Goal: Task Accomplishment & Management: Manage account settings

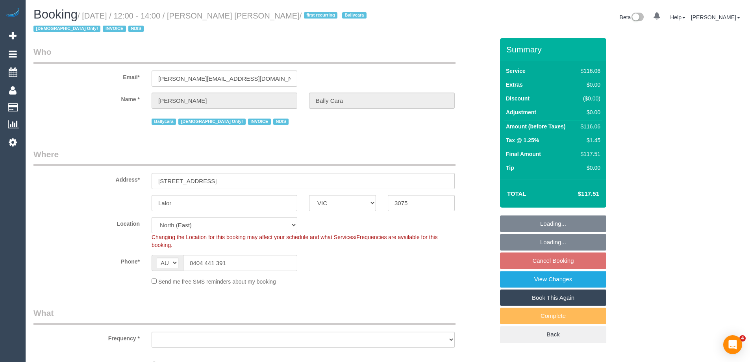
select select "VIC"
select select "object:712"
select select "number:28"
select select "number:14"
select select "number:18"
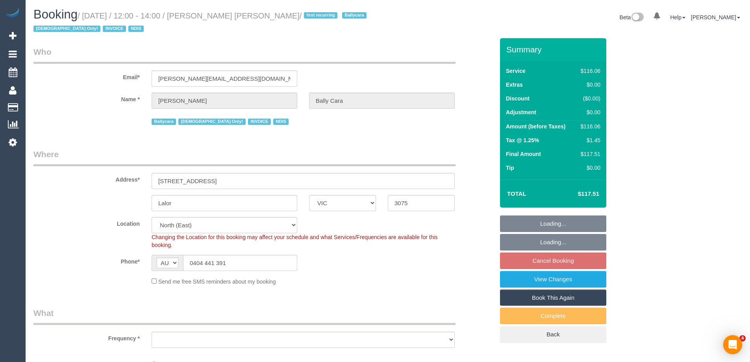
select select "number:36"
select select "number:35"
select select "spot4"
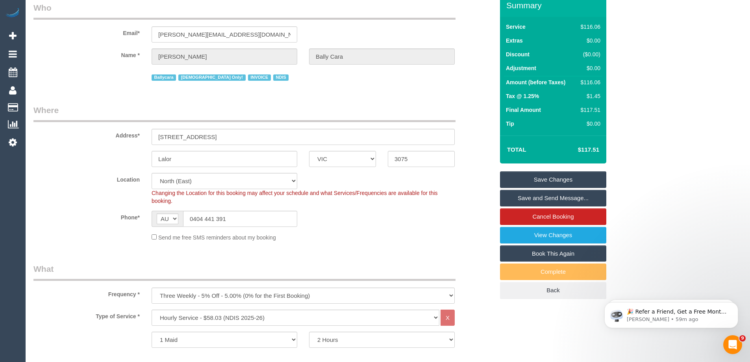
scroll to position [118, 0]
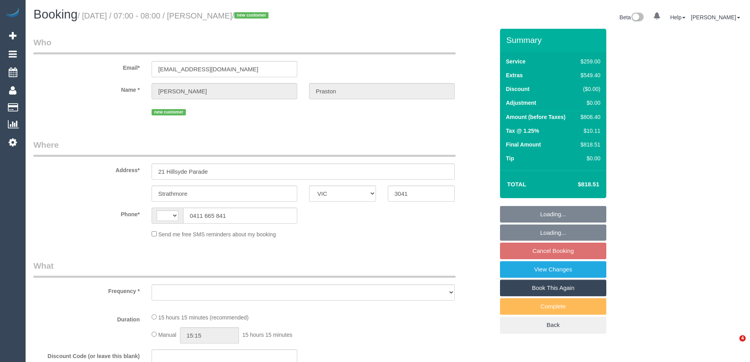
select select "VIC"
select select "string:AU"
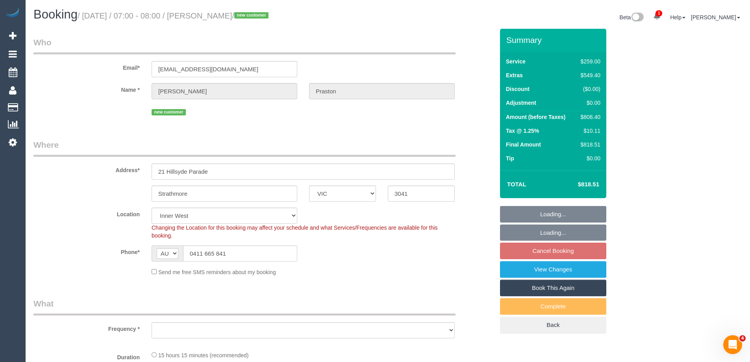
select select "spot1"
select select "string:stripe-pm_1SAKDd2GScqysDRVTPnxtT8u"
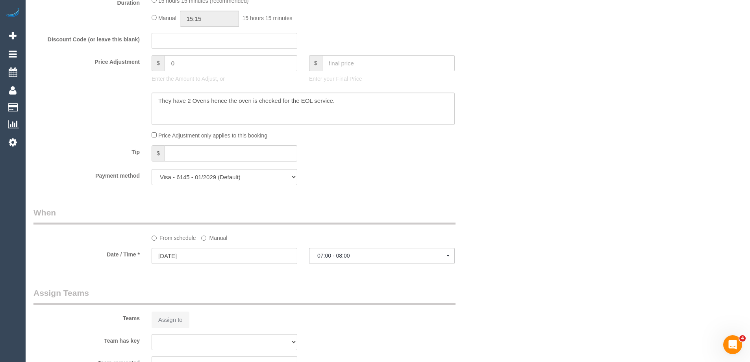
select select "number:28"
select select "number:14"
select select "number:18"
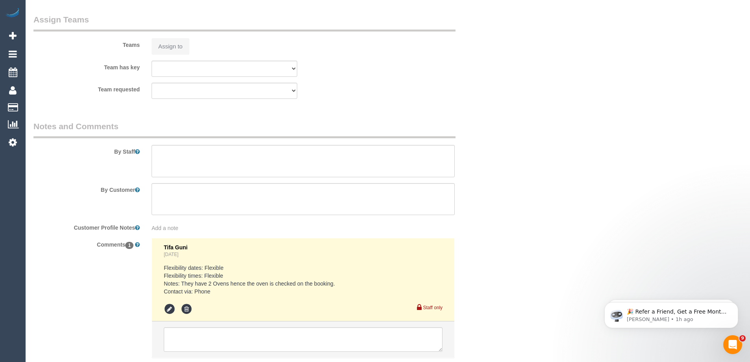
scroll to position [1243, 0]
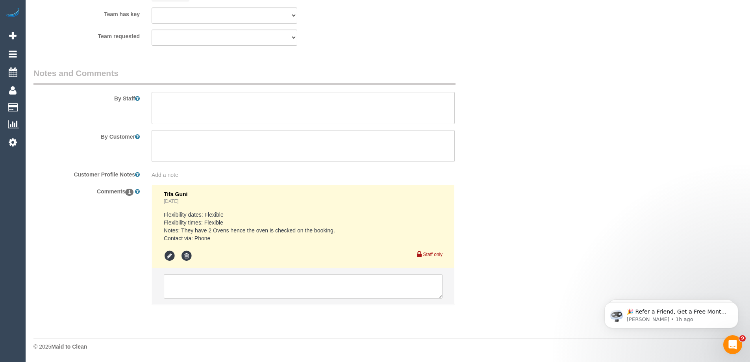
select select "object:1501"
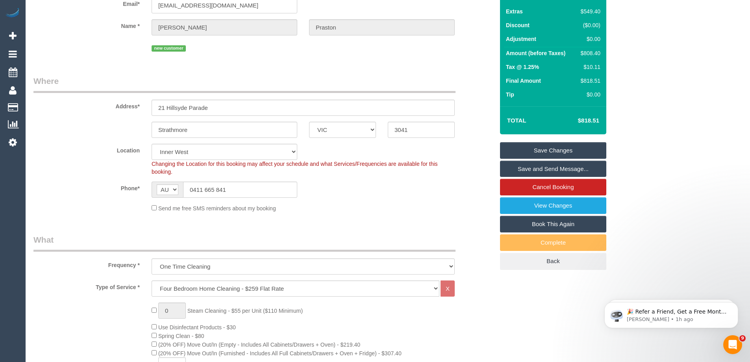
scroll to position [0, 0]
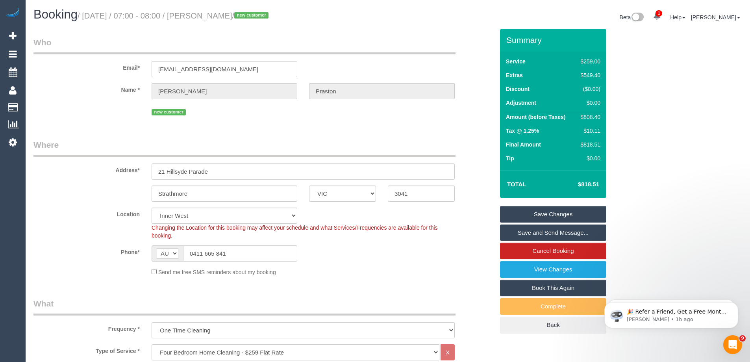
click at [591, 115] on div "$808.40" at bounding box center [588, 117] width 23 height 8
copy div "808.40"
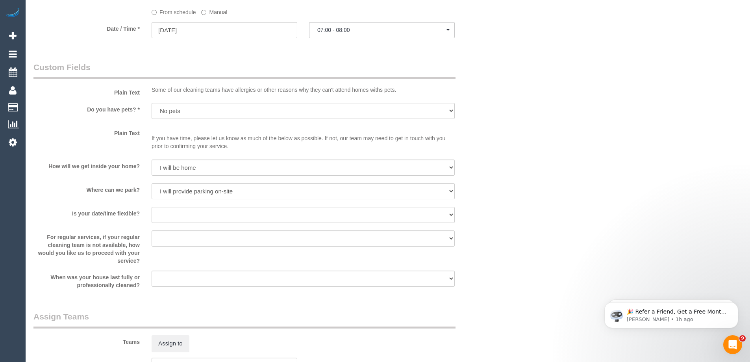
scroll to position [1102, 0]
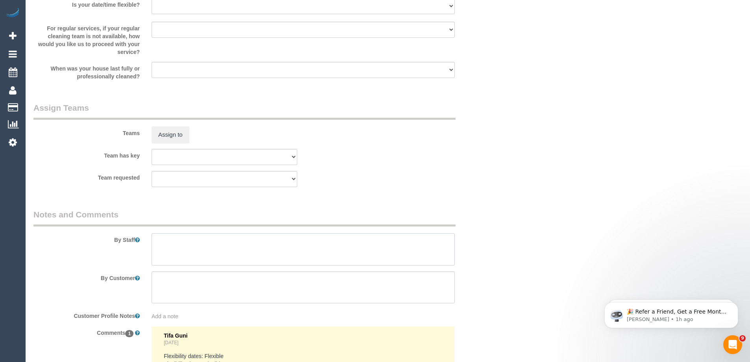
click at [197, 252] on textarea at bounding box center [302, 249] width 303 height 32
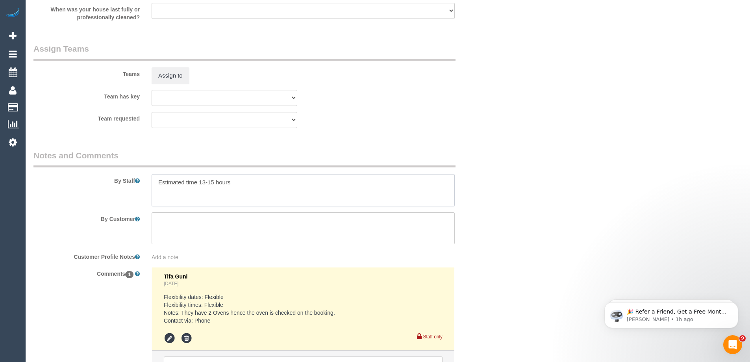
scroll to position [1243, 0]
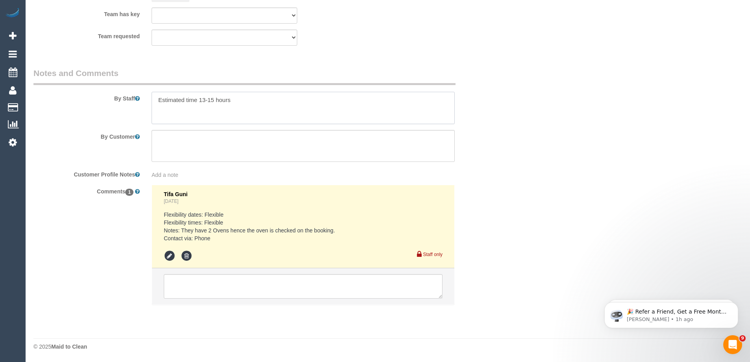
type textarea "Estimated time 13-15 hours"
click at [198, 285] on textarea at bounding box center [303, 286] width 279 height 24
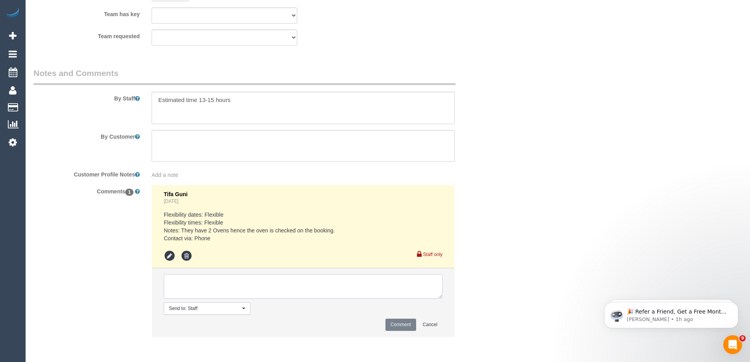
click at [192, 284] on textarea at bounding box center [303, 286] width 279 height 24
type textarea "Offered to Jeferson via sms - pending"
click at [393, 325] on button "Comment" at bounding box center [400, 324] width 31 height 12
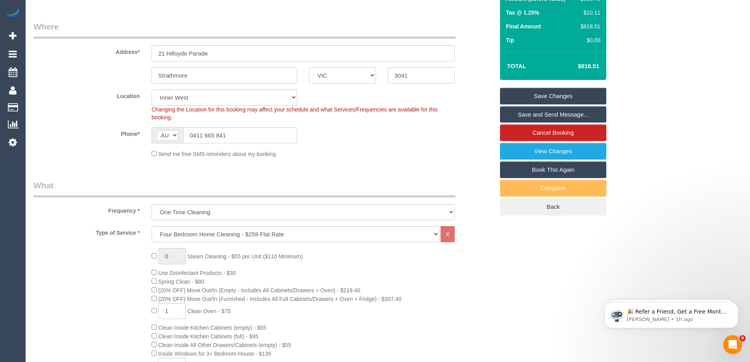
scroll to position [157, 0]
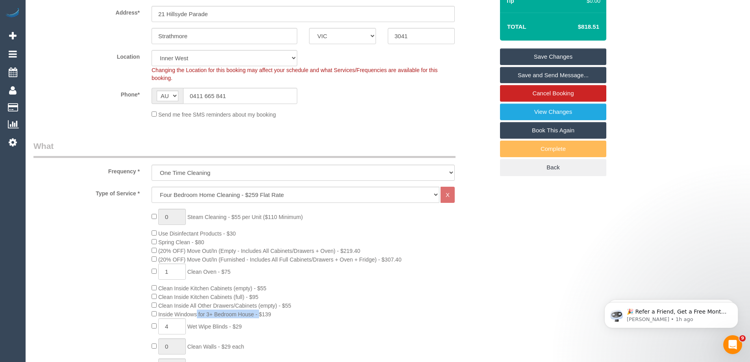
drag, startPoint x: 159, startPoint y: 312, endPoint x: 195, endPoint y: 312, distance: 35.8
click at [195, 312] on span "Inside Windows for 3+ Bedroom House - $139" at bounding box center [214, 314] width 113 height 6
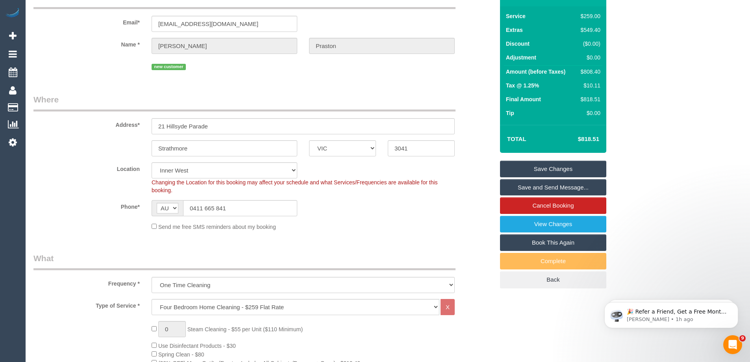
scroll to position [0, 0]
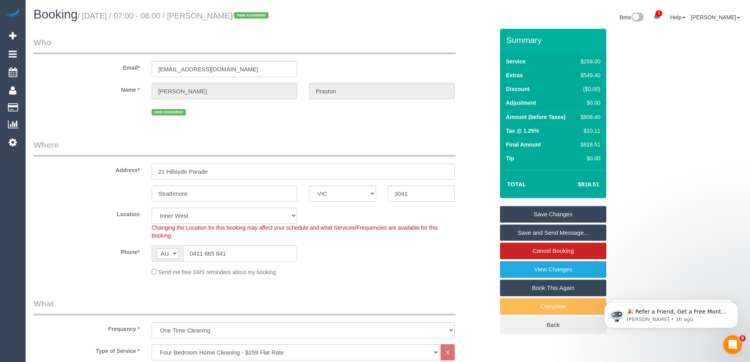
click at [553, 211] on link "Save Changes" at bounding box center [553, 214] width 106 height 17
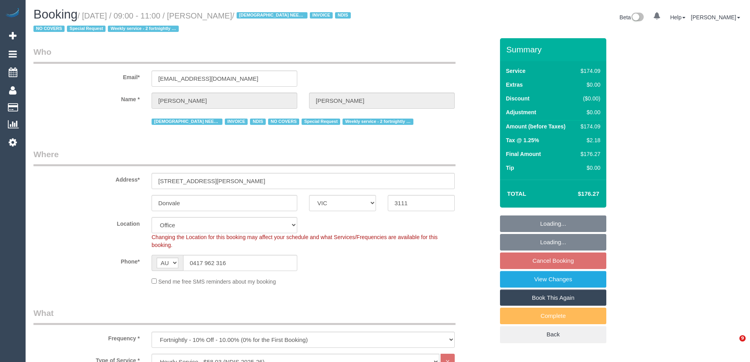
select select "VIC"
select select "180"
select select "number:28"
select select "number:14"
select select "number:19"
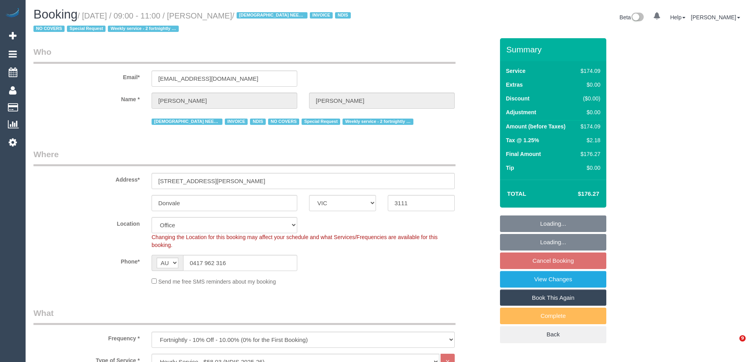
select select "number:25"
select select "number:35"
select select "number:11"
select select "object:1961"
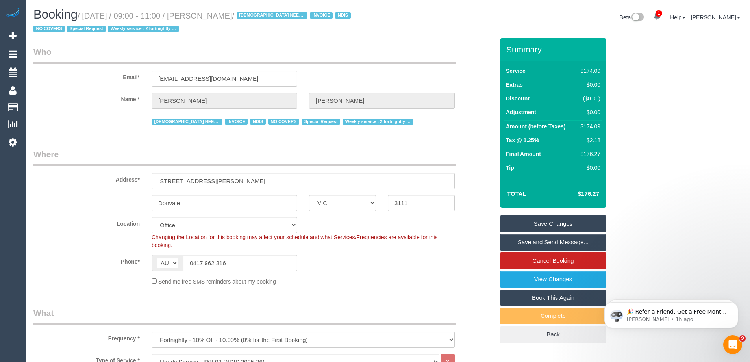
drag, startPoint x: 265, startPoint y: 14, endPoint x: 207, endPoint y: 17, distance: 58.3
click at [207, 17] on small "/ October 01, 2025 / 09:00 - 11:00 / Sarah Matthews / FEMALE NEEDED INVOICE NDI…" at bounding box center [192, 22] width 319 height 22
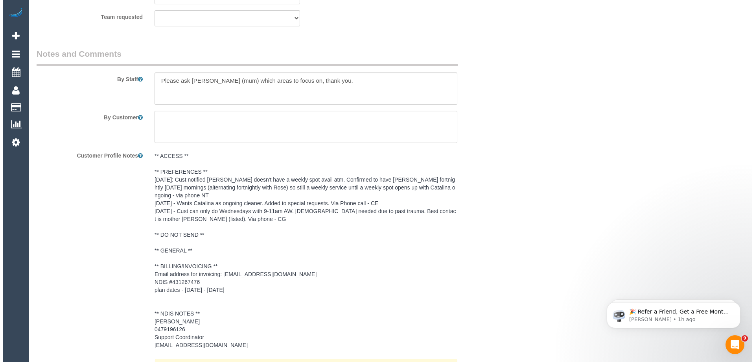
scroll to position [1023, 0]
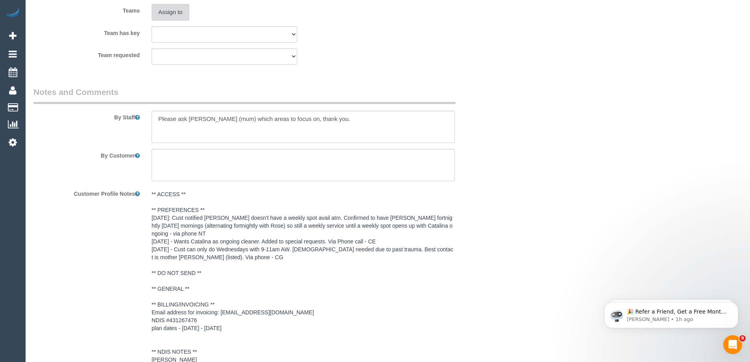
click at [170, 14] on button "Assign to" at bounding box center [170, 12] width 38 height 17
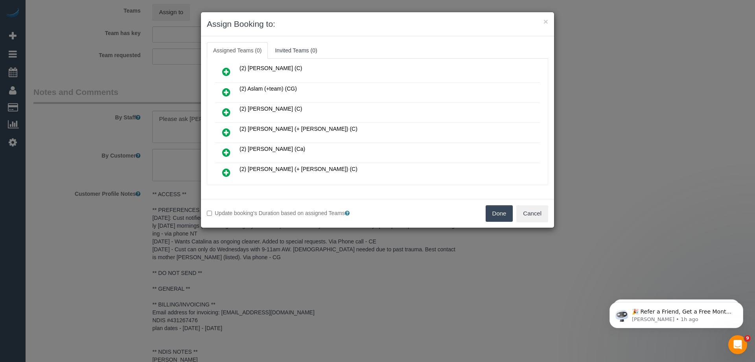
scroll to position [118, 0]
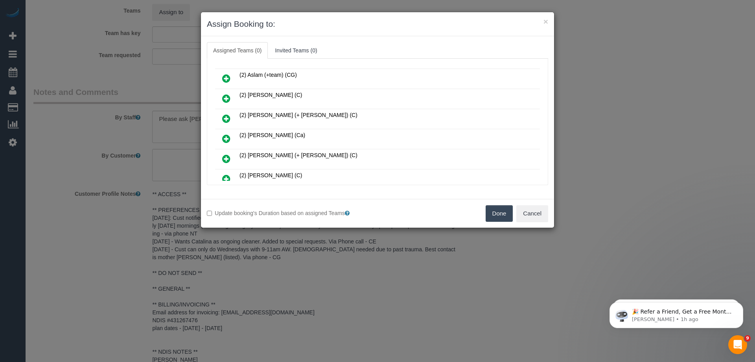
click at [223, 176] on icon at bounding box center [226, 178] width 8 height 9
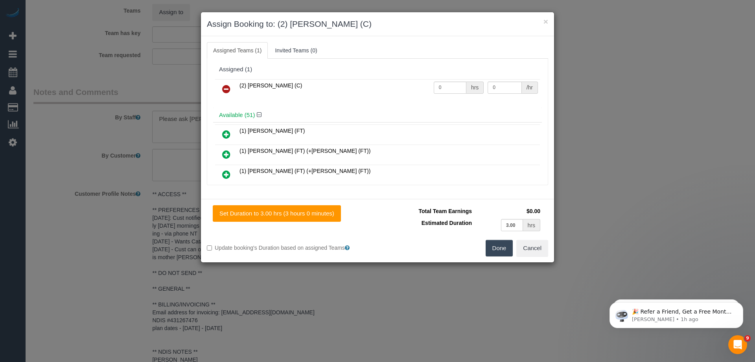
scroll to position [0, 0]
click at [449, 87] on input "0" at bounding box center [450, 88] width 33 height 12
type input "3"
click at [494, 89] on input "0" at bounding box center [505, 88] width 34 height 12
type input "35"
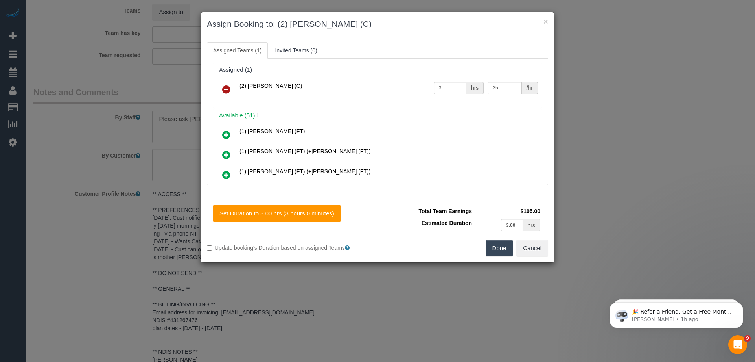
click at [500, 247] on button "Done" at bounding box center [500, 248] width 28 height 17
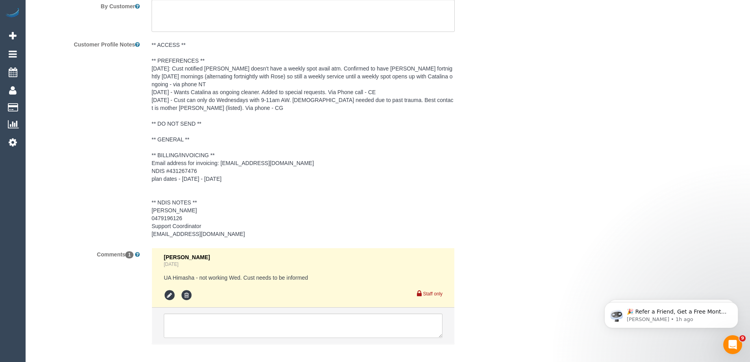
scroll to position [1211, 0]
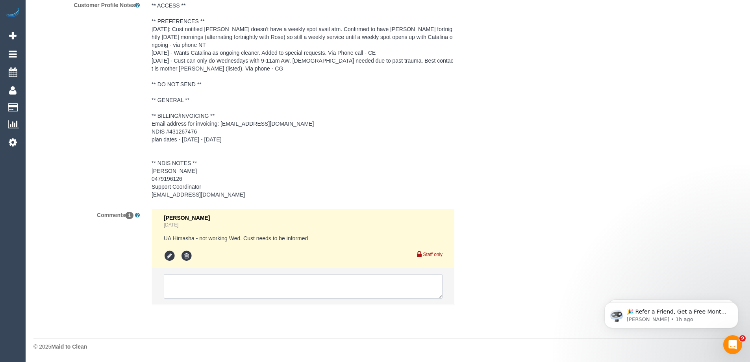
click at [203, 284] on textarea at bounding box center [303, 286] width 279 height 24
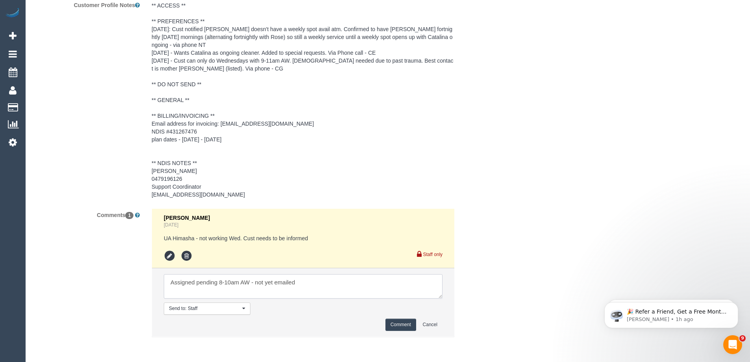
click at [252, 282] on textarea at bounding box center [303, 286] width 279 height 24
click at [375, 294] on textarea at bounding box center [303, 286] width 279 height 24
type textarea "Assigned pending 8-10am AW ongoing - not yet emailed"
click at [403, 325] on button "Comment" at bounding box center [400, 324] width 31 height 12
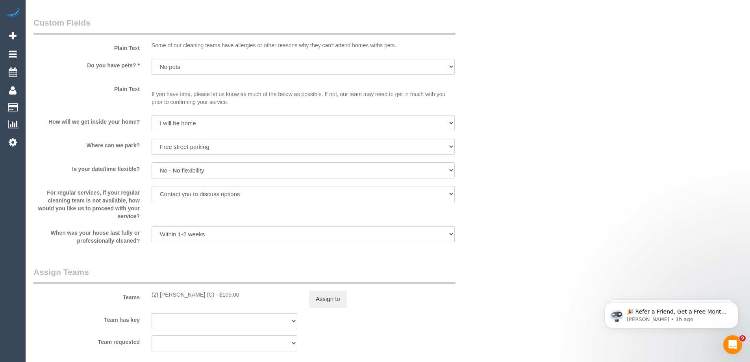
scroll to position [621, 0]
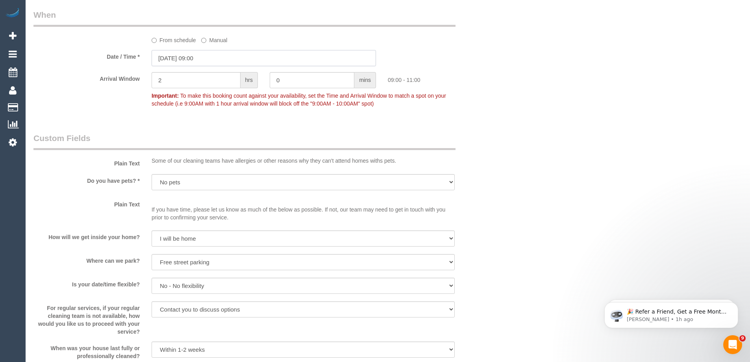
click at [174, 61] on input "01/10/2025 09:00" at bounding box center [263, 58] width 224 height 16
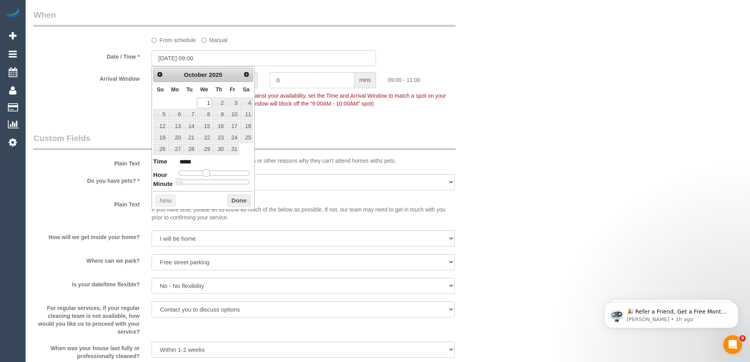
type input "01/10/2025 08:00"
type input "*****"
click at [204, 174] on span at bounding box center [202, 172] width 7 height 7
click at [231, 198] on button "Done" at bounding box center [238, 200] width 23 height 13
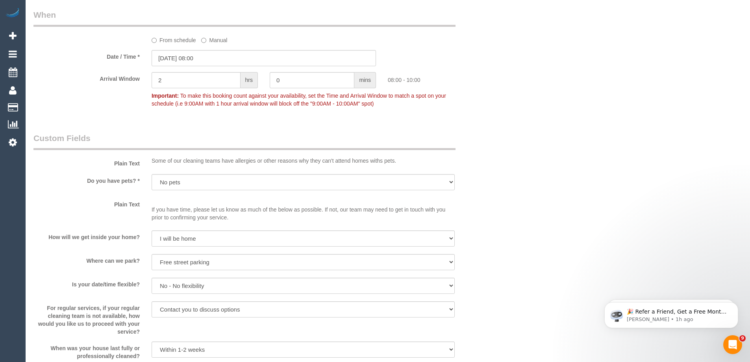
click at [552, 152] on div "Who Email* brettfi@tpg.com.au Name * Sarah Matthews FEMALE NEEDED INVOICE NDIS …" at bounding box center [387, 200] width 708 height 1566
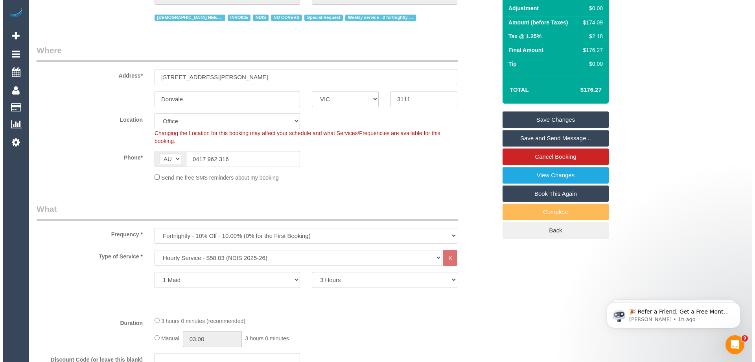
scroll to position [0, 0]
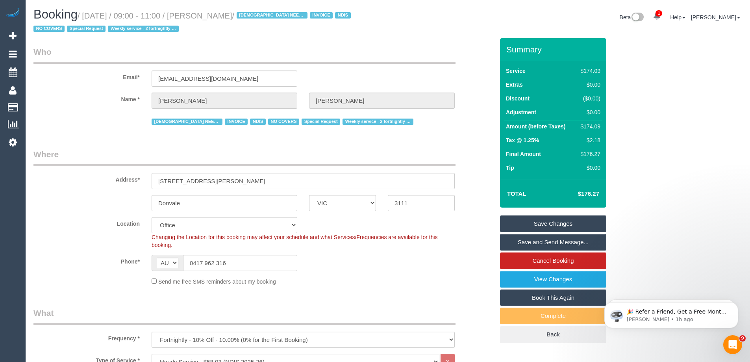
click at [531, 223] on link "Save Changes" at bounding box center [553, 223] width 106 height 17
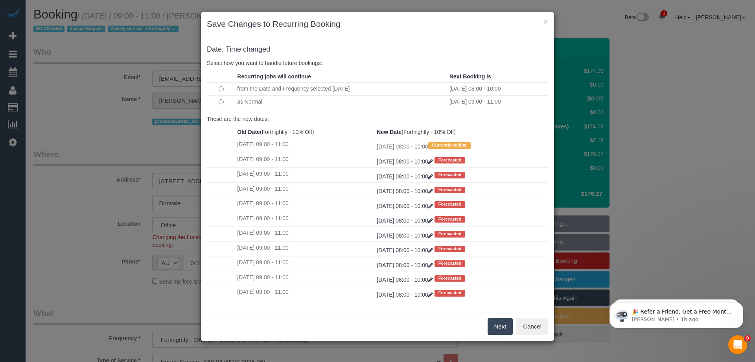
click at [502, 326] on button "Next" at bounding box center [501, 326] width 26 height 17
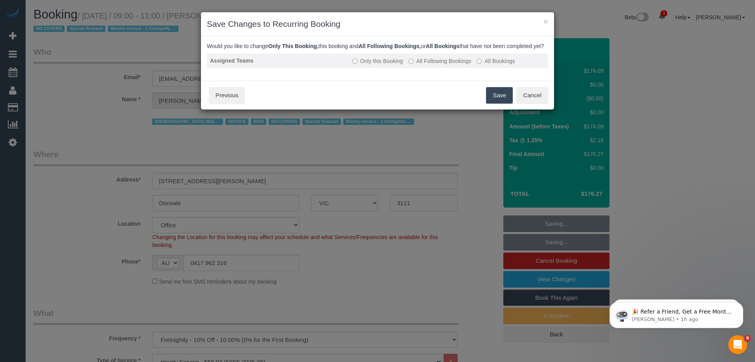
click at [450, 65] on label "All Following Bookings" at bounding box center [440, 61] width 63 height 8
click at [505, 102] on button "Save" at bounding box center [499, 95] width 27 height 17
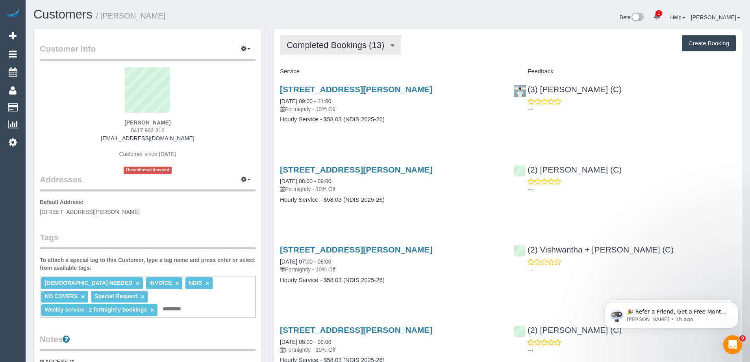
click at [312, 39] on button "Completed Bookings (13)" at bounding box center [340, 45] width 121 height 20
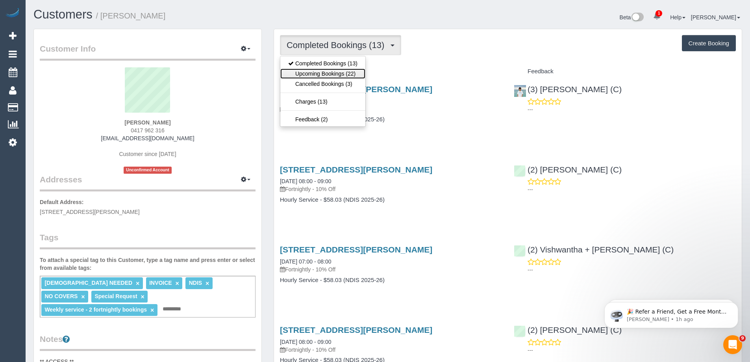
click at [304, 74] on link "Upcoming Bookings (22)" at bounding box center [322, 73] width 85 height 10
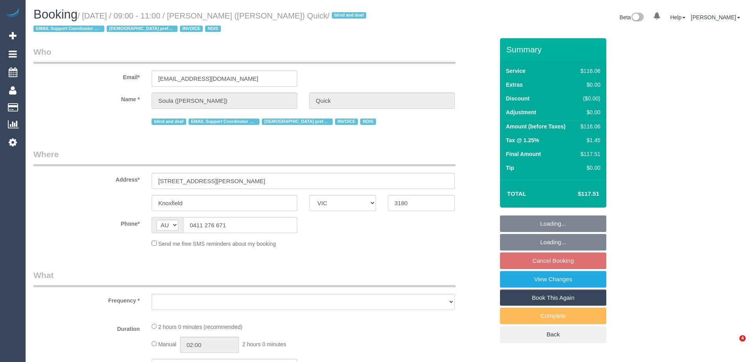
select select "VIC"
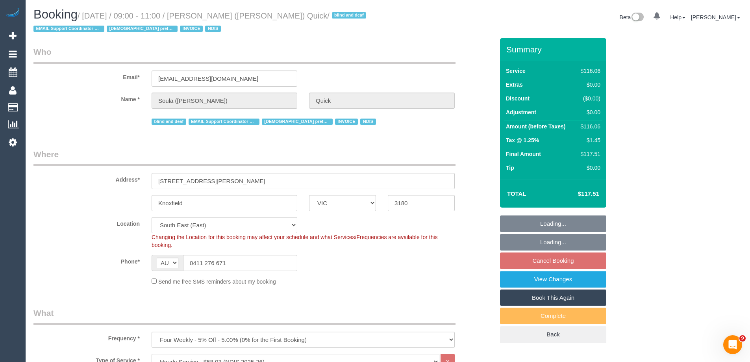
select select "object:618"
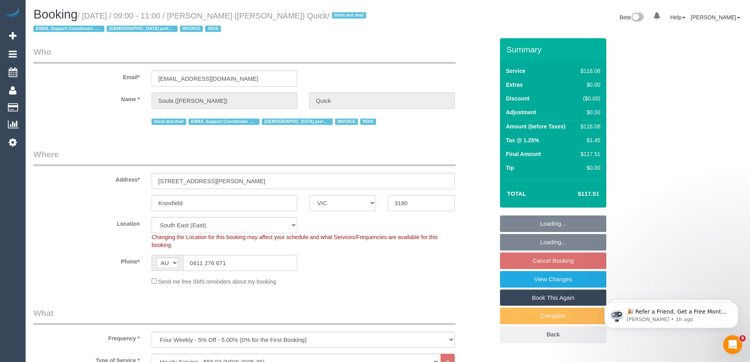
select select "number:28"
select select "number:14"
select select "number:19"
select select "number:25"
select select "number:35"
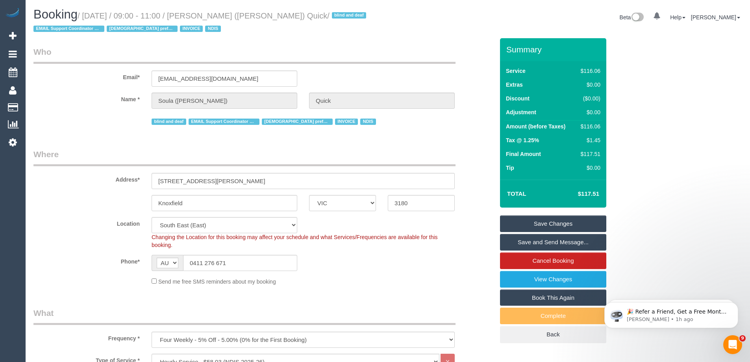
drag, startPoint x: 287, startPoint y: 15, endPoint x: 209, endPoint y: 16, distance: 78.3
click at [209, 16] on small "/ [DATE] / 09:00 - 11:00 / [PERSON_NAME] ([PERSON_NAME]) Quick / blind and deaf…" at bounding box center [200, 22] width 335 height 22
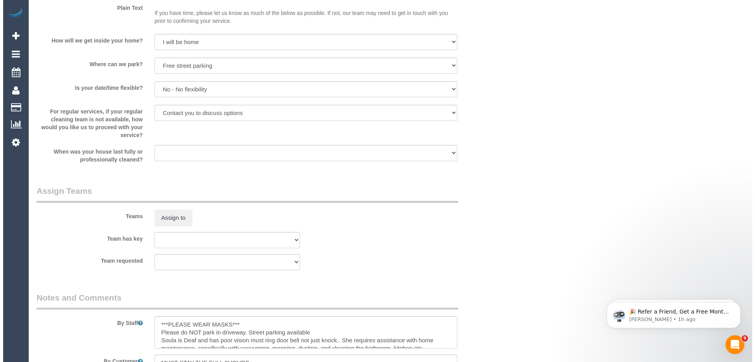
scroll to position [826, 0]
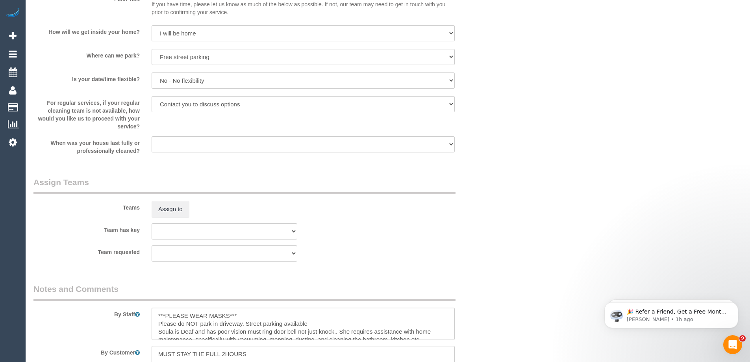
click at [182, 199] on div "Teams Assign to" at bounding box center [264, 196] width 472 height 41
click at [181, 215] on button "Assign to" at bounding box center [170, 209] width 38 height 17
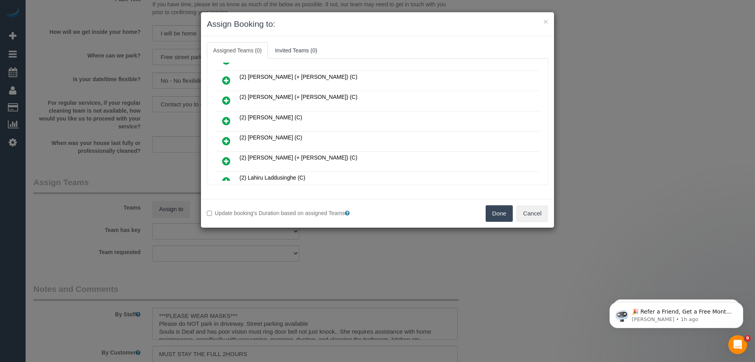
scroll to position [79, 0]
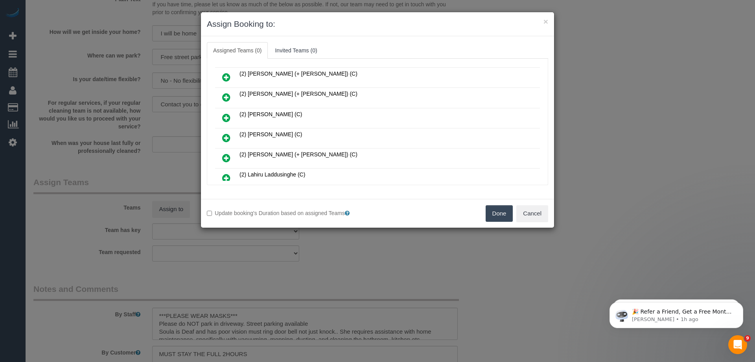
click at [226, 116] on icon at bounding box center [226, 117] width 8 height 9
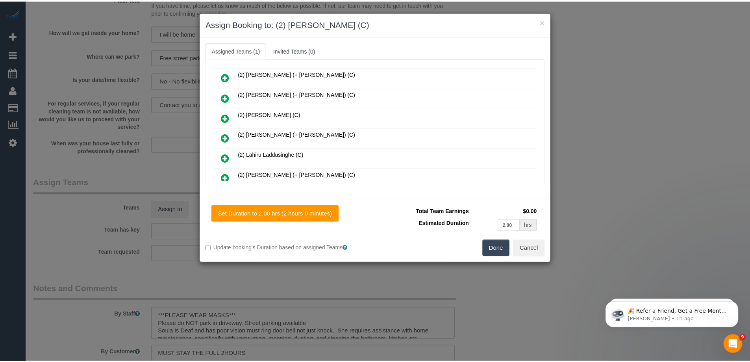
scroll to position [0, 0]
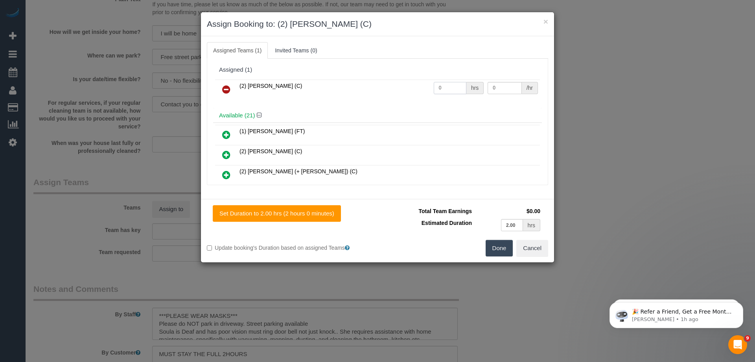
click at [442, 92] on input "0" at bounding box center [450, 88] width 33 height 12
type input "2"
click at [508, 87] on input "0" at bounding box center [505, 88] width 34 height 12
type input "35"
click at [499, 246] on button "Done" at bounding box center [500, 248] width 28 height 17
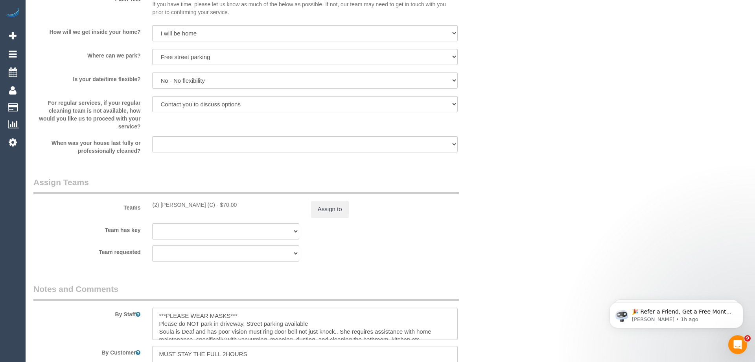
click at [499, 246] on div "× Assign Booking to: (2) Danielle Wheeler (C) Assigned Teams (1) Invited Teams …" at bounding box center [377, 181] width 755 height 362
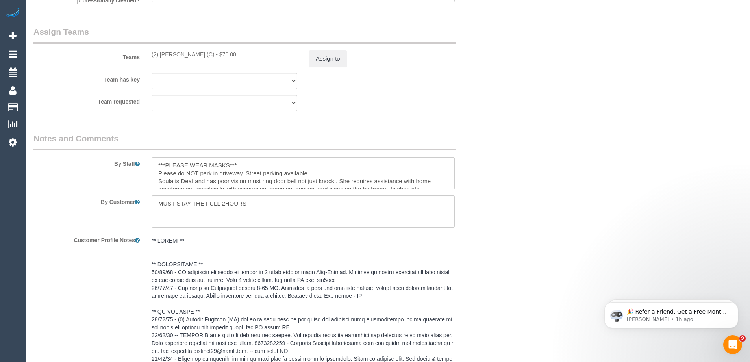
scroll to position [967, 0]
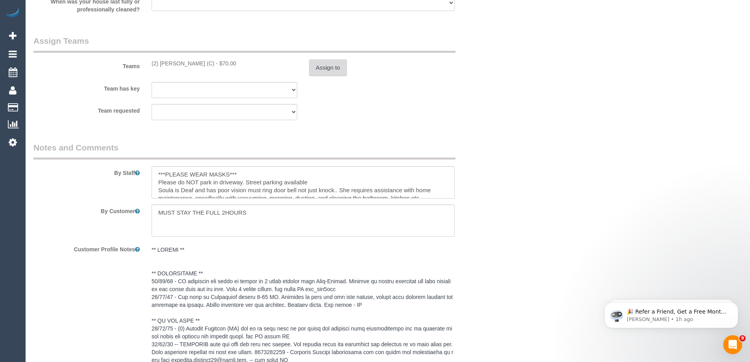
click at [325, 68] on button "Assign to" at bounding box center [328, 67] width 38 height 17
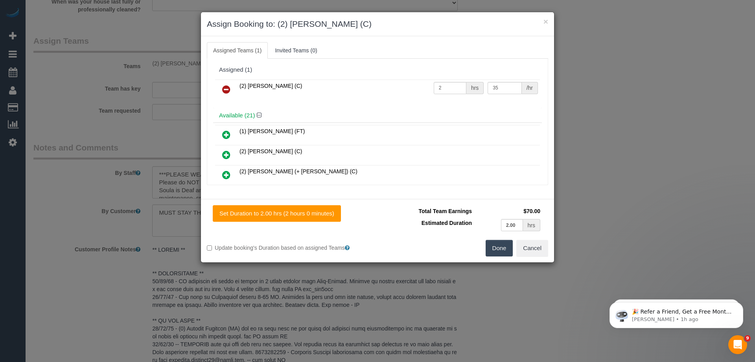
click at [223, 91] on icon at bounding box center [226, 89] width 8 height 9
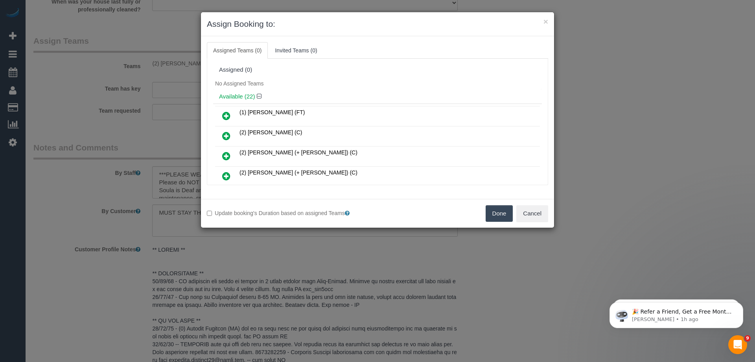
click at [493, 210] on button "Done" at bounding box center [500, 213] width 28 height 17
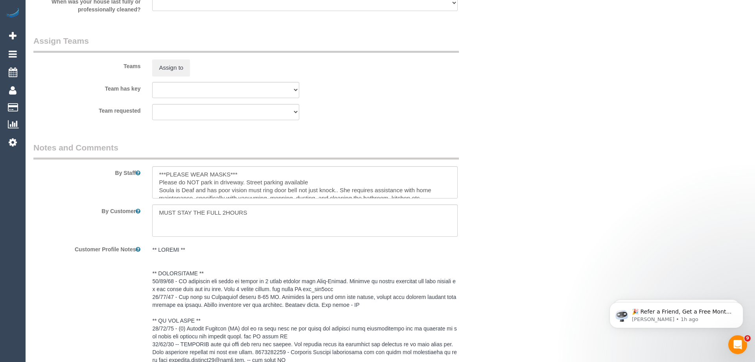
click at [493, 210] on div "× Assign Booking to: Assigned Teams (0) Invited Teams (0) Assigned (0) No Assig…" at bounding box center [377, 181] width 755 height 362
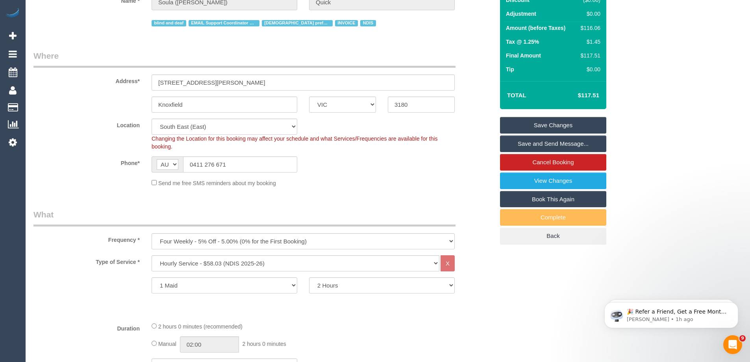
scroll to position [0, 0]
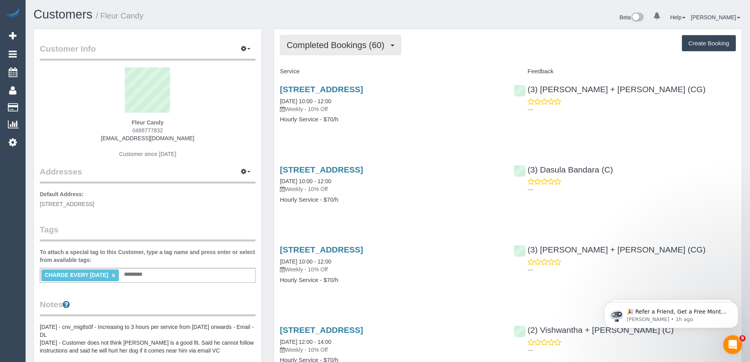
click at [371, 46] on span "Completed Bookings (60)" at bounding box center [337, 45] width 102 height 10
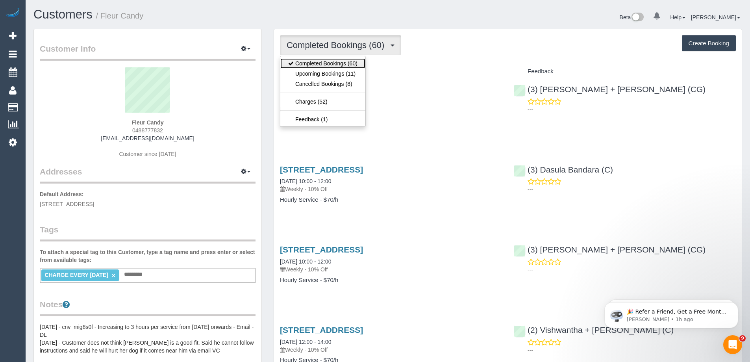
click at [352, 68] on link "Completed Bookings (60)" at bounding box center [322, 63] width 85 height 10
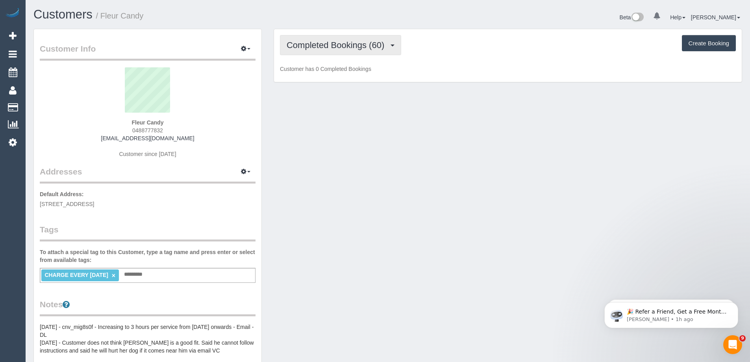
click at [356, 42] on span "Completed Bookings (60)" at bounding box center [337, 45] width 102 height 10
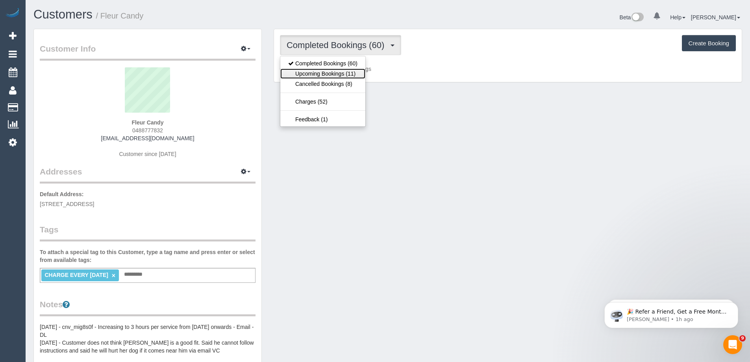
click at [346, 70] on link "Upcoming Bookings (11)" at bounding box center [322, 73] width 85 height 10
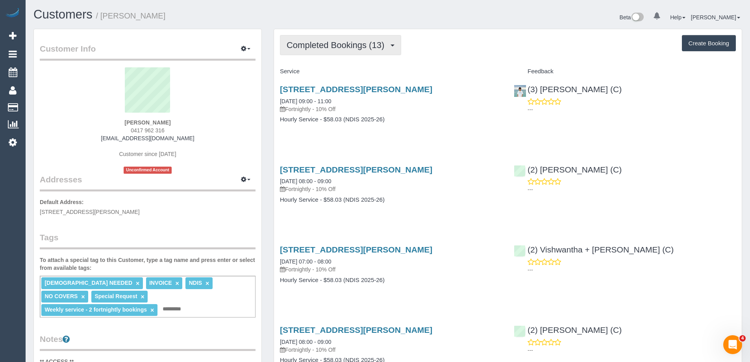
click at [345, 46] on span "Completed Bookings (13)" at bounding box center [337, 45] width 102 height 10
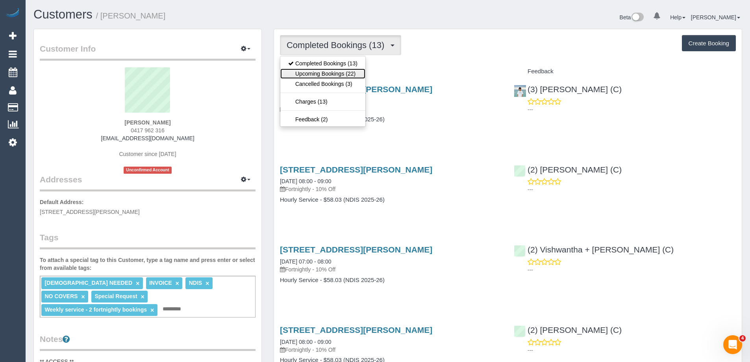
click at [338, 72] on link "Upcoming Bookings (22)" at bounding box center [322, 73] width 85 height 10
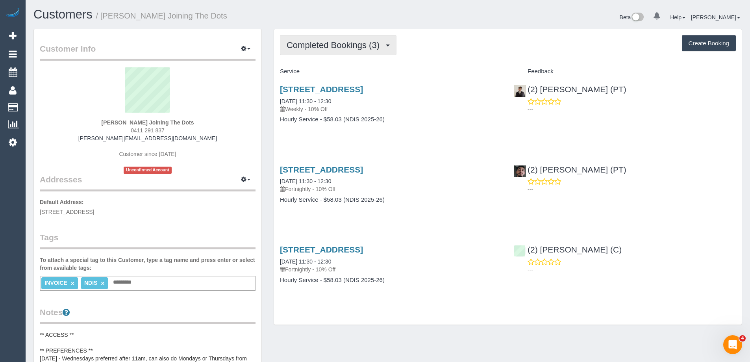
click at [338, 46] on span "Completed Bookings (3)" at bounding box center [334, 45] width 97 height 10
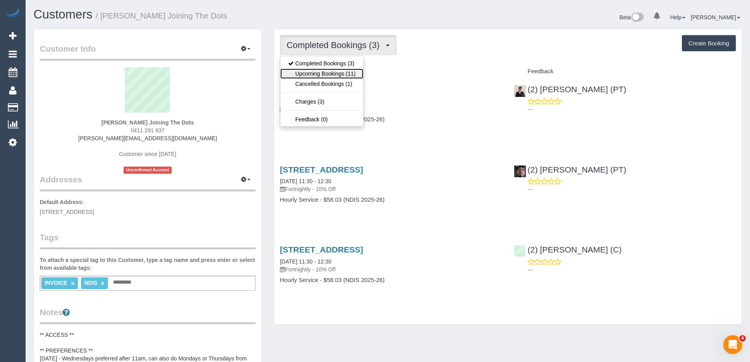
click at [325, 74] on link "Upcoming Bookings (11)" at bounding box center [321, 73] width 83 height 10
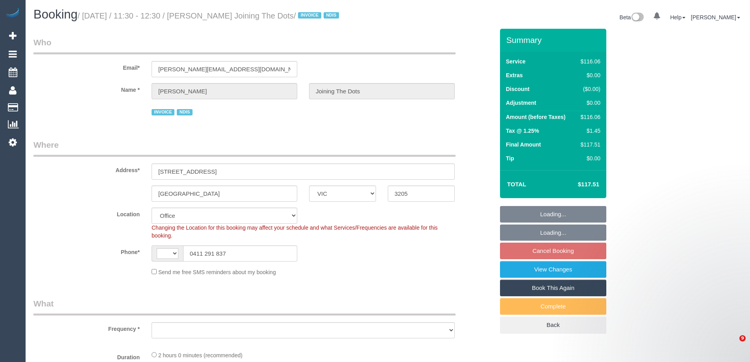
select select "VIC"
select select "object:274"
select select "number:28"
select select "number:14"
select select "number:19"
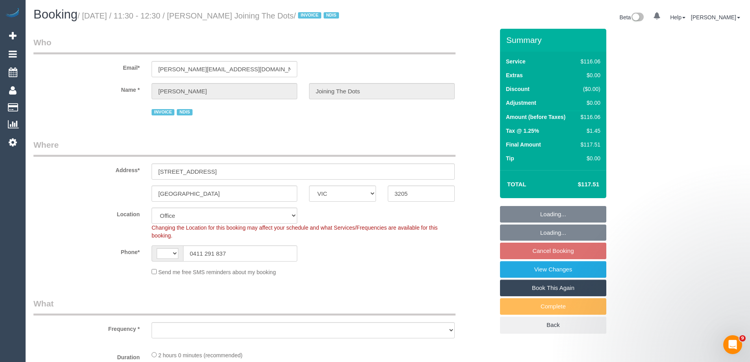
select select "number:36"
select select "number:35"
select select "string:AU"
drag, startPoint x: 325, startPoint y: 15, endPoint x: 206, endPoint y: 17, distance: 119.6
click at [206, 17] on small "/ [DATE] / 11:30 - 12:30 / [PERSON_NAME] Joining The Dots / INVOICE NDIS" at bounding box center [210, 15] width 264 height 9
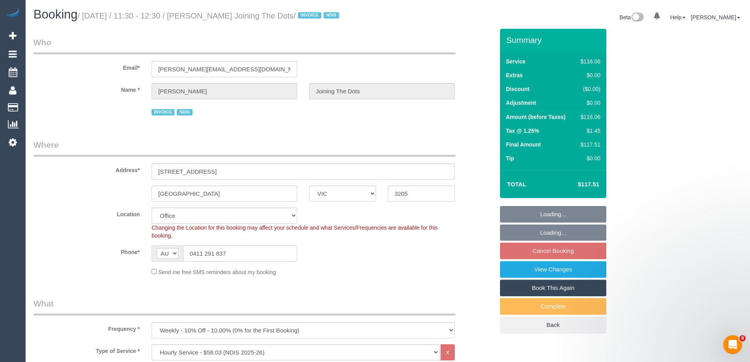
select select "object:2061"
copy small "[PERSON_NAME] Joining The Dots"
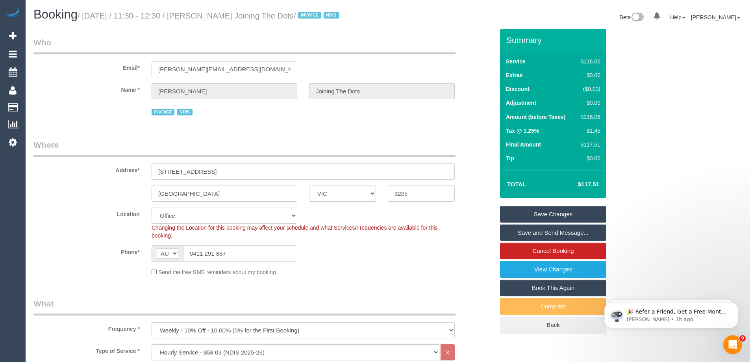
click at [419, 258] on div "Phone* AF AL DZ AD AO AI AQ AG AR AM AW AU AT AZ BS BH BD BB BY BE BZ BJ BM BT …" at bounding box center [264, 253] width 472 height 16
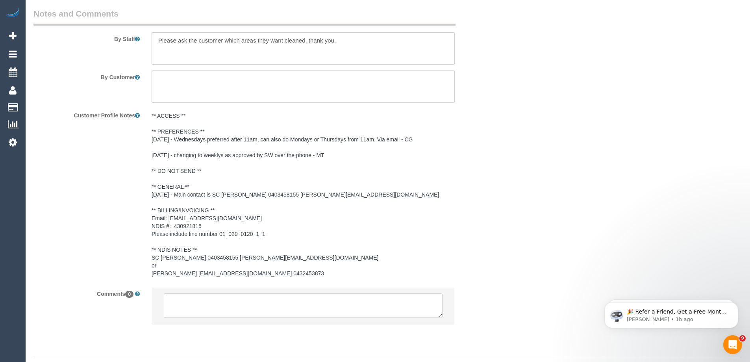
scroll to position [1111, 0]
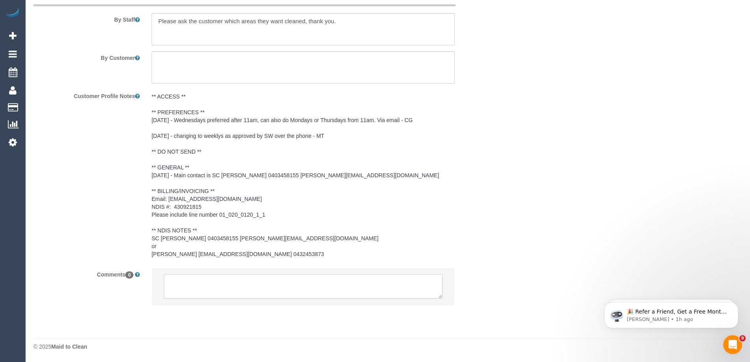
click at [210, 288] on textarea at bounding box center [303, 286] width 279 height 24
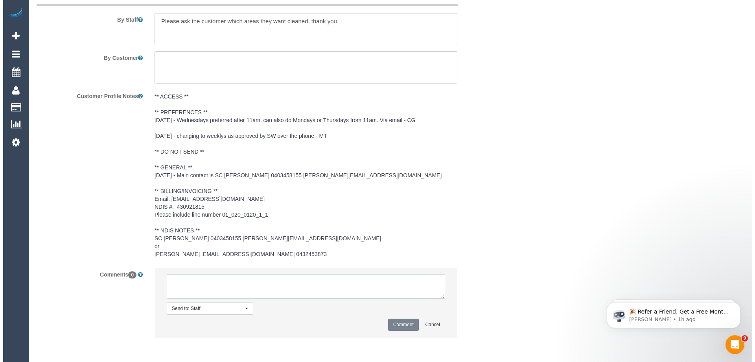
scroll to position [954, 0]
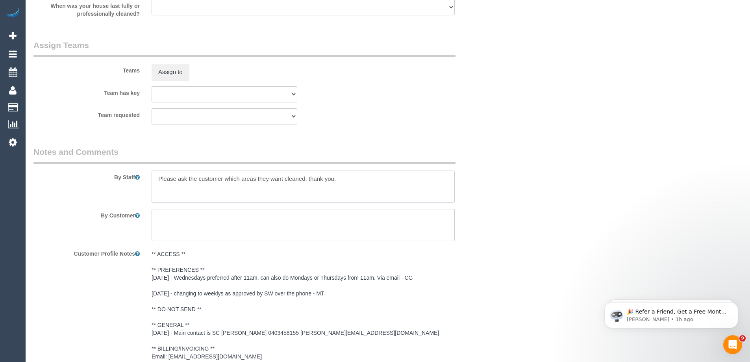
click at [157, 181] on textarea at bounding box center [302, 186] width 303 height 32
type textarea "*cover* Please ask the customer which areas they want cleaned, thank you."
click at [155, 74] on button "Assign to" at bounding box center [170, 72] width 38 height 17
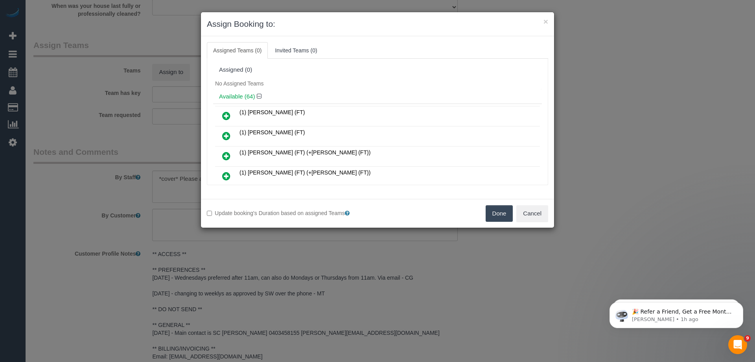
scroll to position [695, 0]
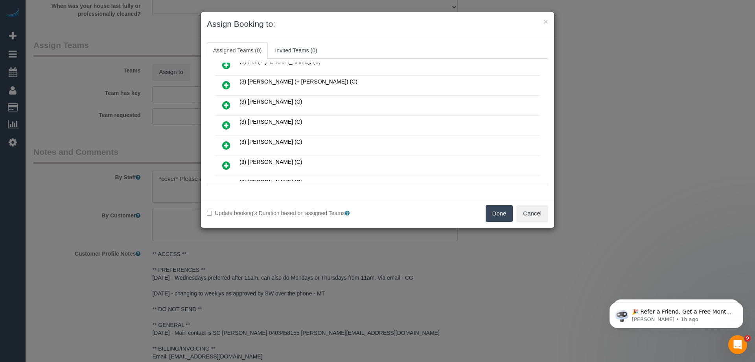
click at [224, 128] on icon at bounding box center [226, 124] width 8 height 9
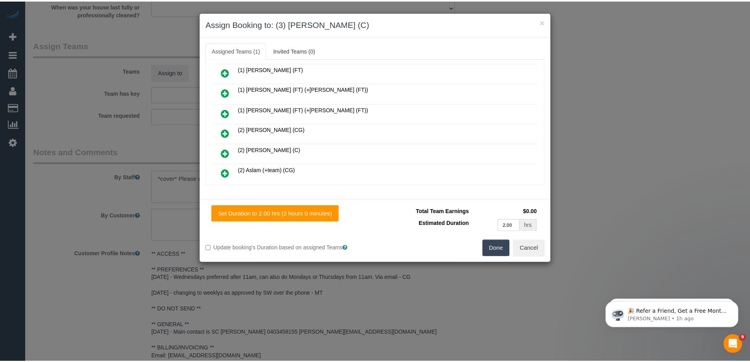
scroll to position [0, 0]
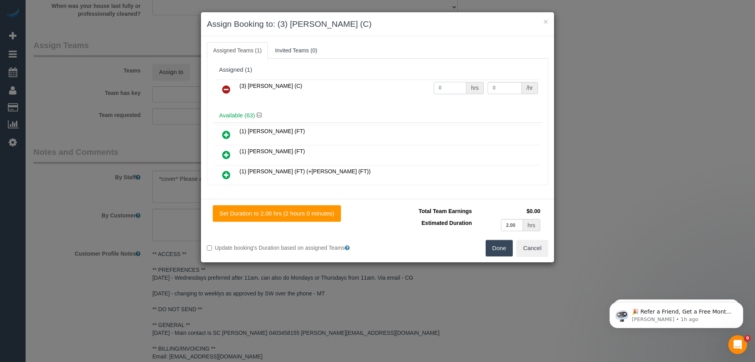
click at [448, 87] on input "0" at bounding box center [450, 88] width 33 height 12
type input "2"
click at [498, 85] on input "0" at bounding box center [505, 88] width 34 height 12
type input "35"
click at [490, 255] on button "Done" at bounding box center [500, 248] width 28 height 17
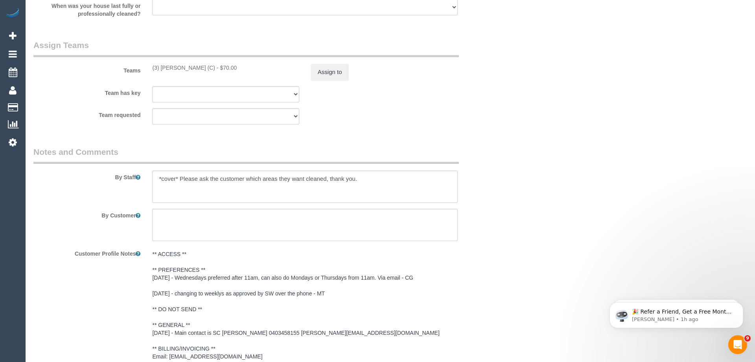
click at [490, 255] on div "× Assign Booking to: (3) Juan Manuel (C) Assigned Teams (1) Invited Teams (0) A…" at bounding box center [377, 181] width 755 height 362
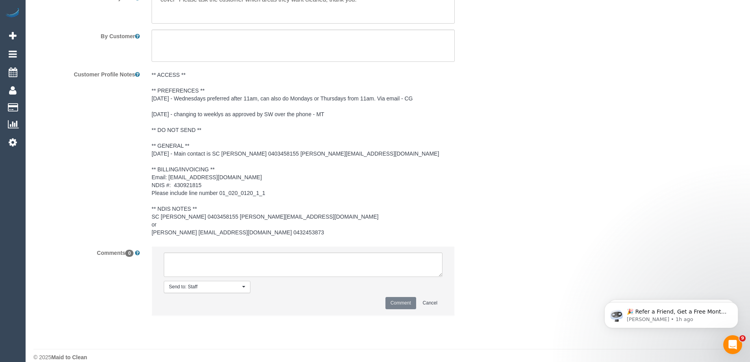
scroll to position [1143, 0]
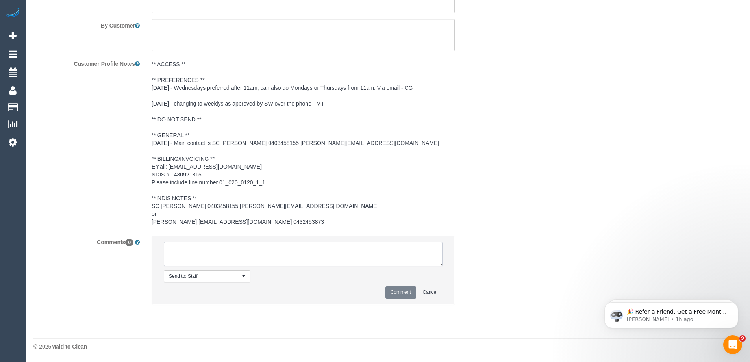
click at [324, 246] on textarea at bounding box center [303, 254] width 279 height 24
click at [240, 248] on textarea at bounding box center [303, 254] width 279 height 24
click at [284, 249] on textarea at bounding box center [303, 254] width 279 height 24
type textarea "Assigned one off 1/10 - not yet informed. Will revise closer"
click at [403, 289] on button "Comment" at bounding box center [400, 292] width 31 height 12
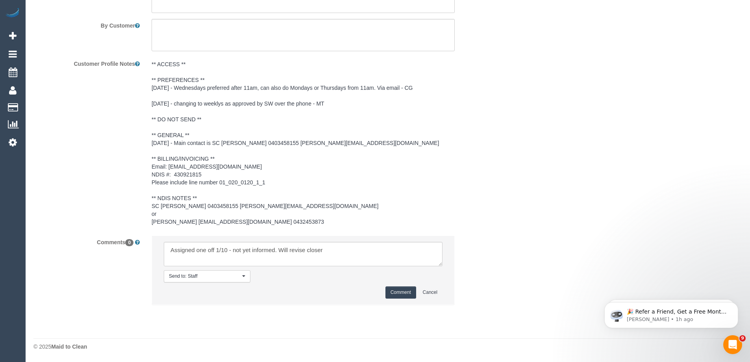
drag, startPoint x: 577, startPoint y: 184, endPoint x: 583, endPoint y: 186, distance: 6.5
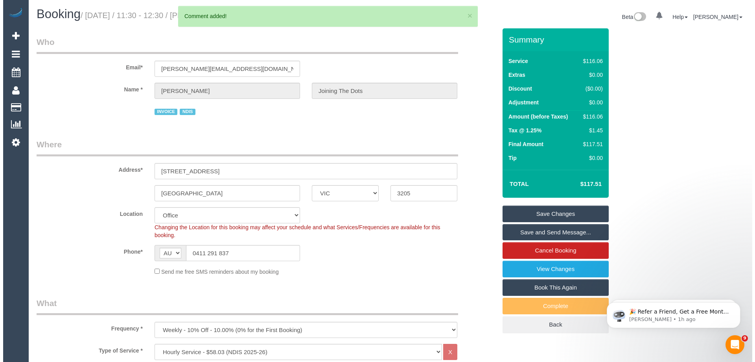
scroll to position [0, 0]
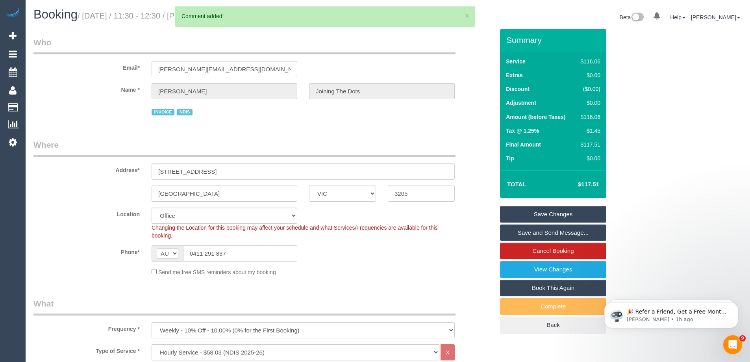
click at [547, 208] on link "Save Changes" at bounding box center [553, 214] width 106 height 17
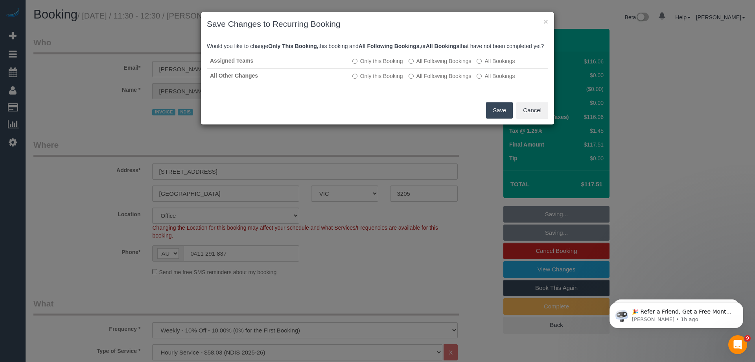
click at [497, 118] on button "Save" at bounding box center [499, 110] width 27 height 17
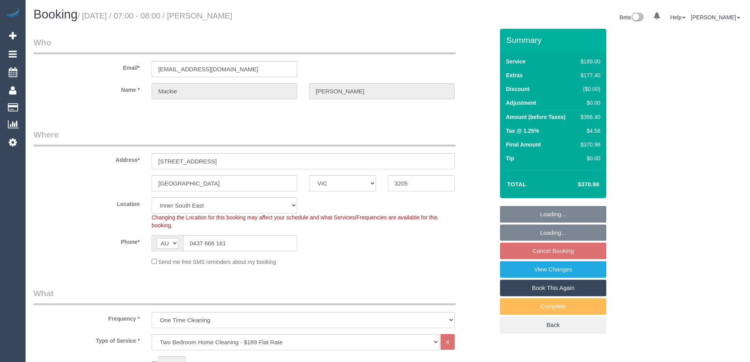
select select "VIC"
select select "string:stripe-pm_1RKDlb2GScqysDRVSwT3ubmh"
select select "spot1"
select select "number:29"
select select "number:14"
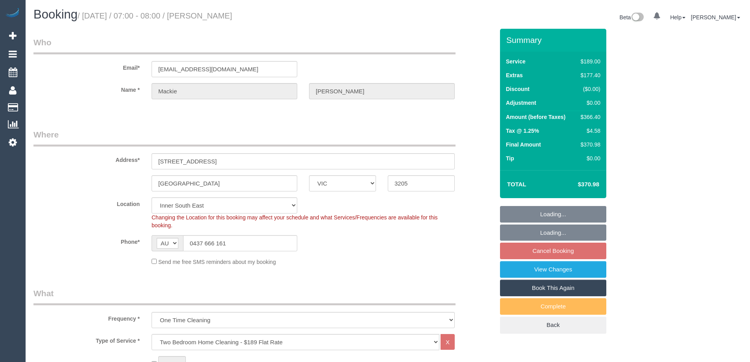
select select "number:20"
select select "number:25"
select select "number:33"
select select "number:13"
select select "object:1372"
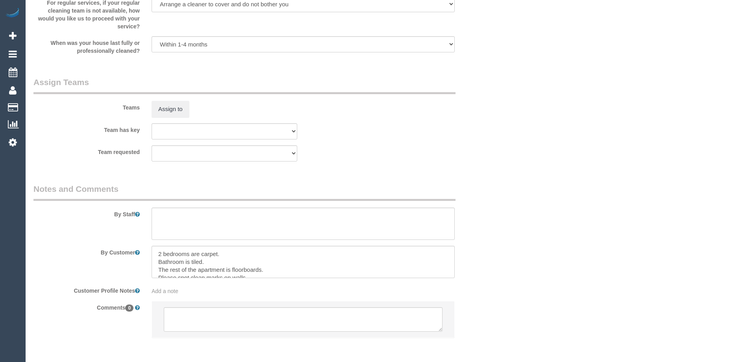
scroll to position [1148, 0]
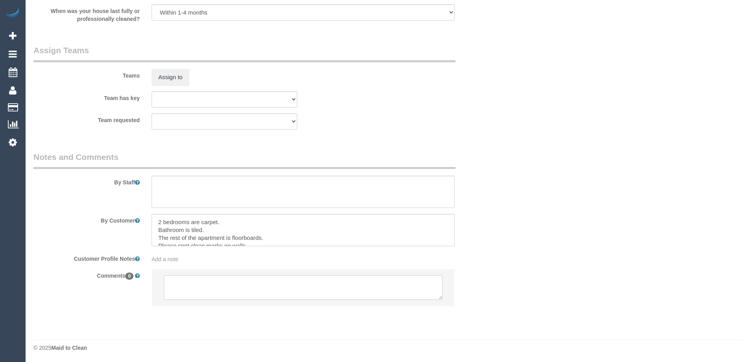
click at [246, 287] on textarea at bounding box center [303, 287] width 279 height 24
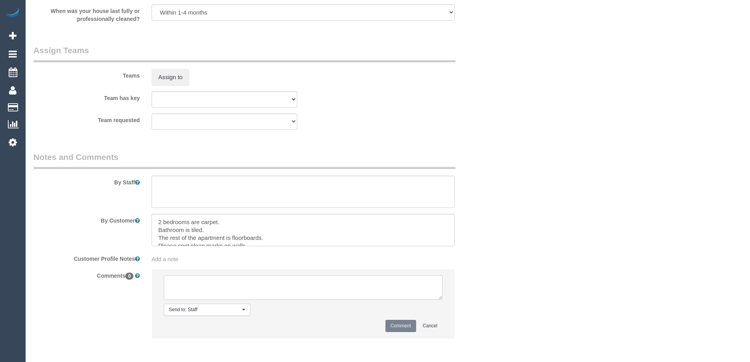
type textarea "o"
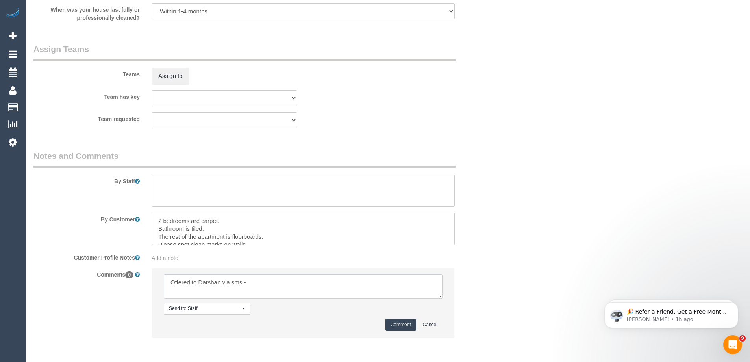
scroll to position [0, 0]
type textarea "Offered to Darshan via sms - pending"
click at [395, 326] on button "Comment" at bounding box center [400, 324] width 31 height 12
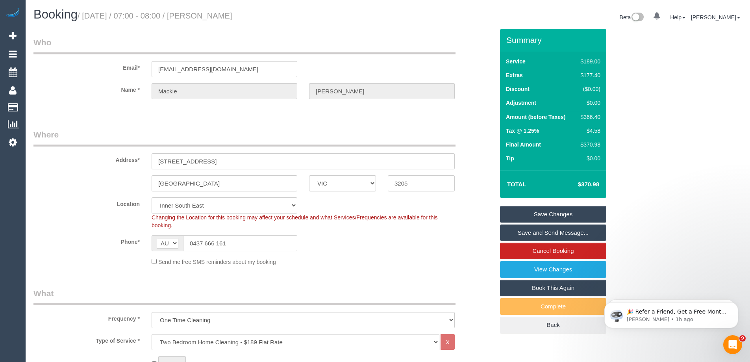
click at [594, 116] on div "$366.40" at bounding box center [588, 117] width 23 height 8
copy div "366.40"
click at [637, 120] on div "Summary Service $189.00 Extras $177.40 Discount ($0.00) Adjustment $0.00 Amount…" at bounding box center [582, 189] width 177 height 320
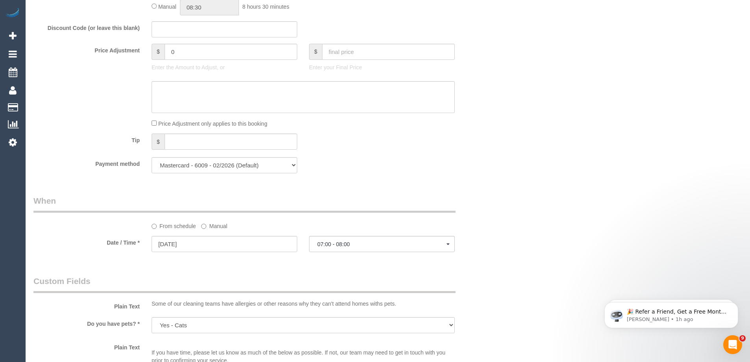
scroll to position [1062, 0]
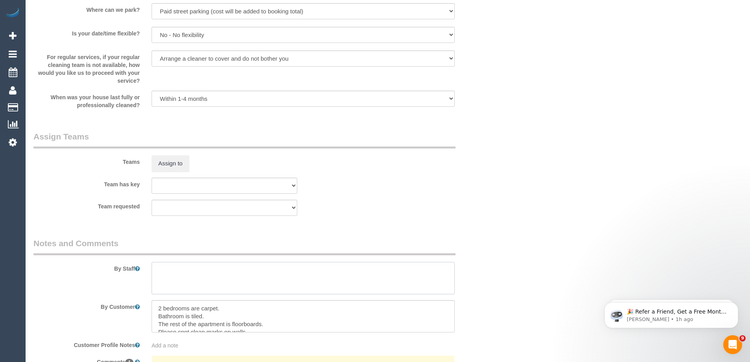
click at [216, 280] on textarea at bounding box center [302, 278] width 303 height 32
click at [211, 273] on textarea at bounding box center [302, 278] width 303 height 32
click at [202, 271] on textarea at bounding box center [302, 278] width 303 height 32
click at [202, 270] on textarea at bounding box center [302, 278] width 303 height 32
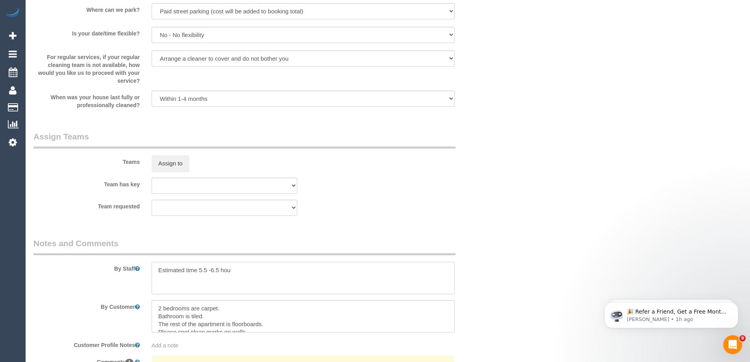
click at [261, 269] on textarea at bounding box center [302, 278] width 303 height 32
type textarea "Estimated time 5.5 -6.5 hours"
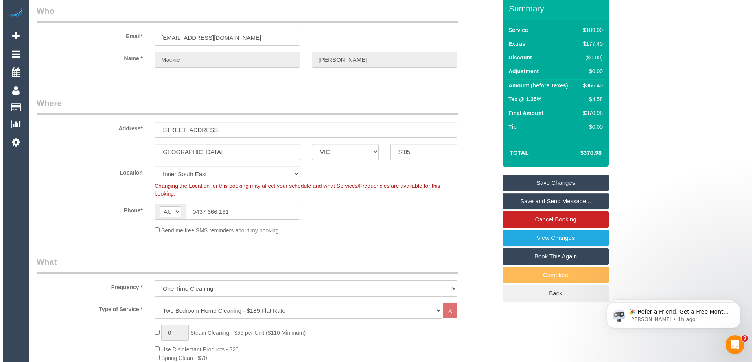
scroll to position [0, 0]
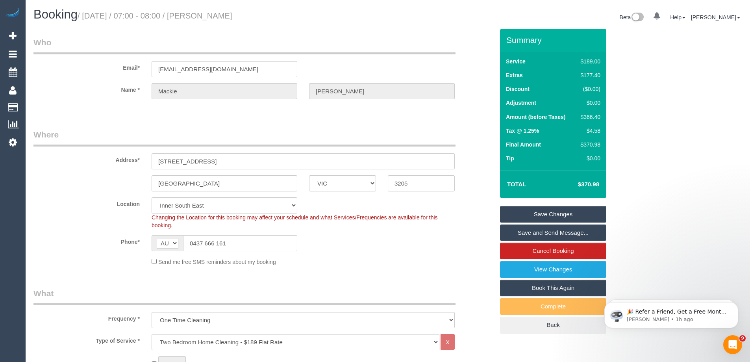
click at [540, 213] on link "Save Changes" at bounding box center [553, 214] width 106 height 17
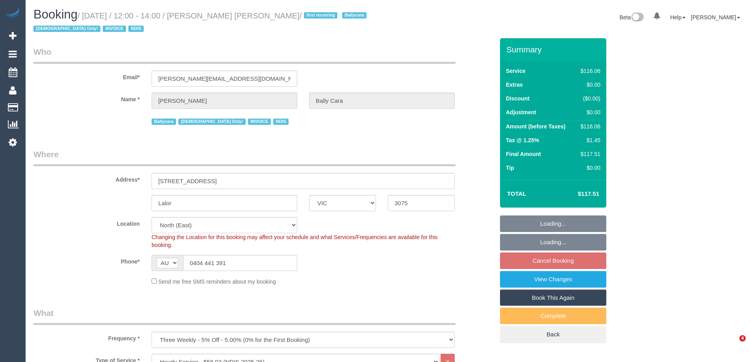
select select "VIC"
select select "object:616"
select select "number:28"
select select "number:14"
select select "number:18"
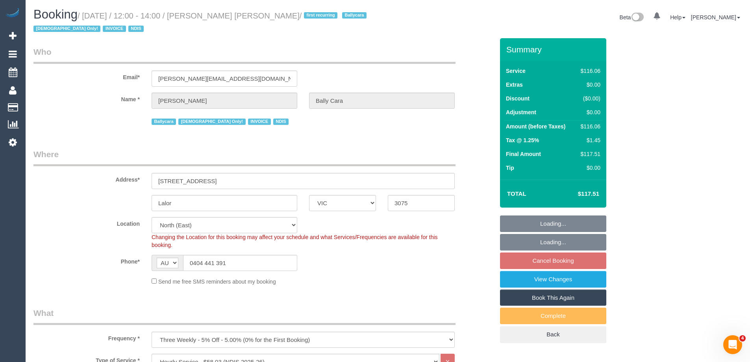
select select "number:36"
select select "number:35"
select select "spot4"
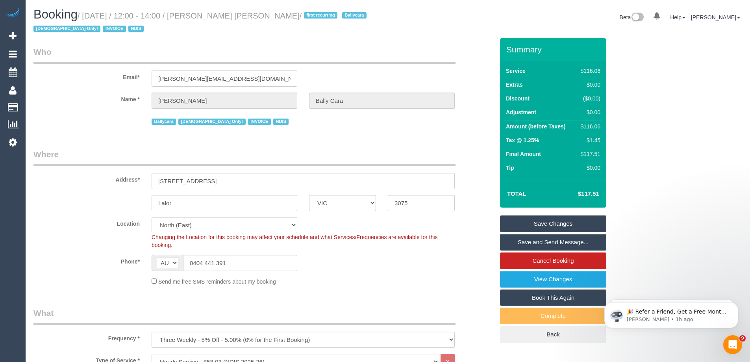
drag, startPoint x: 304, startPoint y: 16, endPoint x: 207, endPoint y: 17, distance: 96.8
click at [207, 17] on small "/ [DATE] / 12:00 - 14:00 / [PERSON_NAME] [PERSON_NAME] / first recurring [GEOGR…" at bounding box center [200, 22] width 335 height 22
copy small "Helen Nicolaidis Bally Cara"
click at [436, 267] on div "Phone* AF AL DZ AD AO AI AQ AG AR AM AW AU AT AZ BS BH BD BB BY BE BZ BJ BM BT …" at bounding box center [264, 263] width 472 height 16
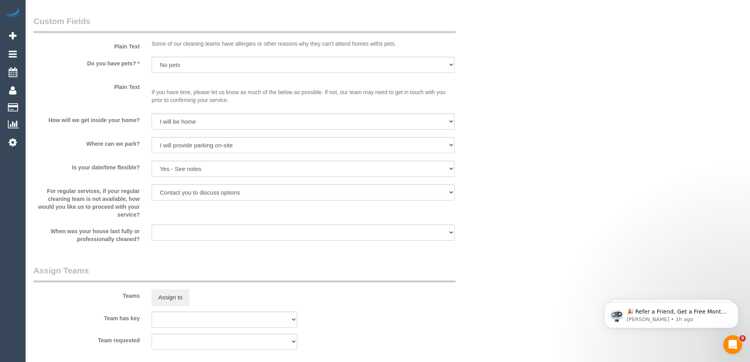
scroll to position [787, 0]
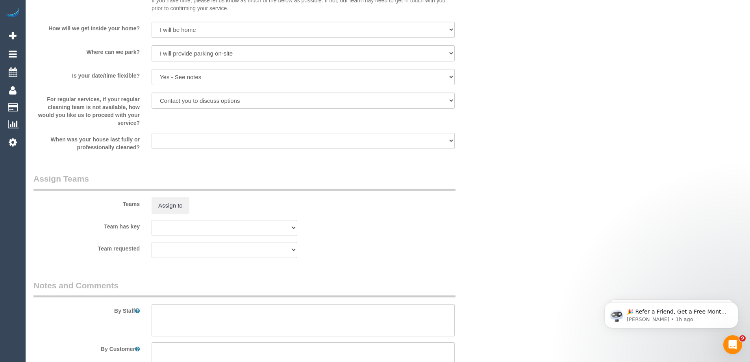
click at [176, 196] on div "Teams Assign to" at bounding box center [264, 193] width 472 height 41
click at [172, 207] on button "Assign to" at bounding box center [170, 205] width 38 height 17
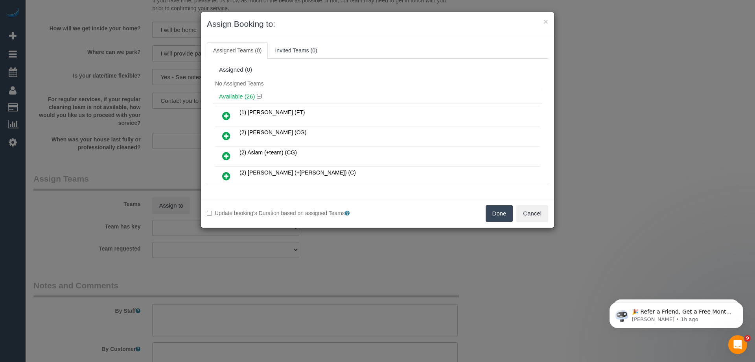
click at [223, 114] on icon at bounding box center [226, 115] width 8 height 9
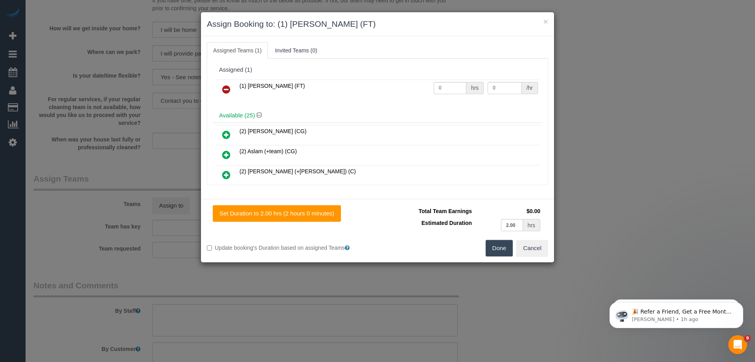
click at [499, 245] on button "Done" at bounding box center [500, 248] width 28 height 17
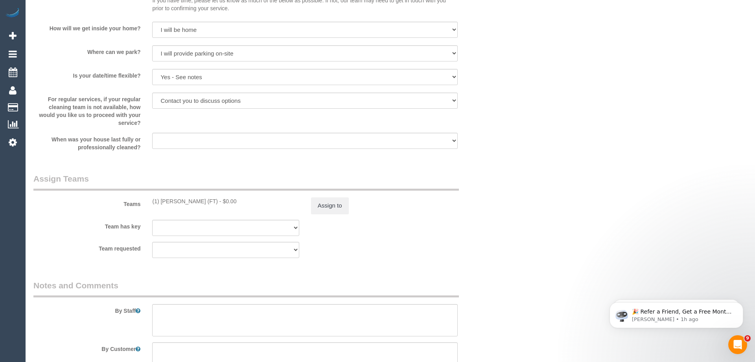
click at [499, 245] on div "× Assign Booking to: (1) Sarah Slattery (FT) Assigned Teams (1) Invited Teams (…" at bounding box center [377, 181] width 755 height 362
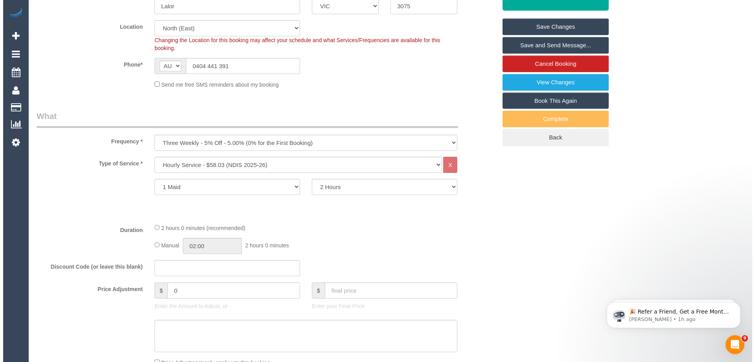
scroll to position [0, 0]
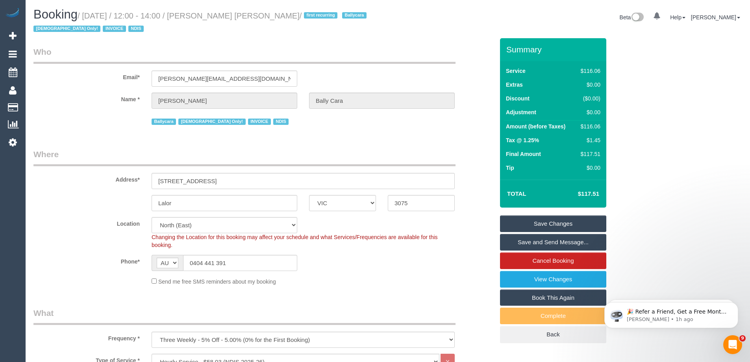
click at [555, 240] on link "Save and Send Message..." at bounding box center [553, 242] width 106 height 17
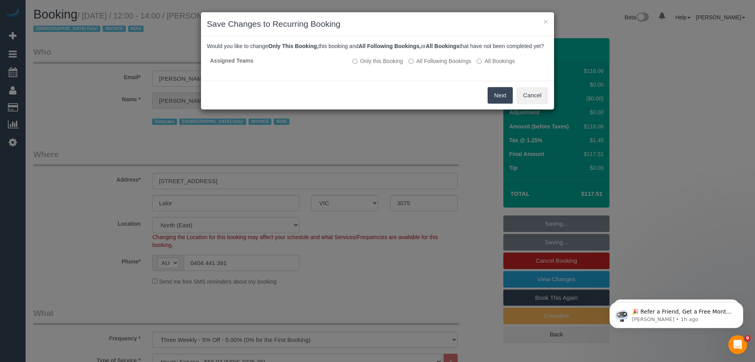
click at [491, 103] on button "Next" at bounding box center [501, 95] width 26 height 17
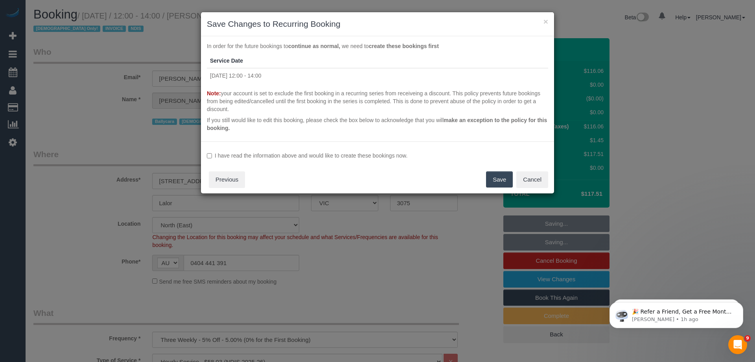
drag, startPoint x: 286, startPoint y: 157, endPoint x: 378, endPoint y: 164, distance: 92.3
click at [286, 157] on label "I have read the information above and would like to create these bookings now." at bounding box center [378, 155] width 342 height 8
click at [497, 187] on button "Save" at bounding box center [499, 179] width 27 height 17
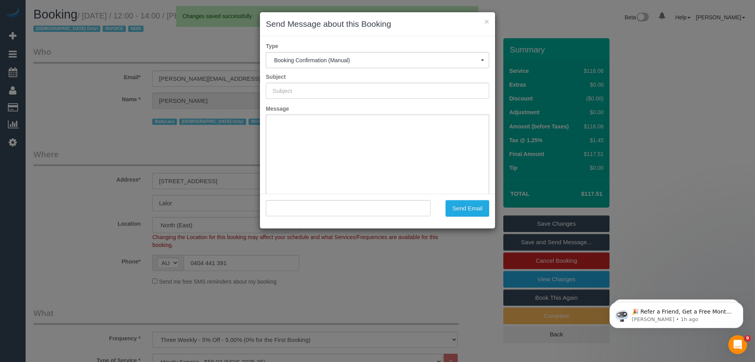
type input "Booking Confirmed"
type input ""Helen Nicolaidis Bally Cara" <helen.ballycara@fake.com>"
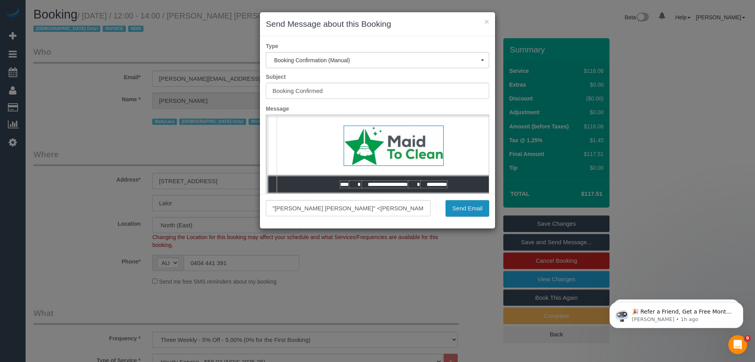
click at [478, 203] on button "Send Email" at bounding box center [468, 208] width 44 height 17
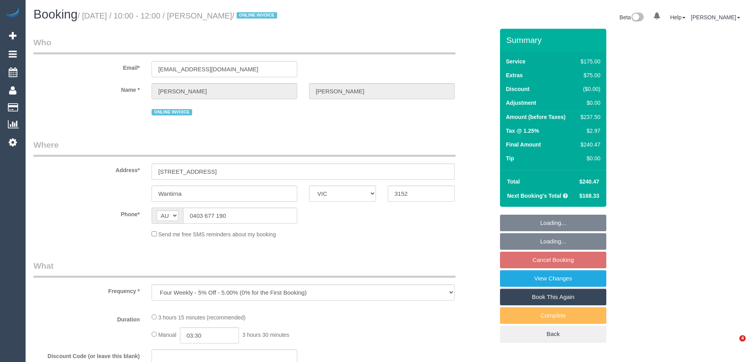
select select "VIC"
select select "150"
select select "spot3"
select select "number:27"
select select "number:14"
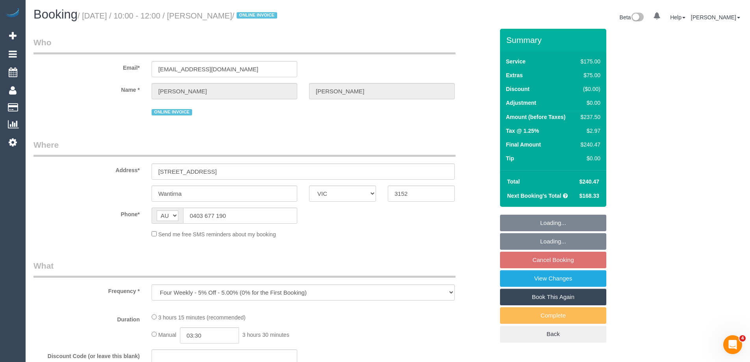
select select "number:19"
select select "number:36"
select select "number:34"
select select "number:26"
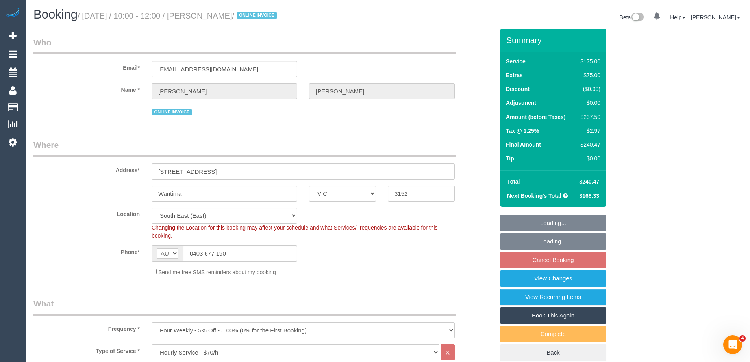
select select "object:1413"
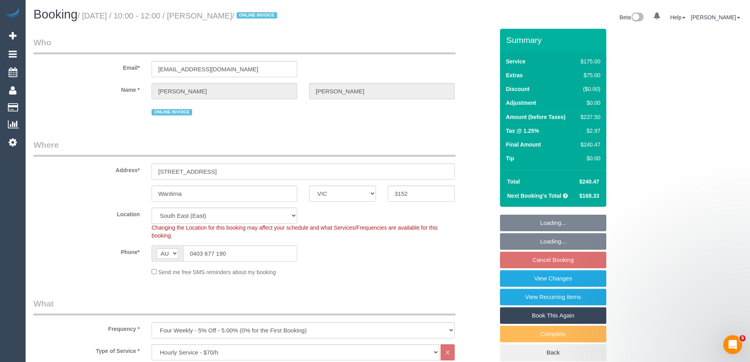
select select "spot20"
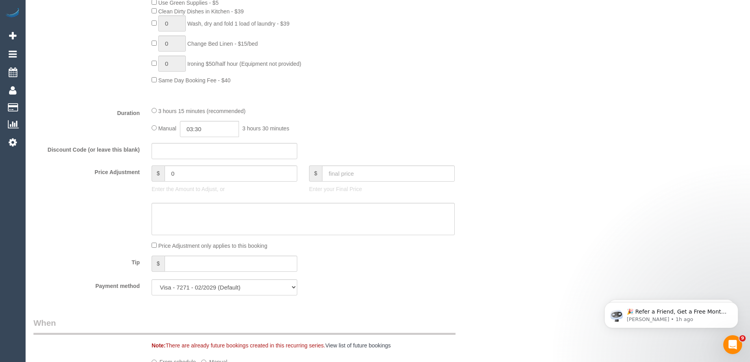
scroll to position [504, 0]
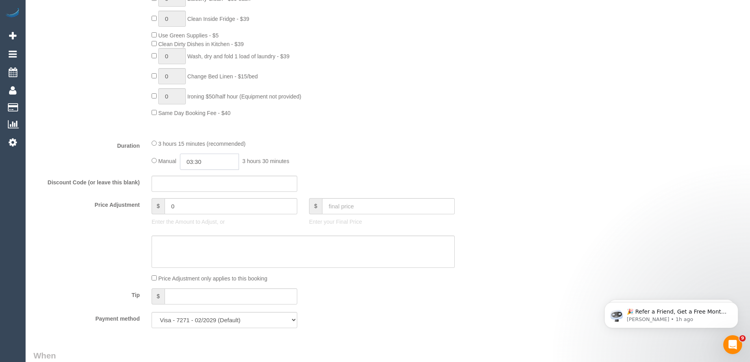
click at [214, 159] on input "03:30" at bounding box center [209, 161] width 59 height 16
click at [207, 192] on li "01:30" at bounding box center [200, 191] width 35 height 10
click at [210, 158] on input "01:30" at bounding box center [209, 161] width 59 height 16
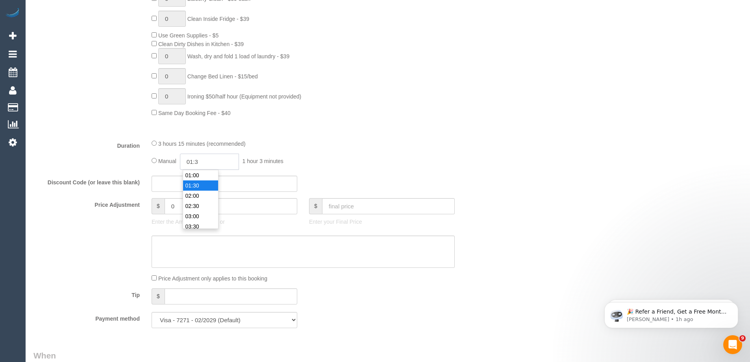
type input "01:"
select select "spot37"
type input "01:45"
select select "spot54"
select select "spot71"
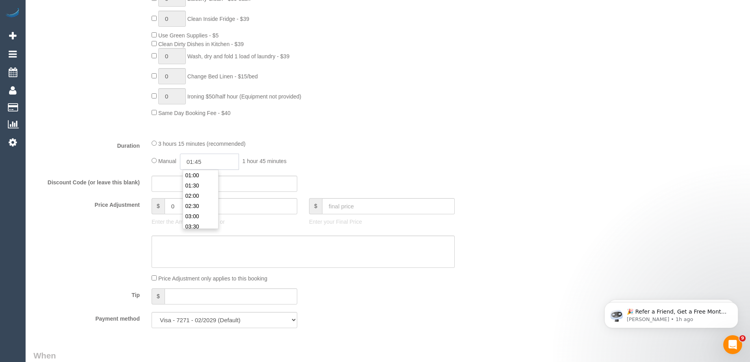
type input "01:45"
click at [412, 133] on div at bounding box center [303, 133] width 315 height 0
select select "spot88"
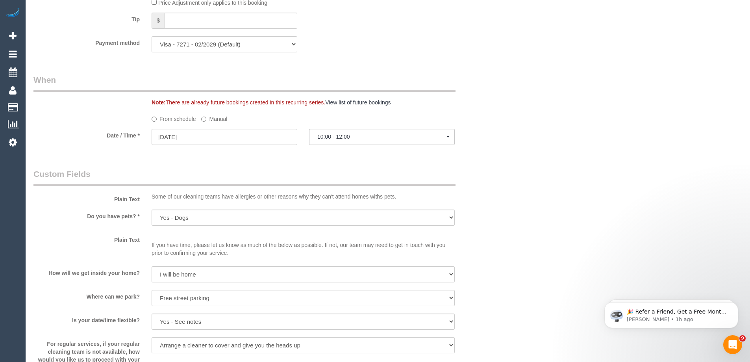
select select "spot105"
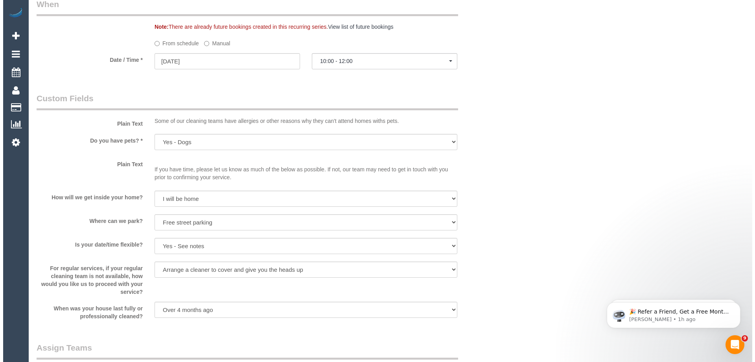
scroll to position [976, 0]
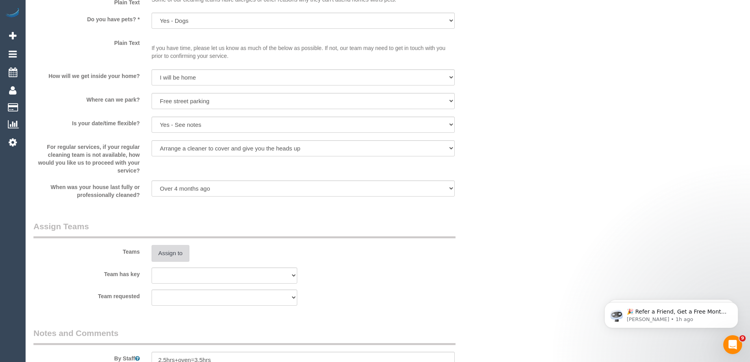
click at [176, 253] on button "Assign to" at bounding box center [170, 253] width 38 height 17
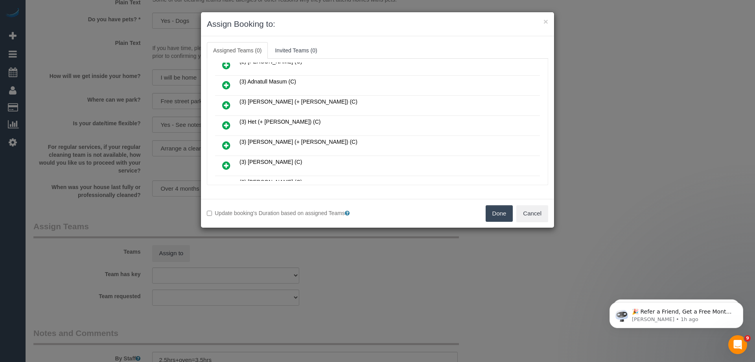
click at [223, 124] on icon at bounding box center [226, 124] width 8 height 9
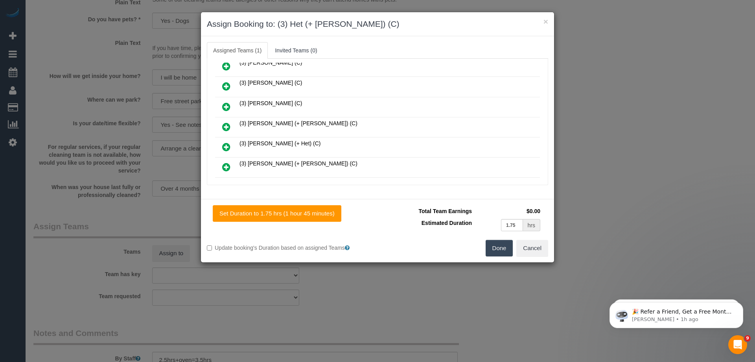
click at [224, 144] on icon at bounding box center [226, 146] width 8 height 9
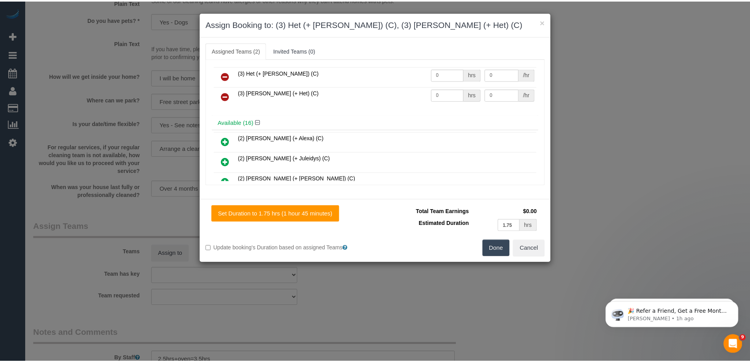
scroll to position [0, 0]
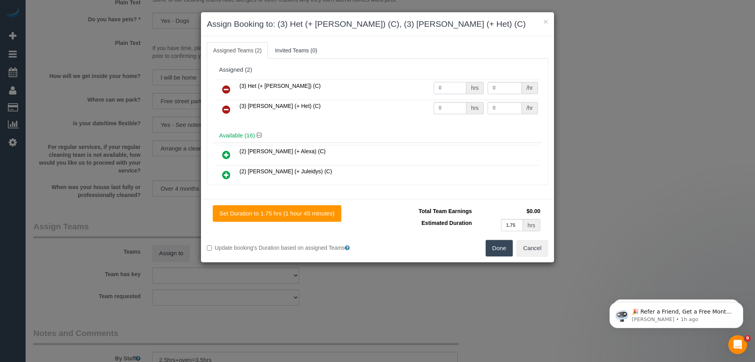
click at [453, 94] on input "0" at bounding box center [450, 88] width 33 height 12
type input "1.45"
click at [456, 109] on input "0" at bounding box center [450, 108] width 33 height 12
type input "1.45"
click at [496, 84] on input "0" at bounding box center [505, 88] width 34 height 12
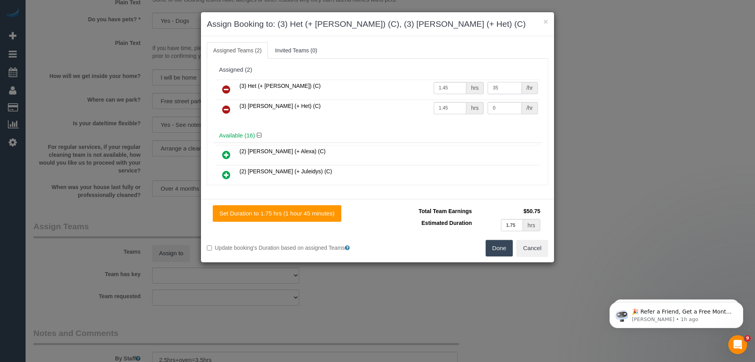
type input "35"
click at [502, 112] on input "0" at bounding box center [505, 108] width 34 height 12
type input "35"
click at [506, 250] on button "Done" at bounding box center [500, 248] width 28 height 17
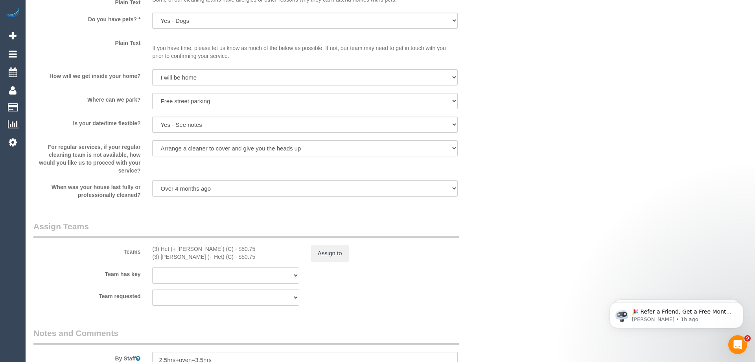
click at [506, 250] on div "× Assign Booking to: (3) Het (+ [PERSON_NAME]) (C), (3) [PERSON_NAME] (+ Het) (…" at bounding box center [377, 181] width 755 height 362
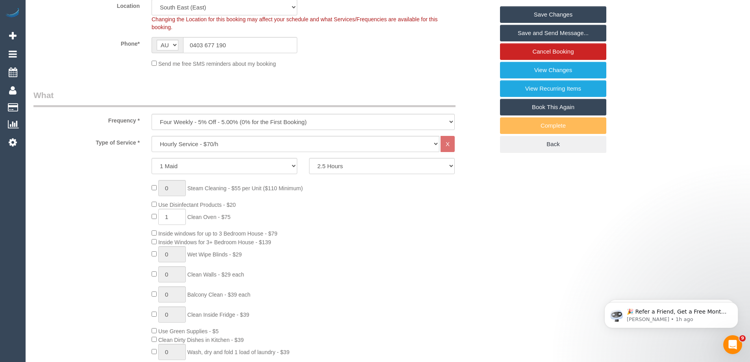
scroll to position [39, 0]
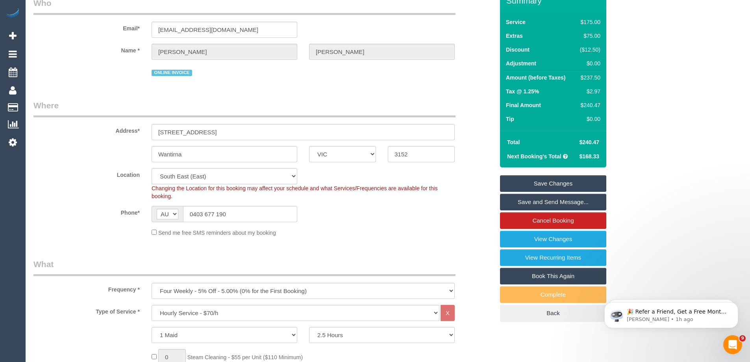
click at [550, 182] on link "Save Changes" at bounding box center [553, 183] width 106 height 17
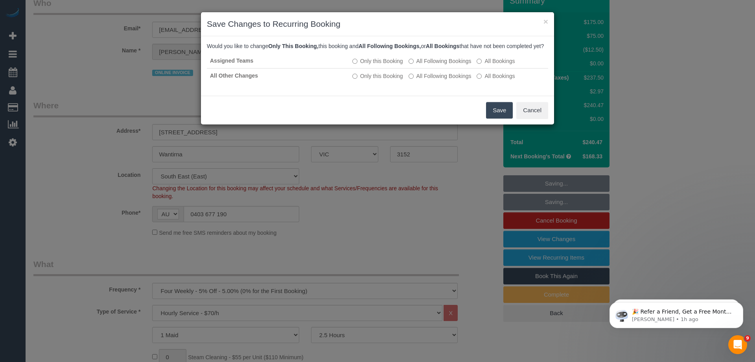
click at [500, 118] on button "Save" at bounding box center [499, 110] width 27 height 17
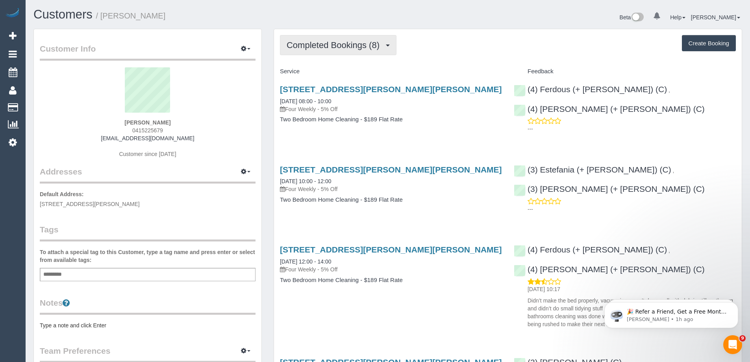
click at [366, 37] on button "Completed Bookings (8)" at bounding box center [338, 45] width 116 height 20
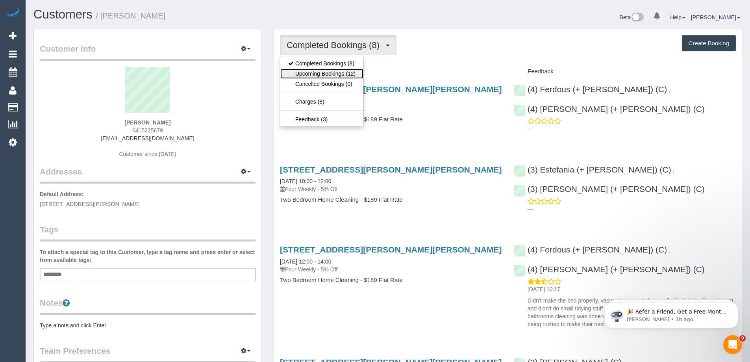
click at [323, 74] on link "Upcoming Bookings (12)" at bounding box center [321, 73] width 83 height 10
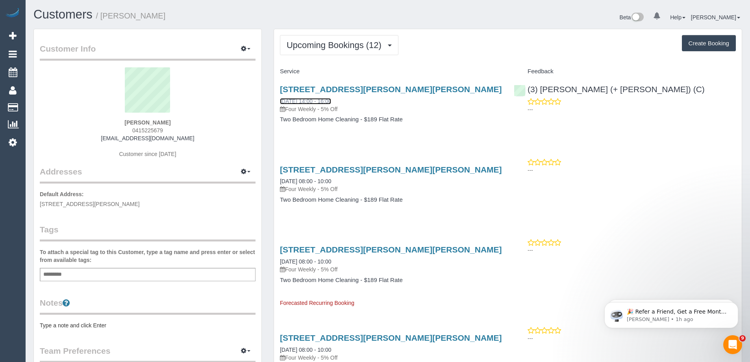
click at [331, 101] on link "[DATE] 14:00 - 16:00" at bounding box center [305, 101] width 51 height 6
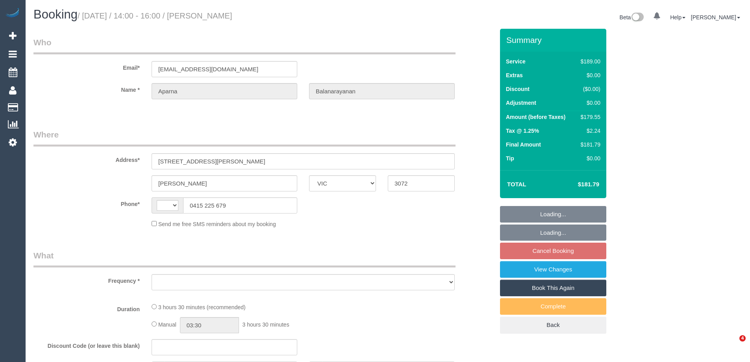
select select "VIC"
select select "string:AU"
select select "string:stripe-pm_1QtMhP2GScqysDRVv2nQZZXL"
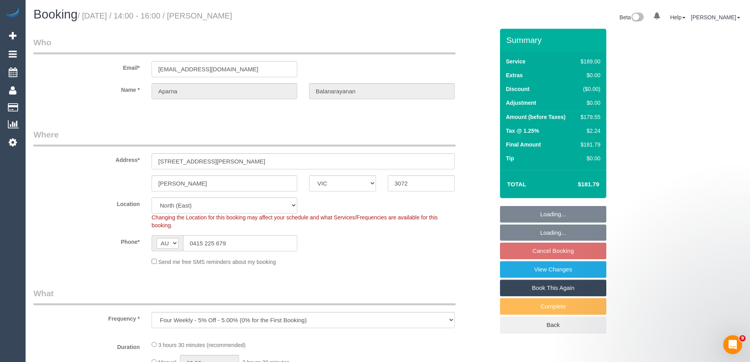
select select "object:1179"
select select "spot5"
select select "number:27"
select select "number:14"
select select "number:18"
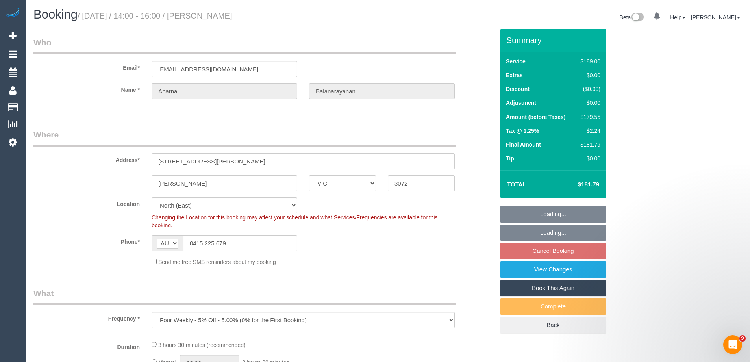
select select "number:24"
select select "number:34"
select select "number:11"
select select "object:1431"
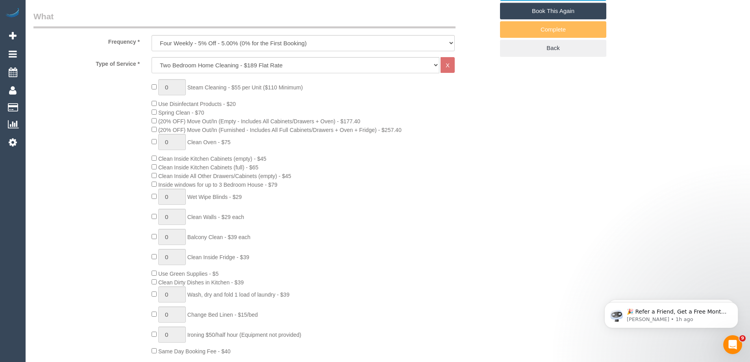
scroll to position [433, 0]
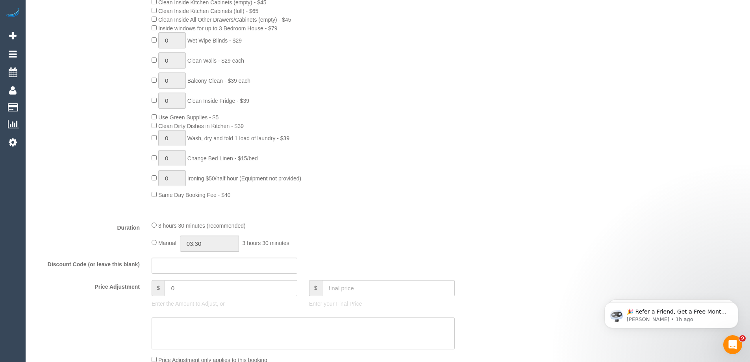
click at [566, 202] on div "Who Email* [EMAIL_ADDRESS][DOMAIN_NAME] Name * Aparna [GEOGRAPHIC_DATA] Where A…" at bounding box center [387, 360] width 708 height 1528
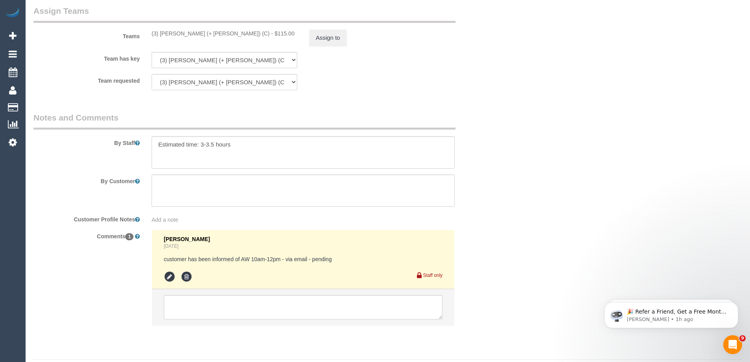
scroll to position [1183, 0]
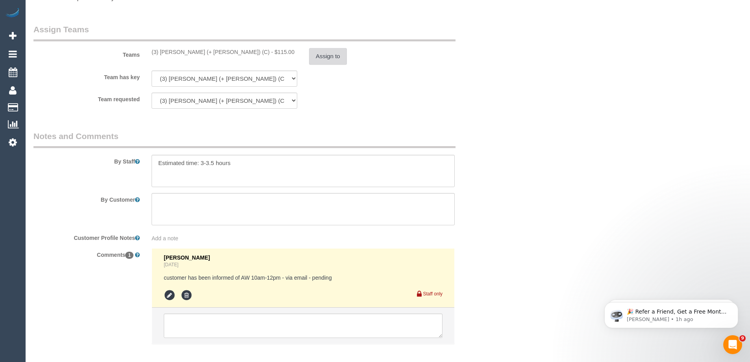
click at [331, 54] on button "Assign to" at bounding box center [328, 56] width 38 height 17
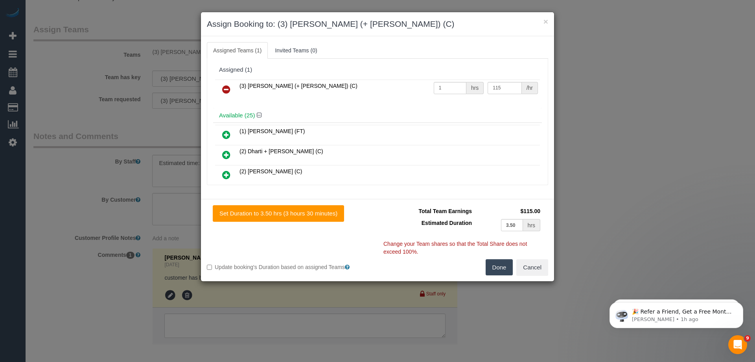
click at [221, 87] on link at bounding box center [226, 90] width 18 height 16
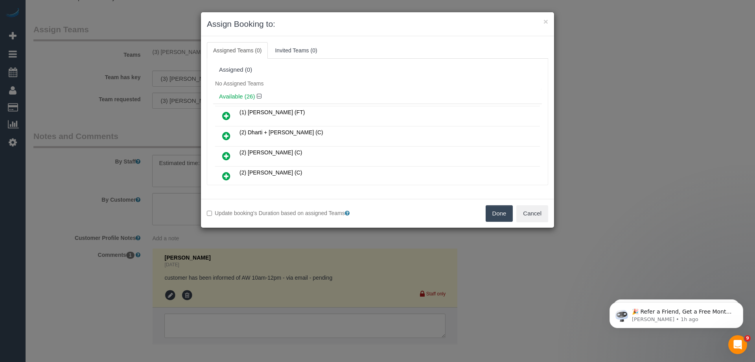
click at [494, 216] on button "Done" at bounding box center [500, 213] width 28 height 17
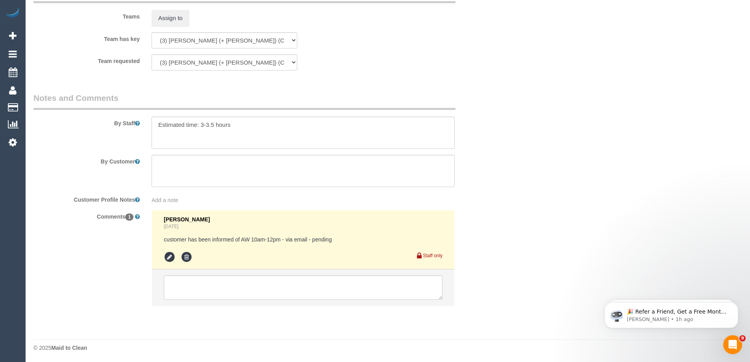
scroll to position [1222, 0]
click at [214, 280] on textarea at bounding box center [303, 286] width 279 height 24
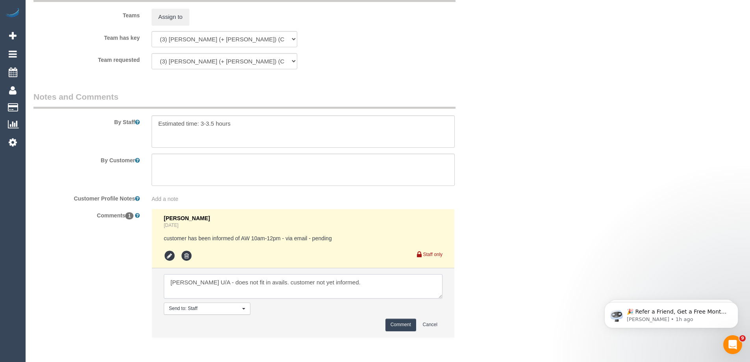
click at [264, 281] on textarea at bounding box center [303, 286] width 279 height 24
type textarea "[PERSON_NAME] U/A - does not fit in avails. Customer not yet informed."
click at [404, 321] on button "Comment" at bounding box center [400, 324] width 31 height 12
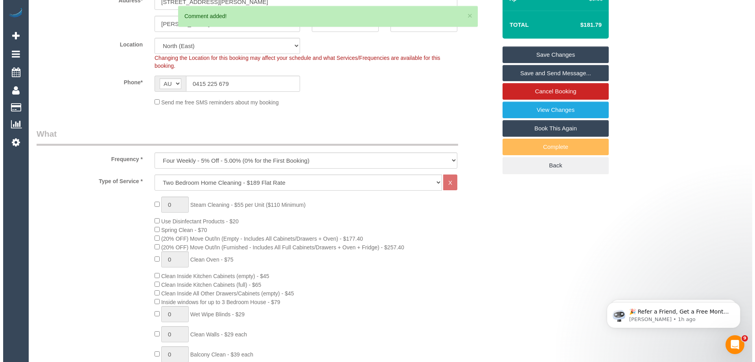
scroll to position [0, 0]
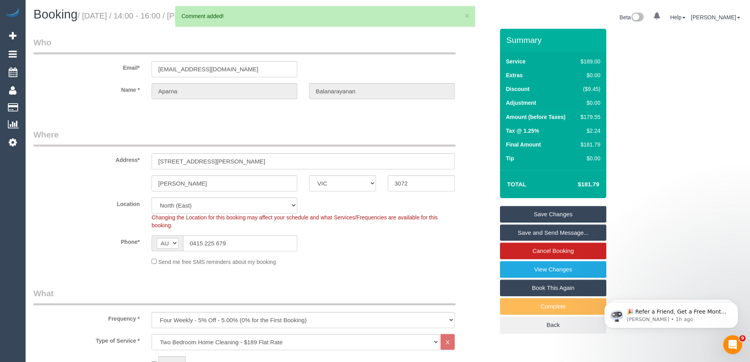
click at [569, 211] on link "Save Changes" at bounding box center [553, 214] width 106 height 17
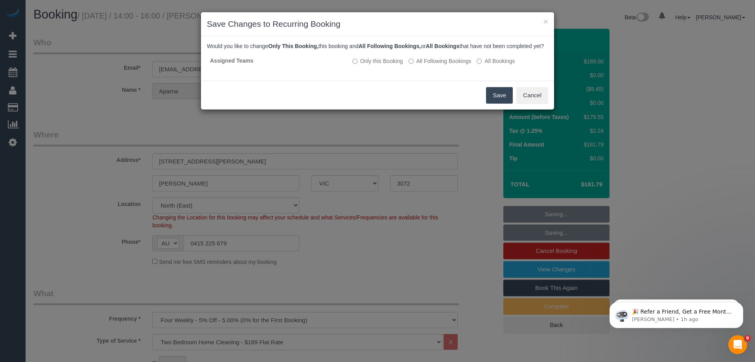
click at [495, 103] on button "Save" at bounding box center [499, 95] width 27 height 17
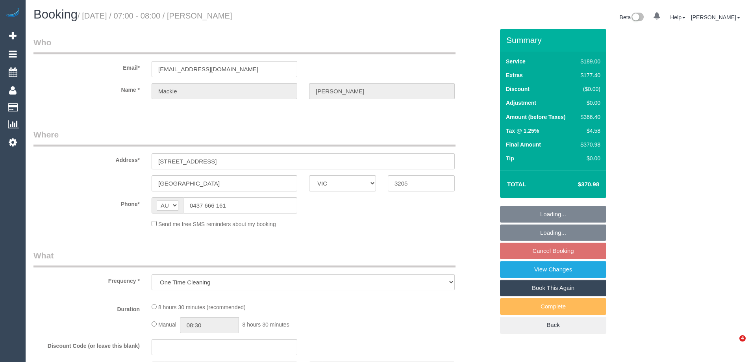
select select "VIC"
select select "string:stripe-pm_1RKDlb2GScqysDRVSwT3ubmh"
select select "spot1"
select select "number:29"
select select "number:14"
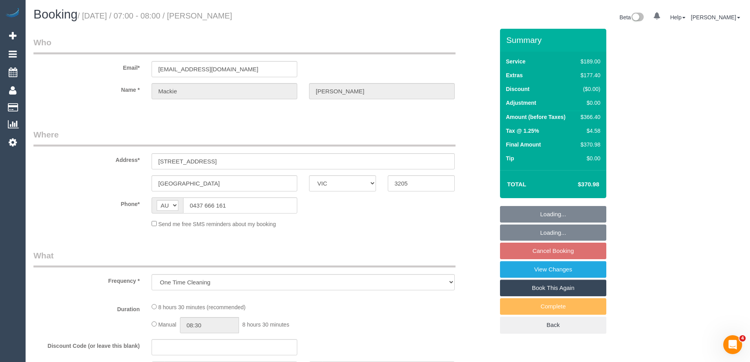
select select "number:20"
select select "number:25"
select select "number:33"
select select "number:13"
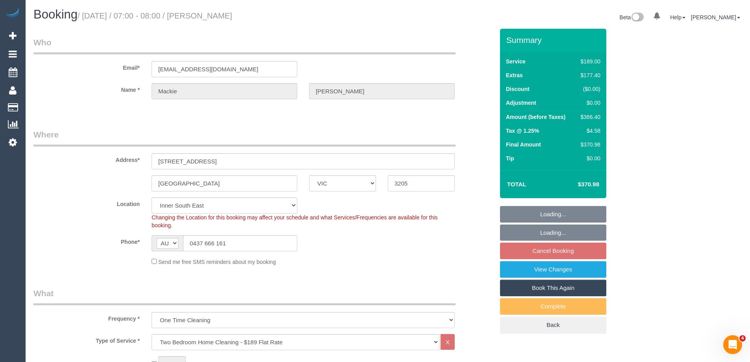
select select "object:797"
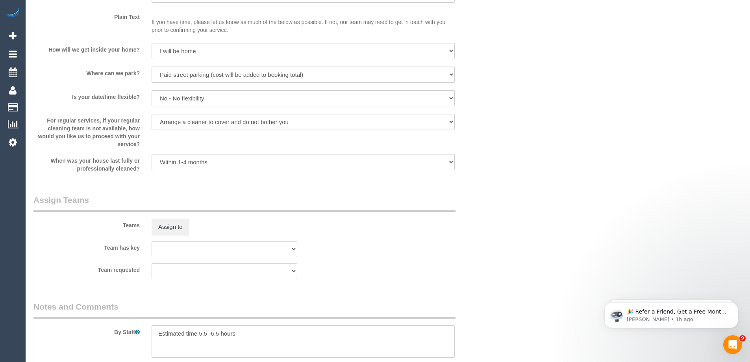
scroll to position [1209, 0]
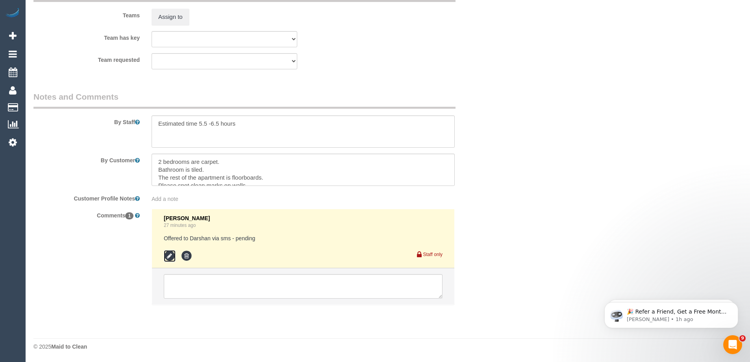
click at [170, 255] on icon at bounding box center [170, 256] width 12 height 12
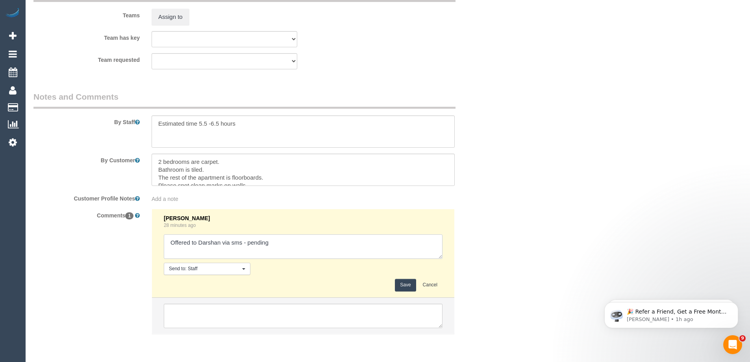
click at [327, 249] on textarea at bounding box center [303, 246] width 279 height 24
type textarea "Offered to Darshan via sms - pending - Agreed"
click at [409, 284] on button "Save" at bounding box center [405, 285] width 21 height 12
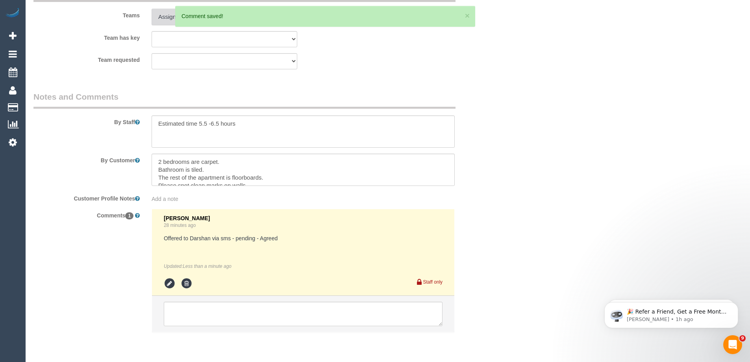
scroll to position [1091, 0]
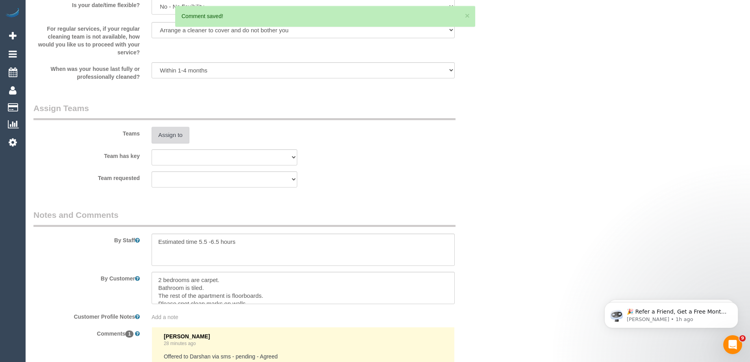
click at [176, 133] on button "Assign to" at bounding box center [170, 135] width 38 height 17
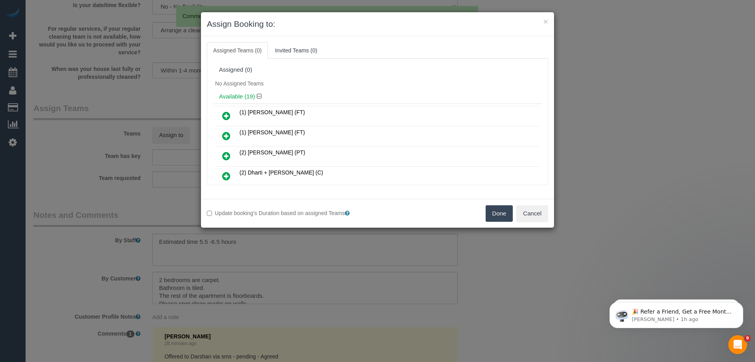
click at [332, 62] on div "Assigned (0) No Assigned Teams Available (19) (1) Debbie Brodjanac (FT) (1) Kum…" at bounding box center [378, 122] width 342 height 126
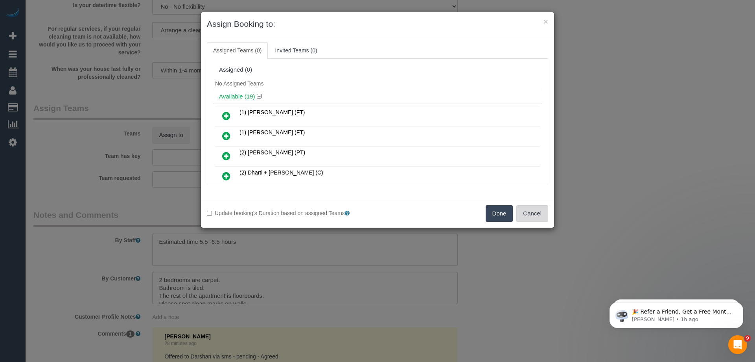
click at [525, 210] on button "Cancel" at bounding box center [533, 213] width 32 height 17
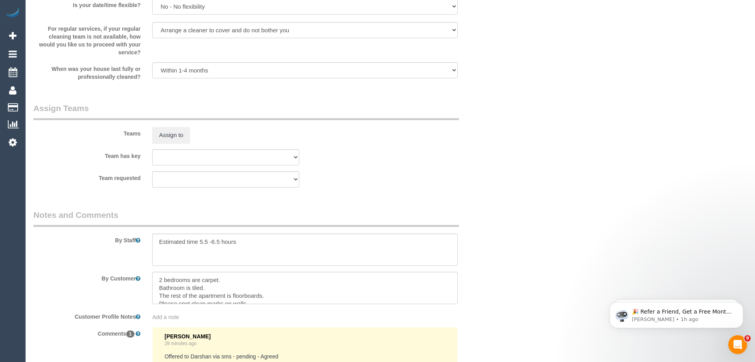
click at [525, 210] on div "× Assign Booking to: Assigned Teams (0) Invited Teams (0) Assigned (0) No Assig…" at bounding box center [377, 181] width 755 height 362
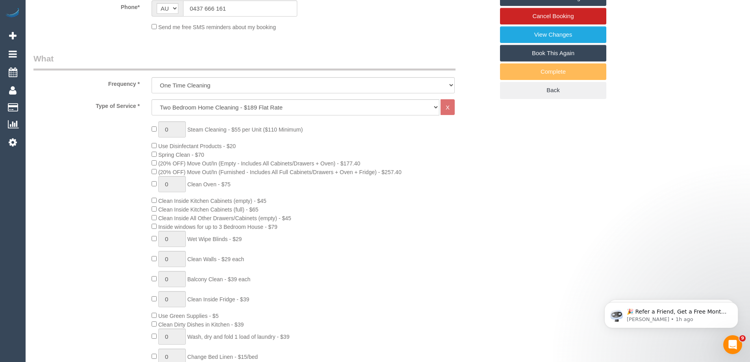
scroll to position [146, 0]
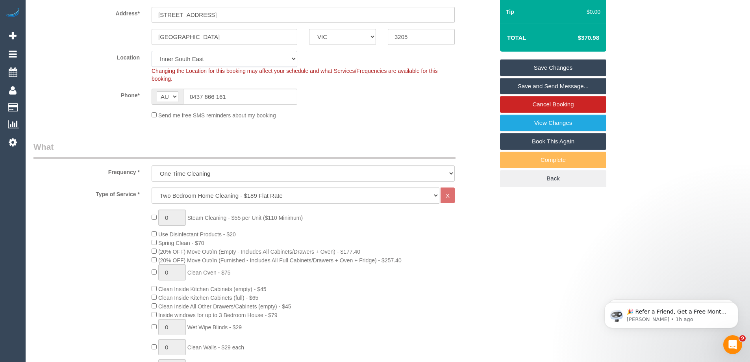
drag, startPoint x: 177, startPoint y: 62, endPoint x: 176, endPoint y: 66, distance: 4.8
click at [177, 62] on select "Office City East (North) East (South) Inner East Inner North (East) Inner North…" at bounding box center [224, 59] width 146 height 16
select select "50"
click at [151, 51] on select "Office City East (North) East (South) Inner East Inner North (East) Inner North…" at bounding box center [224, 59] width 146 height 16
click at [358, 99] on div "Phone* AF AL DZ AD AO AI AQ AG AR AM AW AU AT AZ BS BH BD BB BY BE BZ BJ BM BT …" at bounding box center [264, 97] width 472 height 16
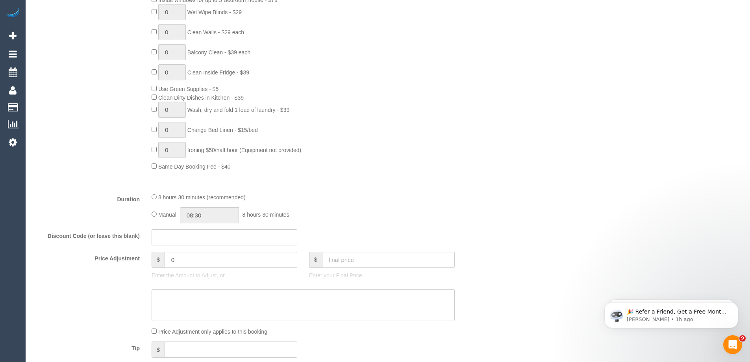
select select "object:4128"
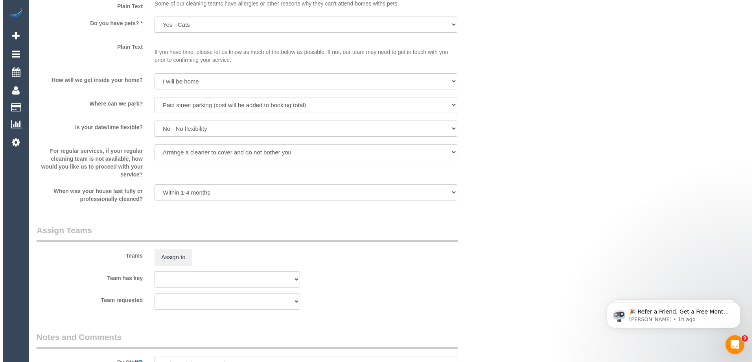
scroll to position [1055, 0]
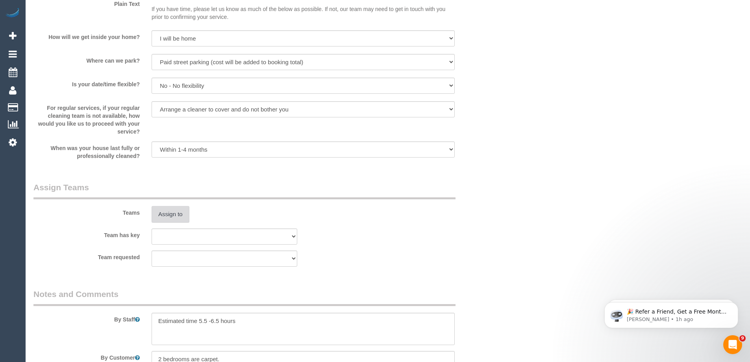
click at [172, 214] on button "Assign to" at bounding box center [170, 214] width 38 height 17
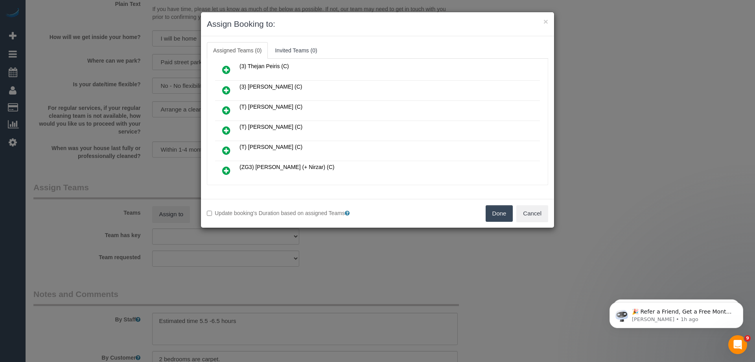
scroll to position [885, 0]
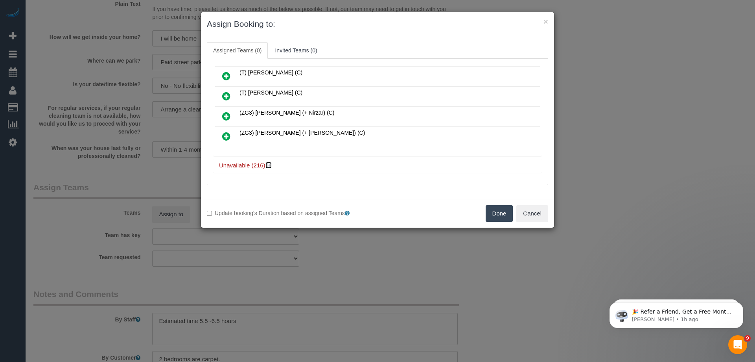
click at [269, 162] on icon at bounding box center [269, 165] width 5 height 6
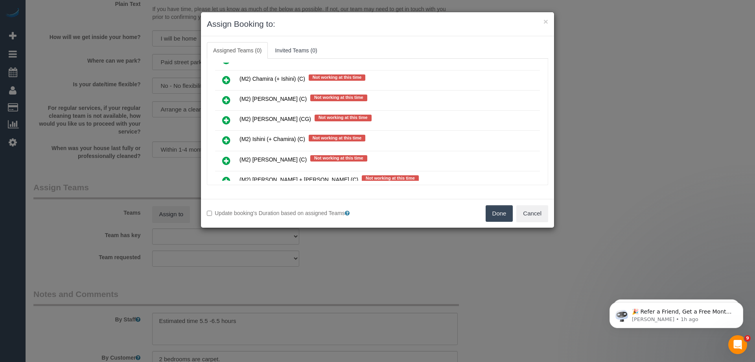
scroll to position [4317, 0]
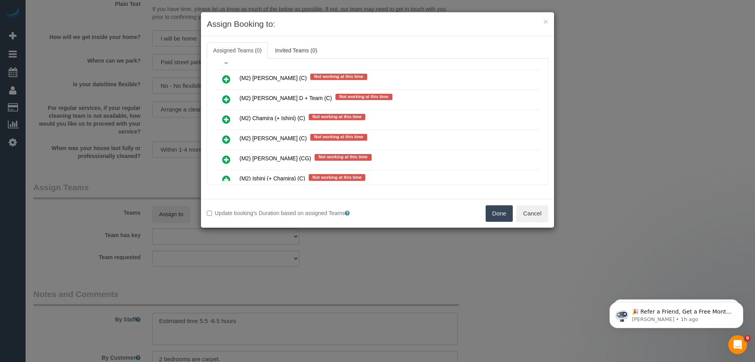
click at [222, 138] on icon at bounding box center [226, 139] width 8 height 9
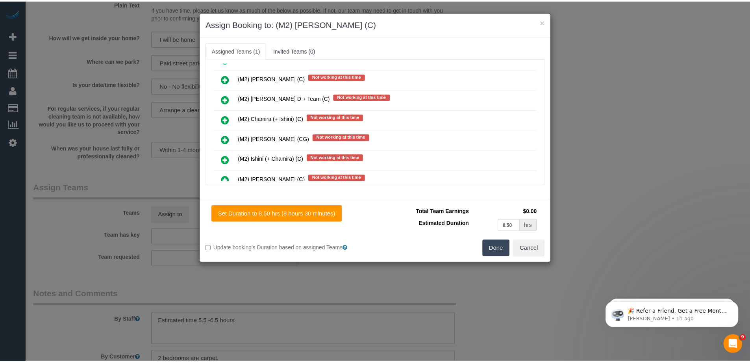
scroll to position [0, 0]
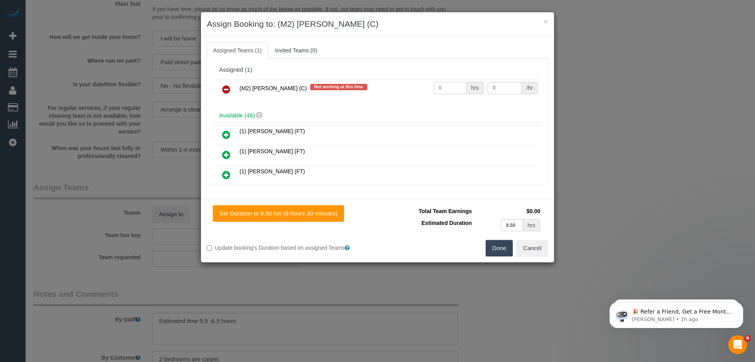
click at [440, 91] on input "0" at bounding box center [450, 88] width 33 height 12
type input "1"
click at [500, 92] on input "0" at bounding box center [505, 88] width 34 height 12
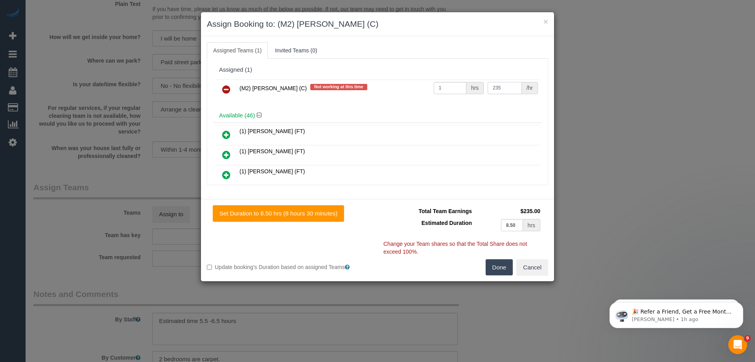
type input "235"
click at [492, 270] on button "Done" at bounding box center [500, 267] width 28 height 17
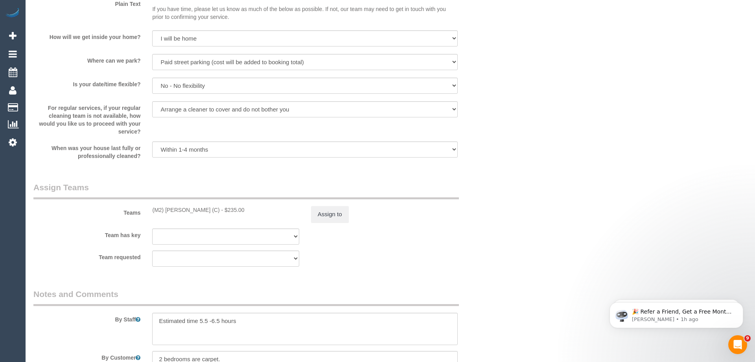
click at [507, 250] on div "× Assign Booking to: (M2) Darshan Gevariya (C) Assigned Teams (1) Invited Teams…" at bounding box center [377, 181] width 755 height 362
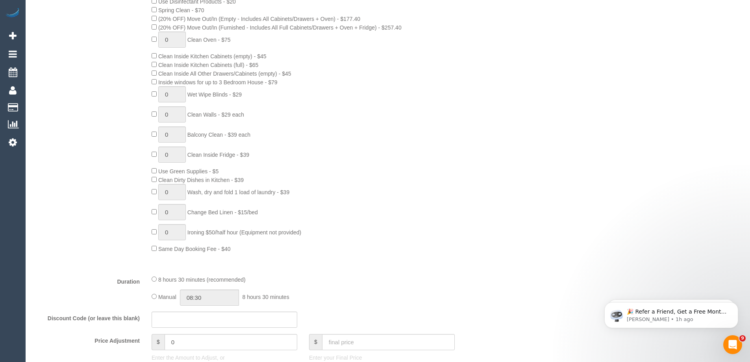
scroll to position [425, 0]
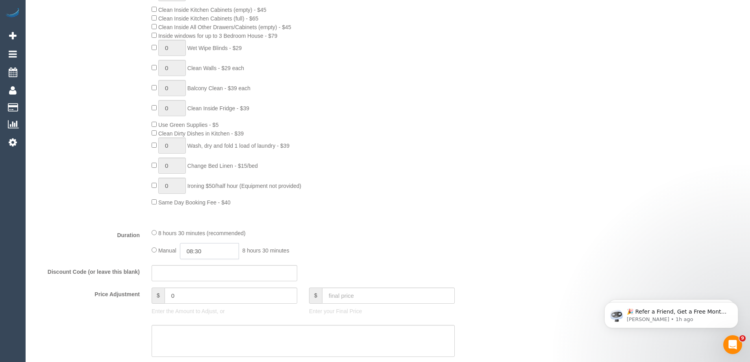
click at [203, 249] on input "08:30" at bounding box center [209, 251] width 59 height 16
type input "06:30"
click at [199, 277] on li "06:30" at bounding box center [200, 281] width 35 height 10
click at [338, 230] on div "8 hours 30 minutes (recommended)" at bounding box center [302, 232] width 303 height 9
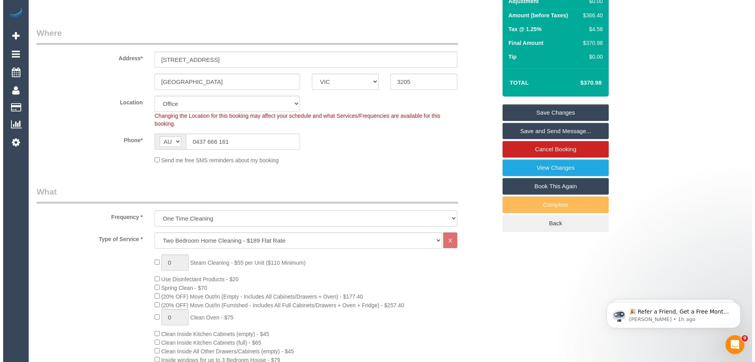
scroll to position [0, 0]
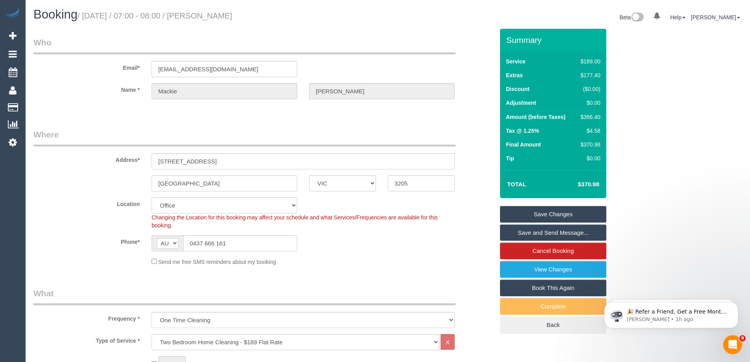
click at [541, 233] on link "Save and Send Message..." at bounding box center [553, 232] width 106 height 17
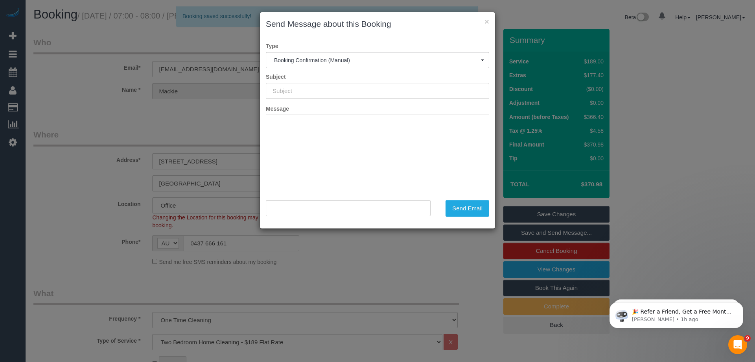
type input "Booking Confirmed"
type input ""Mackie Simmons" <mackiesimmons01@gmail.com>"
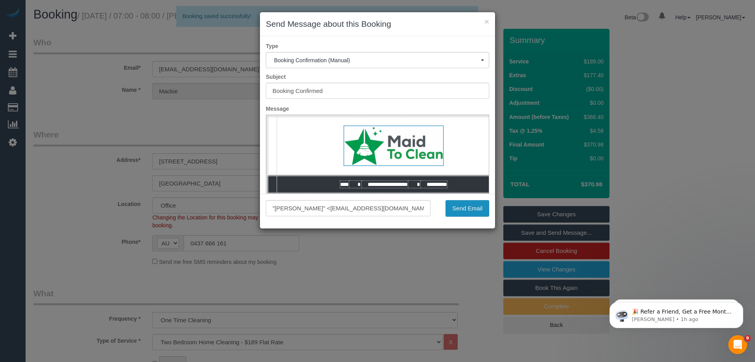
click at [461, 213] on button "Send Email" at bounding box center [468, 208] width 44 height 17
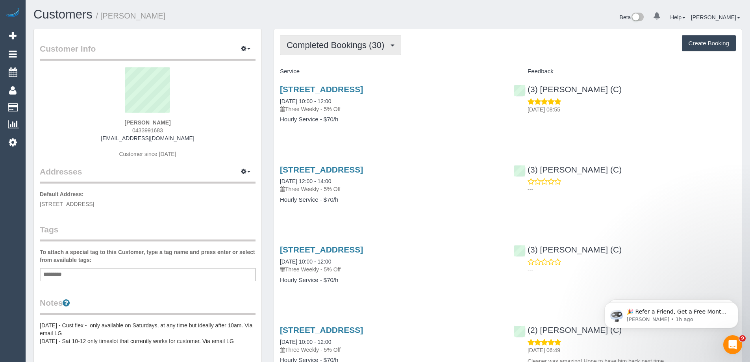
click at [301, 46] on span "Completed Bookings (30)" at bounding box center [337, 45] width 102 height 10
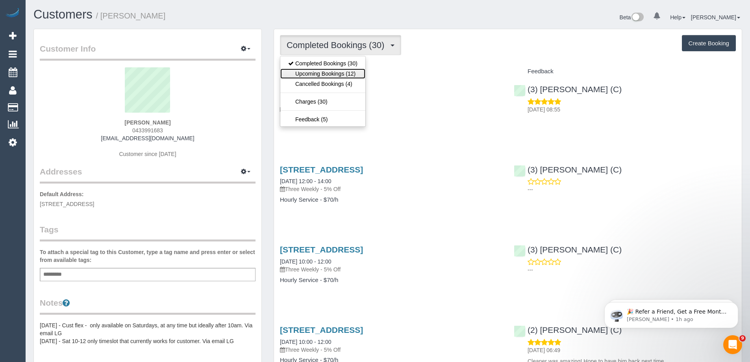
click at [298, 70] on link "Upcoming Bookings (12)" at bounding box center [322, 73] width 85 height 10
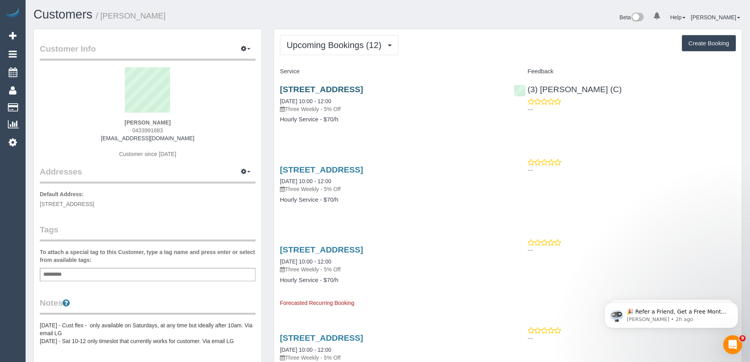
drag, startPoint x: 277, startPoint y: 86, endPoint x: 388, endPoint y: 86, distance: 111.3
click at [388, 86] on div "[STREET_ADDRESS] [DATE] 10:00 - 12:00 Three Weekly - 5% Off Hourly Service - $7…" at bounding box center [391, 108] width 234 height 61
copy link "[STREET_ADDRESS],"
click at [364, 46] on span "Upcoming Bookings (12)" at bounding box center [335, 45] width 99 height 10
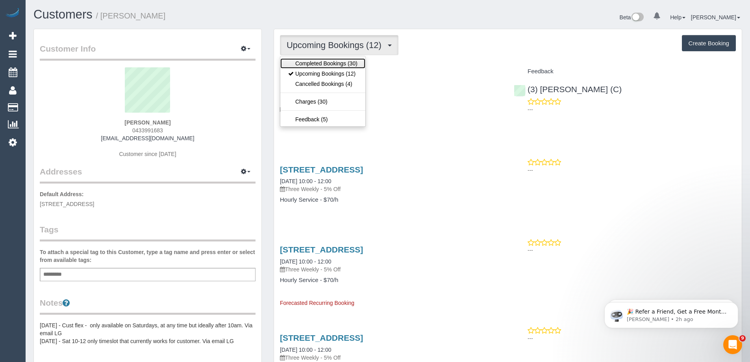
click at [334, 64] on link "Completed Bookings (30)" at bounding box center [322, 63] width 85 height 10
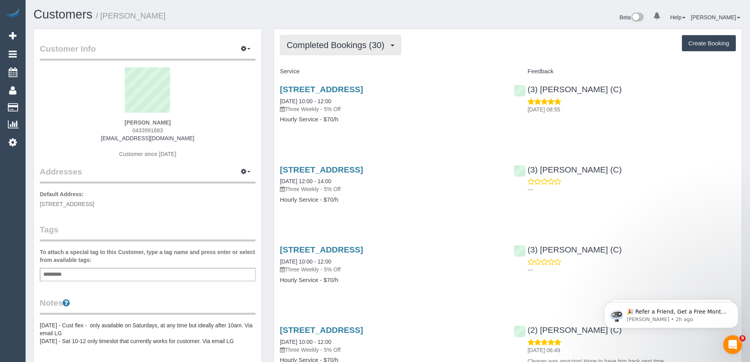
drag, startPoint x: 358, startPoint y: 47, endPoint x: 349, endPoint y: 52, distance: 10.1
click at [358, 47] on span "Completed Bookings (30)" at bounding box center [337, 45] width 102 height 10
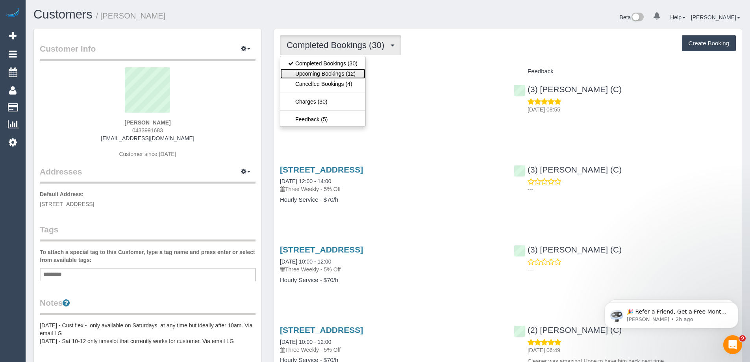
click at [321, 71] on link "Upcoming Bookings (12)" at bounding box center [322, 73] width 85 height 10
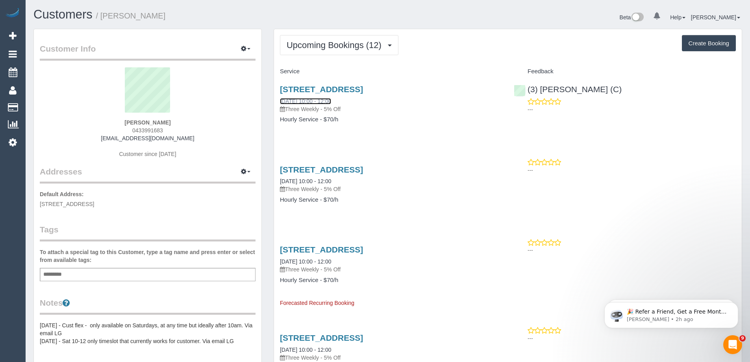
click at [331, 102] on link "[DATE] 10:00 - 12:00" at bounding box center [305, 101] width 51 height 6
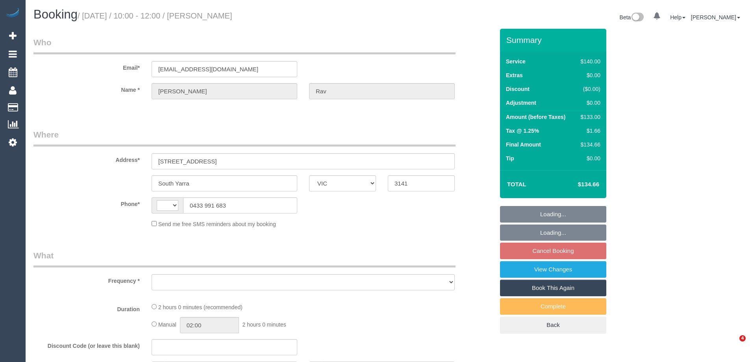
select select "VIC"
select select "string:stripe-pm_1RSq6j2GScqysDRVUNLOtD5F"
select select "string:AU"
select select "object:692"
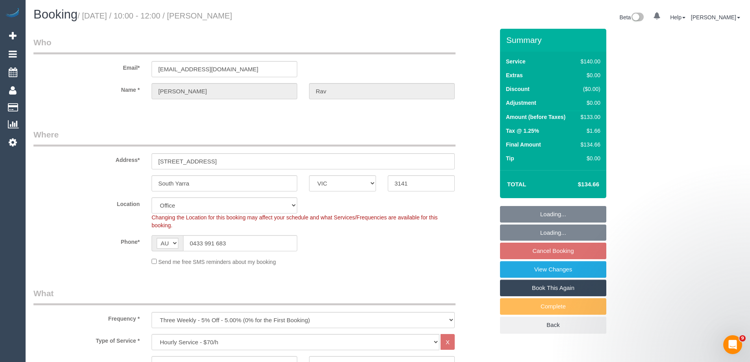
select select "number:28"
select select "number:14"
select select "number:19"
select select "number:25"
select select "object:2180"
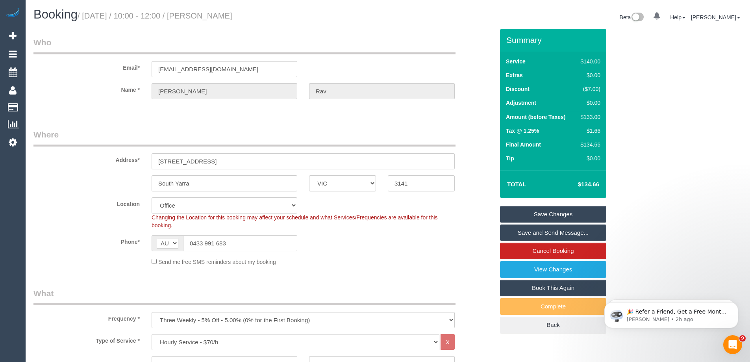
click at [358, 263] on div "Send me free SMS reminders about my booking" at bounding box center [303, 261] width 315 height 9
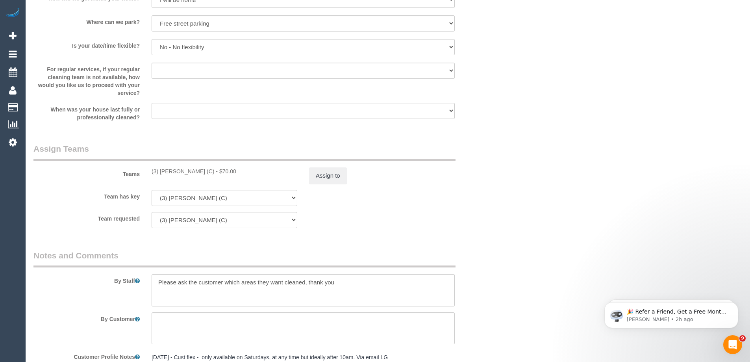
scroll to position [1197, 0]
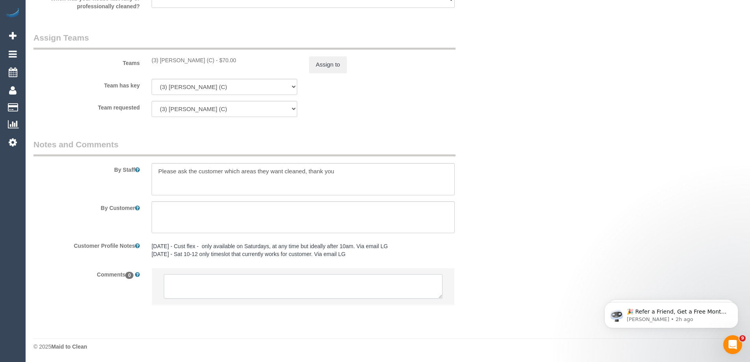
click at [209, 280] on textarea at bounding box center [303, 286] width 279 height 24
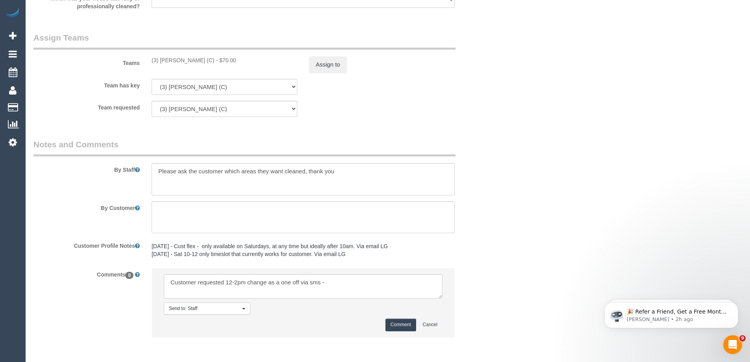
click at [176, 57] on div "(3) [PERSON_NAME] (C) - $70.00" at bounding box center [224, 60] width 146 height 8
copy div "Denuwan"
click at [349, 282] on textarea at bounding box center [303, 286] width 279 height 24
paste textarea "Denuwan"
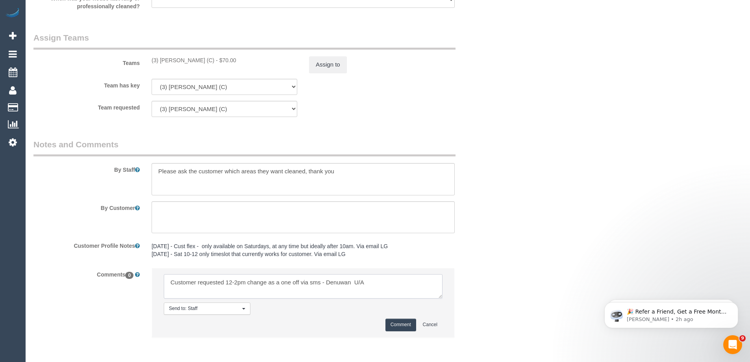
click at [354, 284] on textarea at bounding box center [303, 286] width 279 height 24
click at [412, 283] on textarea at bounding box center [303, 286] width 279 height 24
type textarea "Customer requested 12-2pm change as a one off via sms - Denuwan U/A as does not…"
click at [393, 326] on button "Comment" at bounding box center [400, 324] width 31 height 12
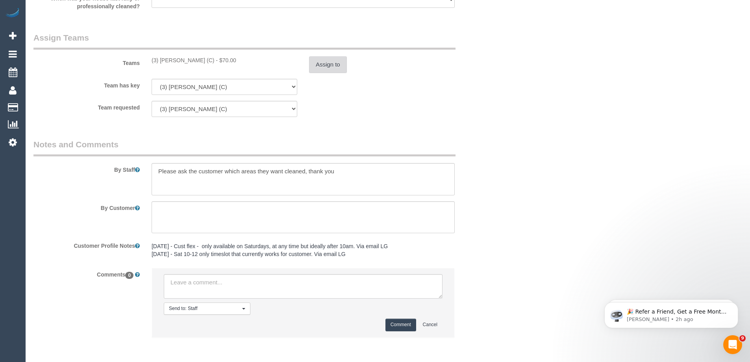
click at [329, 70] on button "Assign to" at bounding box center [328, 64] width 38 height 17
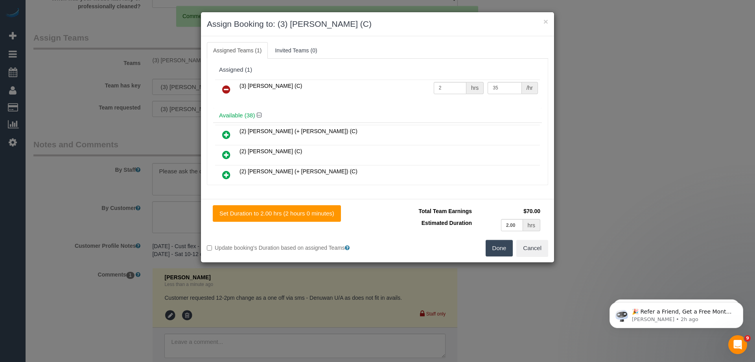
click at [225, 90] on icon at bounding box center [226, 89] width 8 height 9
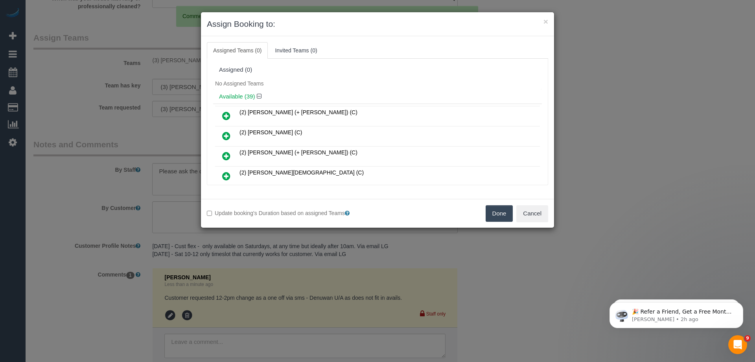
click at [499, 215] on button "Done" at bounding box center [500, 213] width 28 height 17
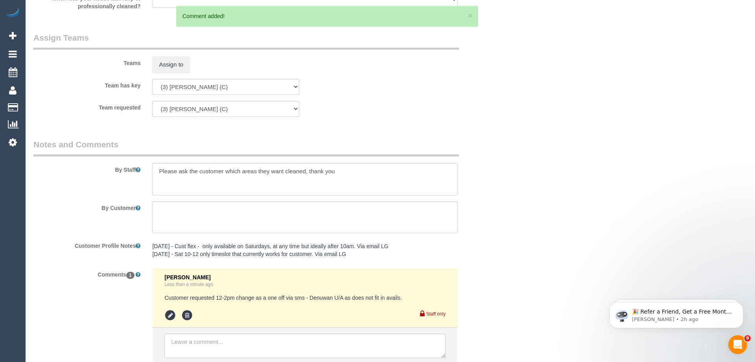
click at [499, 209] on div "× Assign Booking to: Assigned Teams (0) Invited Teams (0) Assigned (0) No Assig…" at bounding box center [377, 181] width 755 height 362
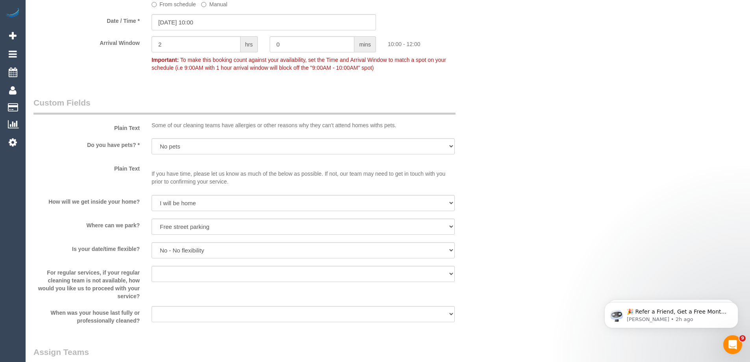
scroll to position [803, 0]
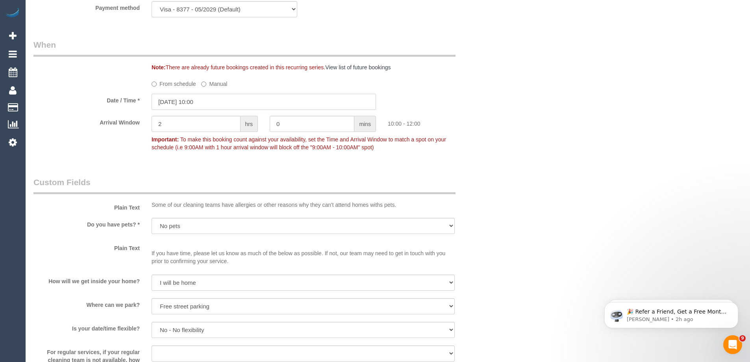
click at [206, 98] on input "[DATE] 10:00" at bounding box center [263, 102] width 224 height 16
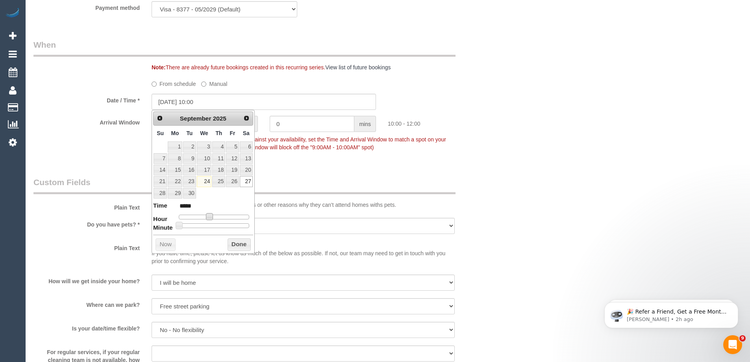
type input "[DATE] 11:00"
type input "*****"
type input "[DATE] 12:00"
type input "*****"
drag, startPoint x: 211, startPoint y: 217, endPoint x: 218, endPoint y: 218, distance: 6.3
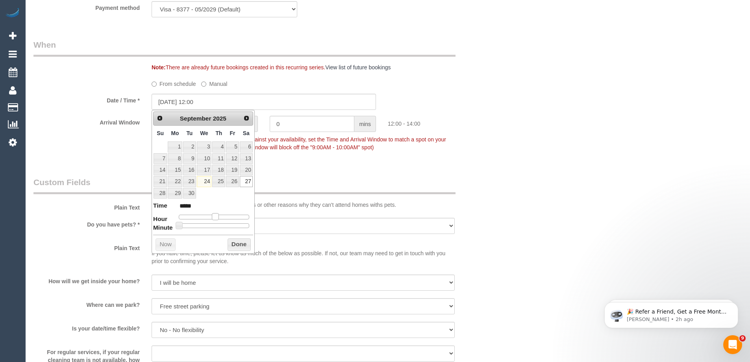
click at [218, 218] on span at bounding box center [215, 216] width 7 height 7
click at [233, 241] on button "Done" at bounding box center [238, 244] width 23 height 13
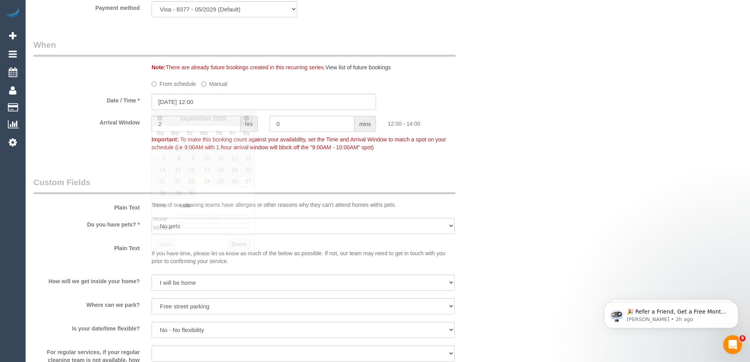
drag, startPoint x: 529, startPoint y: 135, endPoint x: 498, endPoint y: 159, distance: 39.0
click at [530, 135] on div "Who Email* [EMAIL_ADDRESS][DOMAIN_NAME] Name * [PERSON_NAME] Rav Where Address*…" at bounding box center [387, 6] width 708 height 1562
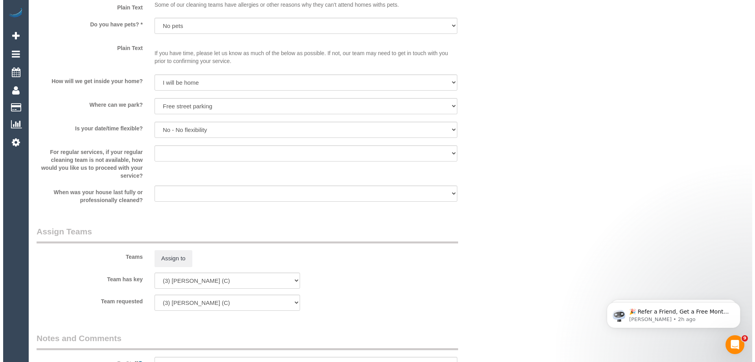
scroll to position [1039, 0]
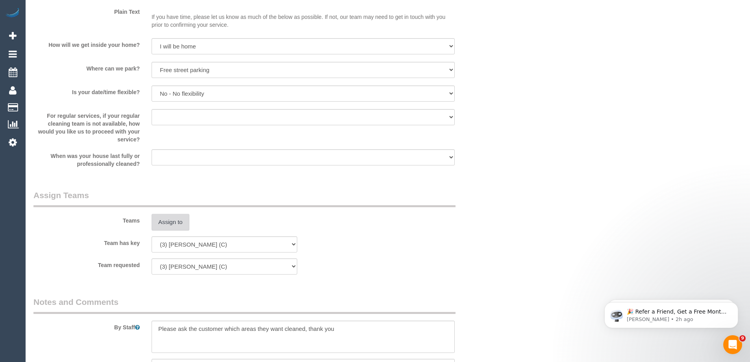
click at [175, 215] on button "Assign to" at bounding box center [170, 222] width 38 height 17
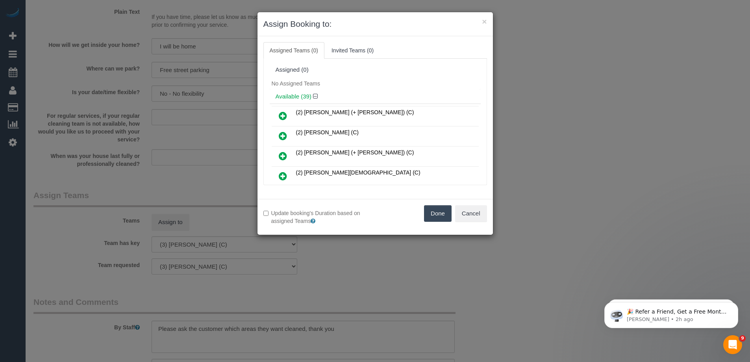
click at [333, 126] on td "(2) [PERSON_NAME] (C)" at bounding box center [386, 136] width 185 height 20
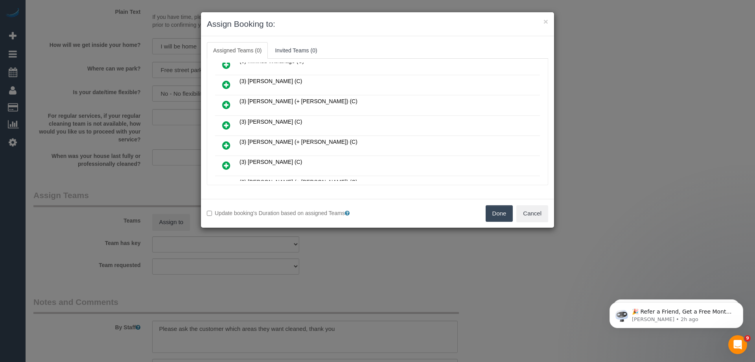
click at [227, 124] on icon at bounding box center [226, 124] width 8 height 9
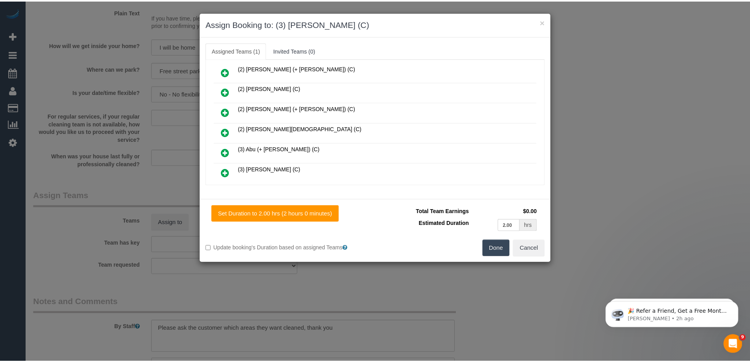
scroll to position [0, 0]
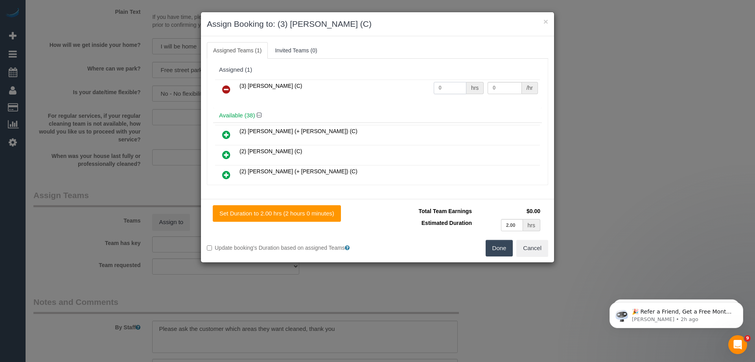
click at [445, 89] on input "0" at bounding box center [450, 88] width 33 height 12
type input "2"
click at [509, 85] on input "0" at bounding box center [505, 88] width 34 height 12
type input "35"
click at [497, 247] on button "Done" at bounding box center [500, 248] width 28 height 17
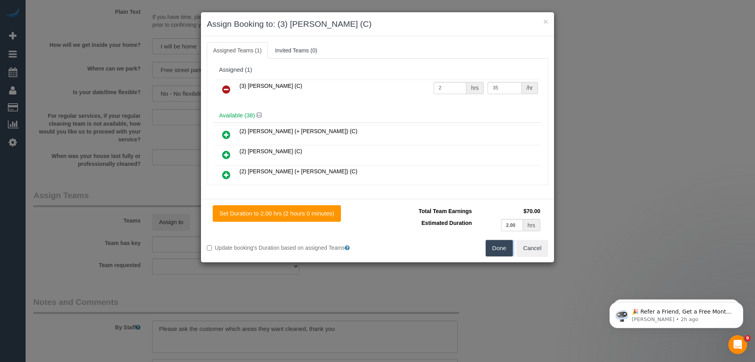
click at [497, 247] on div "× Assign Booking to: (3) Rowan Walia (C) Assigned Teams (1) Invited Teams (0) A…" at bounding box center [377, 181] width 755 height 362
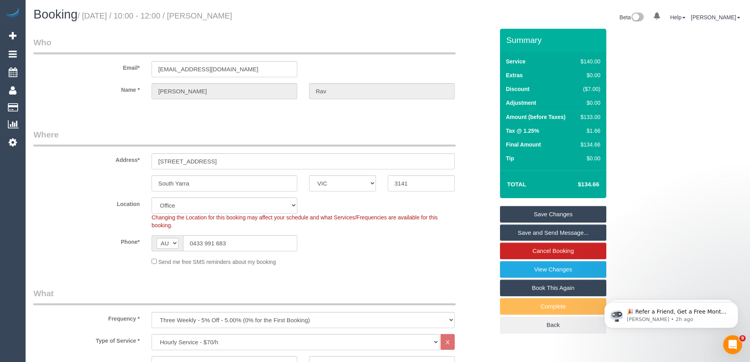
click at [454, 261] on div "Send me free SMS reminders about my booking" at bounding box center [303, 261] width 315 height 9
click at [549, 233] on link "Save and Send Message..." at bounding box center [553, 232] width 106 height 17
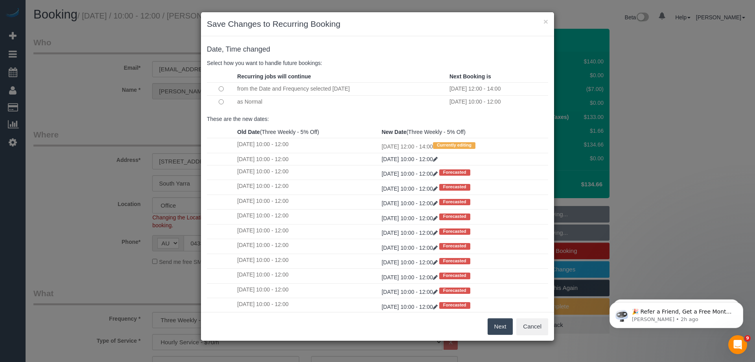
click at [495, 329] on button "Next" at bounding box center [501, 326] width 26 height 17
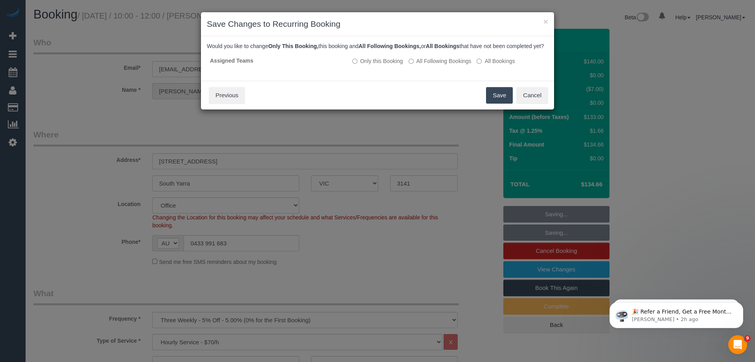
click at [499, 101] on button "Save" at bounding box center [499, 95] width 27 height 17
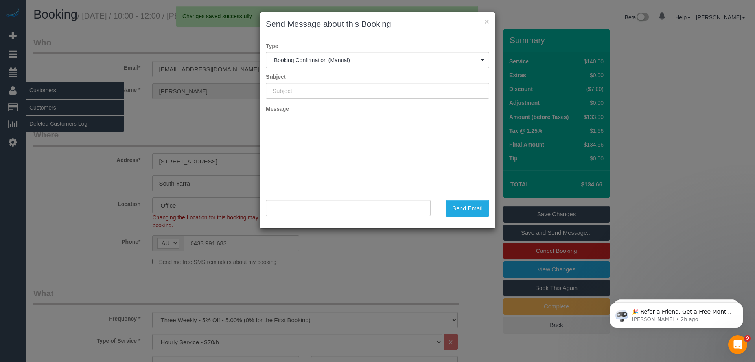
type input "Booking Confirmed"
type input ""Sarah Rav" <sarahrav21@gmail.com>"
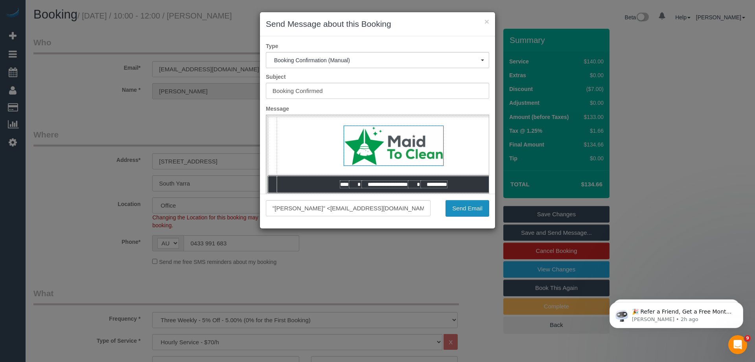
click at [475, 205] on button "Send Email" at bounding box center [468, 208] width 44 height 17
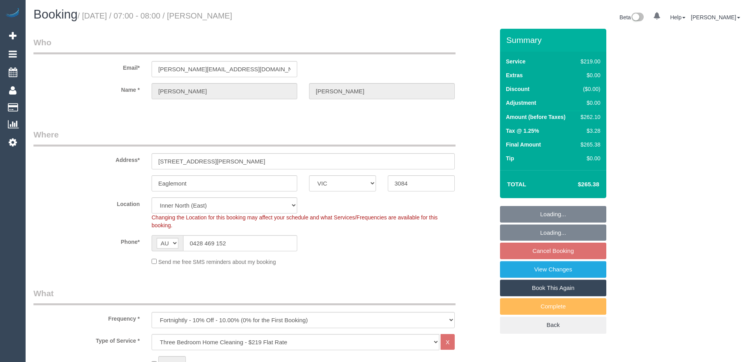
select select "VIC"
select select "spot1"
select select "number:28"
select select "number:14"
select select "number:19"
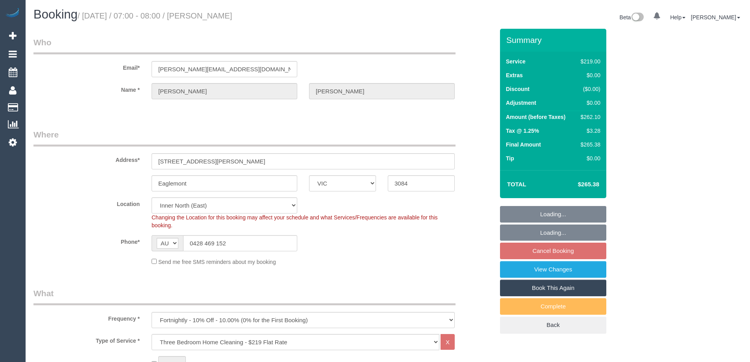
select select "number:25"
select select "number:35"
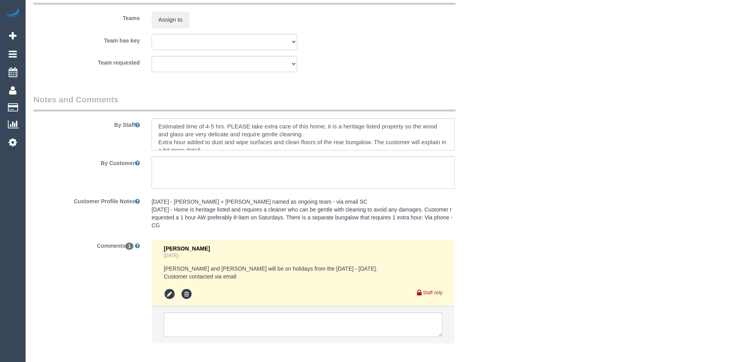
select select "object:1616"
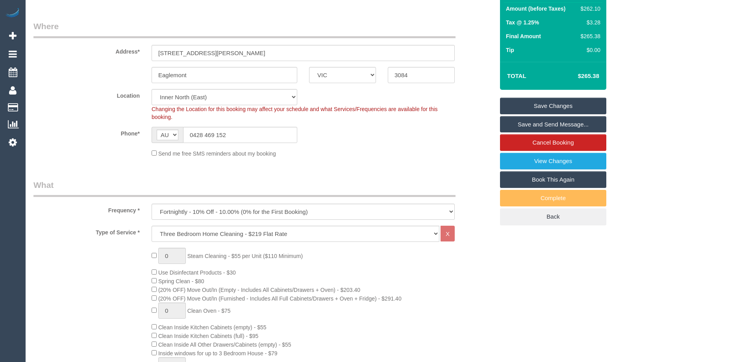
scroll to position [0, 0]
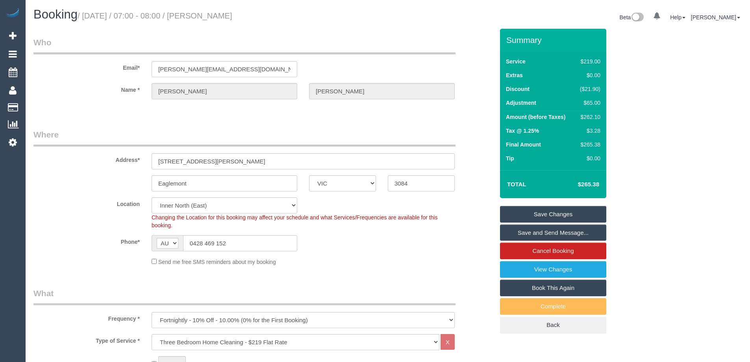
drag, startPoint x: 263, startPoint y: 17, endPoint x: 207, endPoint y: 19, distance: 55.9
click at [207, 19] on h1 "Booking / [DATE] / 07:00 - 08:00 / [PERSON_NAME]" at bounding box center [207, 14] width 348 height 13
copy small "[PERSON_NAME]"
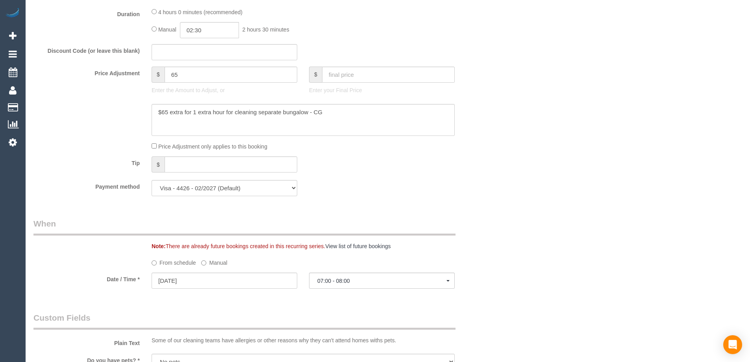
scroll to position [628, 0]
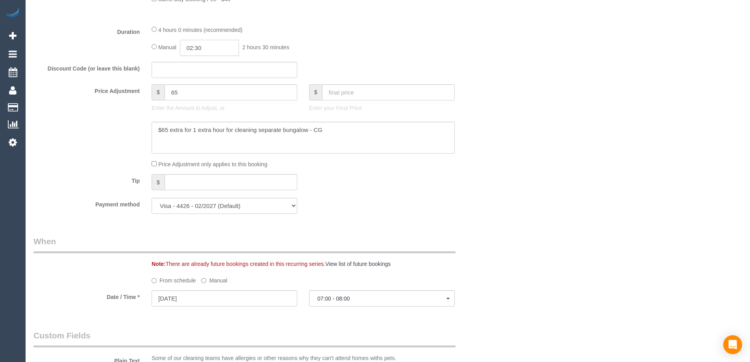
click at [194, 46] on input "02:30" at bounding box center [209, 48] width 59 height 16
type input "05:00"
click at [200, 106] on li "05:00" at bounding box center [200, 107] width 35 height 10
click at [415, 50] on div "Manual 05:00 5 hours 0 minutes" at bounding box center [302, 48] width 303 height 16
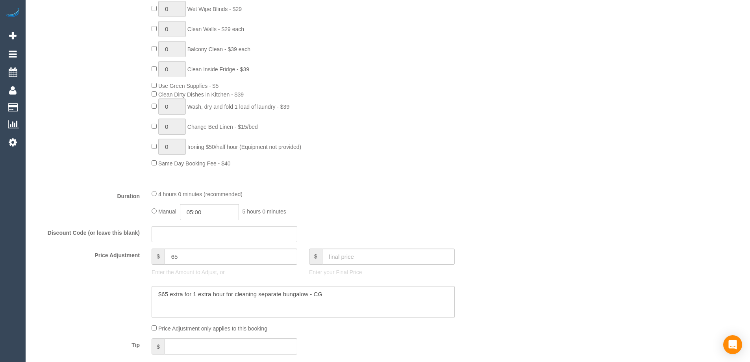
scroll to position [314, 0]
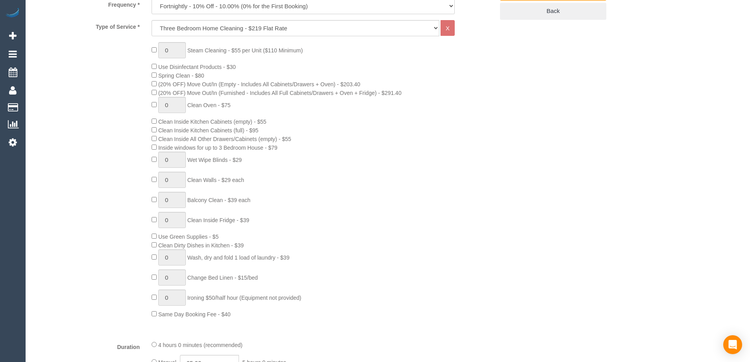
select select "spot22"
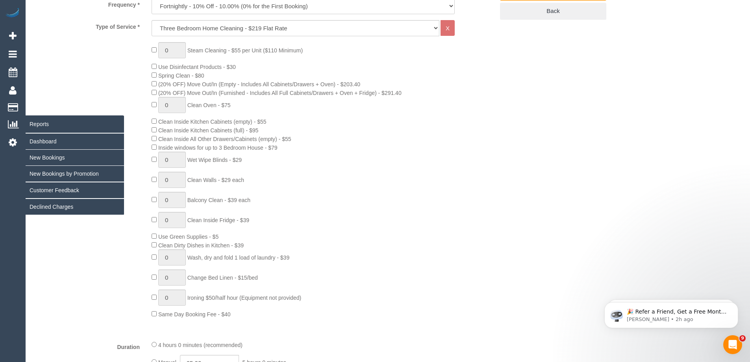
scroll to position [0, 0]
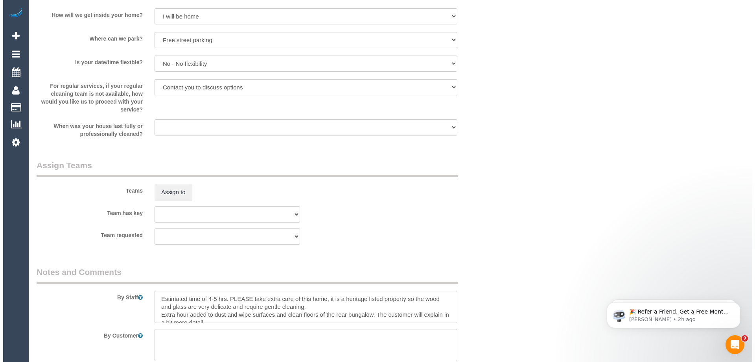
scroll to position [1061, 0]
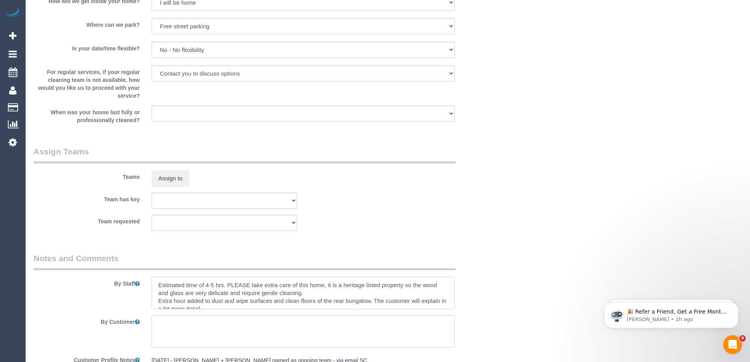
click at [152, 280] on textarea at bounding box center [302, 293] width 303 height 32
type textarea "*cover* Estimated time of 4-5 hrs. PLEASE take extra care of this home, it is a…"
click at [175, 179] on button "Assign to" at bounding box center [170, 178] width 38 height 17
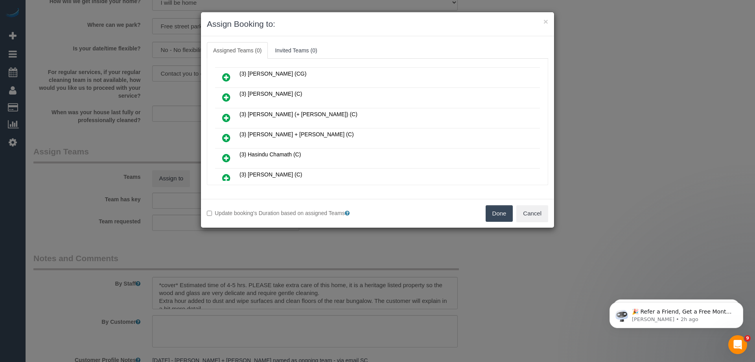
scroll to position [39, 0]
click at [367, 47] on ul "Assigned Teams (0) Invited Teams (0)" at bounding box center [378, 50] width 342 height 17
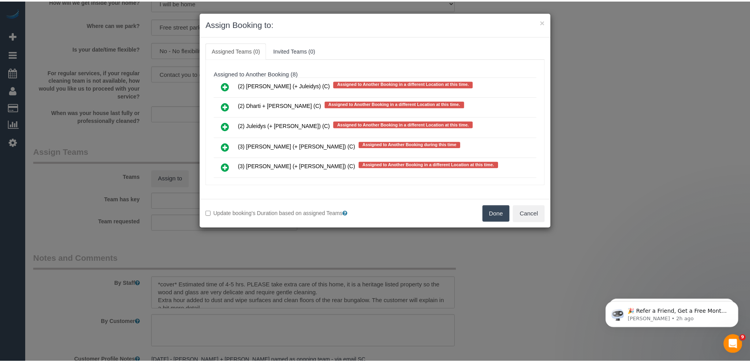
scroll to position [3250, 0]
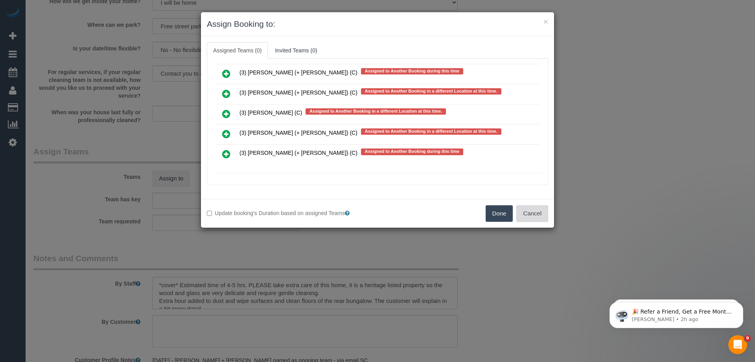
click at [535, 210] on button "Cancel" at bounding box center [533, 213] width 32 height 17
click at [535, 210] on div "× Assign Booking to: Assigned Teams (0) Invited Teams (0) Assigned (0) No Assig…" at bounding box center [377, 181] width 755 height 362
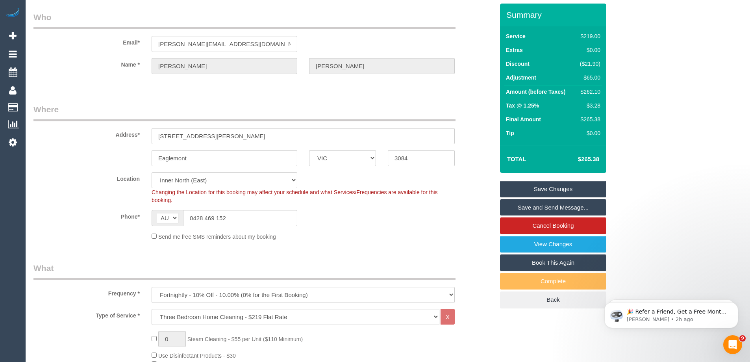
scroll to position [0, 0]
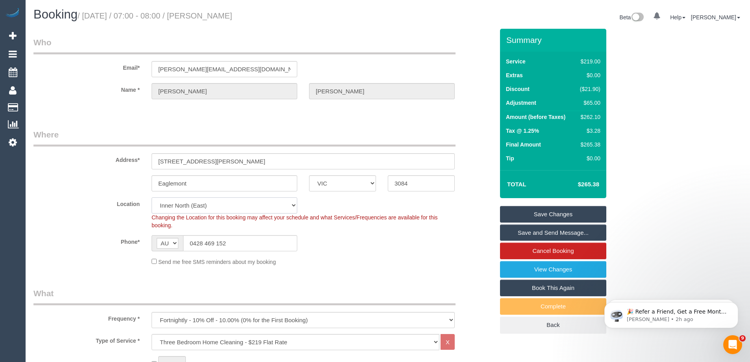
click at [222, 207] on select "Office City East (North) East (South) Inner East Inner North (East) Inner North…" at bounding box center [224, 205] width 146 height 16
select select "50"
click at [151, 197] on select "Office City East (North) East (South) Inner East Inner North (East) Inner North…" at bounding box center [224, 205] width 146 height 16
select select "object:6167"
click at [66, 232] on sui-booking-location "Location Office City East (North) East (South) Inner East Inner North (East) In…" at bounding box center [263, 231] width 460 height 68
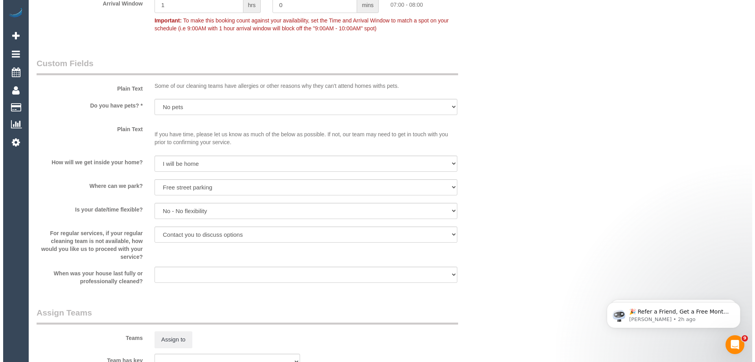
scroll to position [944, 0]
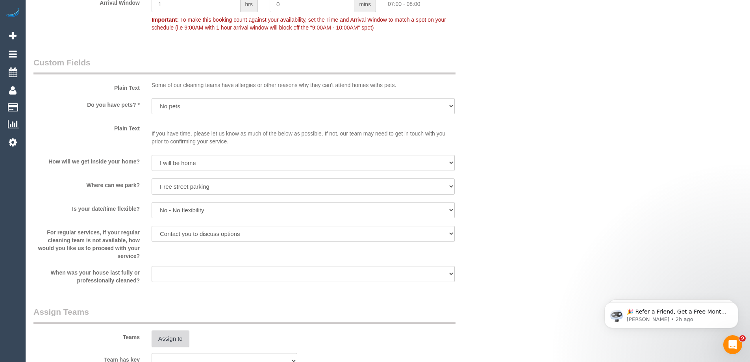
click at [164, 340] on button "Assign to" at bounding box center [170, 338] width 38 height 17
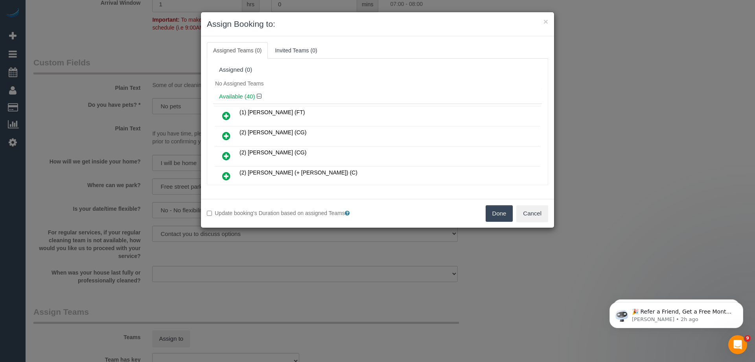
scroll to position [71, 0]
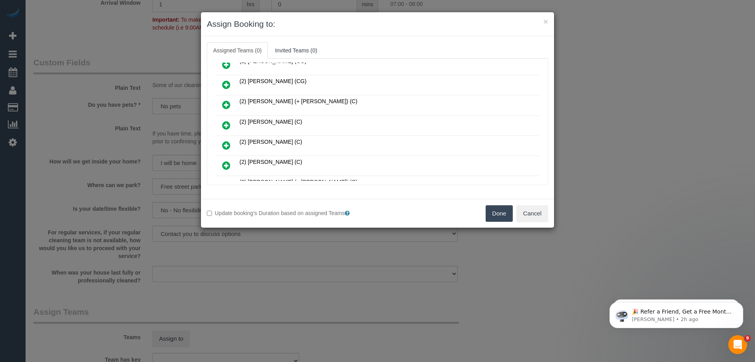
click at [220, 123] on link at bounding box center [226, 126] width 18 height 16
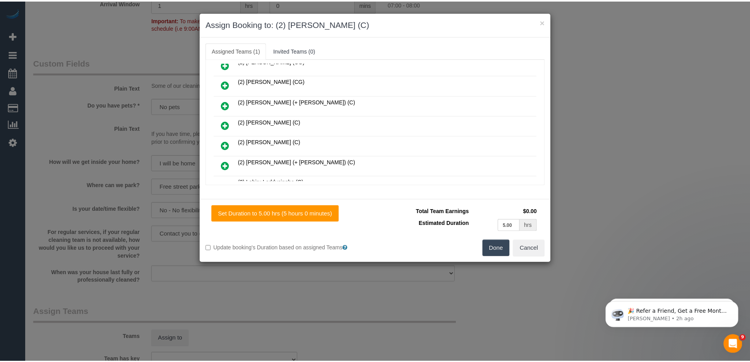
scroll to position [0, 0]
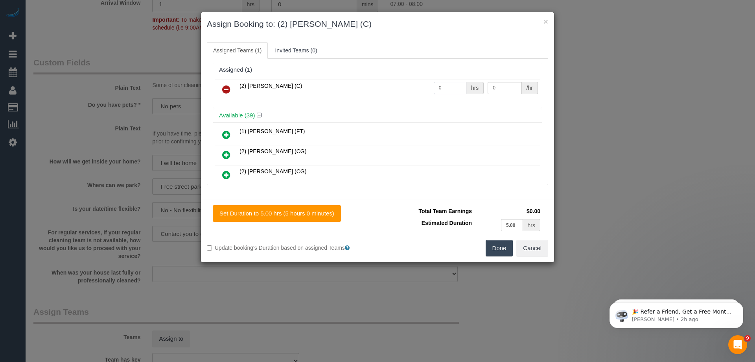
click at [442, 90] on input "0" at bounding box center [450, 88] width 33 height 12
type input "1"
click at [495, 246] on button "Done" at bounding box center [500, 248] width 28 height 17
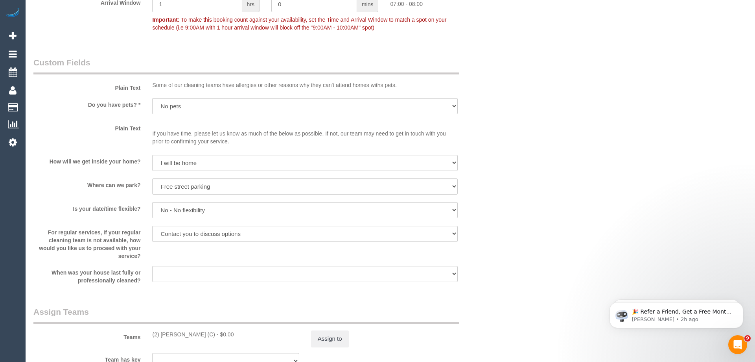
drag, startPoint x: 497, startPoint y: 245, endPoint x: 500, endPoint y: 238, distance: 7.9
click at [498, 242] on div "× Assign Booking to: (2) Dinitha Gunawardana (C) Assigned Teams (1) Invited Tea…" at bounding box center [377, 181] width 755 height 362
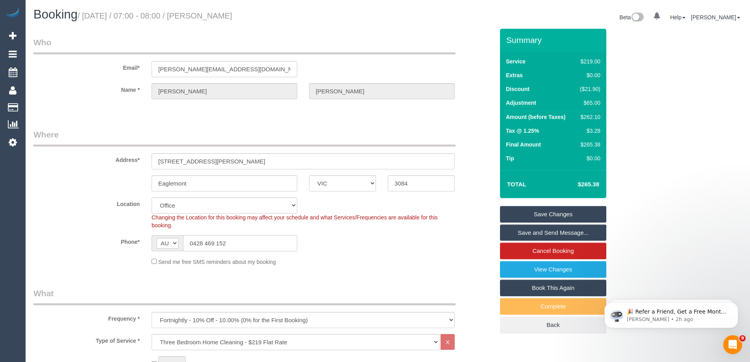
click at [591, 118] on div "$262.10" at bounding box center [588, 117] width 24 height 8
copy div "262.10"
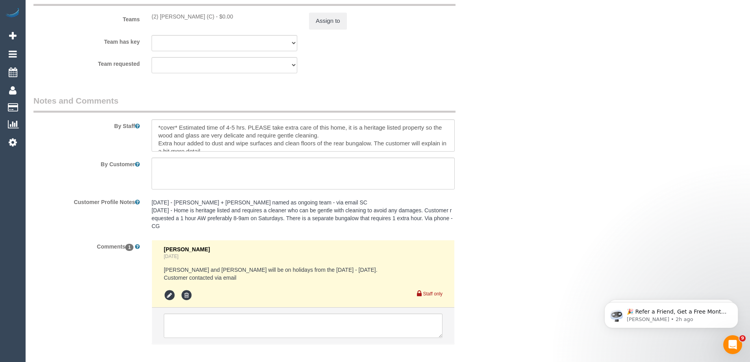
scroll to position [1183, 0]
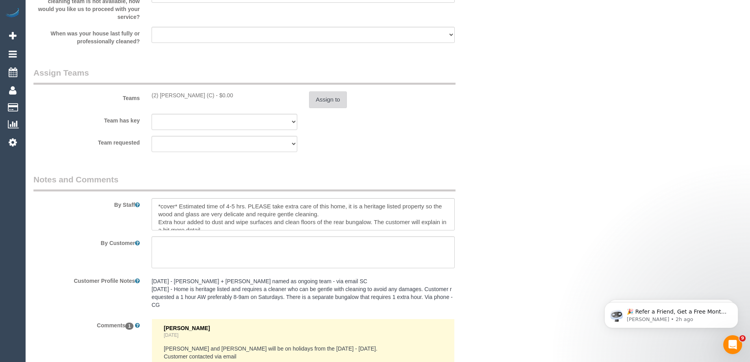
click at [332, 100] on button "Assign to" at bounding box center [328, 99] width 38 height 17
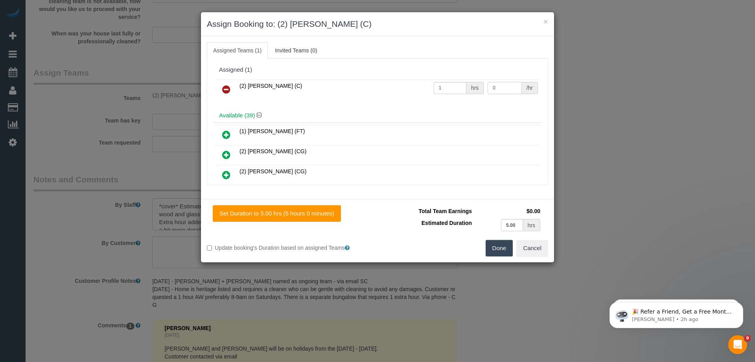
click at [512, 89] on input "0" at bounding box center [505, 88] width 34 height 12
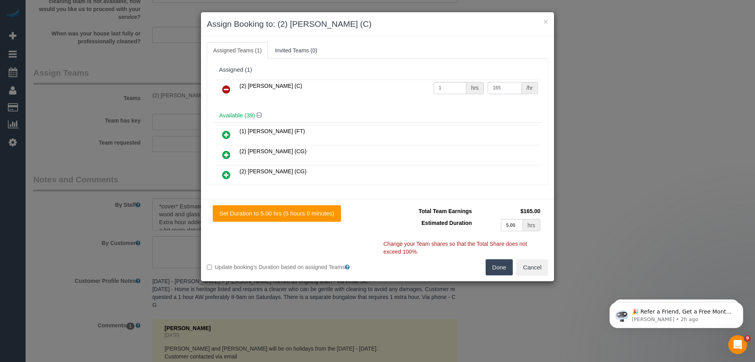
type input "165"
click at [506, 267] on button "Done" at bounding box center [500, 267] width 28 height 17
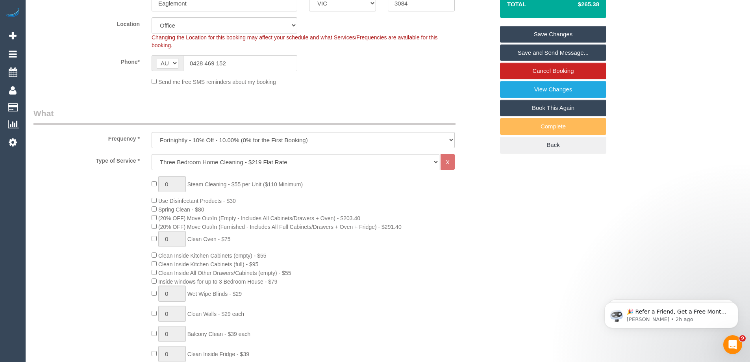
scroll to position [81, 0]
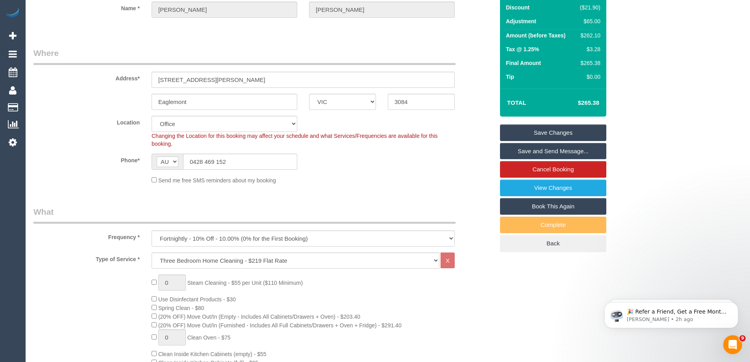
click at [526, 152] on link "Save and Send Message..." at bounding box center [553, 151] width 106 height 17
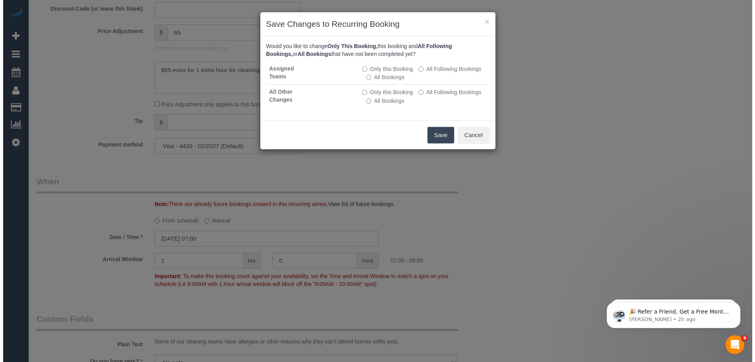
scroll to position [829, 0]
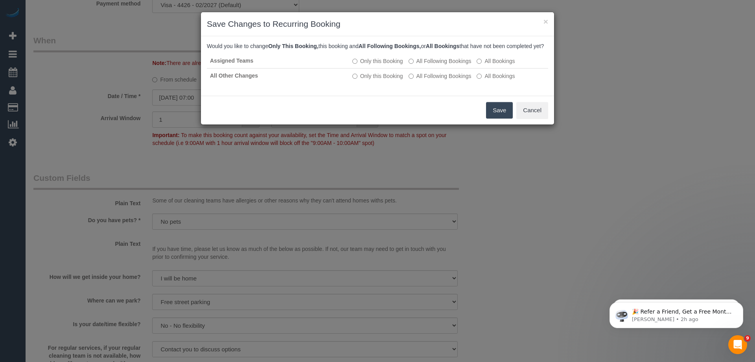
click at [500, 118] on button "Save" at bounding box center [499, 110] width 27 height 17
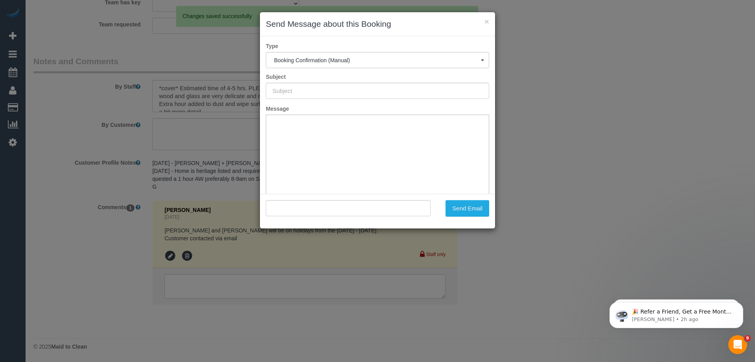
scroll to position [0, 0]
type input "Booking Confirmed"
type input ""Steven Whiting" <steven@hut6.com>"
click at [471, 212] on button "Send Email" at bounding box center [468, 208] width 44 height 17
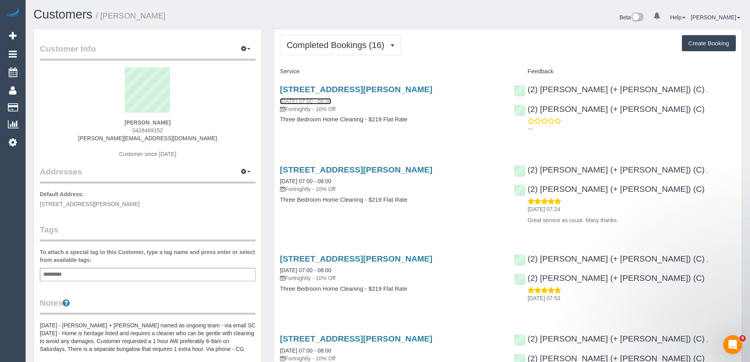
click at [320, 100] on link "[DATE] 07:00 - 08:00" at bounding box center [305, 101] width 51 height 6
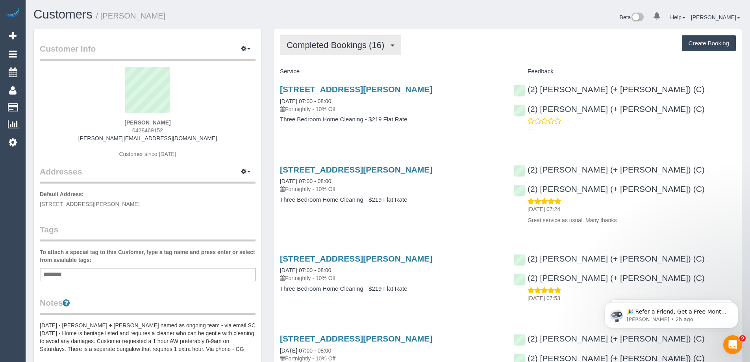
click at [318, 48] on span "Completed Bookings (16)" at bounding box center [337, 45] width 102 height 10
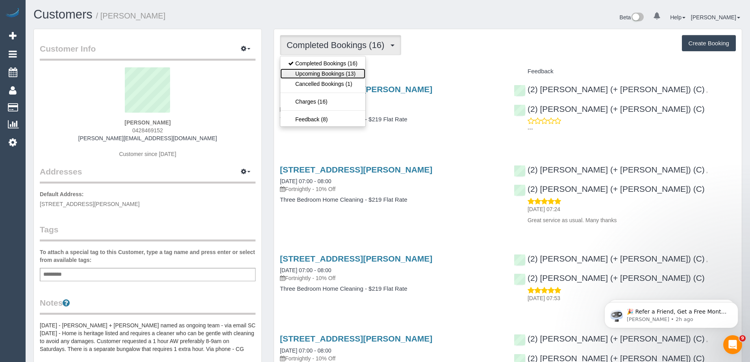
click at [306, 70] on link "Upcoming Bookings (13)" at bounding box center [322, 73] width 85 height 10
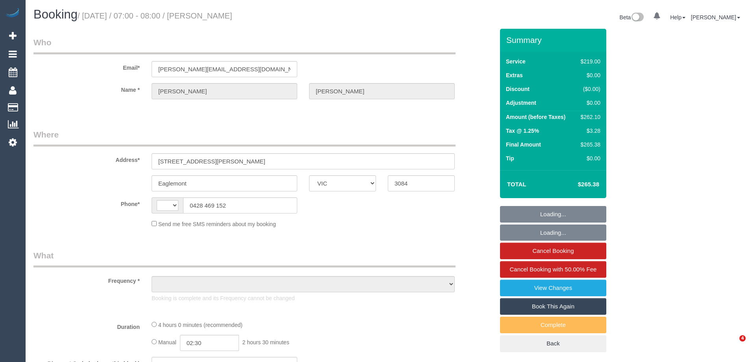
select select "VIC"
select select "object:294"
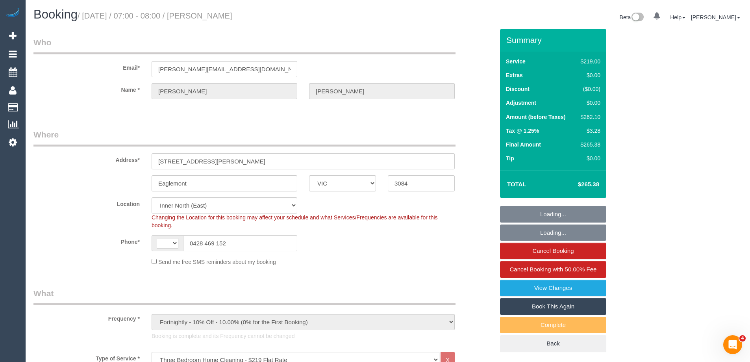
select select "string:stripe-pm_1OipBZ2GScqysDRVVV7HI5Ad"
select select "string:AU"
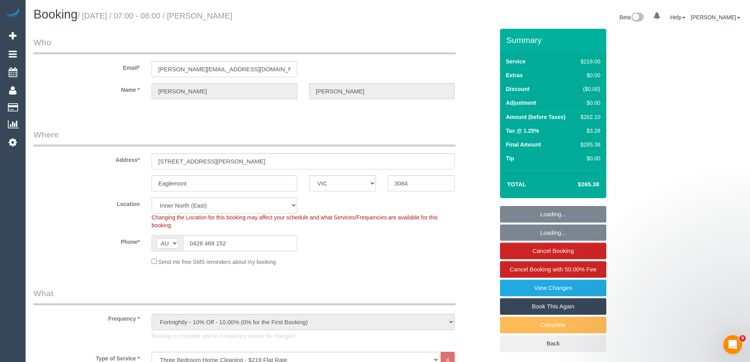
select select "number:28"
select select "number:14"
select select "number:19"
select select "number:25"
select select "number:35"
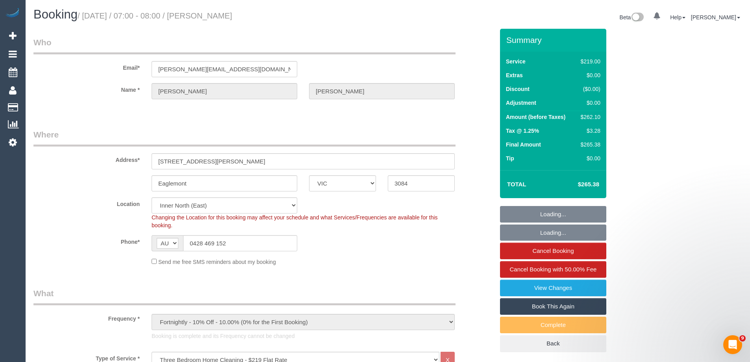
select select "object:1617"
select select "spot1"
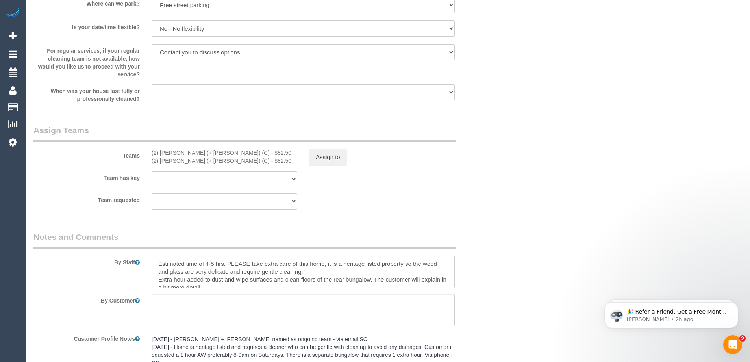
scroll to position [1220, 0]
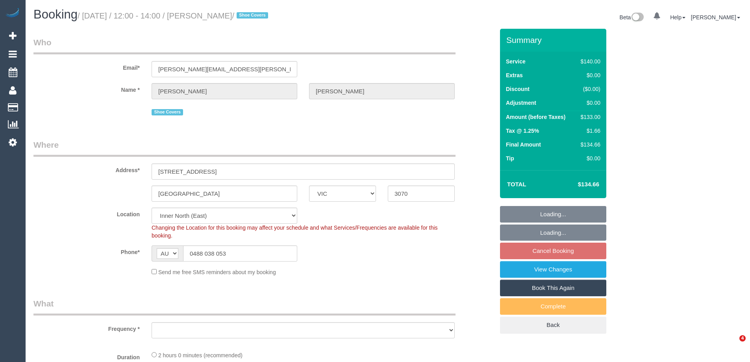
select select "VIC"
select select "number:28"
select select "number:14"
select select "number:19"
select select "number:22"
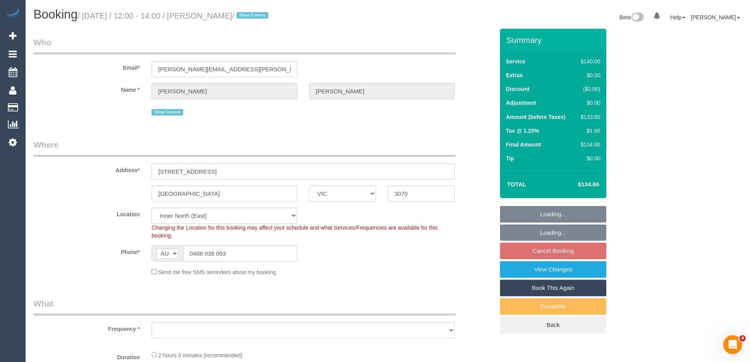
select select "number:33"
select select "number:26"
select select "object:1668"
select select "spot4"
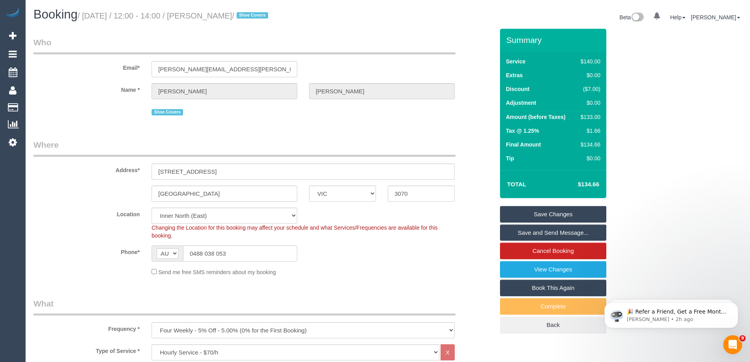
drag, startPoint x: 255, startPoint y: 15, endPoint x: 207, endPoint y: 16, distance: 47.6
click at [207, 16] on small "/ October 04, 2025 / 12:00 - 14:00 / Andrew Flett / Shoe Covers" at bounding box center [174, 15] width 193 height 9
click at [401, 262] on sui-booking-location "Location Office City East (North) East (South) Inner East Inner North (East) In…" at bounding box center [263, 241] width 460 height 68
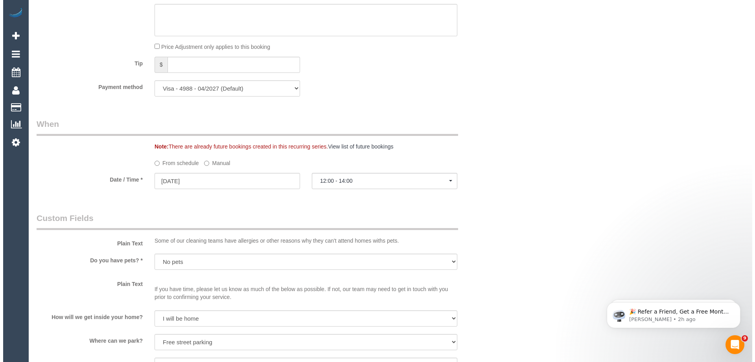
scroll to position [944, 0]
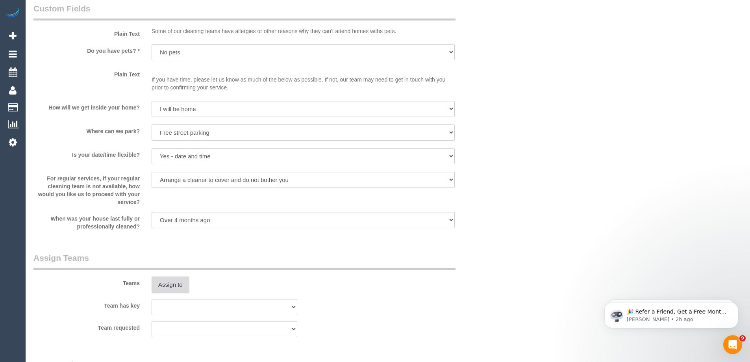
click at [165, 286] on button "Assign to" at bounding box center [170, 284] width 38 height 17
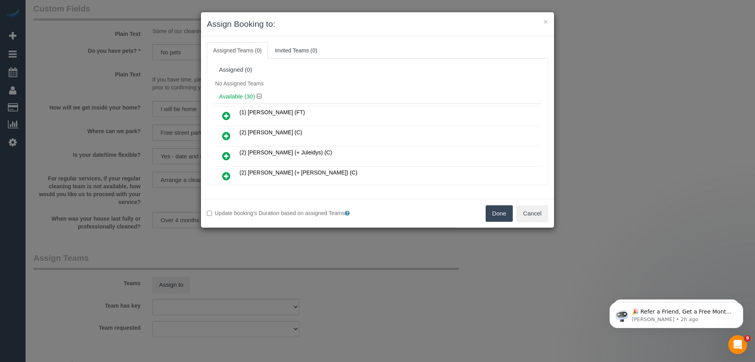
click at [371, 73] on div "Assigned (0)" at bounding box center [377, 69] width 317 height 7
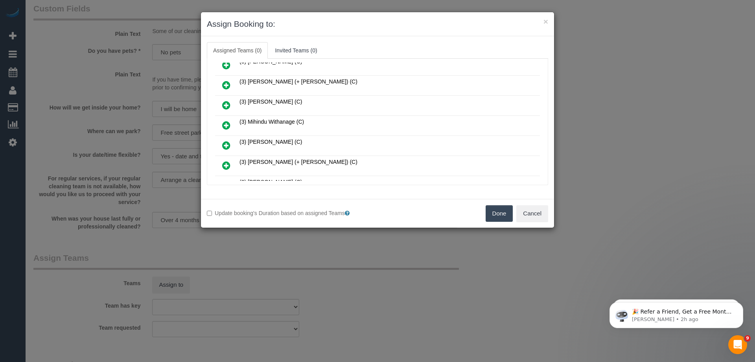
click at [228, 127] on icon at bounding box center [226, 124] width 8 height 9
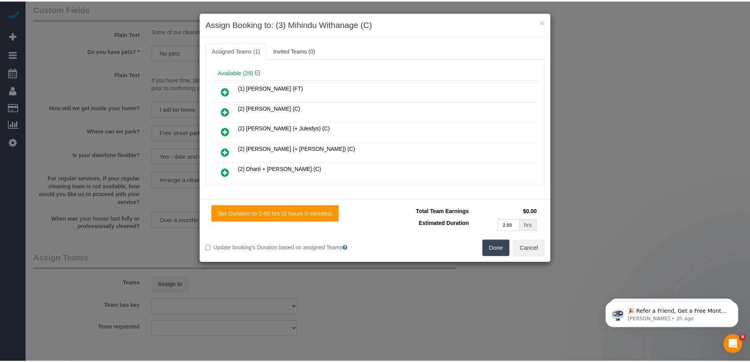
scroll to position [0, 0]
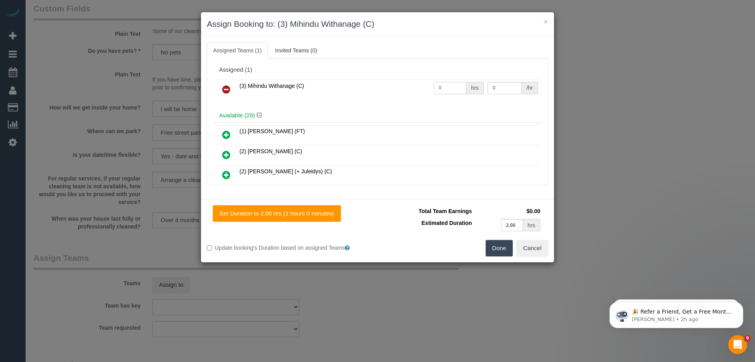
click at [449, 87] on input "0" at bounding box center [450, 88] width 33 height 12
type input "2"
click at [505, 85] on input "0" at bounding box center [505, 88] width 34 height 12
type input "35"
click at [503, 251] on button "Done" at bounding box center [500, 248] width 28 height 17
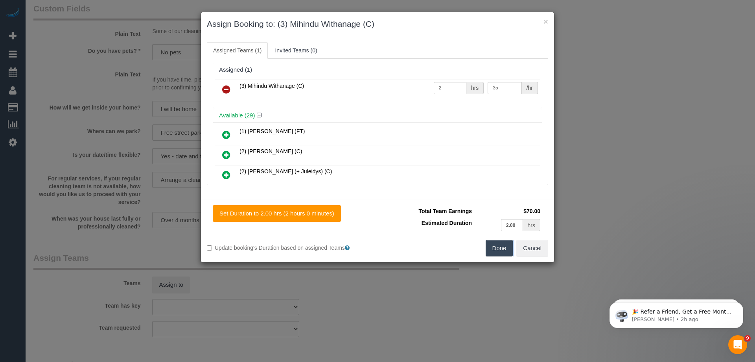
click at [503, 251] on div "× Assign Booking to: (3) Mihindu Withanage (C) Assigned Teams (1) Invited Teams…" at bounding box center [377, 181] width 755 height 362
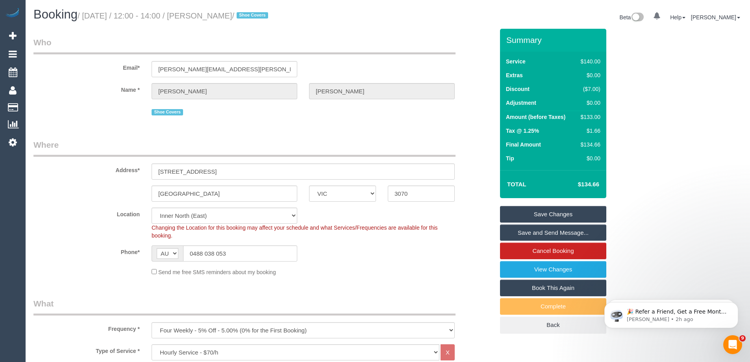
click at [534, 213] on link "Save Changes" at bounding box center [553, 214] width 106 height 17
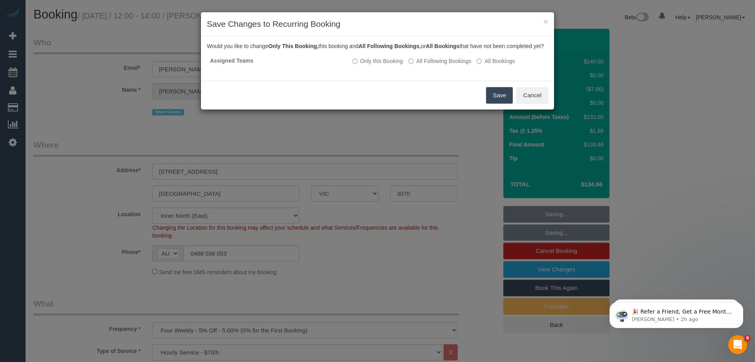
click at [493, 103] on button "Save" at bounding box center [499, 95] width 27 height 17
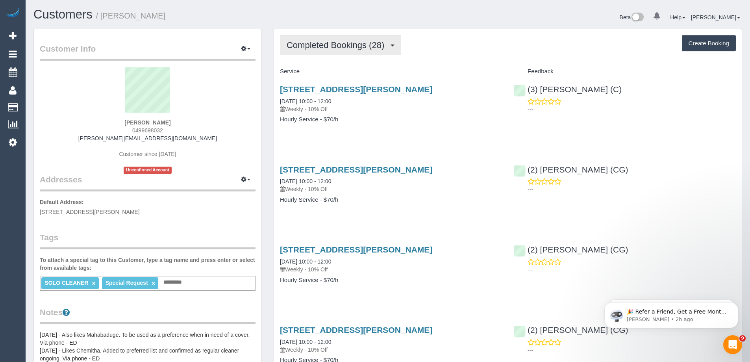
click at [362, 52] on button "Completed Bookings (28)" at bounding box center [340, 45] width 121 height 20
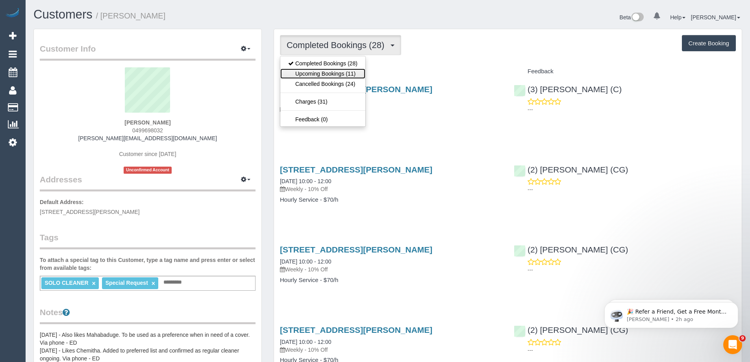
click at [349, 78] on link "Upcoming Bookings (11)" at bounding box center [322, 73] width 85 height 10
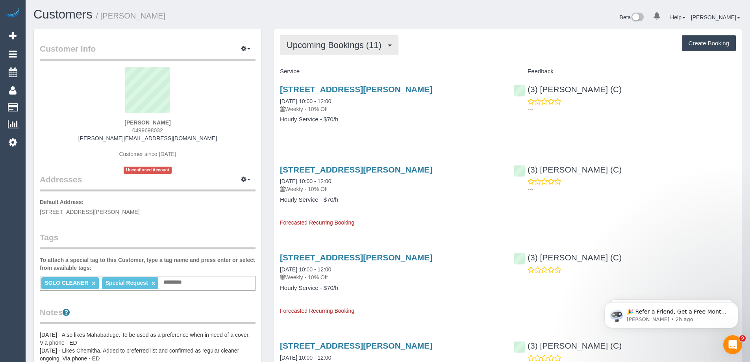
click at [362, 44] on span "Upcoming Bookings (11)" at bounding box center [335, 45] width 99 height 10
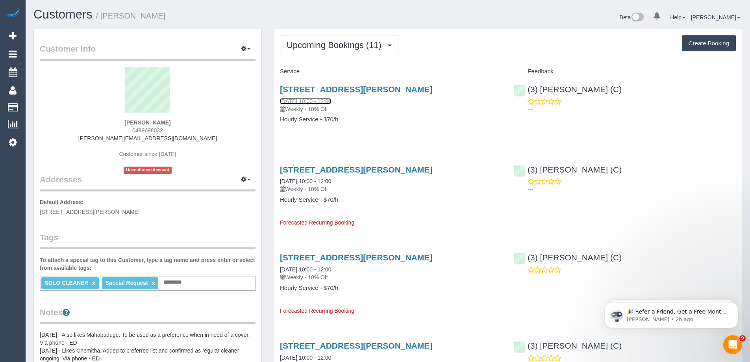
click at [307, 100] on link "[DATE] 10:00 - 12:00" at bounding box center [305, 101] width 51 height 6
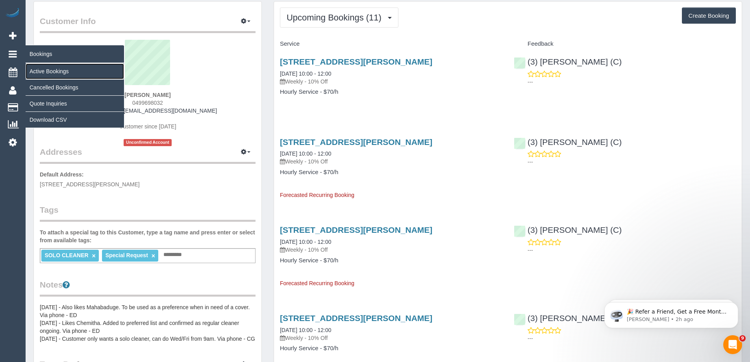
scroll to position [39, 0]
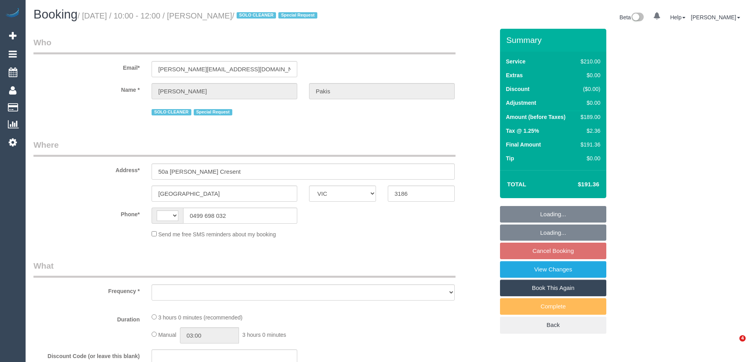
select select "VIC"
select select "string:AU"
select select "object:294"
select select "number:27"
select select "number:14"
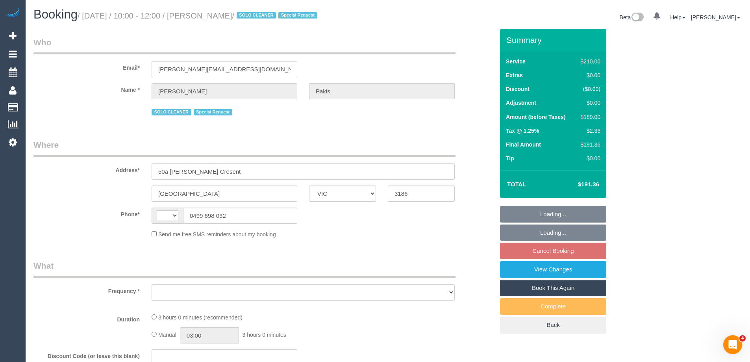
select select "number:19"
select select "number:36"
select select "number:35"
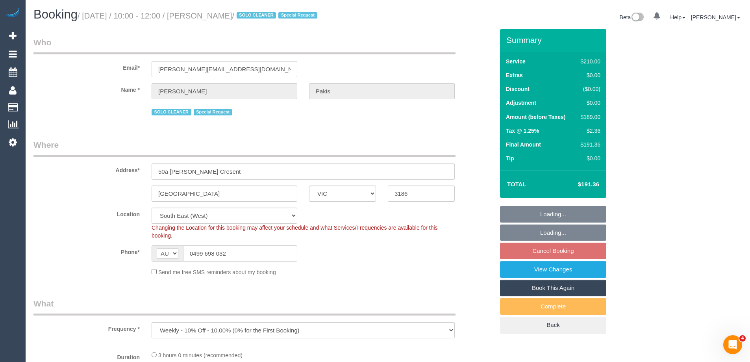
select select "spot3"
select select "object:1222"
select select "string:stripe-pm_1RdgU52GScqysDRVNxvFkaYN"
select select "180"
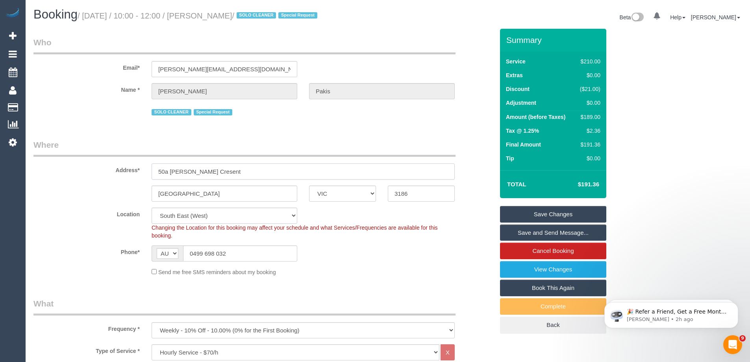
click at [212, 174] on input "50a Lynch Cresent" at bounding box center [302, 171] width 303 height 16
drag, startPoint x: 153, startPoint y: 180, endPoint x: 44, endPoint y: 187, distance: 109.6
click at [56, 186] on sui-booking-address "Address* 50a Lynch Cresent Brighton ACT NSW NT QLD SA TAS VIC WA 3186" at bounding box center [263, 170] width 460 height 63
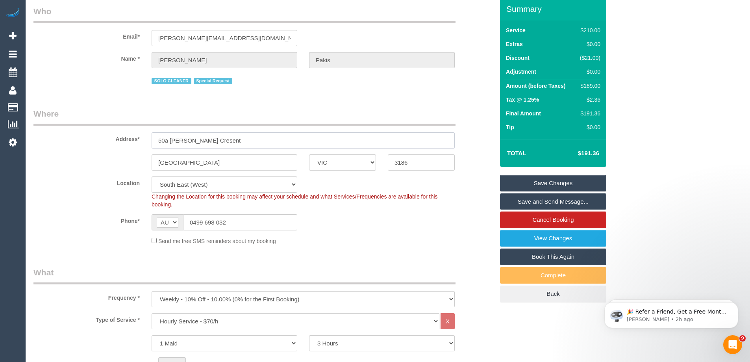
scroll to position [79, 0]
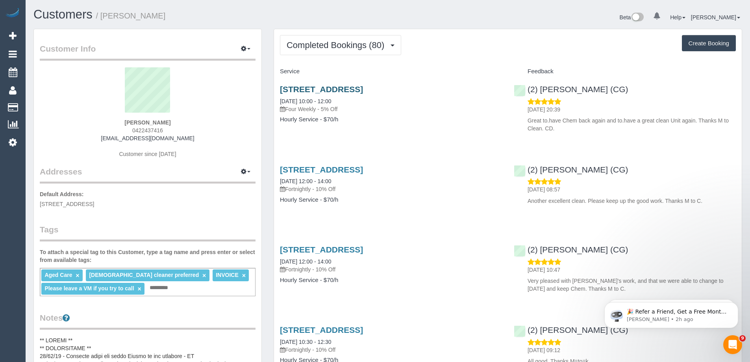
drag, startPoint x: 277, startPoint y: 87, endPoint x: 382, endPoint y: 88, distance: 105.5
click at [382, 88] on div "[STREET_ADDRESS] [DATE] 10:00 - 12:00 Four Weekly - 5% Off Hourly Service - $70…" at bounding box center [391, 108] width 234 height 61
copy link "5/32 Lawn Rd, Noble Park,"
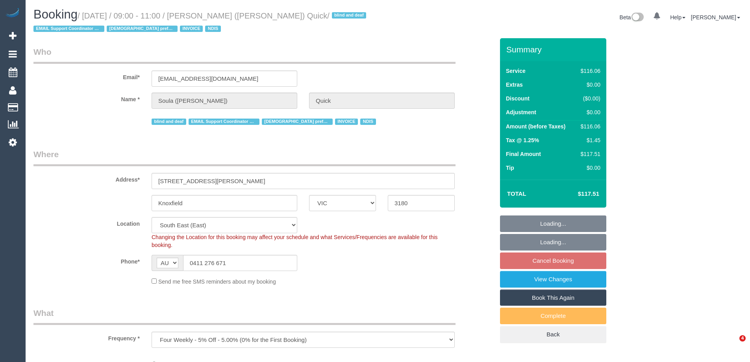
select select "VIC"
select select "object:764"
select select "number:28"
select select "number:14"
select select "number:19"
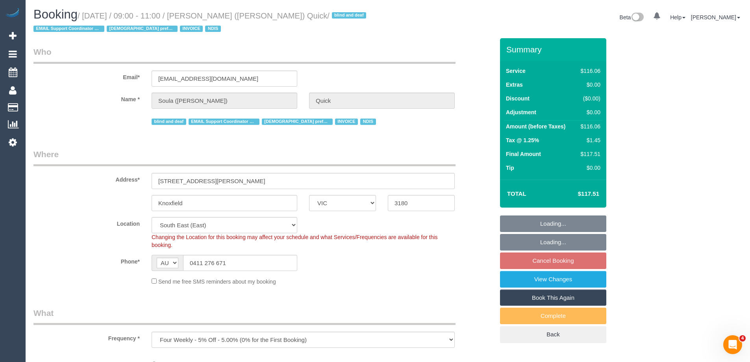
select select "number:25"
select select "number:35"
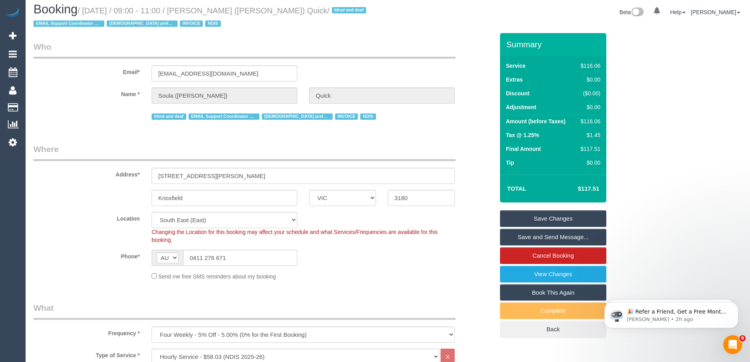
scroll to position [79, 0]
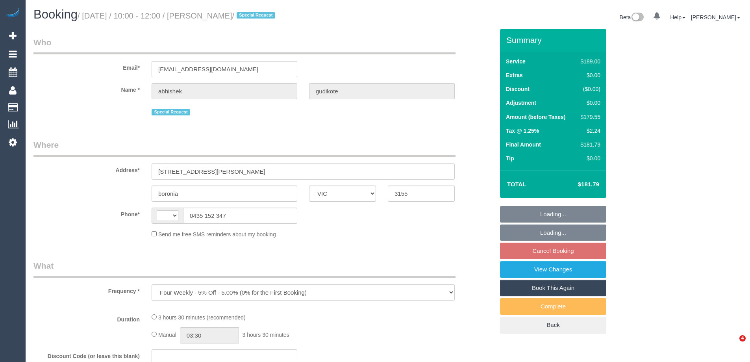
select select "VIC"
select select "string:AU"
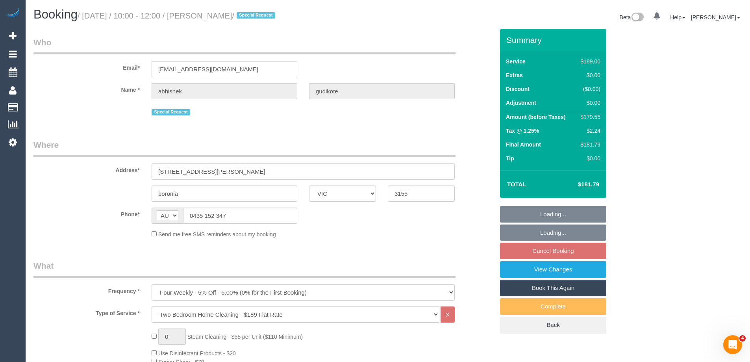
select select "string:stripe-pm_1QFnoa2GScqysDRVAmUsthfz"
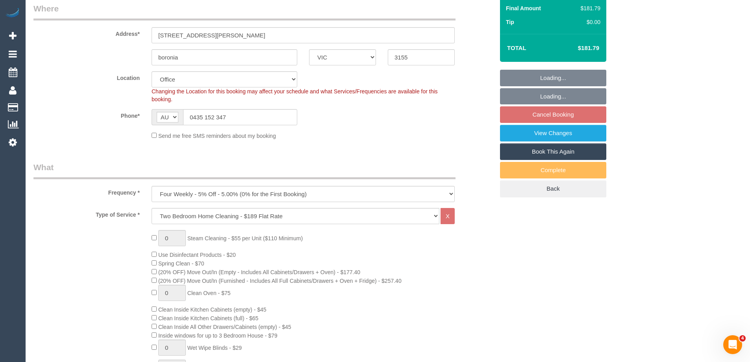
select select "object:780"
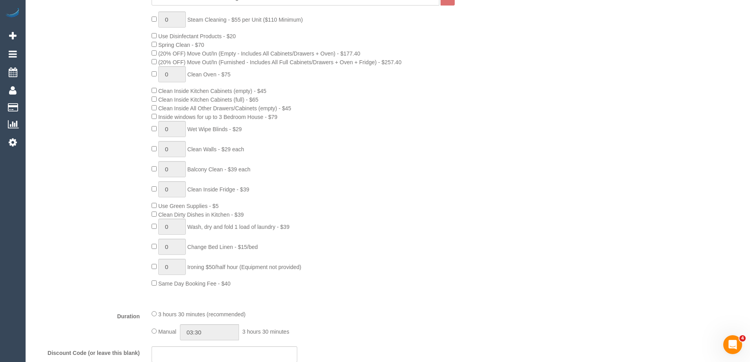
select select "number:28"
select select "number:14"
select select "number:19"
select select "number:36"
select select "number:33"
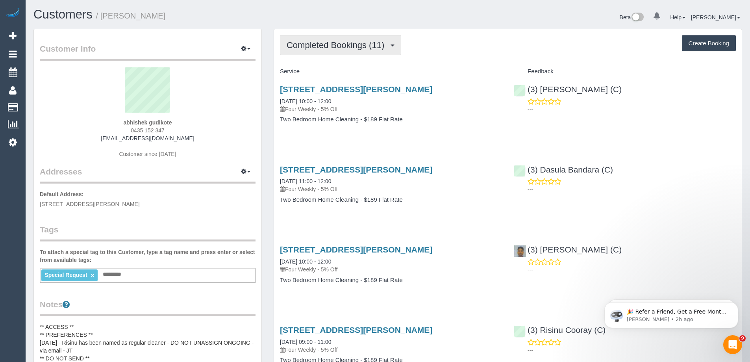
click at [346, 45] on span "Completed Bookings (11)" at bounding box center [337, 45] width 102 height 10
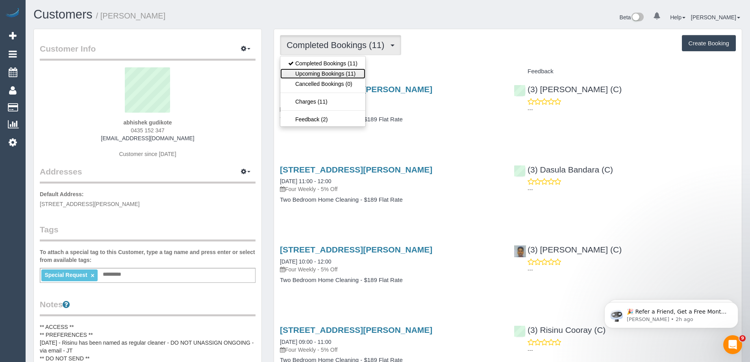
click at [335, 77] on link "Upcoming Bookings (11)" at bounding box center [322, 73] width 85 height 10
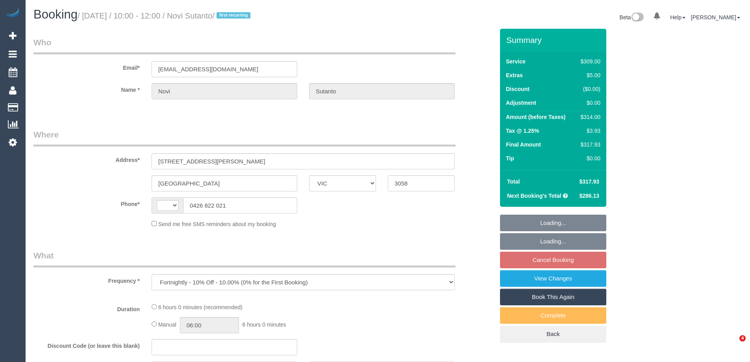
select select "VIC"
select select "string:AU"
select select "string:stripe-pm_1NemVt2GScqysDRVcITDYG19"
select select "number:28"
select select "number:17"
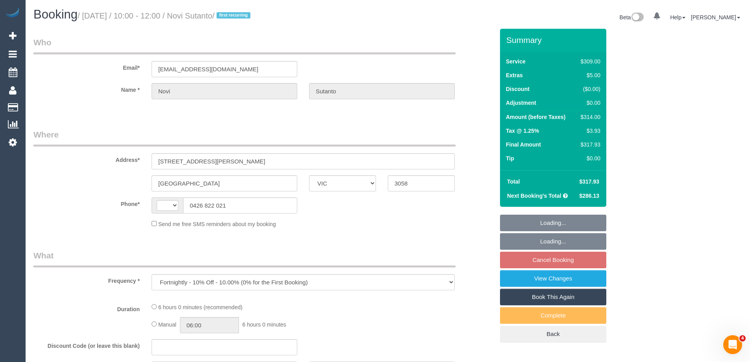
select select "number:18"
select select "number:24"
select select "number:34"
select select "number:12"
select select "spot3"
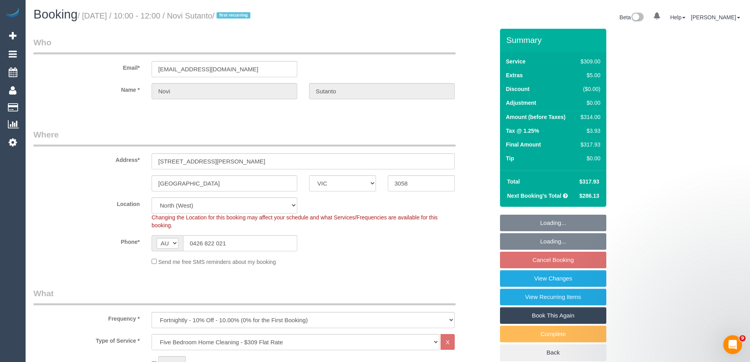
select select "object:1516"
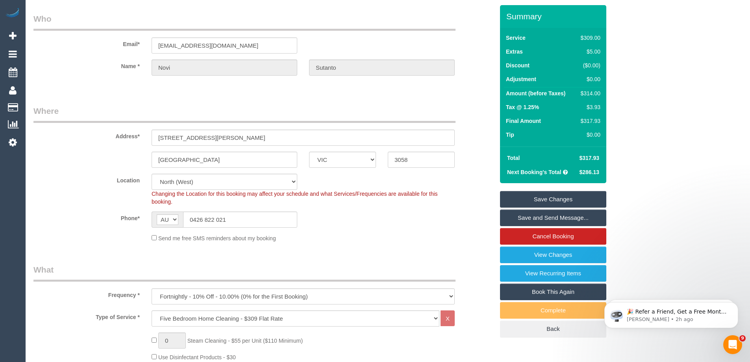
scroll to position [5, 0]
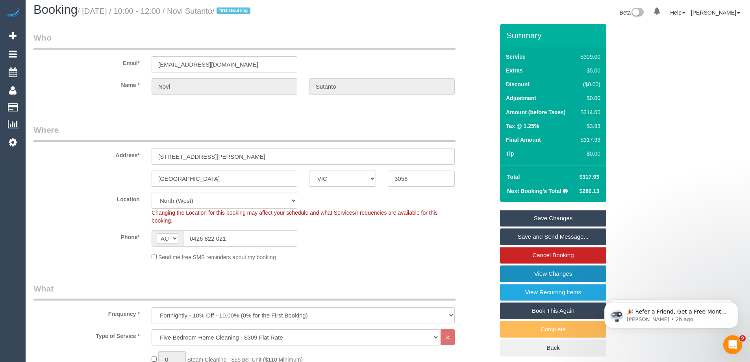
click at [534, 276] on link "View Changes" at bounding box center [553, 273] width 106 height 17
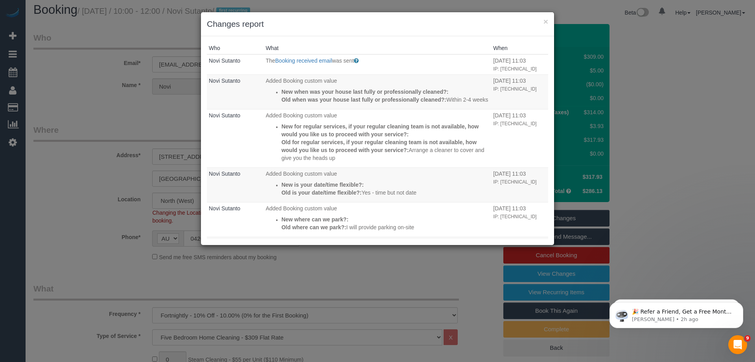
click at [395, 35] on div "× Changes report" at bounding box center [377, 24] width 353 height 24
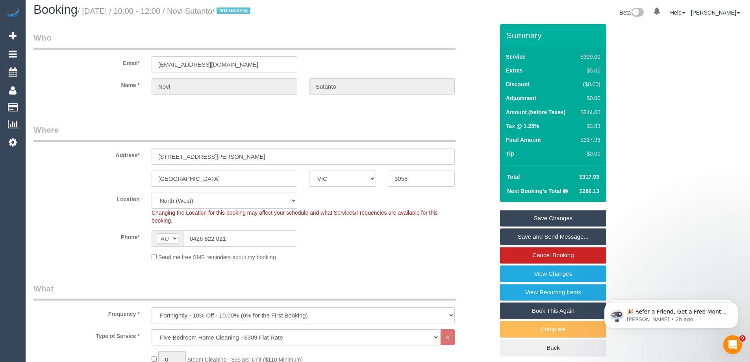
click at [426, 248] on sui-booking-location "Location [GEOGRAPHIC_DATA] (North) East (South) [GEOGRAPHIC_DATA] (East) [GEOGR…" at bounding box center [263, 226] width 460 height 68
click at [589, 109] on div "$314.00" at bounding box center [588, 112] width 23 height 8
copy div "314.00"
click at [663, 109] on div "Summary Service $309.00 Extras $5.00 Discount ($0.00) Adjustment $0.00 Amount (…" at bounding box center [582, 197] width 177 height 347
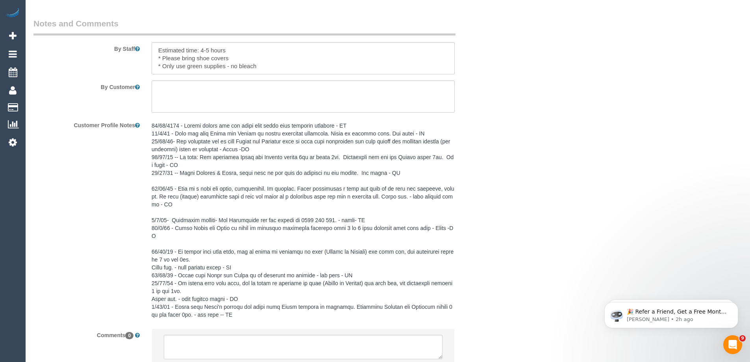
scroll to position [1185, 0]
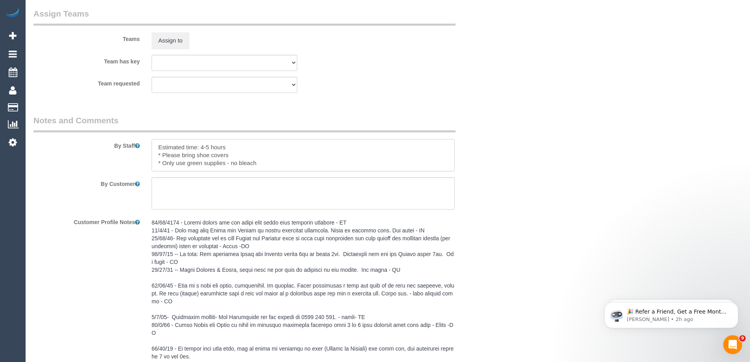
click at [232, 148] on textarea at bounding box center [302, 155] width 303 height 32
drag, startPoint x: 232, startPoint y: 148, endPoint x: 201, endPoint y: 144, distance: 31.3
click at [201, 144] on textarea at bounding box center [302, 155] width 303 height 32
type textarea "Estimated time: 5-6 hours * Please bring shoe covers * Only use green supplies …"
click at [412, 81] on div "Team requested (0) Office (1) [PERSON_NAME] (FT) (1) [PERSON_NAME] (FT) (1) [PE…" at bounding box center [264, 85] width 472 height 16
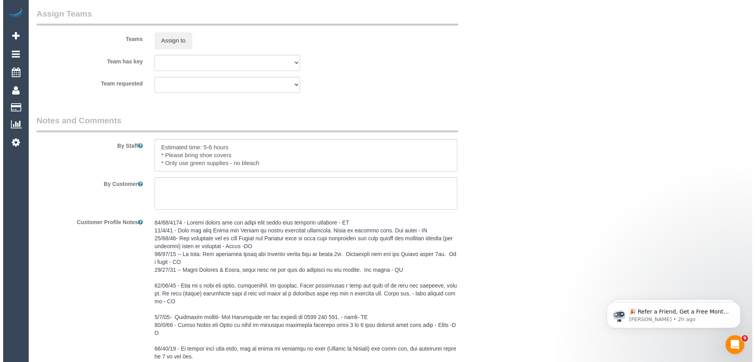
scroll to position [1106, 0]
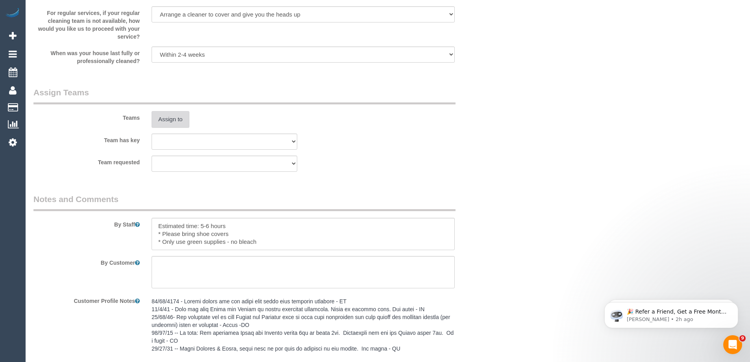
click at [172, 114] on button "Assign to" at bounding box center [170, 119] width 38 height 17
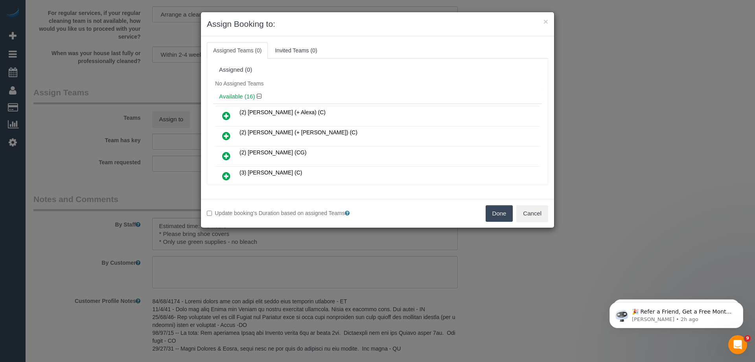
click at [356, 77] on div "Assigned (0)" at bounding box center [377, 70] width 329 height 15
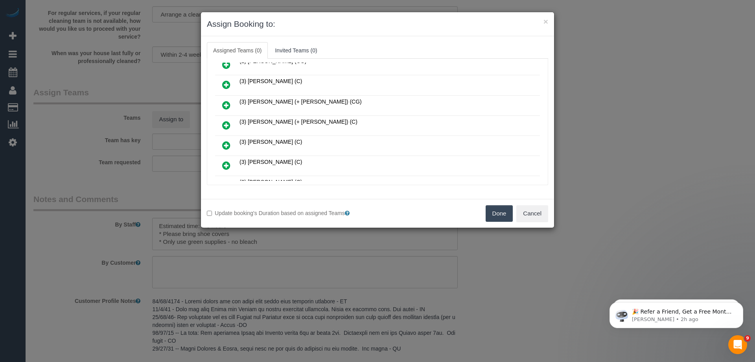
click at [226, 125] on icon at bounding box center [226, 124] width 8 height 9
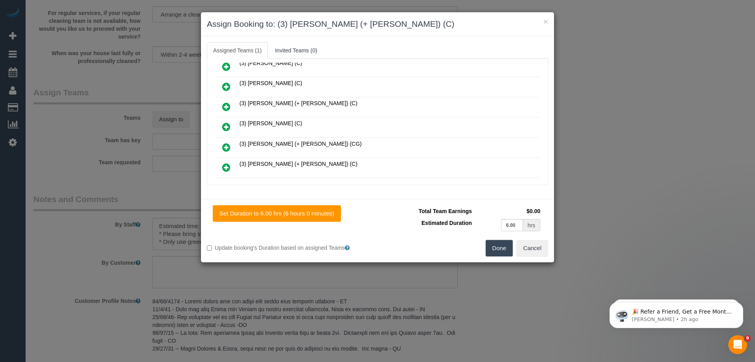
click at [229, 165] on icon at bounding box center [226, 166] width 8 height 9
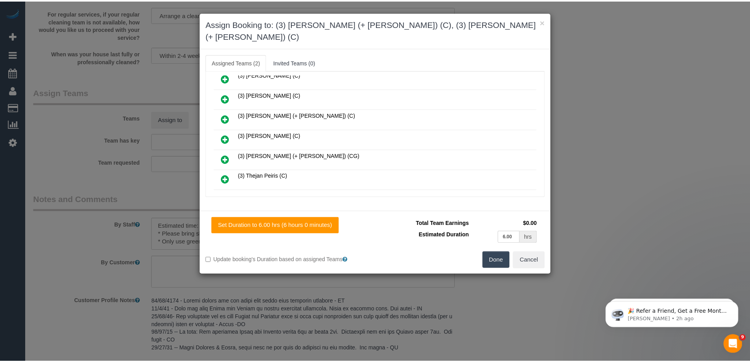
scroll to position [0, 0]
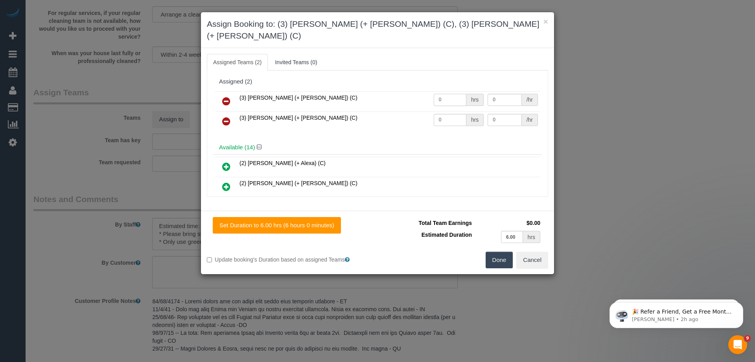
click at [451, 94] on input "0" at bounding box center [450, 100] width 33 height 12
type input "1"
drag, startPoint x: 451, startPoint y: 115, endPoint x: 451, endPoint y: 111, distance: 4.0
click at [451, 115] on td "0 hrs" at bounding box center [459, 121] width 54 height 20
click at [451, 114] on input "0" at bounding box center [450, 120] width 33 height 12
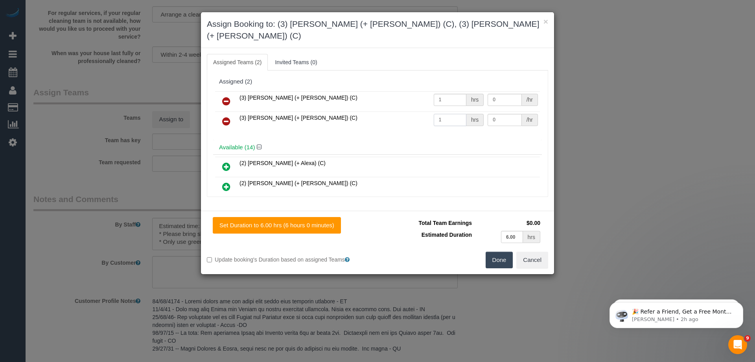
type input "1"
click at [497, 94] on input "0" at bounding box center [505, 100] width 34 height 12
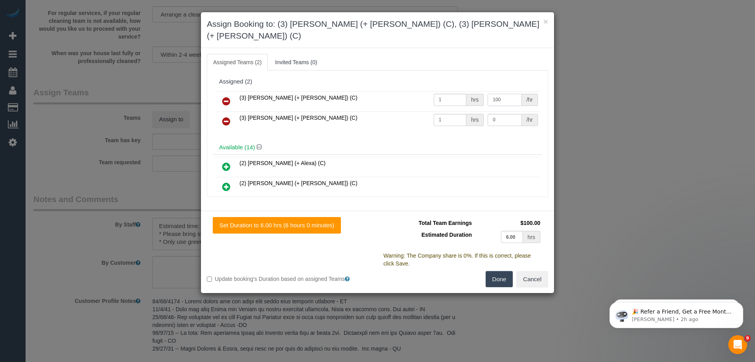
type input "100"
click at [496, 114] on input "0" at bounding box center [505, 120] width 34 height 12
type input "100"
click at [499, 271] on button "Done" at bounding box center [500, 279] width 28 height 17
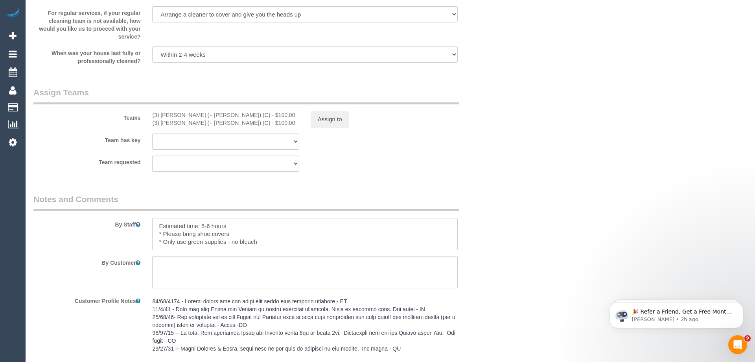
click at [499, 267] on div "× Assign Booking to: (3) Cristian (+ Tania) (C), (3) Tania (+ Cristian) (C) Ass…" at bounding box center [377, 181] width 755 height 362
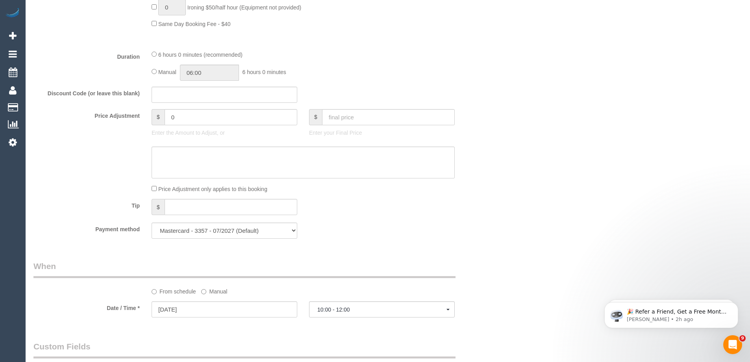
scroll to position [477, 0]
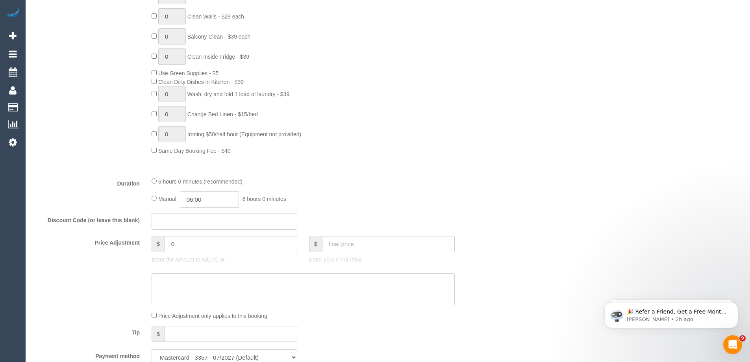
click at [193, 197] on input "06:00" at bounding box center [209, 199] width 59 height 16
type input "03:00"
click at [197, 238] on li "03:00" at bounding box center [200, 240] width 35 height 10
click at [382, 173] on fieldset "What Frequency * One Time Cleaning Weekly - 10% Off - 10.00% (0% for the First …" at bounding box center [263, 90] width 460 height 561
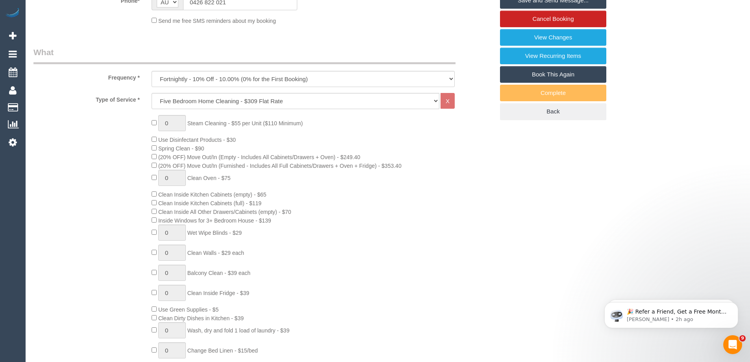
select select "spot20"
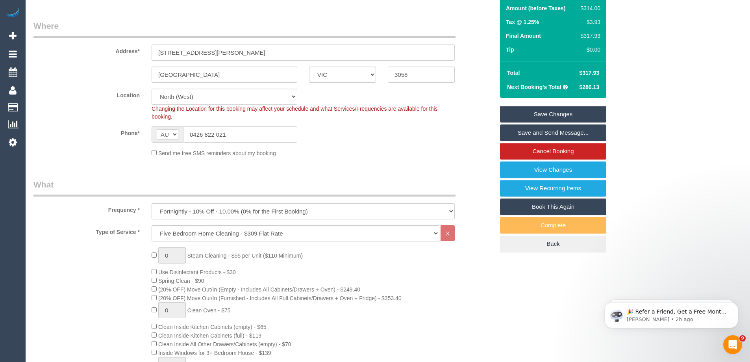
scroll to position [0, 0]
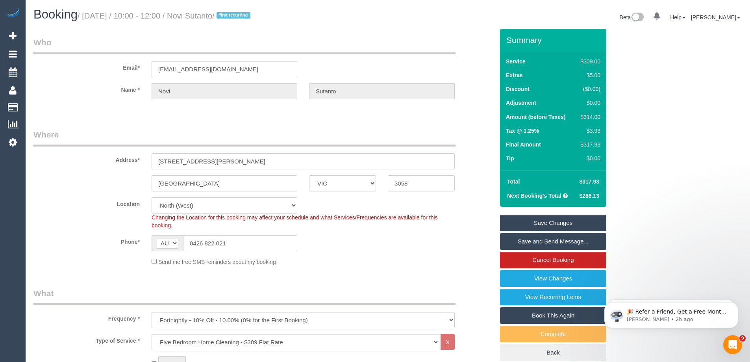
click at [577, 239] on link "Save and Send Message..." at bounding box center [553, 241] width 106 height 17
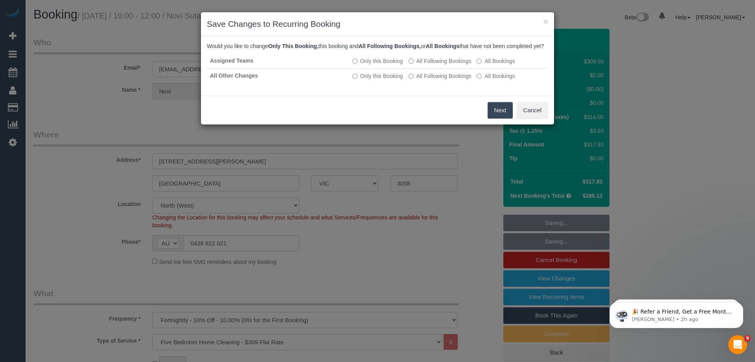
click at [459, 59] on div "Would you like to change Only This Booking, this booking and All Following Book…" at bounding box center [378, 66] width 342 height 48
click at [459, 65] on label "All Following Bookings" at bounding box center [440, 61] width 63 height 8
click at [465, 80] on label "All Following Bookings" at bounding box center [440, 76] width 63 height 8
click at [498, 117] on button "Save" at bounding box center [499, 110] width 27 height 17
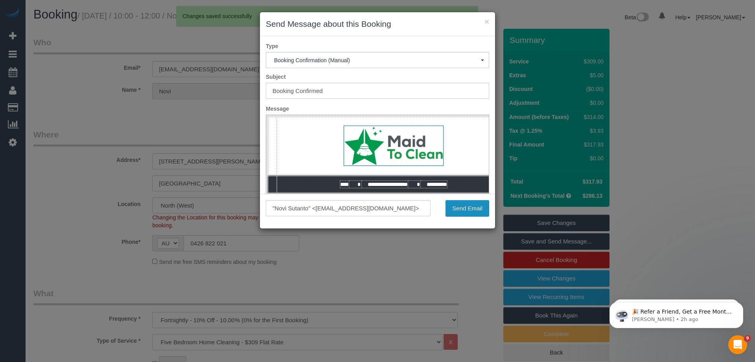
click at [460, 211] on button "Send Email" at bounding box center [468, 208] width 44 height 17
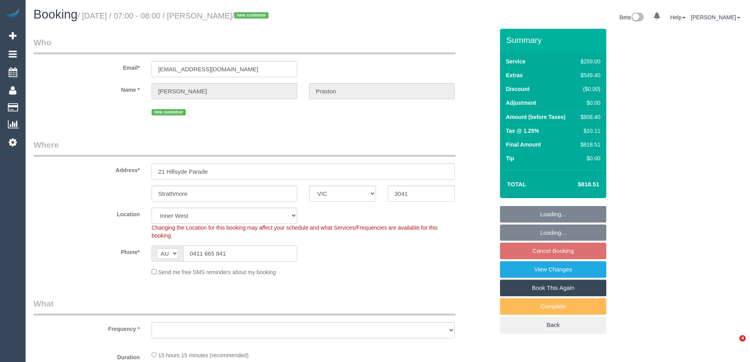
select select "VIC"
select select "string:stripe-pm_1SAKDd2GScqysDRVTPnxtT8u"
select select "number:28"
select select "number:14"
select select "number:18"
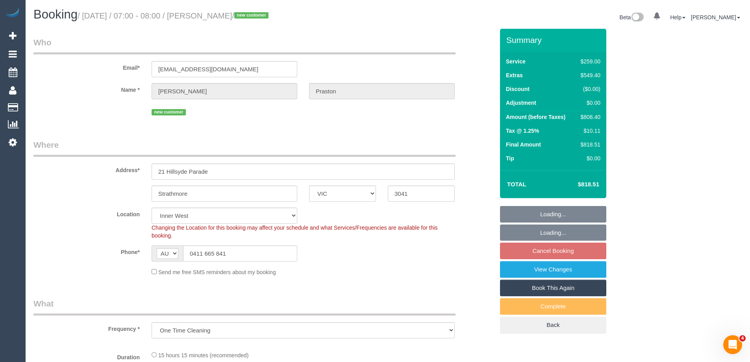
select select "object:1505"
select select "spot1"
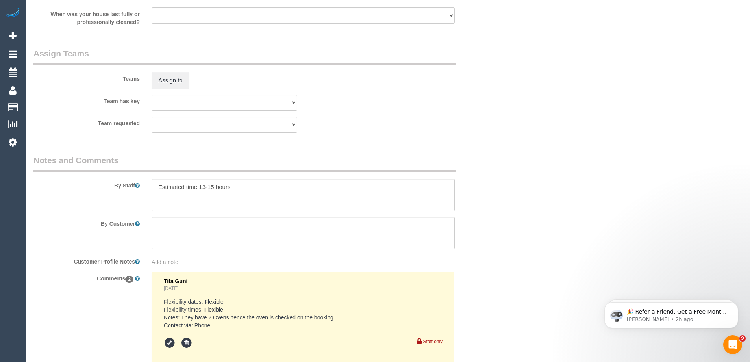
scroll to position [1302, 0]
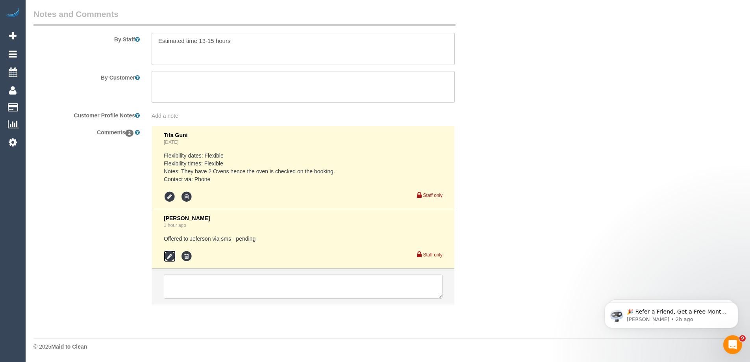
click at [174, 257] on icon at bounding box center [170, 256] width 12 height 12
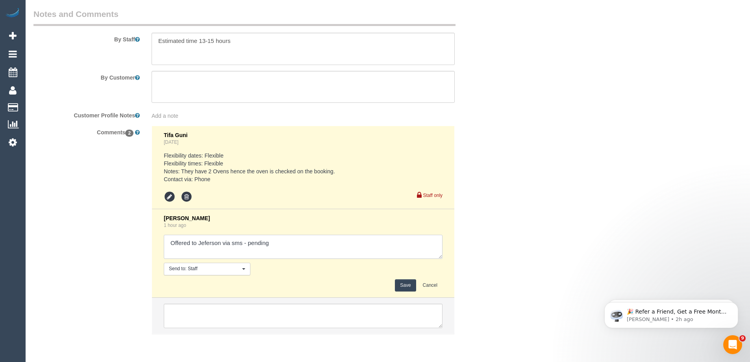
click at [306, 242] on textarea at bounding box center [303, 246] width 279 height 24
click at [207, 247] on textarea at bounding box center [303, 246] width 279 height 24
click at [289, 243] on textarea at bounding box center [303, 246] width 279 height 24
drag, startPoint x: 292, startPoint y: 242, endPoint x: 41, endPoint y: 235, distance: 251.5
click at [57, 234] on div "Comments 2 Tifa Guni 1 day ago Flexibility dates: Flexible Flexibility times: F…" at bounding box center [264, 234] width 472 height 216
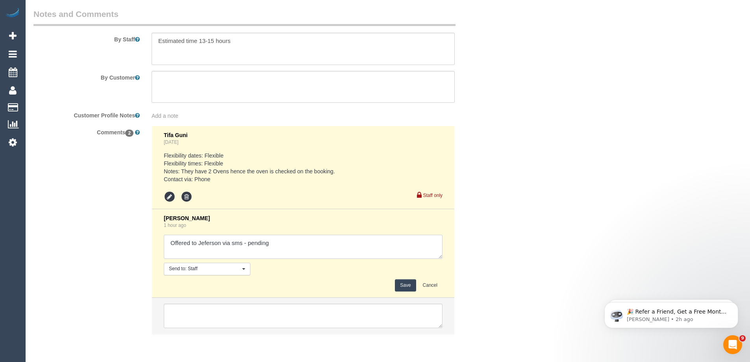
click at [299, 247] on textarea at bounding box center [303, 246] width 279 height 24
click at [201, 249] on textarea at bounding box center [303, 246] width 279 height 24
click at [172, 253] on textarea at bounding box center [303, 246] width 279 height 24
click at [284, 233] on div "Laura Butera 1 hour ago Send to: Staff Nothing selected Send to: Staff Send to:…" at bounding box center [303, 253] width 279 height 76
click at [288, 249] on textarea at bounding box center [303, 246] width 279 height 24
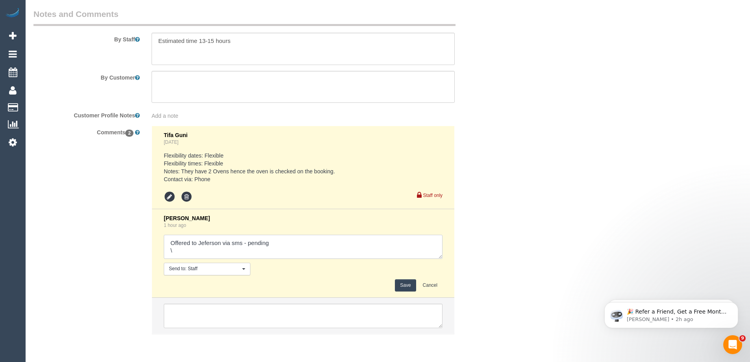
scroll to position [0, 0]
paste textarea "Offered to Jeferson via sms - pending"
drag, startPoint x: 222, startPoint y: 249, endPoint x: 198, endPoint y: 250, distance: 23.6
click at [198, 250] on textarea at bounding box center [303, 246] width 279 height 24
type textarea "Offered to Jeferson via sms - pending Offered to Lahiru P via sms - pending"
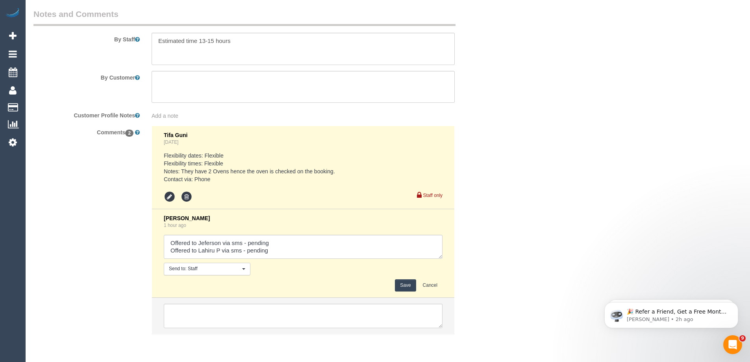
click at [407, 284] on button "Save" at bounding box center [405, 285] width 21 height 12
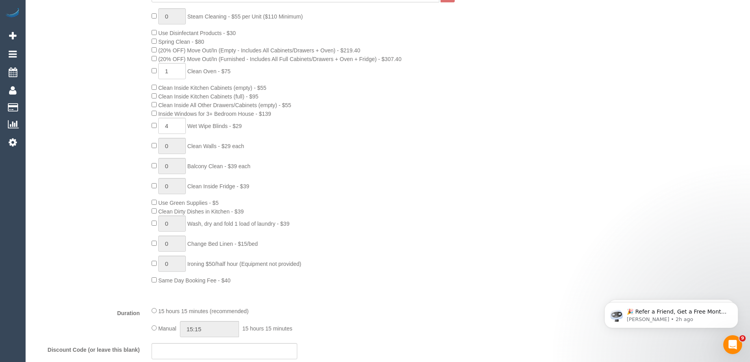
scroll to position [43, 0]
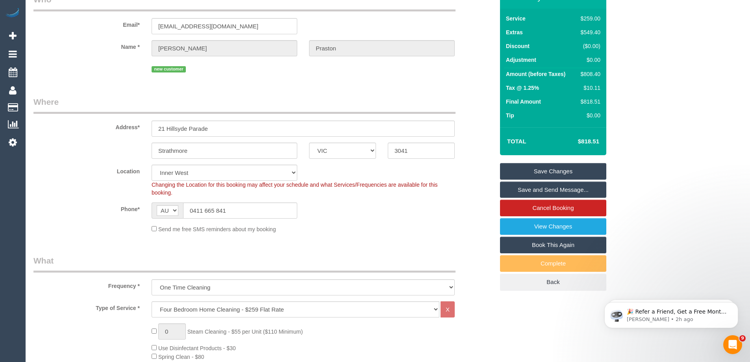
click at [582, 168] on link "Save Changes" at bounding box center [553, 171] width 106 height 17
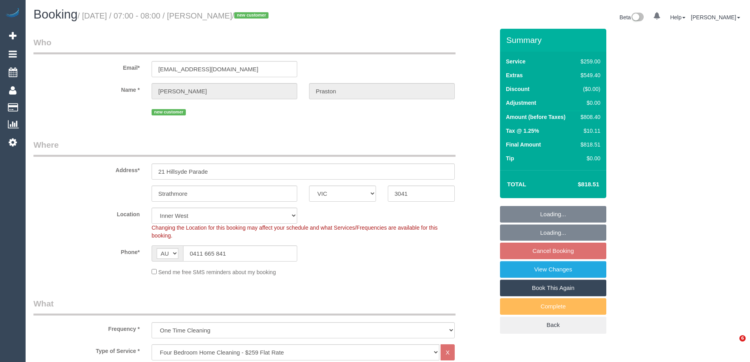
select select "VIC"
select select "object:822"
select select "string:stripe-pm_1SAKDd2GScqysDRVTPnxtT8u"
select select "spot1"
select select "number:28"
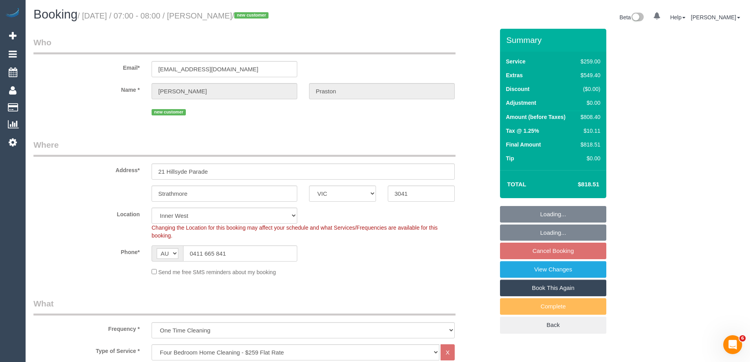
select select "number:14"
select select "number:18"
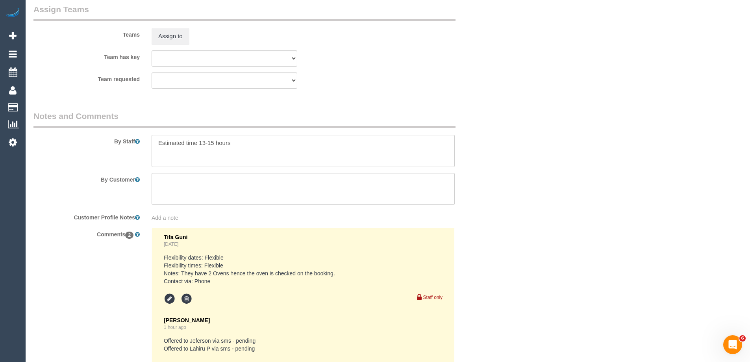
scroll to position [1337, 0]
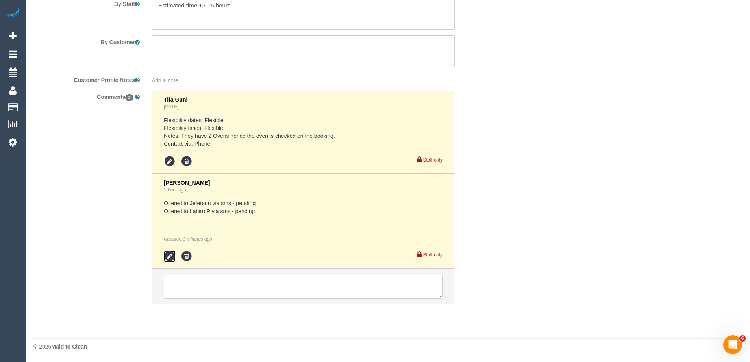
click at [166, 257] on icon at bounding box center [170, 256] width 12 height 12
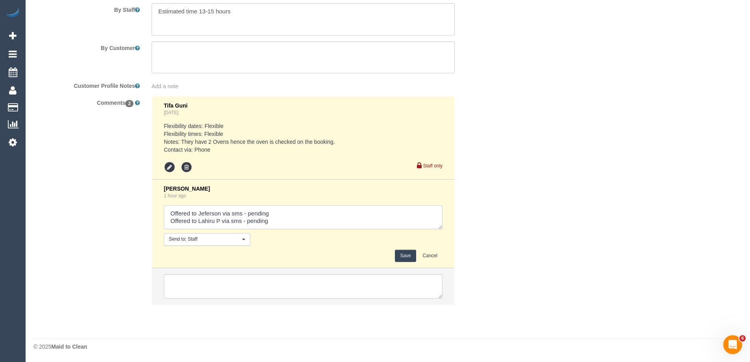
click at [292, 224] on textarea at bounding box center [303, 217] width 279 height 24
type textarea "Offered to Jeferson via sms - pending Offered to Lahiru P via sms - pending - a…"
click at [408, 253] on button "Save" at bounding box center [405, 255] width 21 height 12
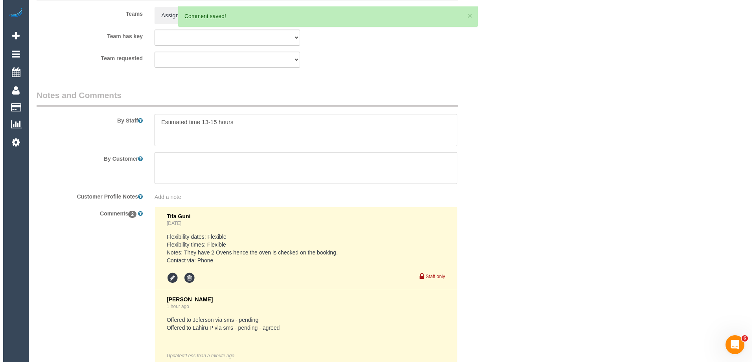
scroll to position [1017, 0]
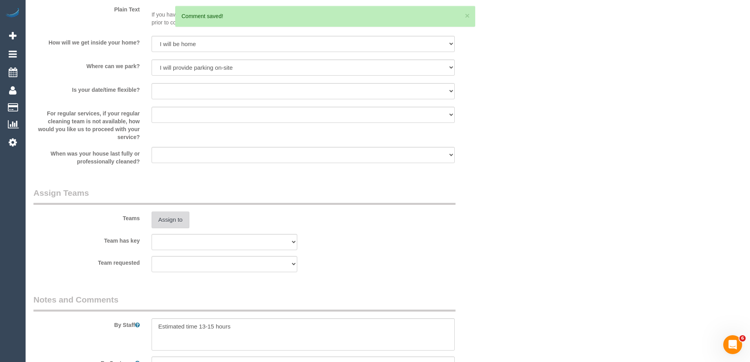
click at [174, 218] on button "Assign to" at bounding box center [170, 219] width 38 height 17
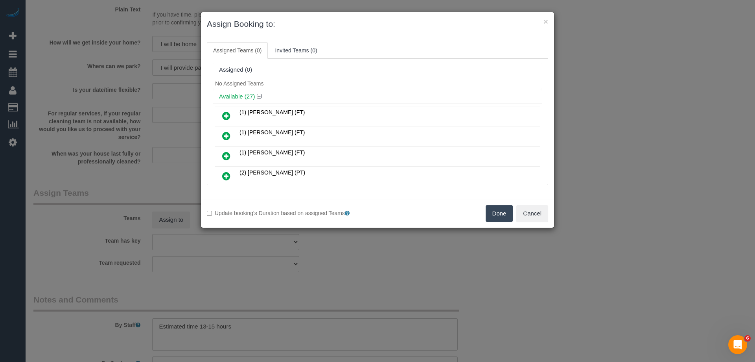
click at [412, 70] on div "Assigned (0)" at bounding box center [377, 69] width 317 height 7
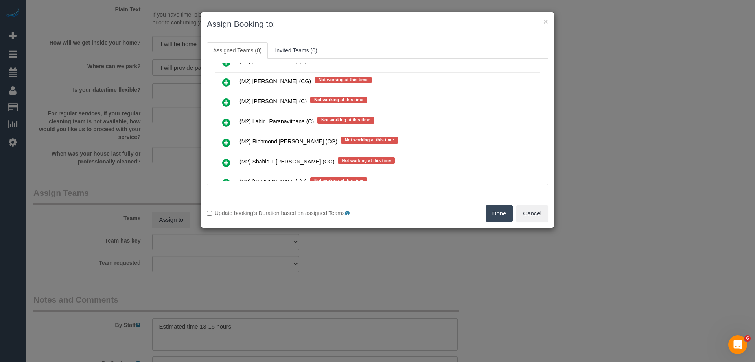
click at [227, 118] on icon at bounding box center [226, 122] width 8 height 9
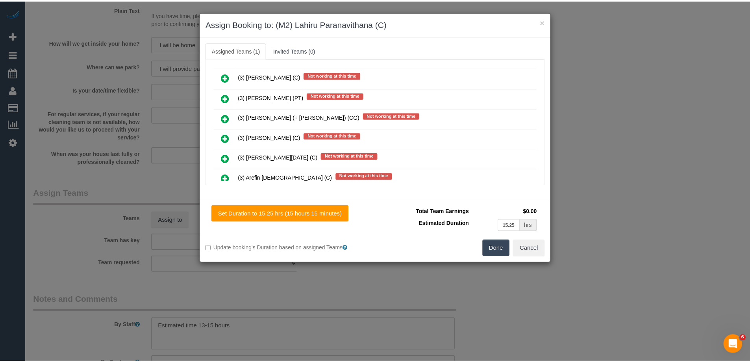
scroll to position [0, 0]
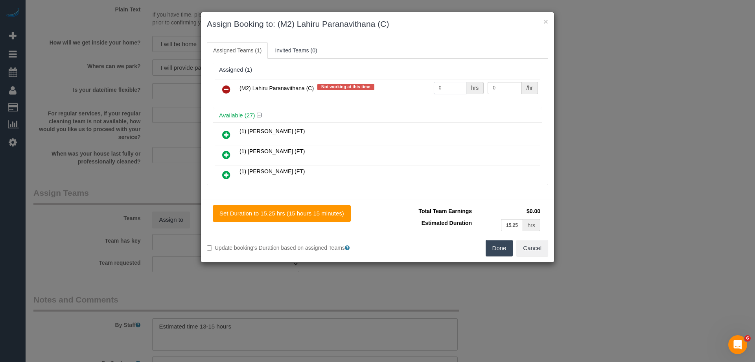
click at [456, 86] on input "0" at bounding box center [450, 88] width 33 height 12
type input "1"
click at [505, 86] on input "0" at bounding box center [505, 88] width 34 height 12
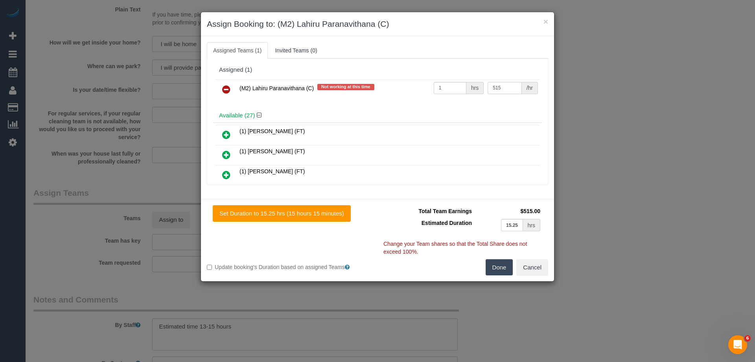
type input "515"
click at [491, 264] on button "Done" at bounding box center [500, 267] width 28 height 17
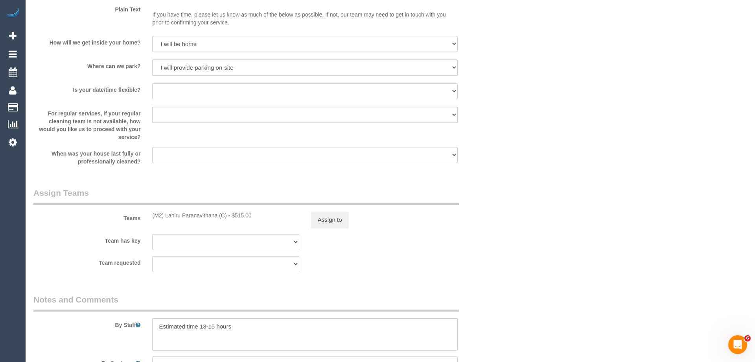
click at [491, 264] on div "× Assign Booking to: (M2) Lahiru Paranavithana (C) Assigned Teams (1) Invited T…" at bounding box center [377, 181] width 755 height 362
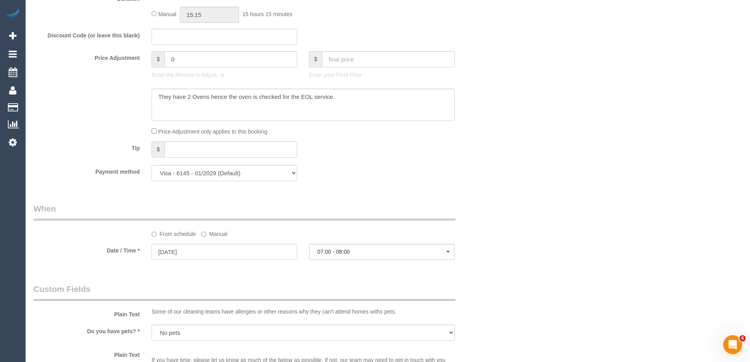
scroll to position [505, 0]
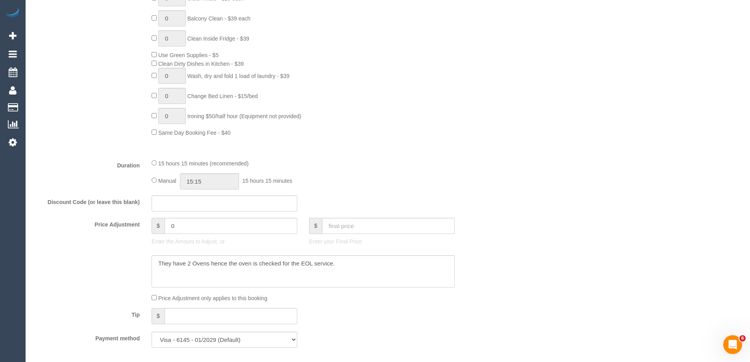
click at [441, 166] on div "15 hours 15 minutes (recommended)" at bounding box center [302, 163] width 303 height 9
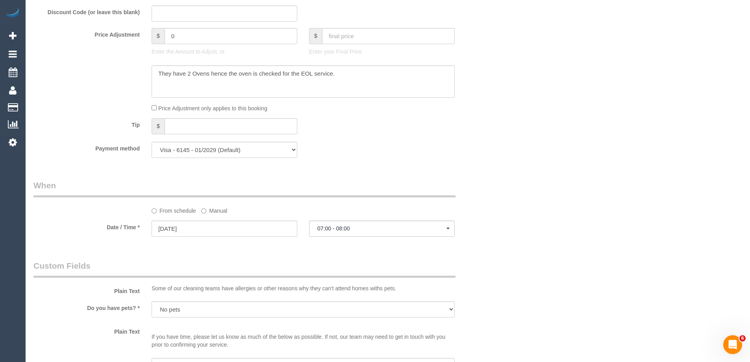
scroll to position [623, 0]
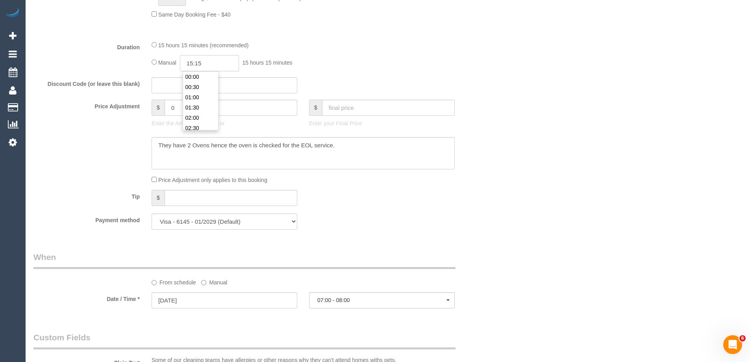
click at [232, 57] on input "15:15" at bounding box center [209, 63] width 59 height 16
type input "15:00"
select select
type input "15:00"
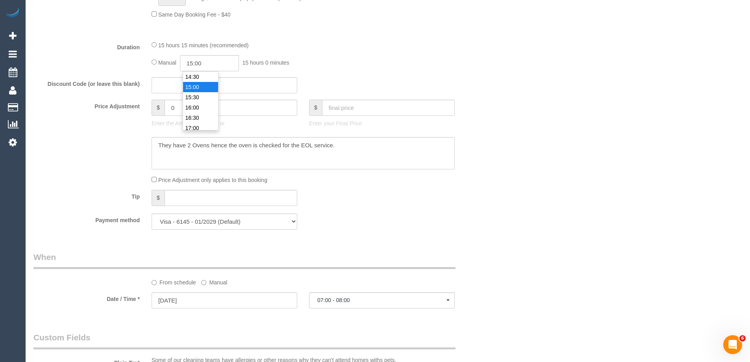
select select "spot18"
click at [518, 130] on div "Who Email* lukeprastonink@outlook.com Name * Luke Praston new customer Where Ad…" at bounding box center [387, 226] width 708 height 1643
select select "spot35"
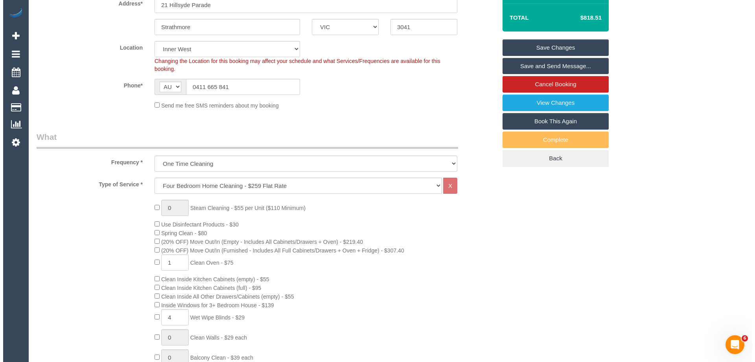
scroll to position [0, 0]
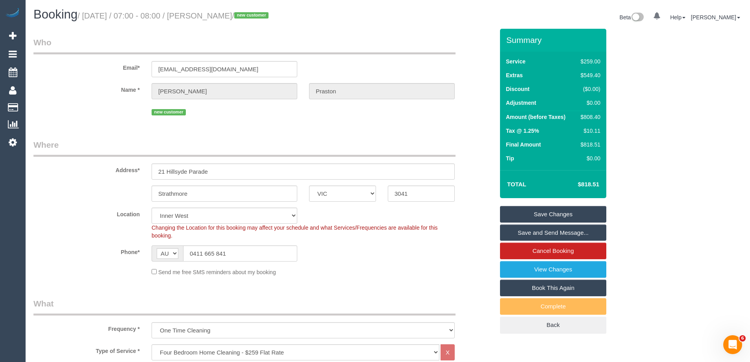
click at [533, 235] on link "Save and Send Message..." at bounding box center [553, 232] width 106 height 17
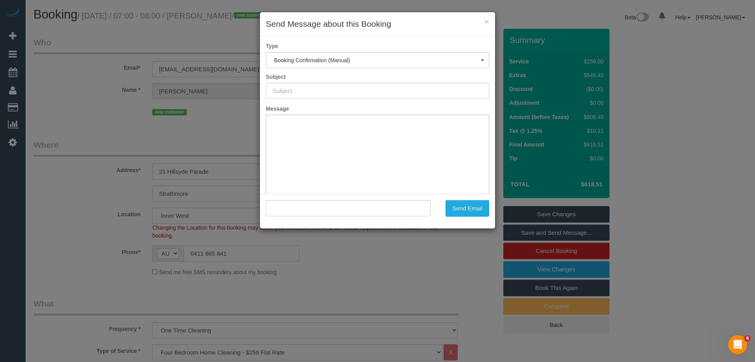
type input "Booking Confirmed"
type input ""Luke Praston" <lukeprastonink@outlook.com>"
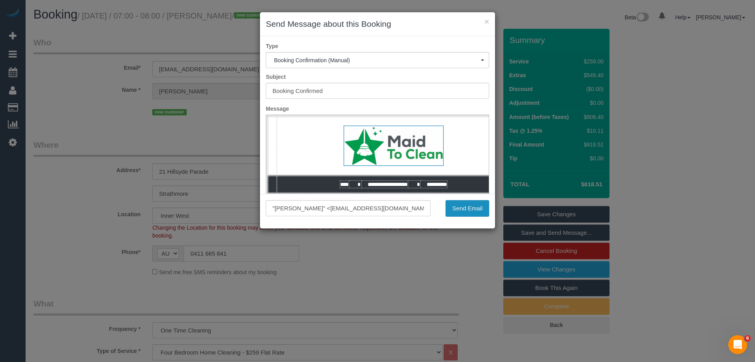
click at [467, 212] on button "Send Email" at bounding box center [468, 208] width 44 height 17
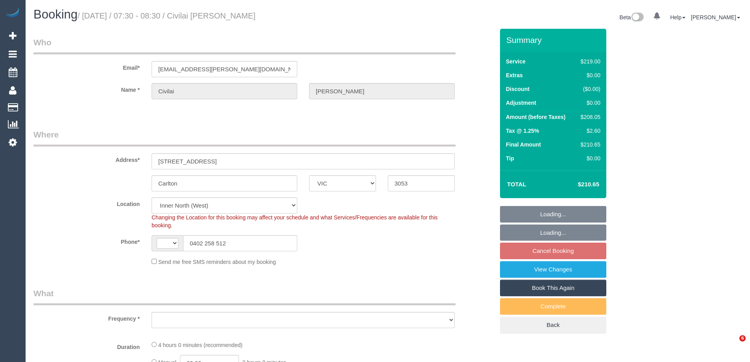
select select "VIC"
select select "number:27"
select select "number:14"
select select "number:21"
select select "number:24"
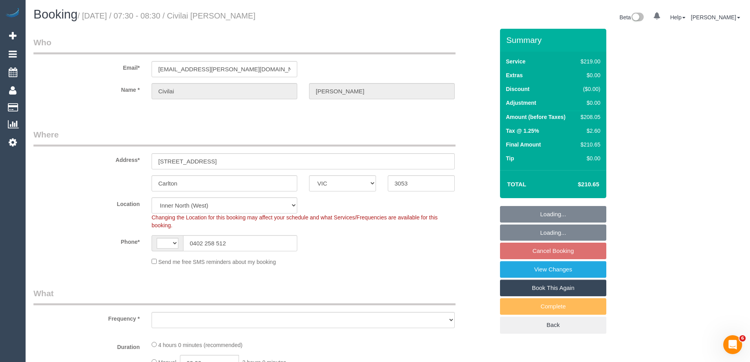
select select "number:26"
select select "string:stripe-pm_1HhNUL2GScqysDRVUDZbm8hR"
select select "string:AU"
select select "object:1671"
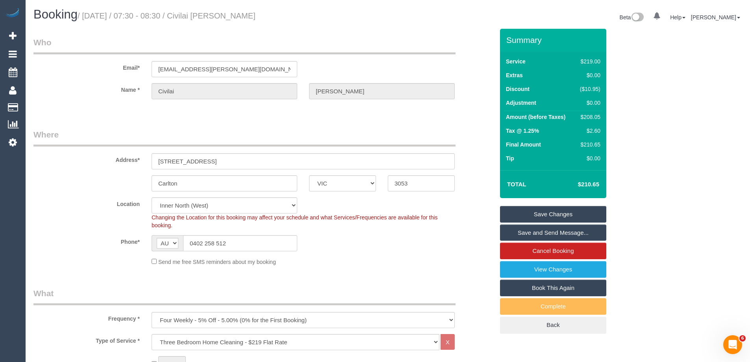
drag, startPoint x: 254, startPoint y: 16, endPoint x: 208, endPoint y: 15, distance: 45.6
click at [208, 15] on h1 "Booking / October 04, 2025 / 07:30 - 08:30 / Civilai Leckie" at bounding box center [207, 14] width 348 height 13
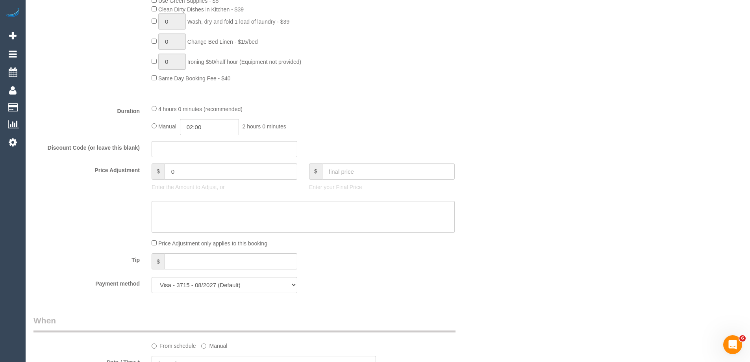
scroll to position [708, 0]
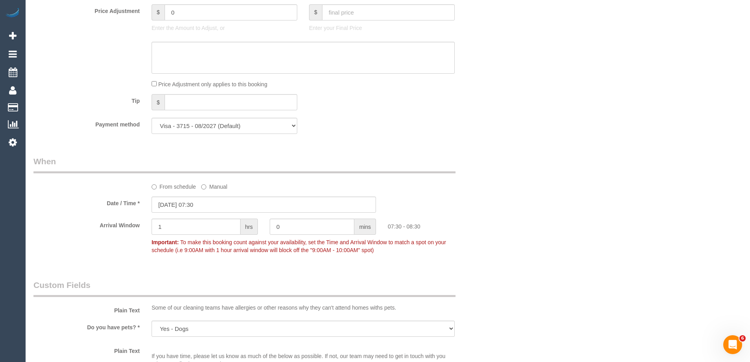
click at [547, 119] on div "Who Email* civilai.leckie@gmail.com Name * Civilai Leckie Where Address* 22 Lit…" at bounding box center [387, 92] width 708 height 1542
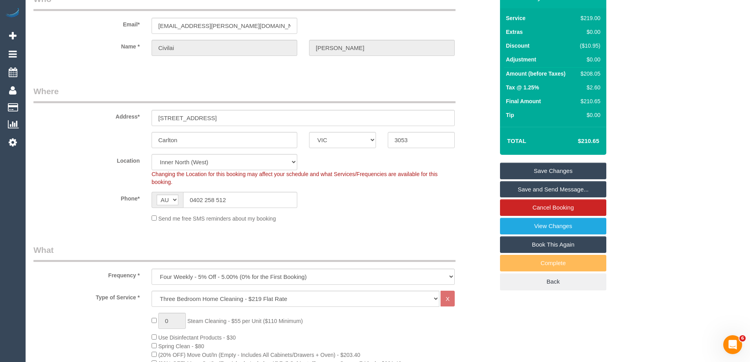
scroll to position [0, 0]
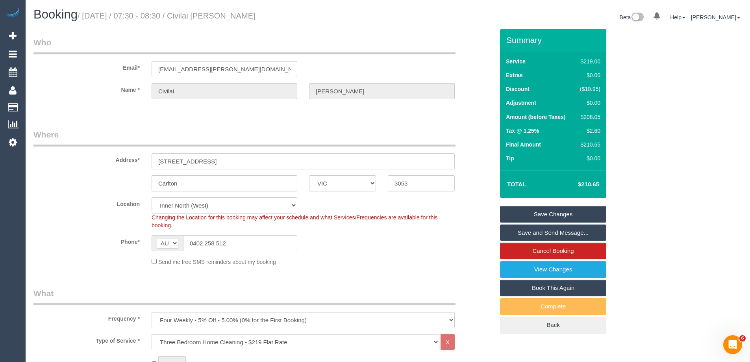
click at [588, 116] on div "$208.05" at bounding box center [588, 117] width 24 height 8
copy div "208.05"
click at [639, 118] on div "Summary Service $219.00 Extras $0.00 Discount ($10.95) Adjustment $0.00 Amount …" at bounding box center [582, 189] width 177 height 320
click at [99, 193] on fieldset "Where Address* 22 Little Barkly Street Carlton ACT NSW NT QLD SA TAS VIC WA 305…" at bounding box center [263, 200] width 460 height 143
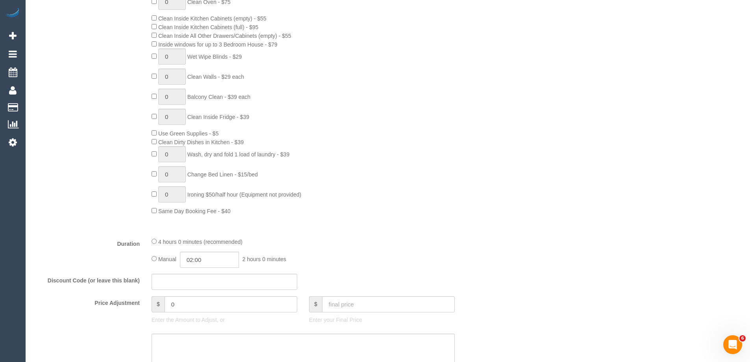
scroll to position [590, 0]
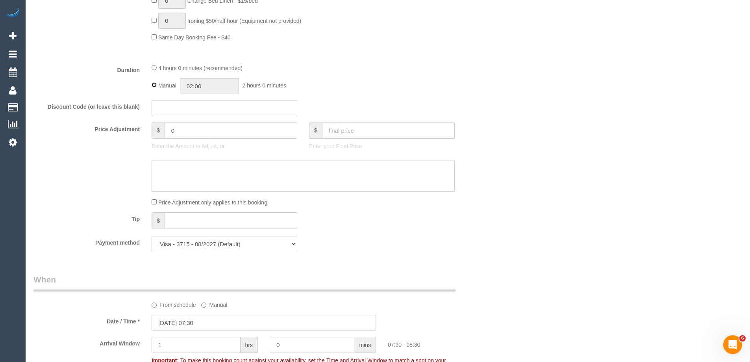
type input "04:00"
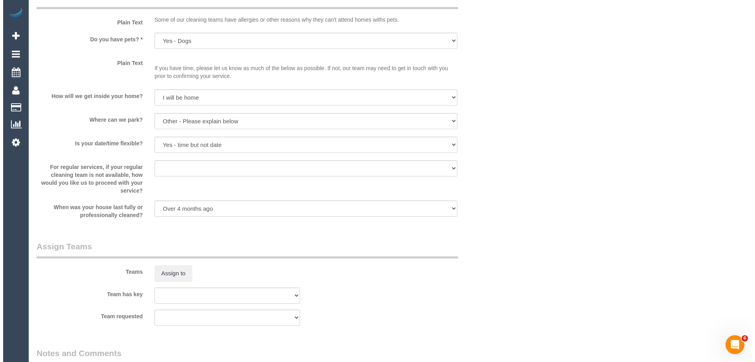
scroll to position [1102, 0]
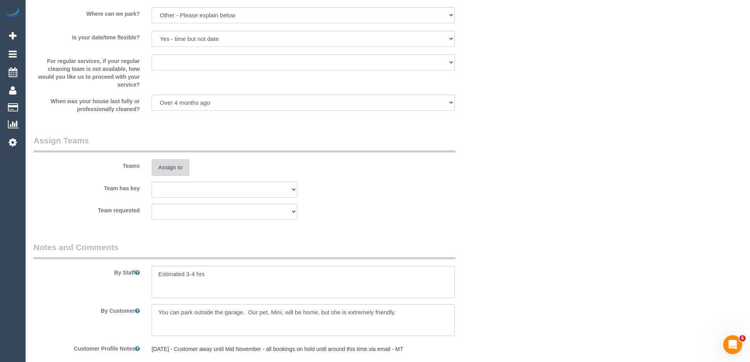
click at [172, 170] on button "Assign to" at bounding box center [170, 167] width 38 height 17
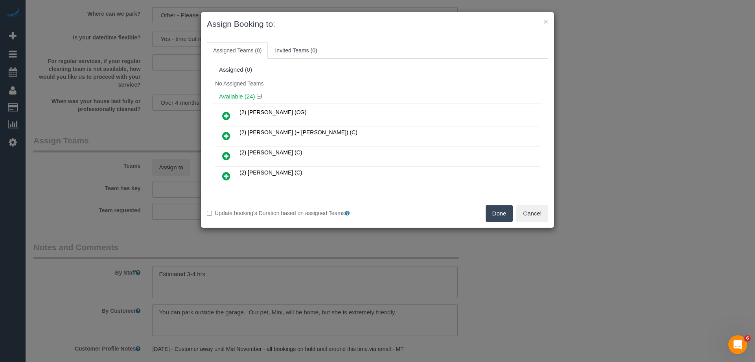
click at [326, 74] on div "Assigned (0)" at bounding box center [377, 70] width 329 height 15
click at [427, 52] on ul "Assigned Teams (0) Invited Teams (0)" at bounding box center [378, 50] width 342 height 17
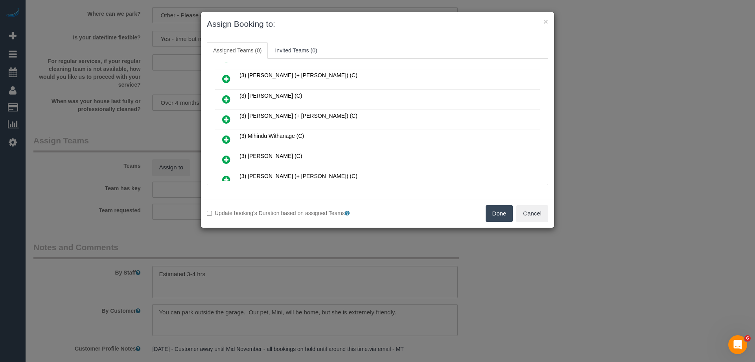
scroll to position [393, 0]
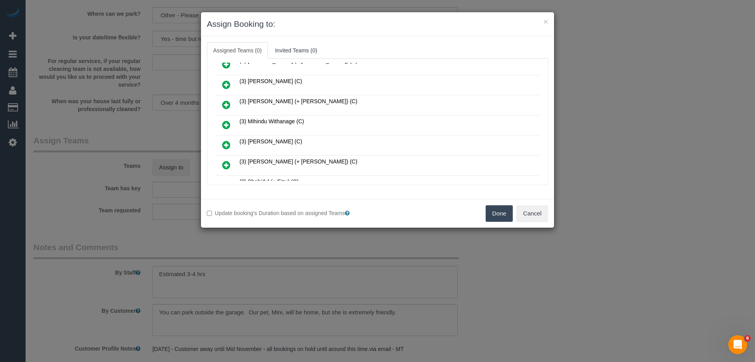
click at [374, 74] on td "(3) [PERSON_NAME] (+ [PERSON_NAME]) (C)" at bounding box center [389, 65] width 303 height 20
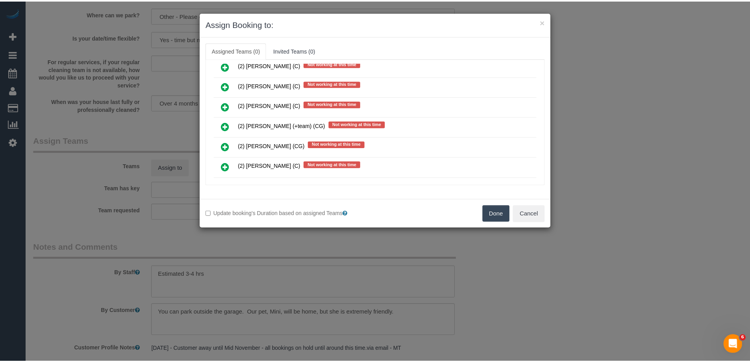
scroll to position [1381, 0]
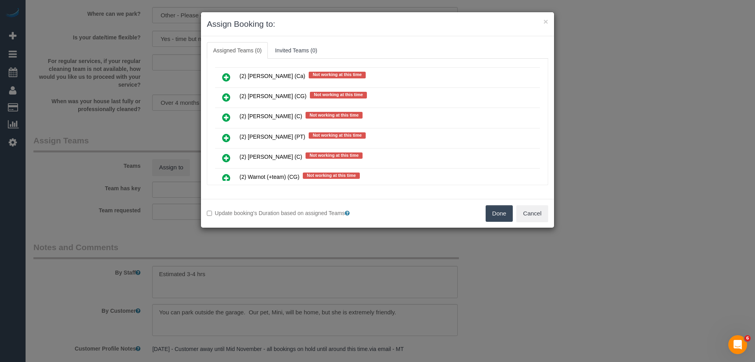
click at [554, 219] on div "Done Cancel" at bounding box center [466, 213] width 177 height 17
click at [546, 215] on button "Cancel" at bounding box center [533, 213] width 32 height 17
click at [546, 214] on div "× Assign Booking to: Assigned Teams (0) Invited Teams (0) Assigned (0) No Assig…" at bounding box center [377, 181] width 755 height 362
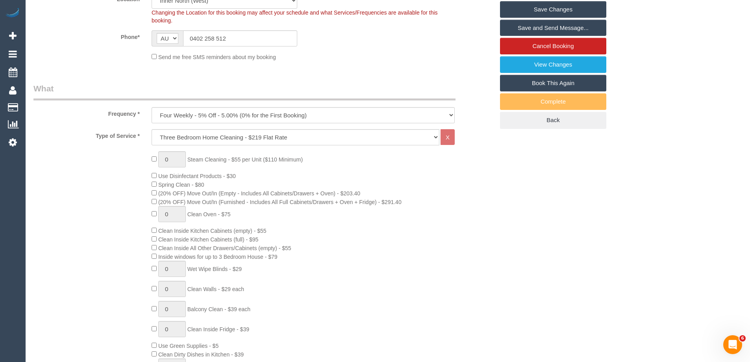
scroll to position [79, 0]
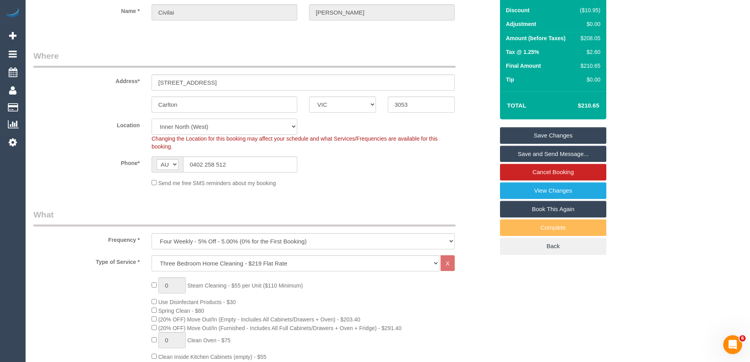
drag, startPoint x: 180, startPoint y: 125, endPoint x: 179, endPoint y: 130, distance: 5.6
click at [180, 125] on select "Office City East (North) East (South) Inner East Inner North (East) Inner North…" at bounding box center [224, 126] width 146 height 16
select select "50"
click at [151, 118] on select "Office City East (North) East (South) Inner East Inner North (East) Inner North…" at bounding box center [224, 126] width 146 height 16
click at [126, 168] on div "Phone* AF AL DZ AD AO AI AQ AG AR AM AW AU AT AZ BS BH BD BB BY BE BZ BJ BM BT …" at bounding box center [264, 164] width 472 height 16
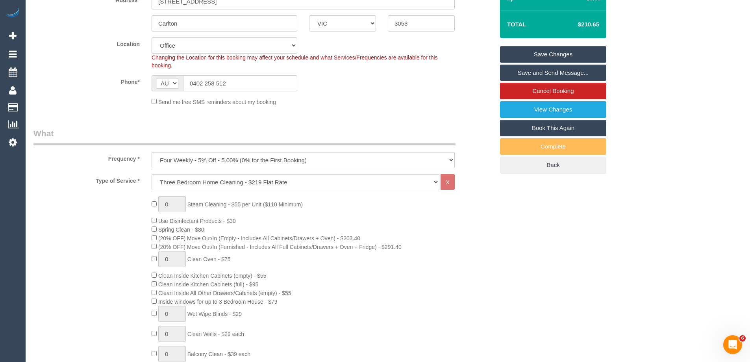
select select "object:5690"
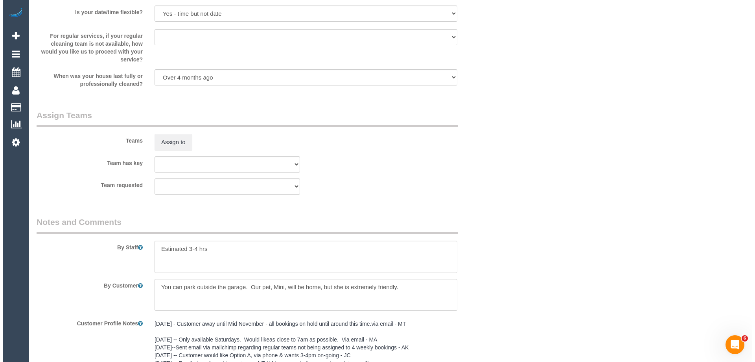
scroll to position [1180, 0]
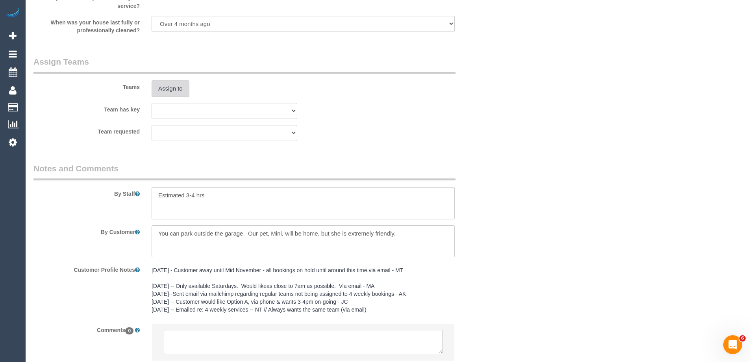
click at [181, 88] on button "Assign to" at bounding box center [170, 88] width 38 height 17
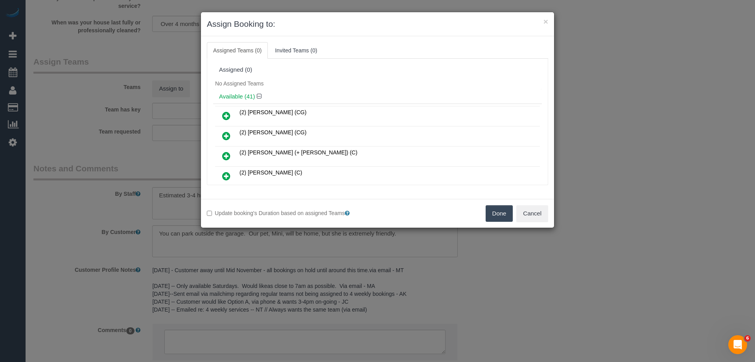
click at [353, 81] on div "No Assigned Teams" at bounding box center [377, 84] width 329 height 12
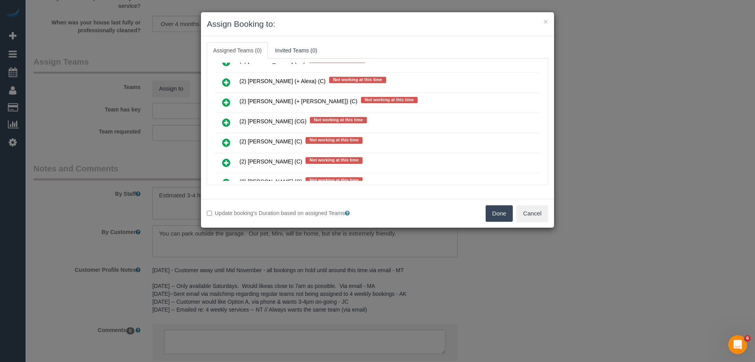
scroll to position [2322, 0]
click at [227, 122] on icon at bounding box center [226, 122] width 8 height 9
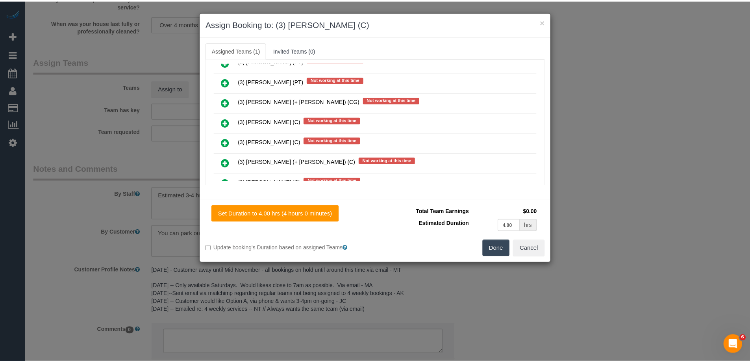
scroll to position [0, 0]
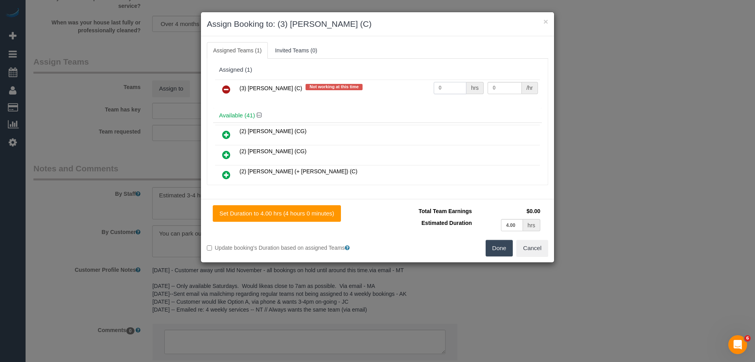
click at [455, 89] on input "0" at bounding box center [450, 88] width 33 height 12
click at [445, 86] on input "01" at bounding box center [450, 88] width 33 height 12
type input "0"
type input "1"
click at [499, 91] on input "0" at bounding box center [505, 88] width 34 height 12
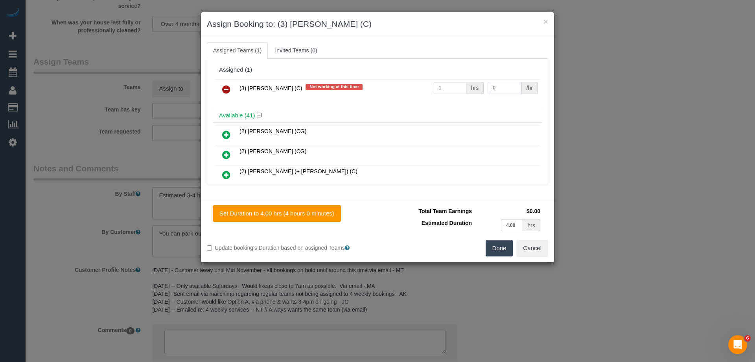
click at [499, 91] on input "0" at bounding box center [505, 88] width 34 height 12
click at [505, 89] on input "030" at bounding box center [505, 88] width 34 height 12
type input "0"
click at [510, 87] on input "0" at bounding box center [505, 88] width 34 height 12
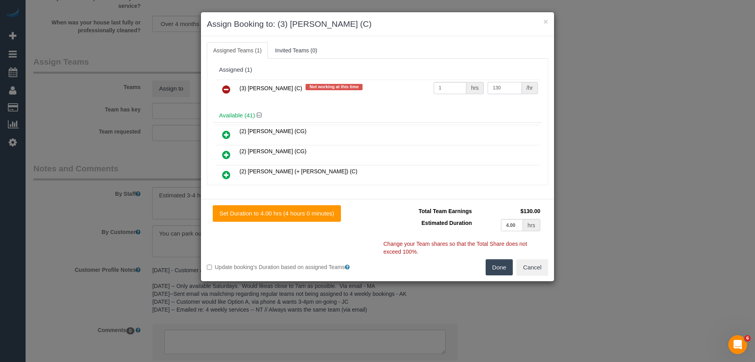
type input "130"
click at [506, 269] on button "Done" at bounding box center [500, 267] width 28 height 17
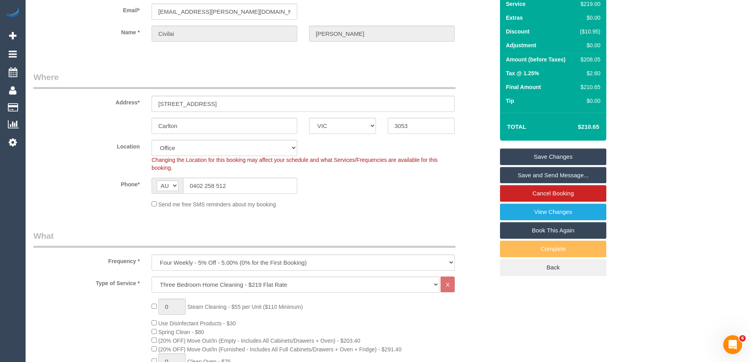
scroll to position [39, 0]
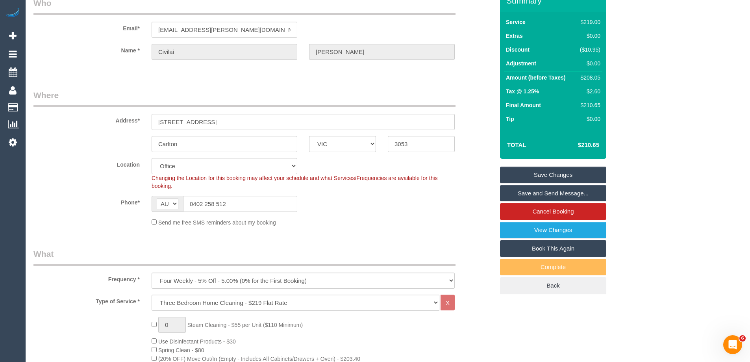
click at [558, 175] on link "Save Changes" at bounding box center [553, 174] width 106 height 17
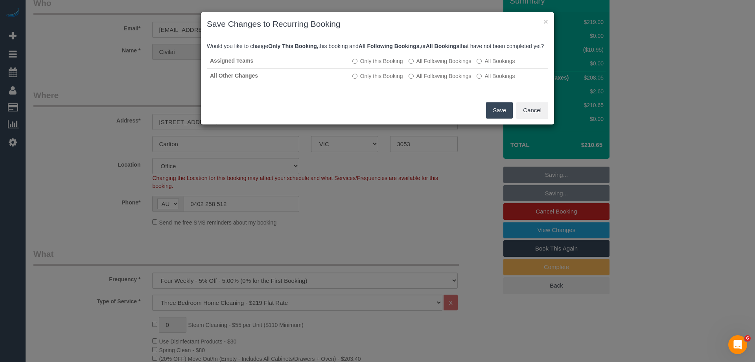
click at [498, 118] on button "Save" at bounding box center [499, 110] width 27 height 17
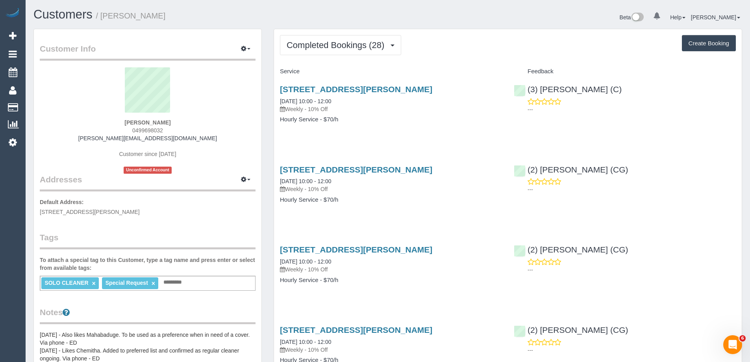
drag, startPoint x: 194, startPoint y: 141, endPoint x: 97, endPoint y: 140, distance: 97.6
click at [97, 140] on div "Andrea Pakis 0499698032 andrea@healthcaremelbourne.com.au Customer since 2024 U…" at bounding box center [148, 120] width 216 height 106
copy link "andrea@healthcaremelbourne.com.au"
click at [351, 47] on span "Completed Bookings (28)" at bounding box center [337, 45] width 102 height 10
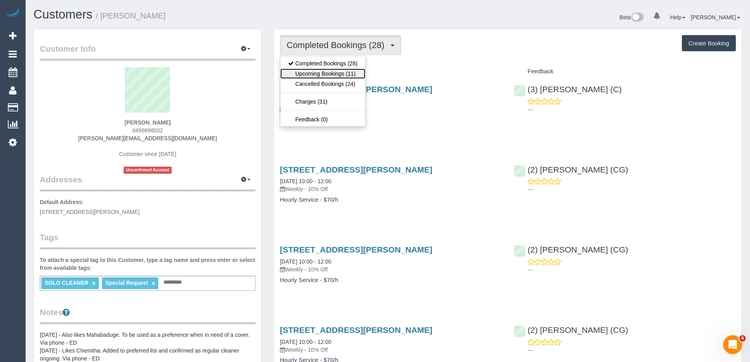
click at [336, 74] on link "Upcoming Bookings (11)" at bounding box center [322, 73] width 85 height 10
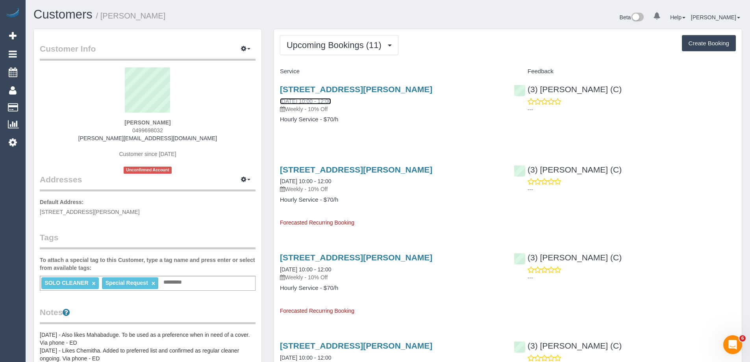
click at [324, 102] on link "01/10/2025 10:00 - 12:00" at bounding box center [305, 101] width 51 height 6
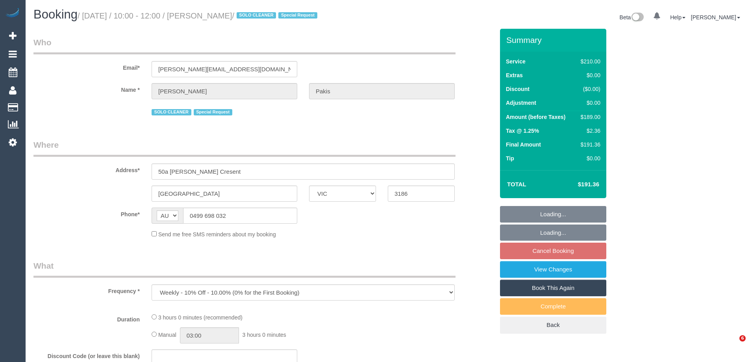
select select "VIC"
select select "string:stripe-pm_1RdgU52GScqysDRVNxvFkaYN"
select select "180"
select select "number:27"
select select "number:14"
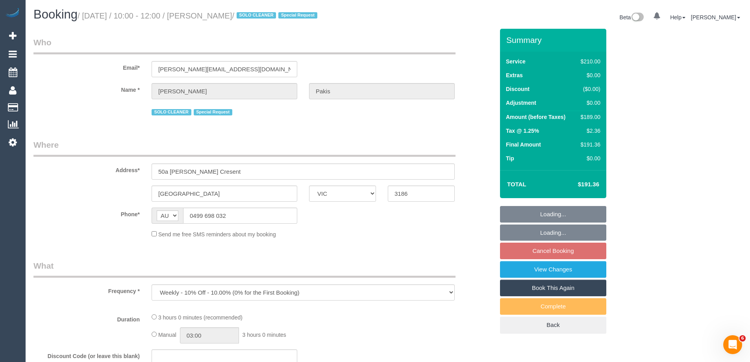
select select "number:19"
select select "number:36"
select select "number:35"
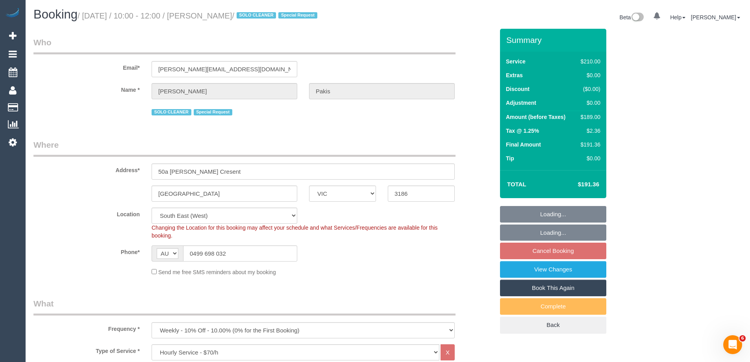
select select "object:1386"
select select "spot3"
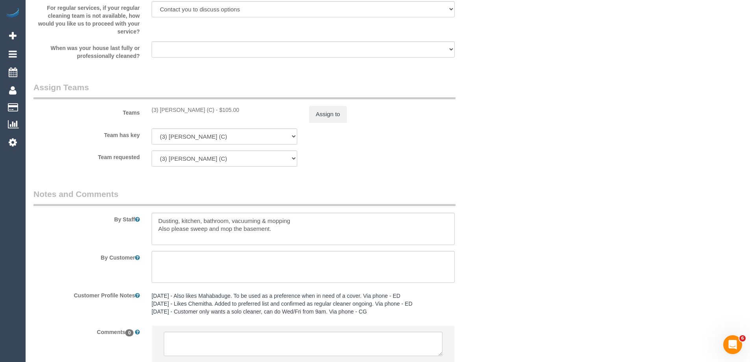
scroll to position [1158, 0]
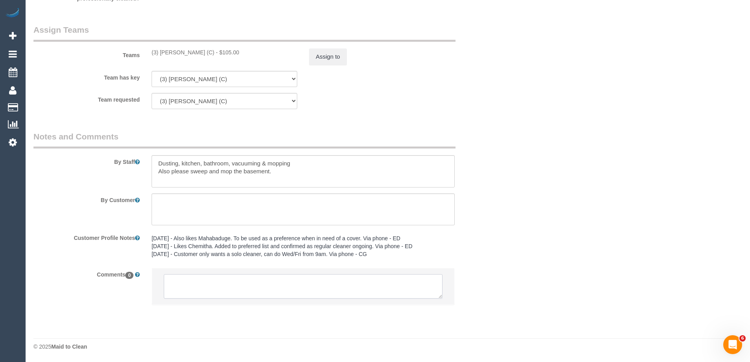
click at [212, 286] on textarea at bounding box center [303, 286] width 279 height 24
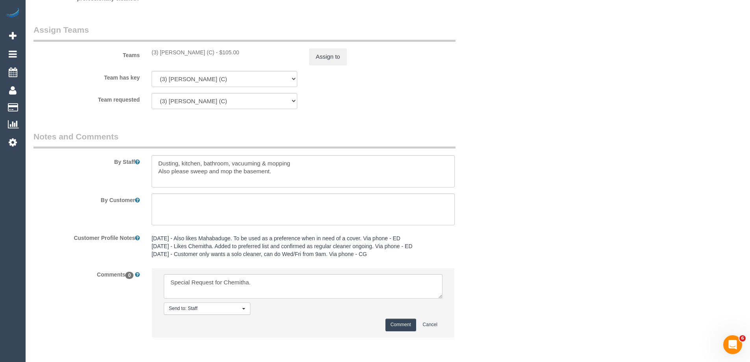
click at [175, 46] on div "Teams (3) [PERSON_NAME] (C) - $105.00 Assign to" at bounding box center [264, 44] width 472 height 41
click at [169, 51] on div "(3) [PERSON_NAME] (C) - $105.00" at bounding box center [224, 52] width 146 height 8
copy div "Denuwan"
click at [266, 279] on textarea at bounding box center [303, 286] width 279 height 24
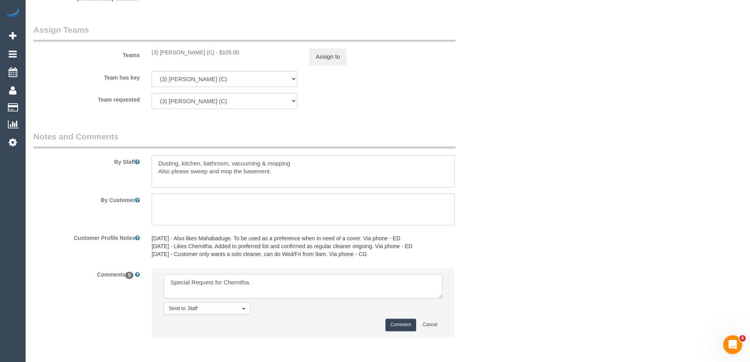
paste textarea "Denuwan"
click at [182, 291] on textarea at bounding box center [303, 286] width 279 height 24
type textarea "Special Request for Chemitha. Denuwan U/A. Offered customer 12-2pm fortnightly …"
click at [399, 322] on button "Comment" at bounding box center [400, 324] width 31 height 12
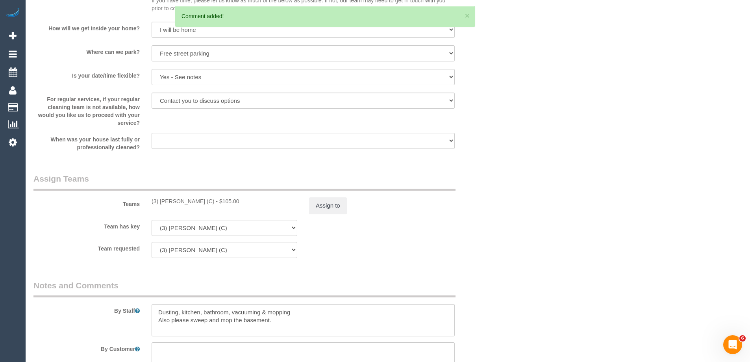
scroll to position [1001, 0]
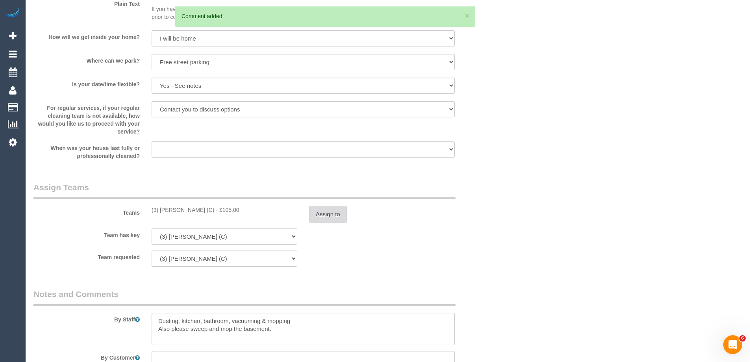
click at [334, 208] on button "Assign to" at bounding box center [328, 214] width 38 height 17
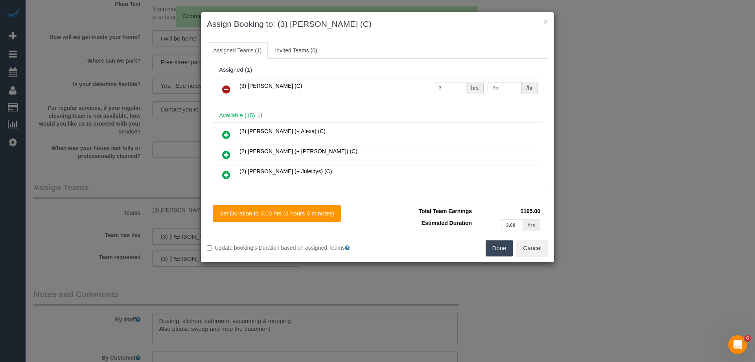
click at [227, 90] on icon at bounding box center [226, 89] width 8 height 9
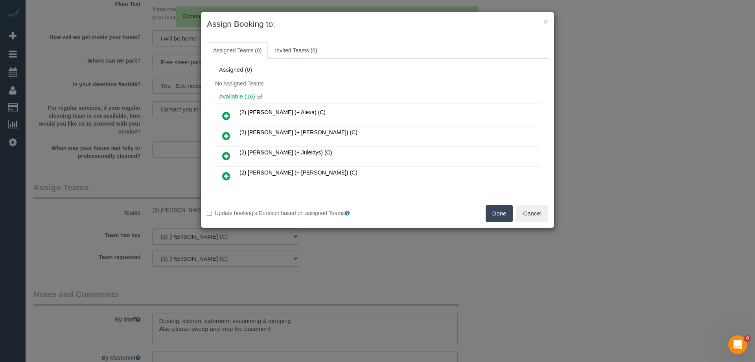
click at [488, 212] on button "Done" at bounding box center [500, 213] width 28 height 17
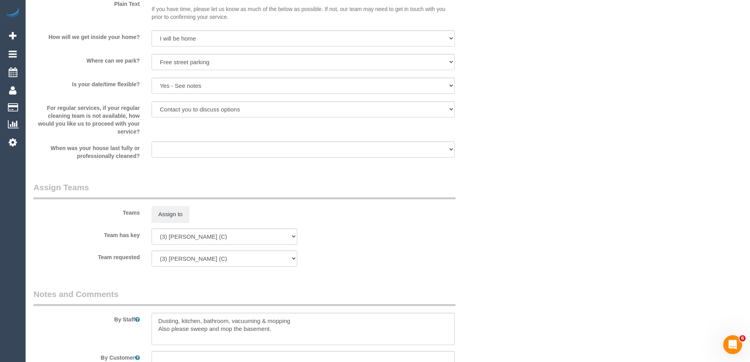
click at [457, 246] on sui-booking-teams "Teams Assign to Team has key (3) [PERSON_NAME] (C) (0) Office (1) [PERSON_NAME]…" at bounding box center [263, 223] width 460 height 85
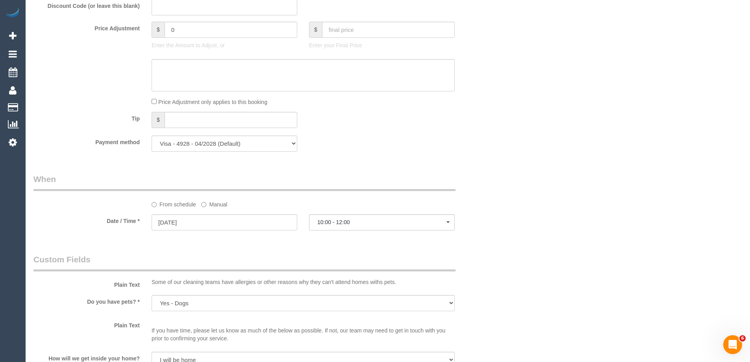
scroll to position [647, 0]
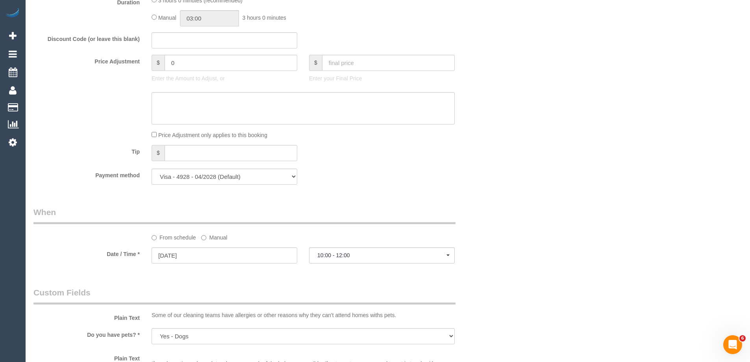
click at [218, 236] on label "Manual" at bounding box center [214, 236] width 26 height 11
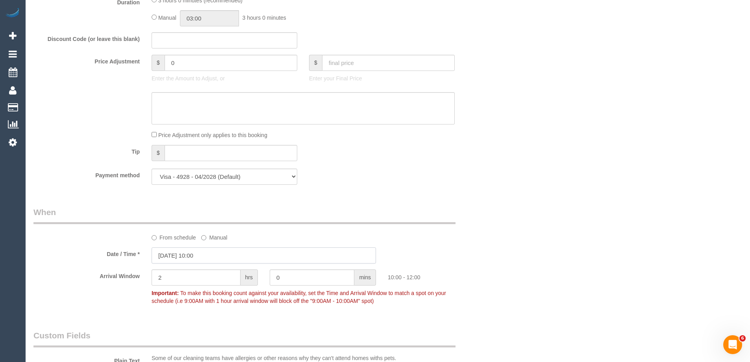
click at [218, 256] on input "[DATE] 10:00" at bounding box center [263, 255] width 224 height 16
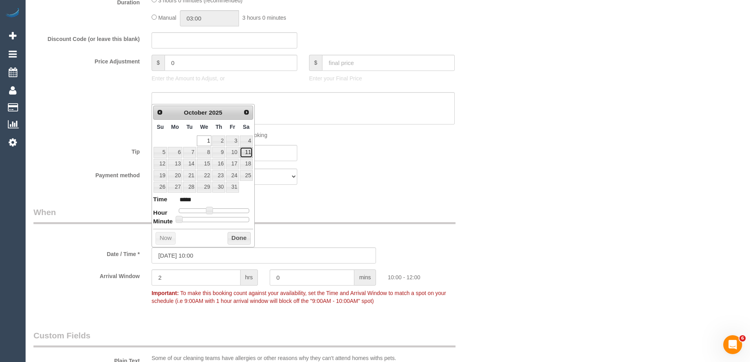
click at [246, 151] on link "11" at bounding box center [246, 152] width 13 height 11
type input "[DATE] 11:00"
type input "*****"
type input "[DATE] 12:00"
type input "*****"
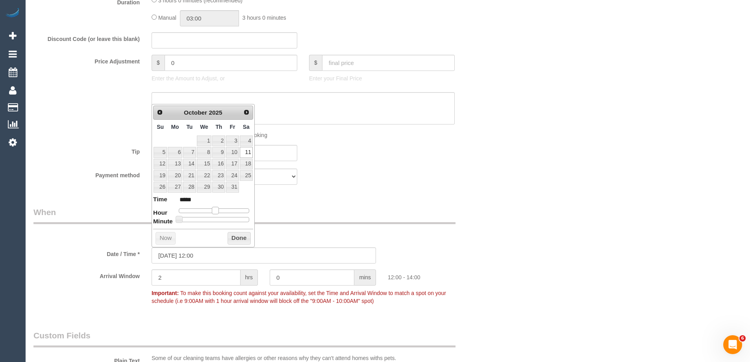
drag, startPoint x: 210, startPoint y: 211, endPoint x: 214, endPoint y: 211, distance: 4.7
click at [214, 211] on span at bounding box center [215, 210] width 7 height 7
click at [236, 238] on button "Done" at bounding box center [238, 238] width 23 height 13
click at [456, 226] on div "From schedule Manual" at bounding box center [264, 223] width 472 height 35
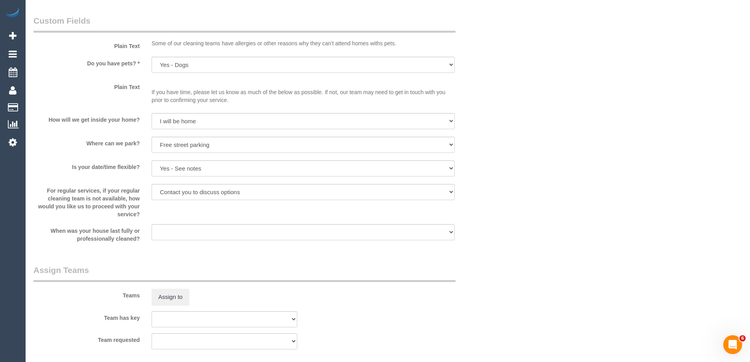
scroll to position [962, 0]
click at [170, 300] on button "Assign to" at bounding box center [170, 296] width 38 height 17
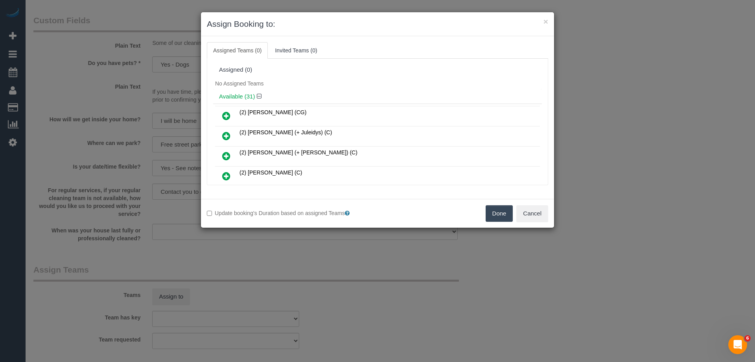
click at [225, 116] on icon at bounding box center [226, 115] width 8 height 9
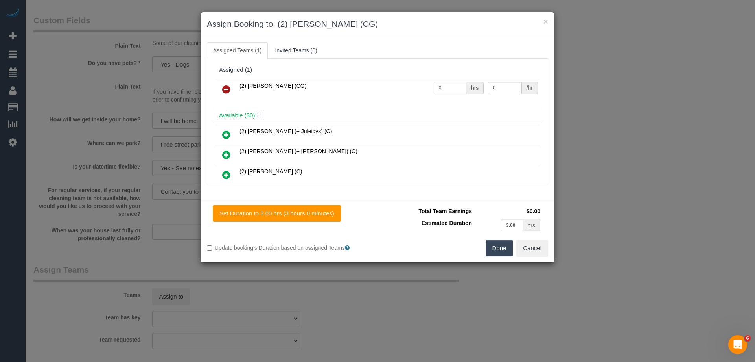
click at [447, 87] on input "0" at bounding box center [450, 88] width 33 height 12
type input "3"
click at [494, 84] on input "0" at bounding box center [505, 88] width 34 height 12
click at [499, 87] on input "0" at bounding box center [505, 88] width 34 height 12
type input "41.25"
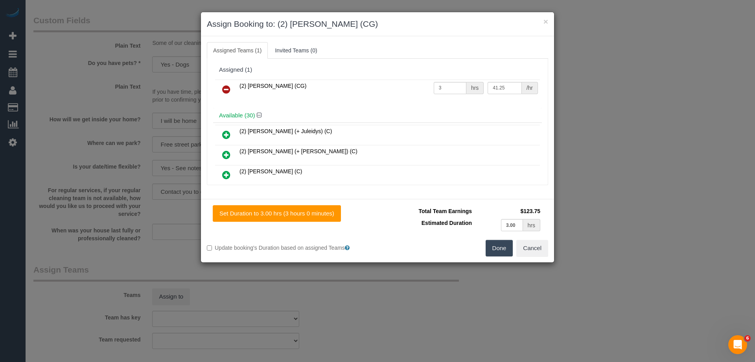
click at [492, 247] on button "Done" at bounding box center [500, 248] width 28 height 17
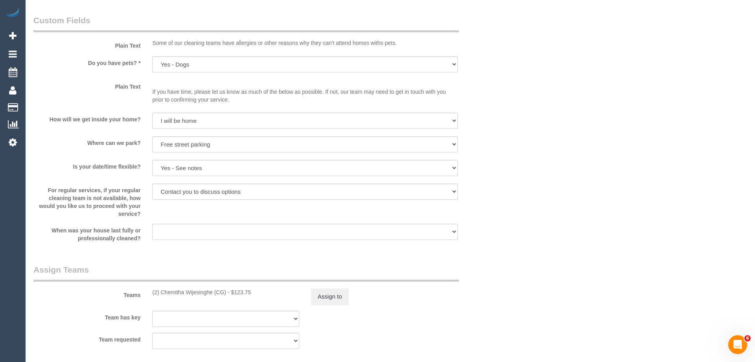
click at [492, 247] on div "× Assign Booking to: (2) Chemitha Wijesinghe (CG) Assigned Teams (1) Invited Te…" at bounding box center [377, 181] width 755 height 362
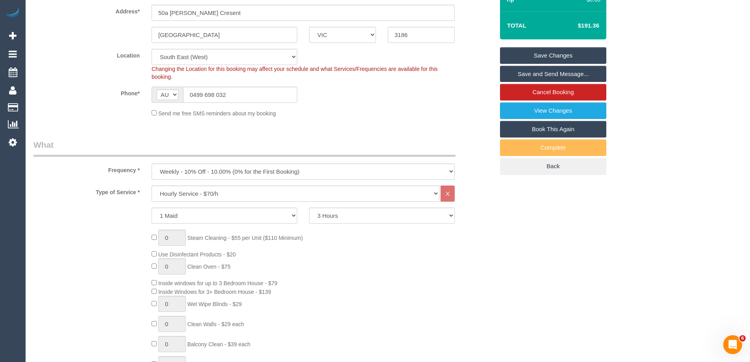
scroll to position [57, 0]
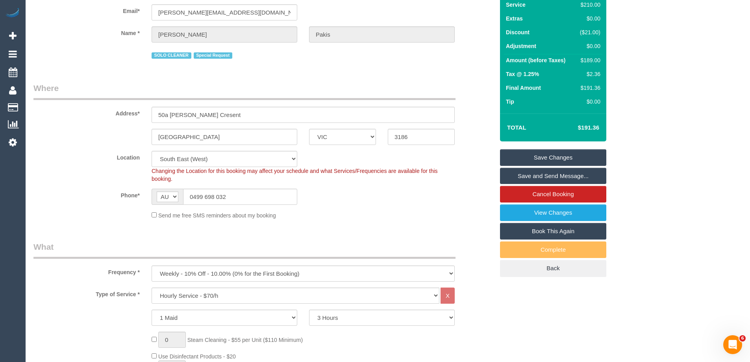
click at [534, 155] on link "Save Changes" at bounding box center [553, 157] width 106 height 17
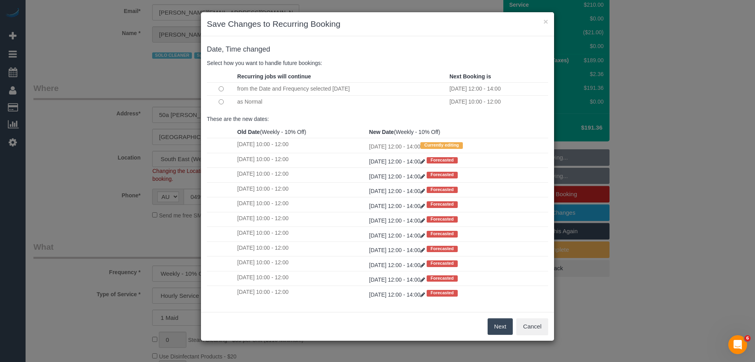
click at [497, 327] on button "Next" at bounding box center [501, 326] width 26 height 17
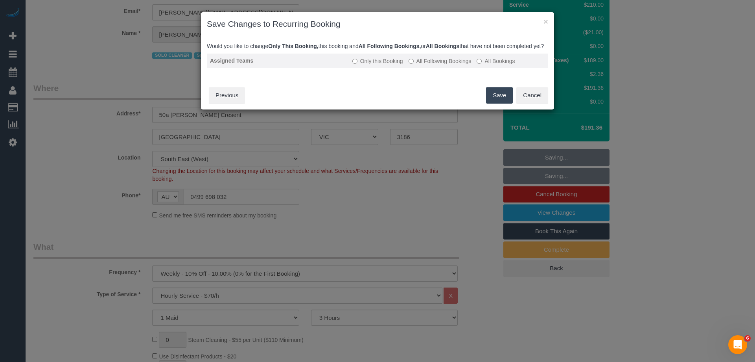
click at [448, 65] on label "All Following Bookings" at bounding box center [440, 61] width 63 height 8
click at [487, 103] on button "Save" at bounding box center [499, 95] width 27 height 17
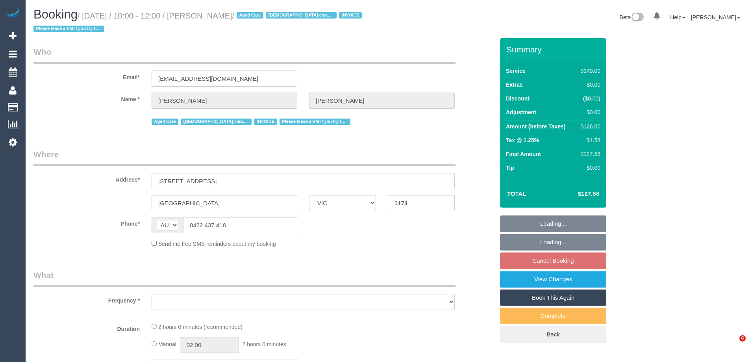
select select "VIC"
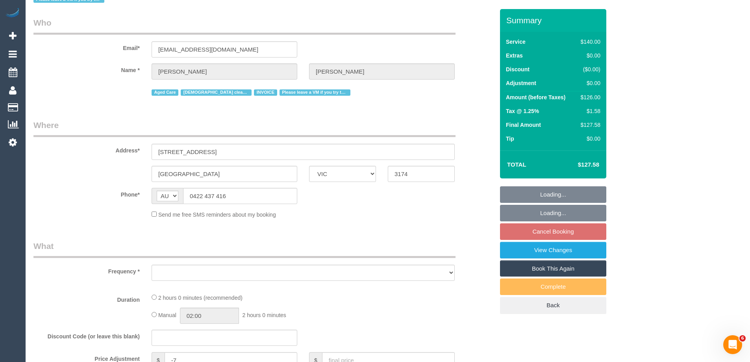
select select "number:28"
select select "number:14"
select select "number:19"
select select "number:24"
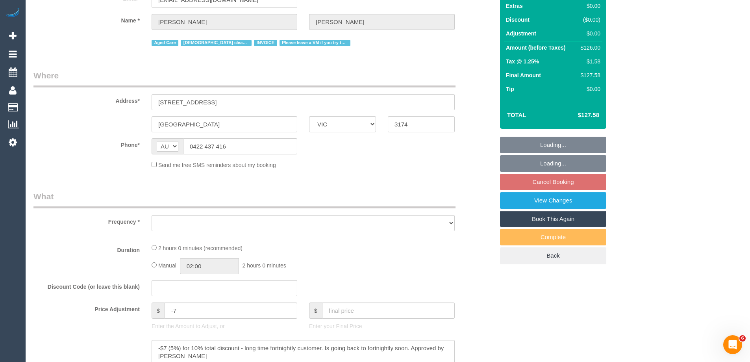
select select "object:679"
select select "spot3"
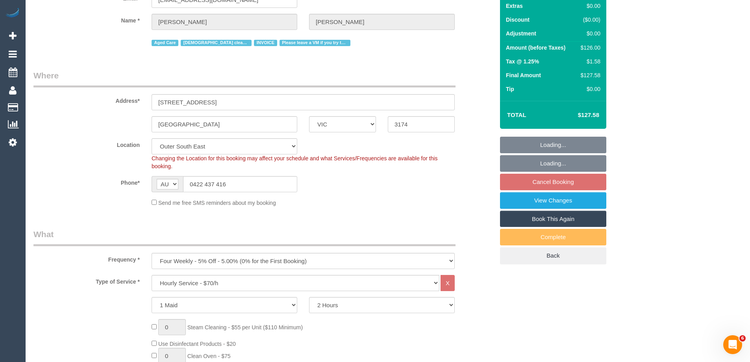
select select "object:1153"
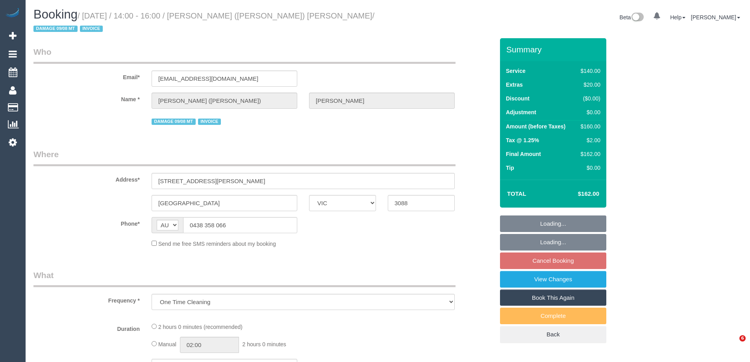
select select "VIC"
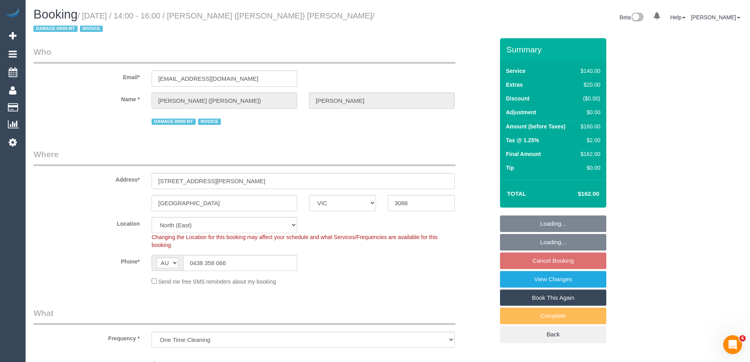
select select "object:542"
select select "number:30"
select select "number:14"
select select "number:19"
select select "number:23"
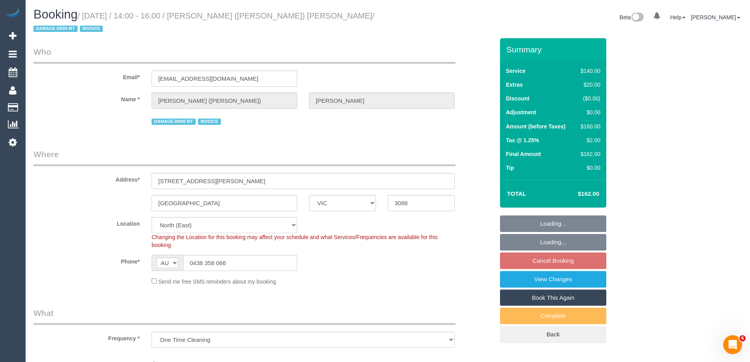
select select "number:12"
select select "string:stripe-pm_1SAhba2GScqysDRV1oODc1v9"
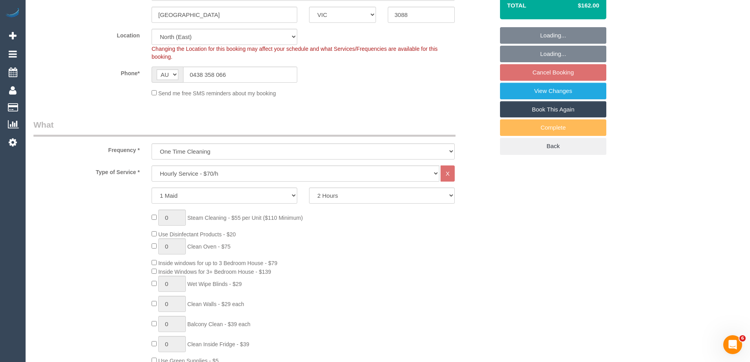
select select "spot5"
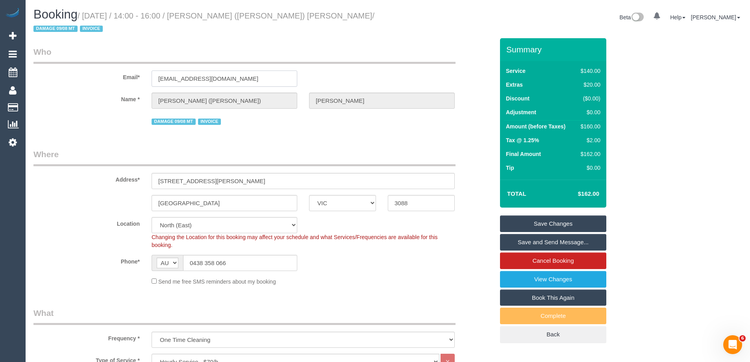
click at [213, 70] on input "shwadey@outlook.com" at bounding box center [224, 78] width 146 height 16
drag, startPoint x: 236, startPoint y: 68, endPoint x: 81, endPoint y: 62, distance: 155.5
click at [111, 63] on div "Email* shwadey@outlook.com" at bounding box center [264, 66] width 472 height 41
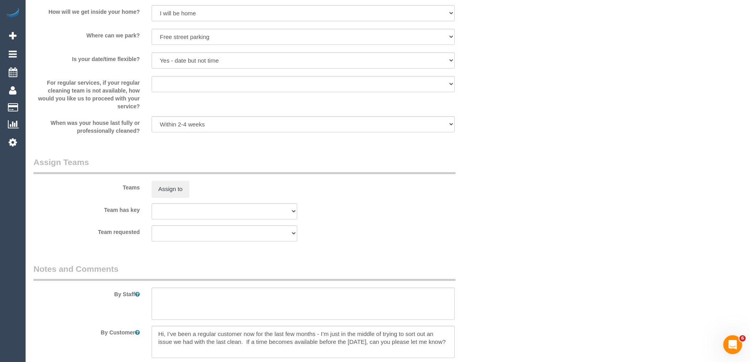
scroll to position [1139, 0]
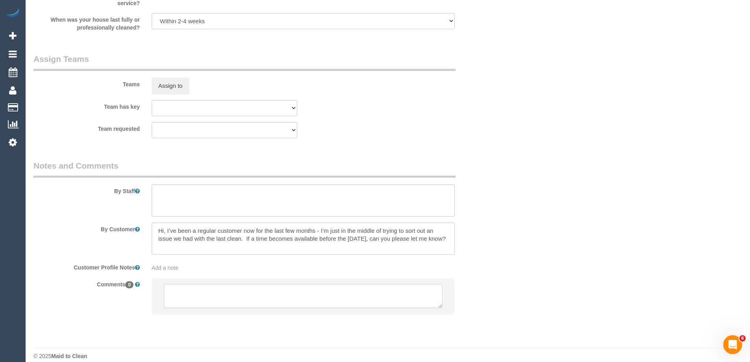
click at [222, 293] on textarea at bounding box center [303, 296] width 279 height 24
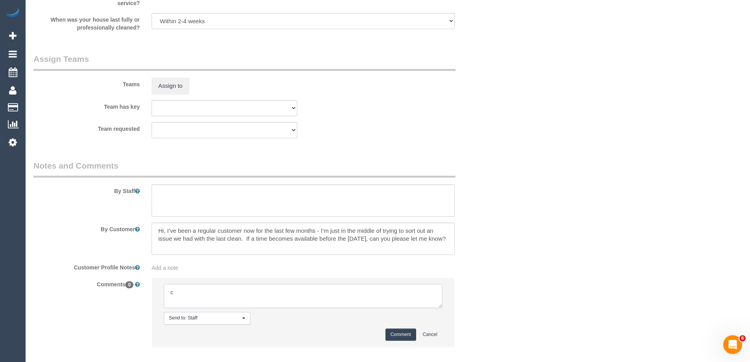
type textarea "c"
type textarea "checking w/ Mapa"
click at [394, 328] on button "Comment" at bounding box center [400, 334] width 31 height 12
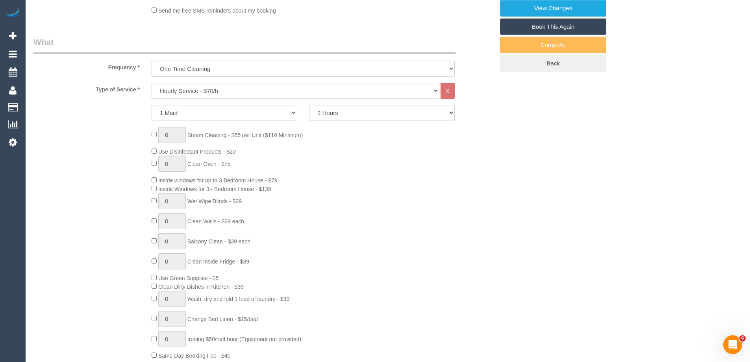
scroll to position [76, 0]
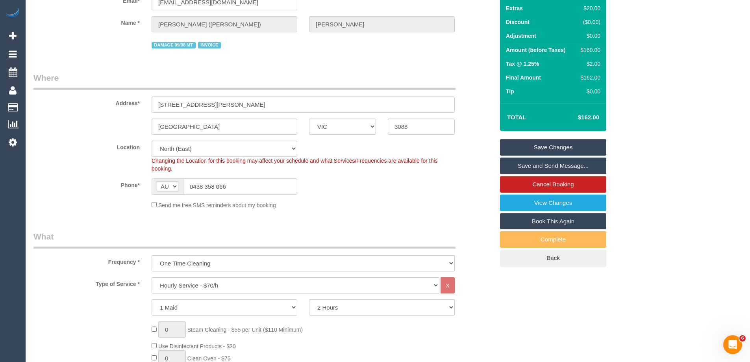
click at [599, 139] on link "Save Changes" at bounding box center [553, 147] width 106 height 17
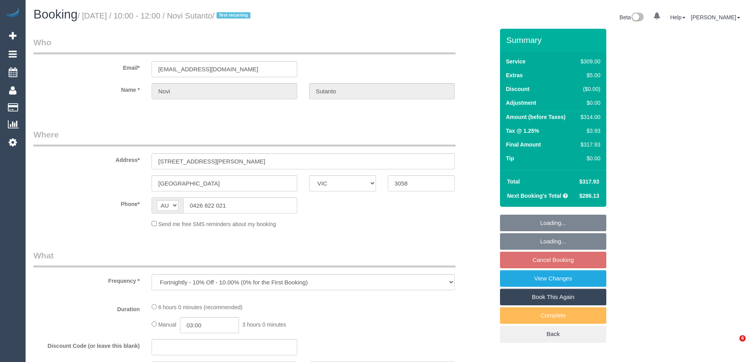
select select "VIC"
select select "number:28"
select select "number:17"
select select "number:18"
select select "number:24"
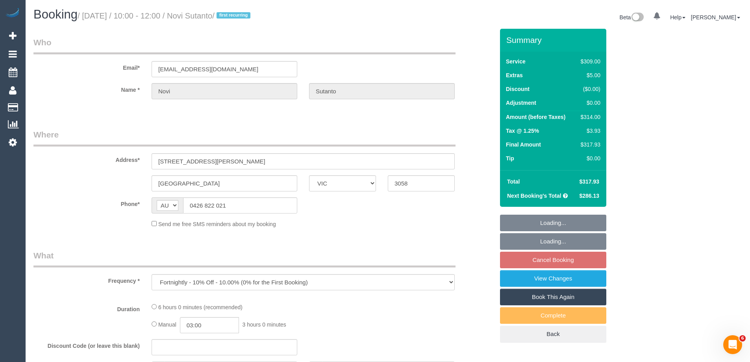
select select "number:34"
select select "number:12"
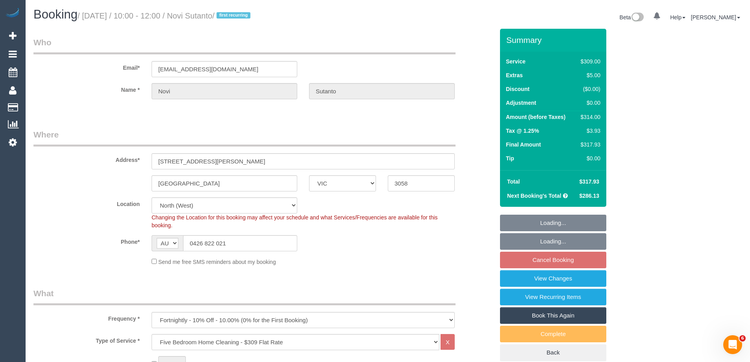
select select "string:stripe-pm_1NemVt2GScqysDRVcITDYG19"
select select "object:790"
select select "spot3"
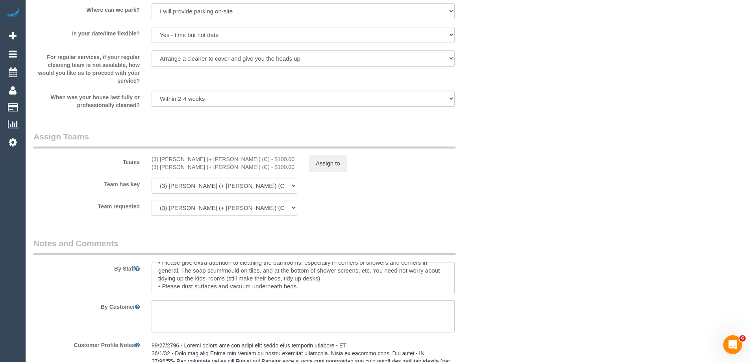
scroll to position [1342, 0]
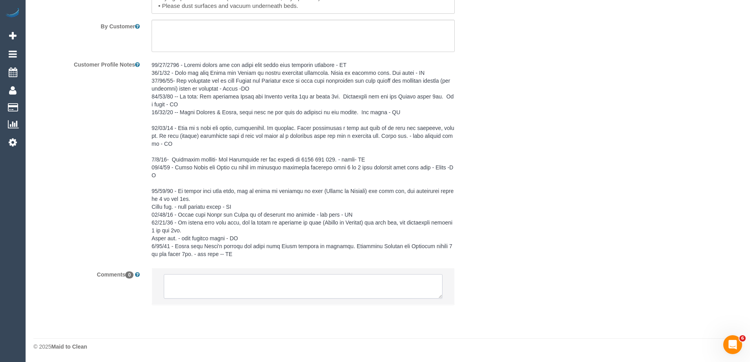
click at [199, 286] on textarea at bounding box center [303, 286] width 279 height 24
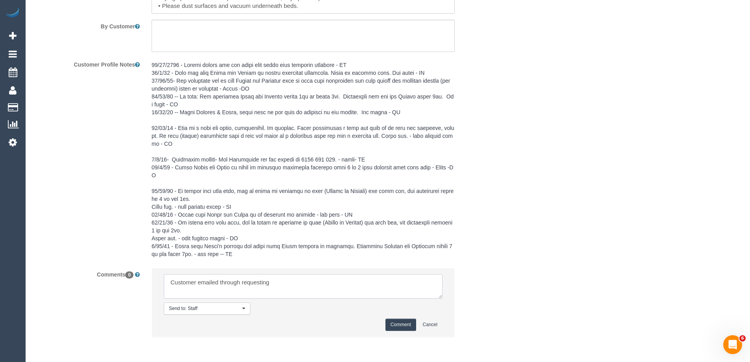
click at [324, 292] on textarea at bounding box center [303, 286] width 279 height 24
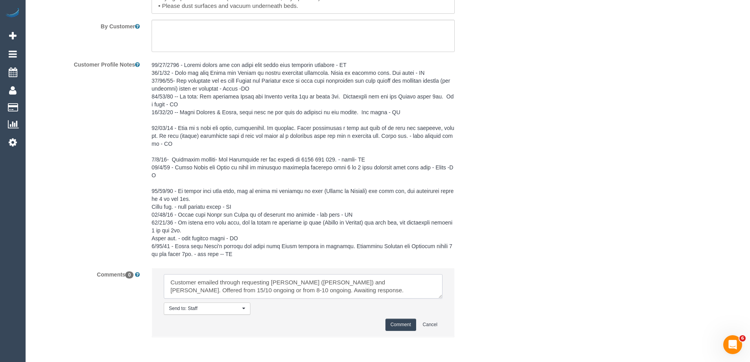
click at [290, 291] on textarea at bounding box center [303, 286] width 279 height 24
paste textarea "cnv_qh6z6vj"
type textarea "Customer emailed through requesting [PERSON_NAME] ([PERSON_NAME]) and [PERSON_N…"
click at [395, 324] on button "Comment" at bounding box center [400, 324] width 31 height 12
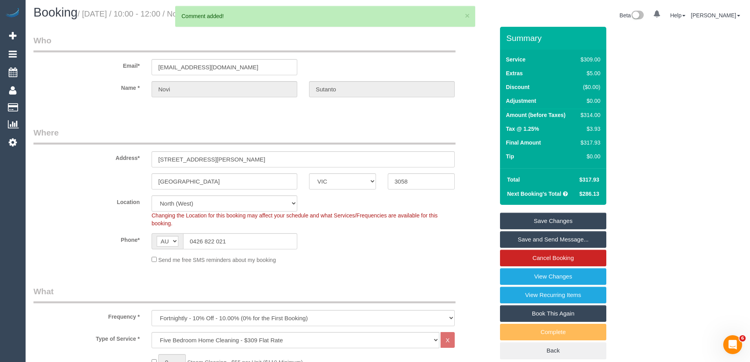
scroll to position [0, 0]
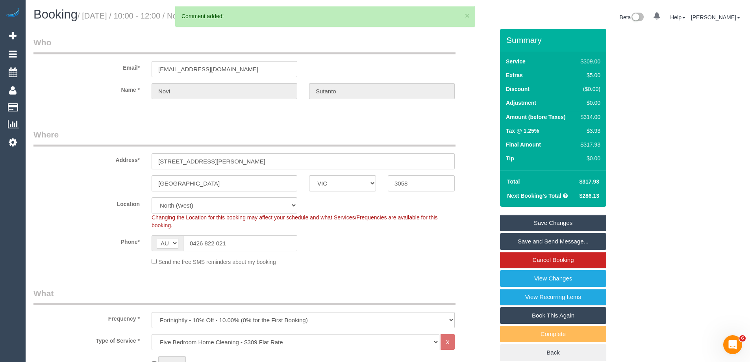
click at [558, 223] on link "Save Changes" at bounding box center [553, 222] width 106 height 17
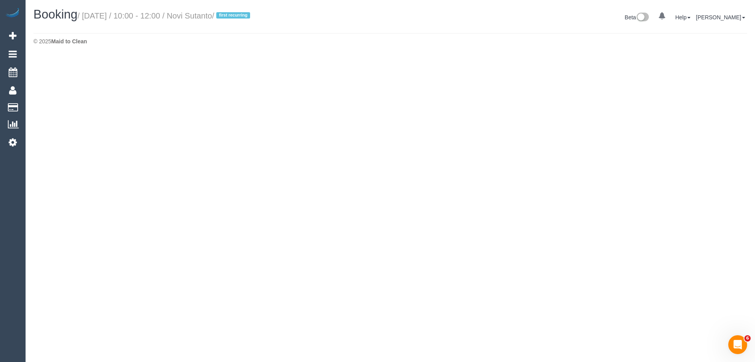
select select "VIC"
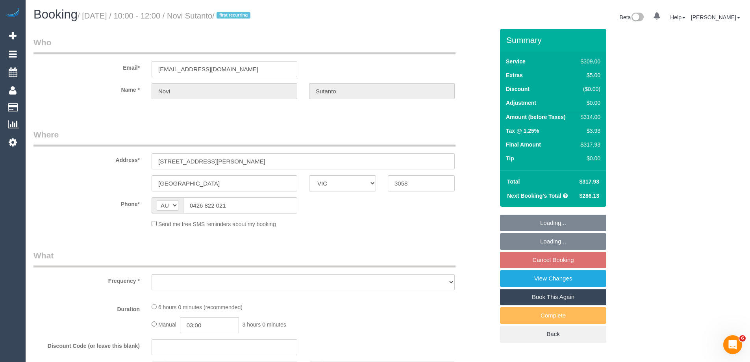
select select "object:2901"
select select "string:stripe-pm_1NemVt2GScqysDRVcITDYG19"
select select "number:28"
select select "number:17"
select select "number:18"
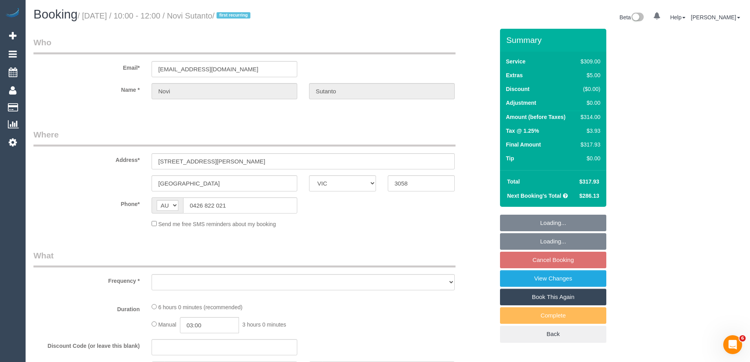
select select "number:24"
select select "number:34"
select select "number:12"
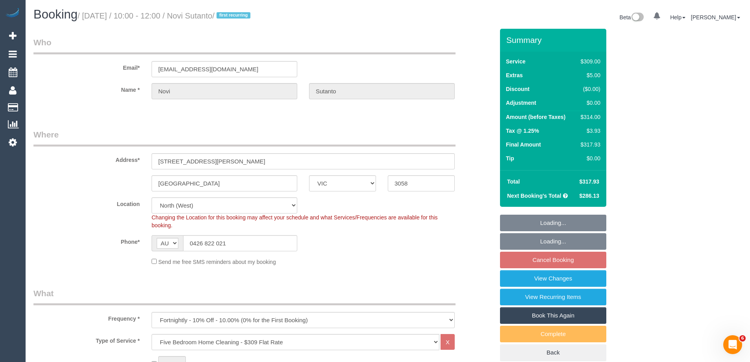
select select "object:3892"
select select "spot37"
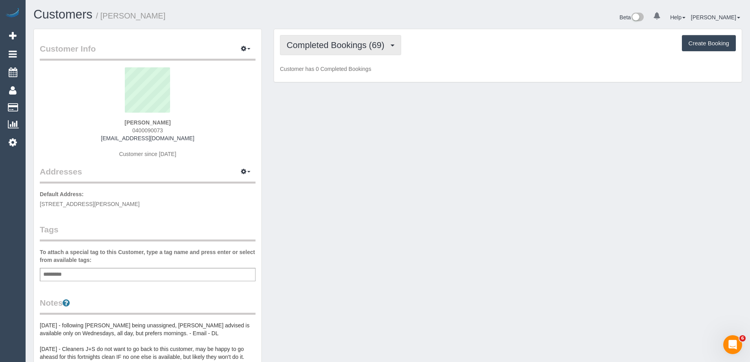
click at [316, 46] on span "Completed Bookings (69)" at bounding box center [337, 45] width 102 height 10
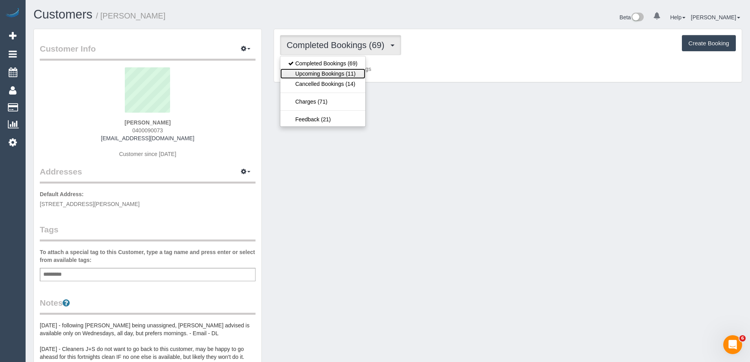
click at [313, 72] on link "Upcoming Bookings (11)" at bounding box center [322, 73] width 85 height 10
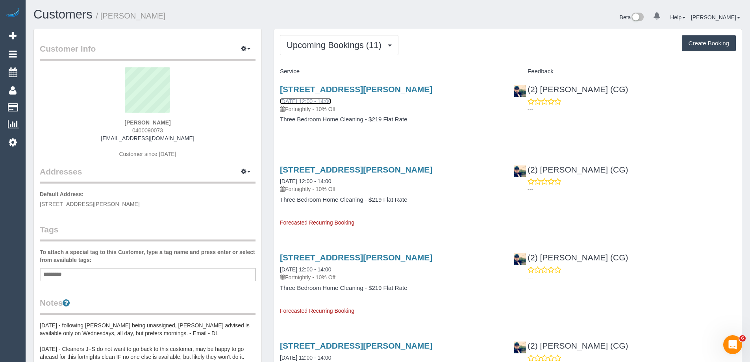
click at [331, 99] on link "[DATE] 12:00 - 14:00" at bounding box center [305, 101] width 51 height 6
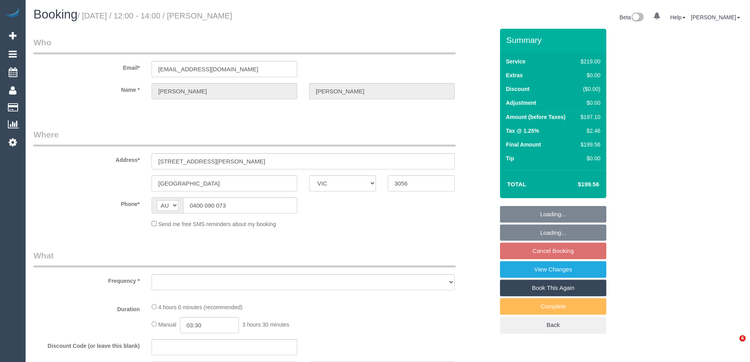
select select "VIC"
select select "object:528"
select select "number:30"
select select "number:14"
select select "number:19"
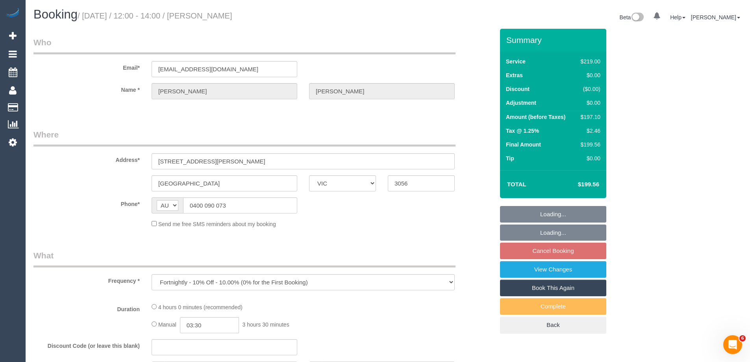
select select "number:24"
select select "number:34"
select select "number:26"
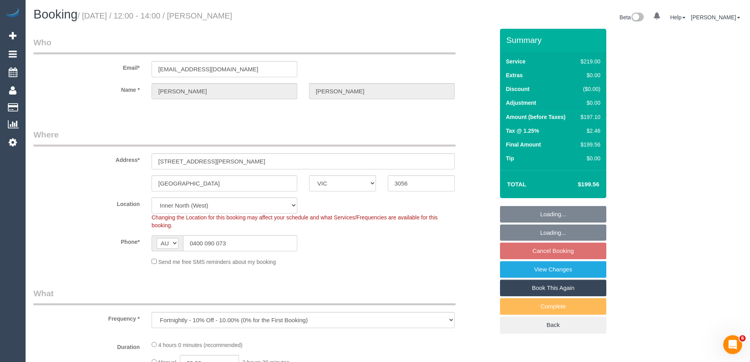
select select "object:705"
select select "string:stripe-pm_1LER2V2GScqysDRVfwCHTyaP"
select select "spot6"
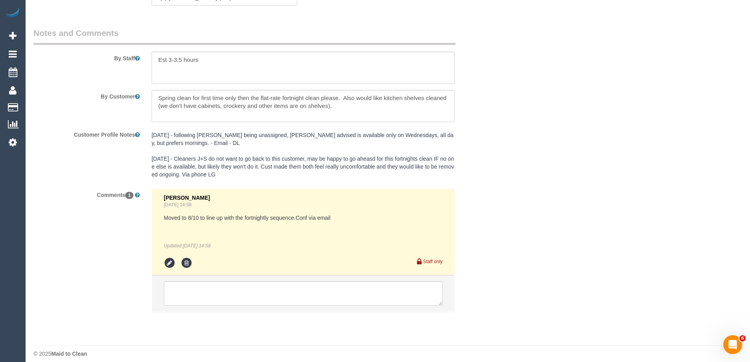
scroll to position [1280, 0]
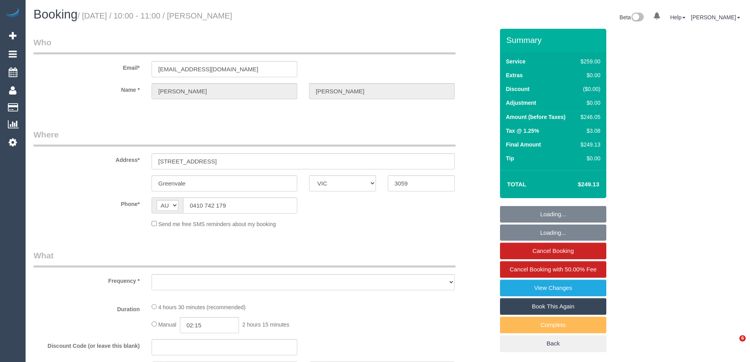
select select "VIC"
select select "string:stripe-pm_1RCbGJ2GScqysDRVpf2aEhoc"
select select "number:28"
select select "number:15"
select select "number:19"
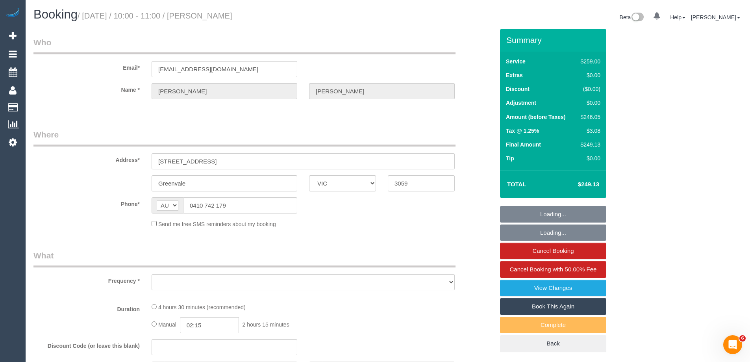
select select "number:25"
select select "number:35"
select select "number:26"
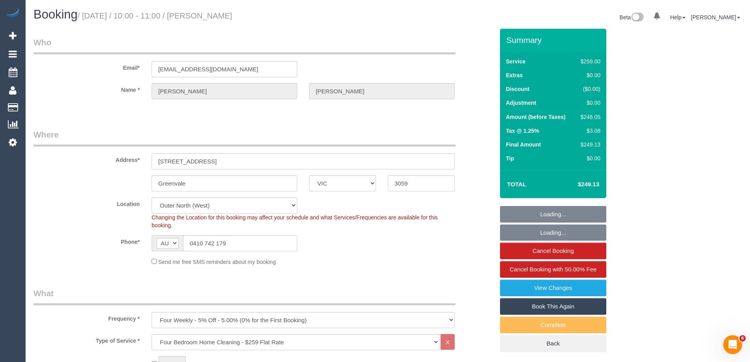
select select "object:1227"
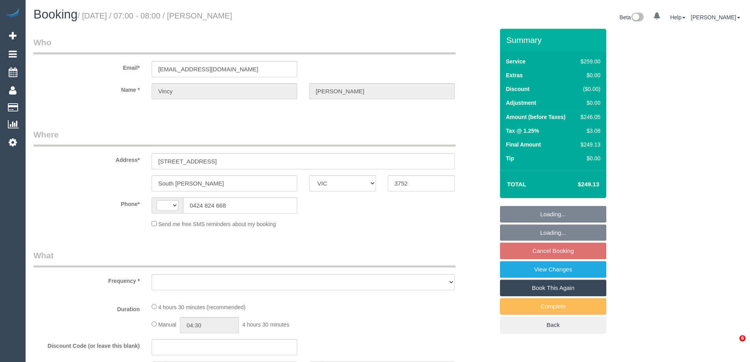
select select "VIC"
select select "string:AU"
select select "object:275"
select select "string:stripe-pm_1M1N9g2GScqysDRVvY9DsYy8"
select select "number:29"
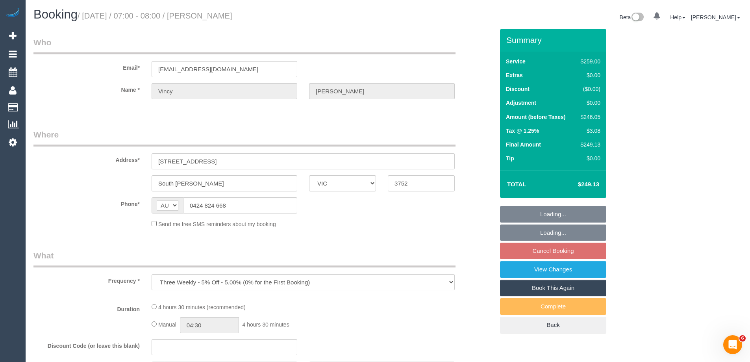
select select "number:14"
select select "number:19"
select select "number:22"
select select "number:35"
select select "number:13"
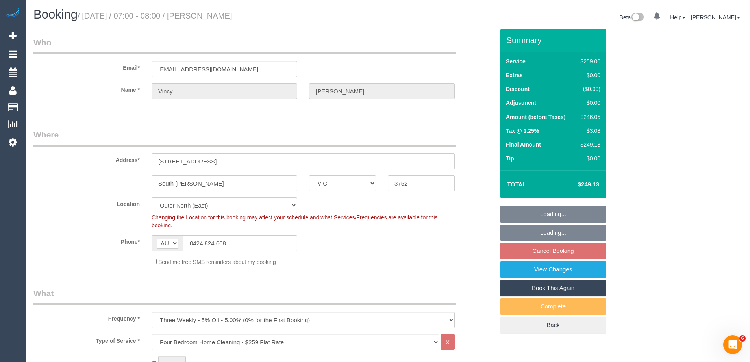
select select "object:1172"
select select "spot1"
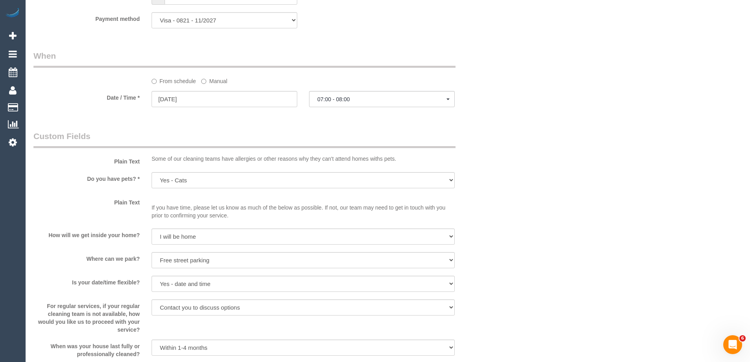
scroll to position [1023, 0]
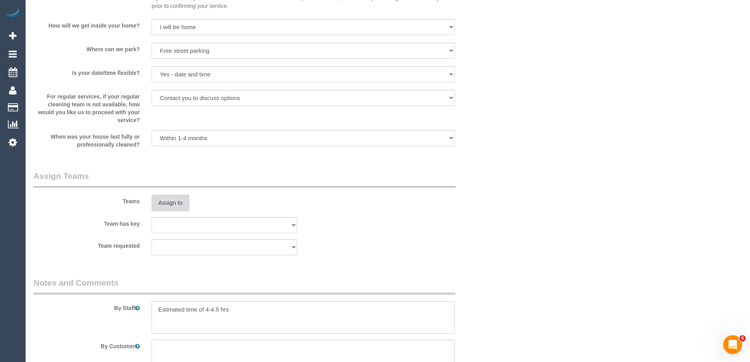
click at [167, 205] on button "Assign to" at bounding box center [170, 202] width 38 height 17
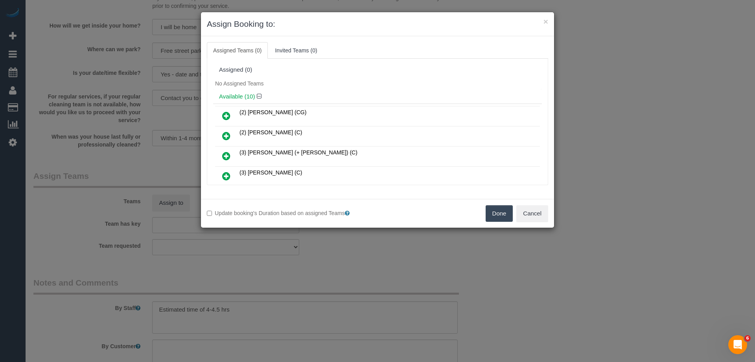
click at [359, 70] on div "Assigned (0)" at bounding box center [377, 69] width 317 height 7
click at [537, 219] on button "Cancel" at bounding box center [533, 213] width 32 height 17
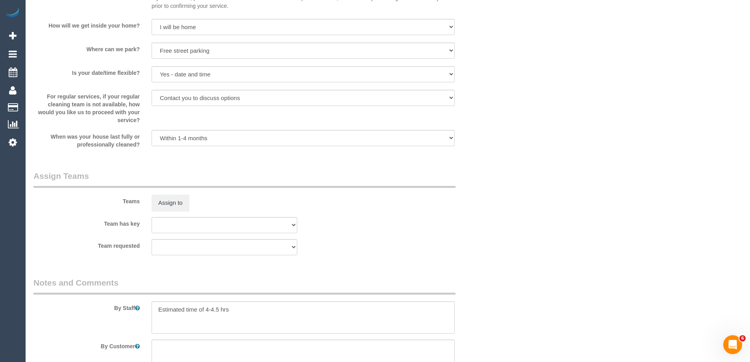
click at [537, 219] on div "× Assign Booking to: Assigned Teams (0) Invited Teams (0) Assigned (0) No Assig…" at bounding box center [375, 181] width 750 height 362
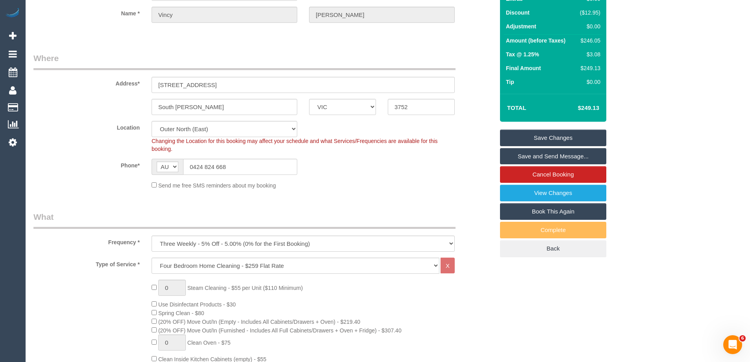
scroll to position [0, 0]
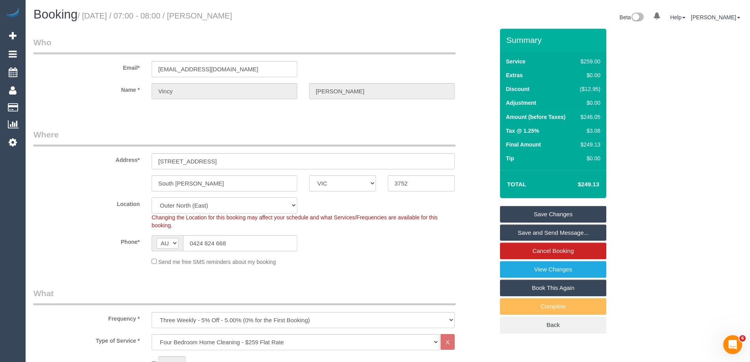
click at [184, 209] on select "Office City East (North) East (South) Inner East Inner North (East) Inner North…" at bounding box center [224, 205] width 146 height 16
select select "50"
click at [151, 197] on select "Office City East (North) East (South) Inner East Inner North (East) Inner North…" at bounding box center [224, 205] width 146 height 16
click at [93, 138] on legend "Where" at bounding box center [244, 138] width 422 height 18
select select "object:3025"
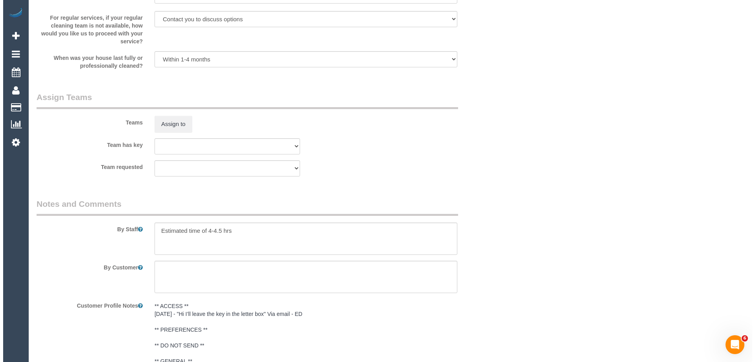
scroll to position [1145, 0]
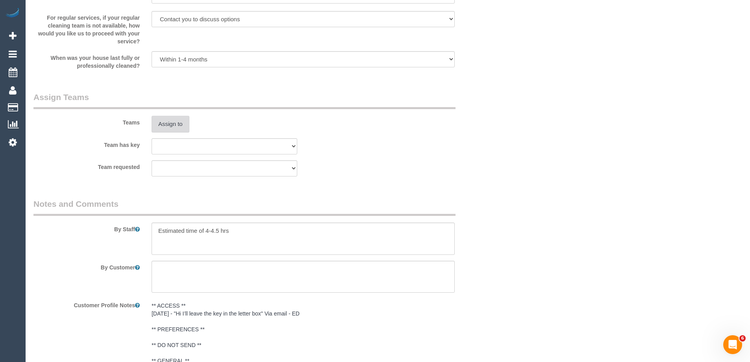
click at [165, 124] on button "Assign to" at bounding box center [170, 124] width 38 height 17
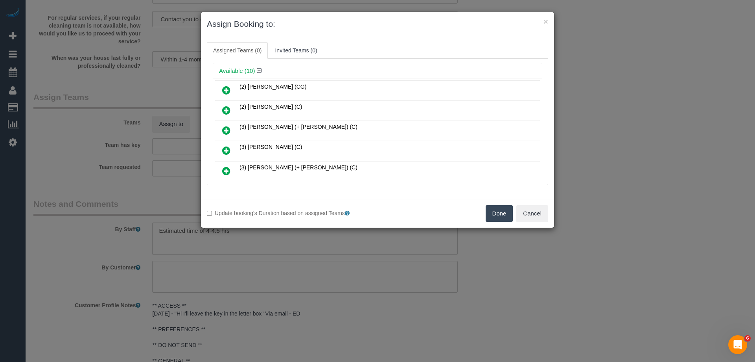
scroll to position [39, 0]
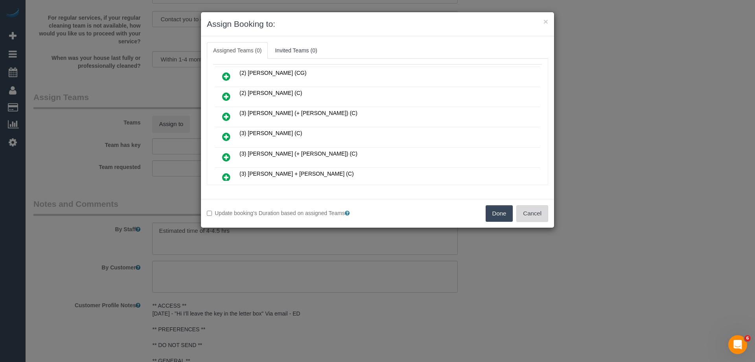
click at [526, 213] on button "Cancel" at bounding box center [533, 213] width 32 height 17
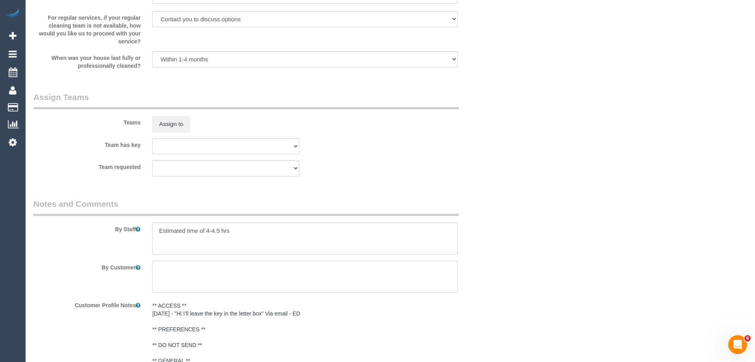
click at [526, 213] on div "× Assign Booking to: Assigned Teams (0) Invited Teams (0) Assigned (0) No Assig…" at bounding box center [377, 181] width 755 height 362
click at [166, 122] on button "Assign to" at bounding box center [170, 124] width 38 height 17
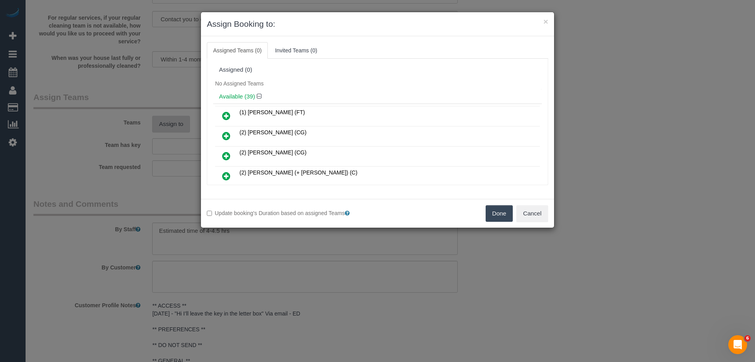
scroll to position [3992, 0]
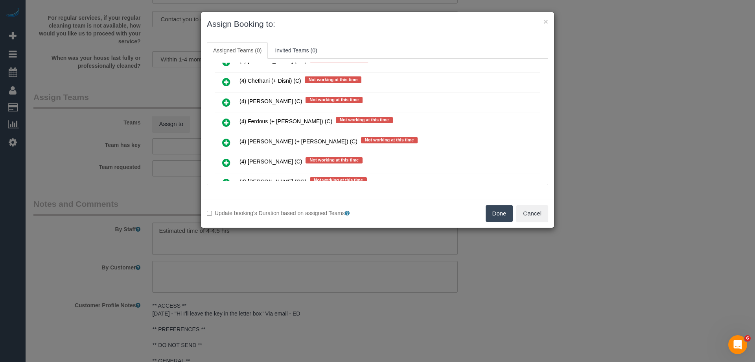
click at [225, 122] on icon at bounding box center [226, 122] width 8 height 9
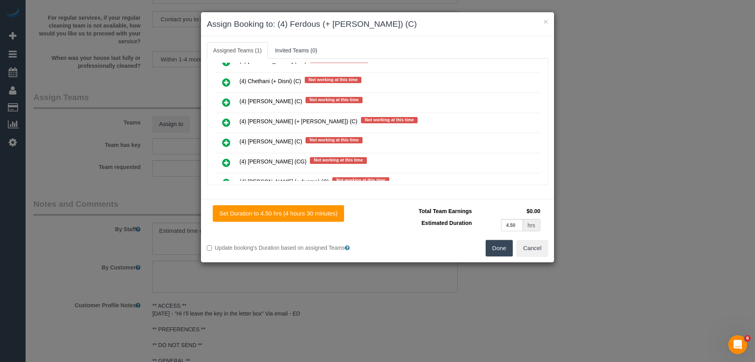
click at [225, 142] on icon at bounding box center [226, 142] width 8 height 9
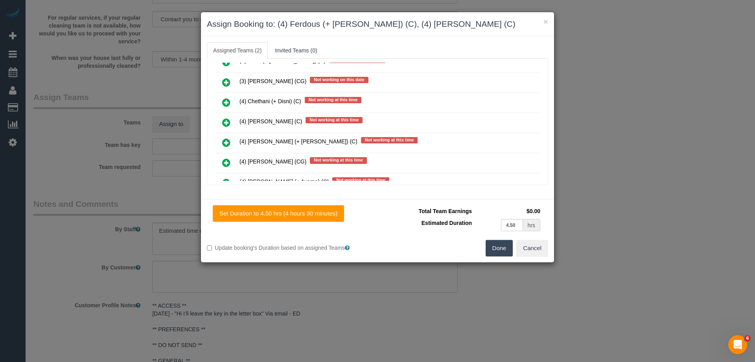
scroll to position [4032, 0]
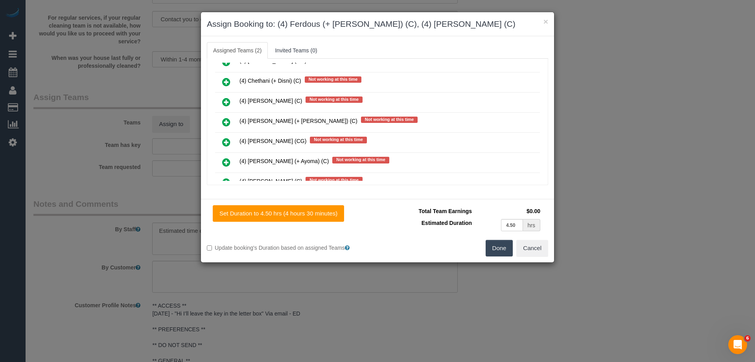
click at [224, 121] on icon at bounding box center [226, 121] width 8 height 9
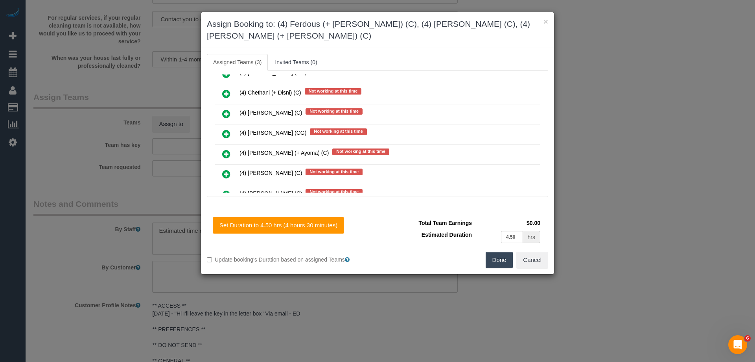
scroll to position [0, 0]
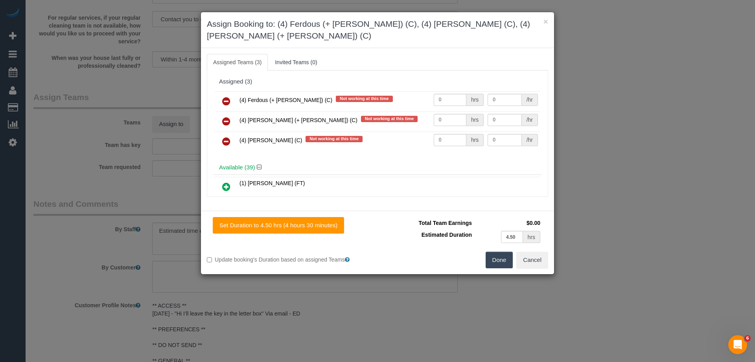
click at [222, 142] on link at bounding box center [226, 142] width 18 height 16
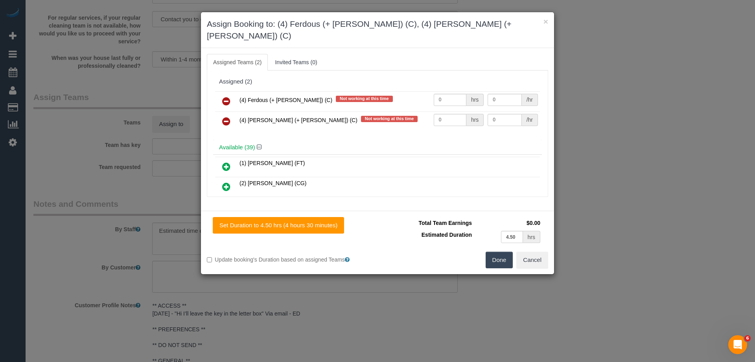
click at [222, 94] on link at bounding box center [226, 102] width 18 height 16
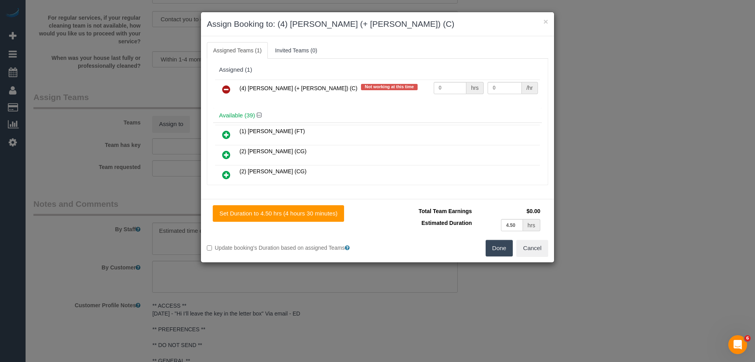
click at [222, 90] on icon at bounding box center [226, 89] width 8 height 9
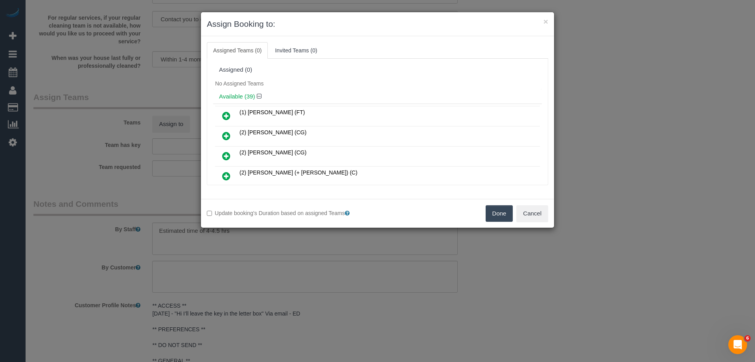
click at [321, 70] on div "Assigned (0)" at bounding box center [377, 69] width 317 height 7
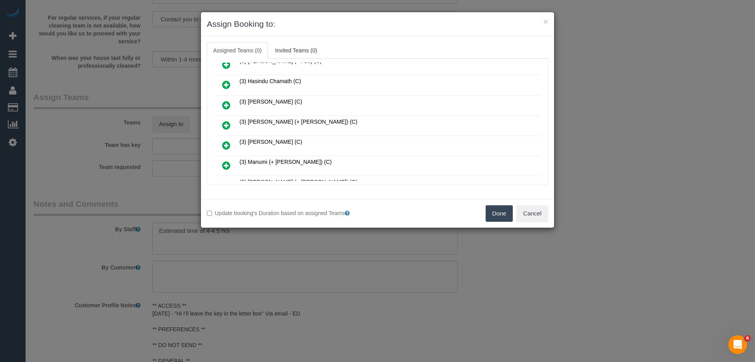
click at [227, 123] on icon at bounding box center [226, 124] width 8 height 9
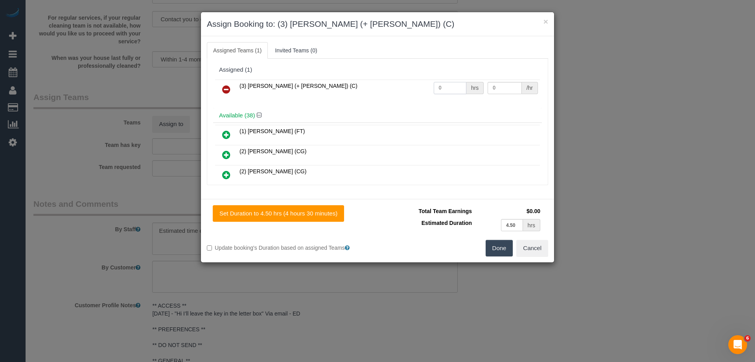
click at [440, 90] on input "0" at bounding box center [450, 88] width 33 height 12
type input "1"
click at [504, 245] on button "Done" at bounding box center [500, 248] width 28 height 17
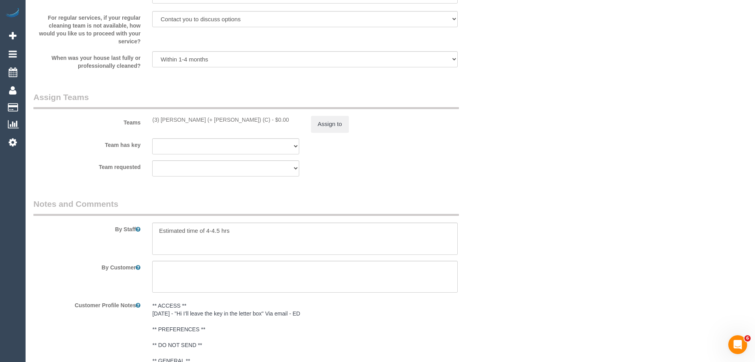
click at [504, 245] on div "× Assign Booking to: (3) Kaveen (+ Sangeeth) (C) Assigned Teams (1) Invited Tea…" at bounding box center [377, 181] width 755 height 362
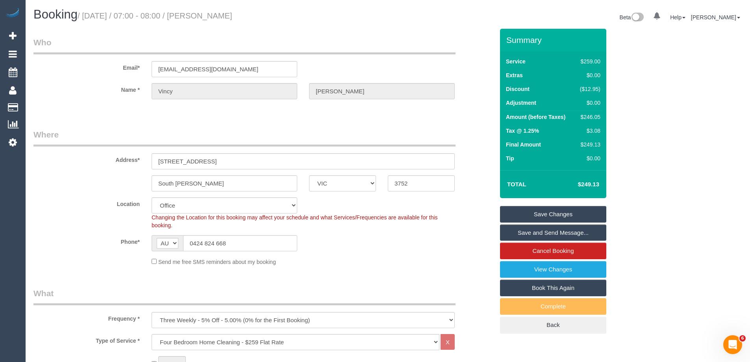
click at [597, 119] on div "$246.05" at bounding box center [588, 117] width 24 height 8
copy div "246.05"
drag, startPoint x: 624, startPoint y: 125, endPoint x: 298, endPoint y: 274, distance: 358.4
click at [615, 127] on div "Summary Service $259.00 Extras $0.00 Discount ($12.95) Adjustment $0.00 Amount …" at bounding box center [582, 189] width 177 height 320
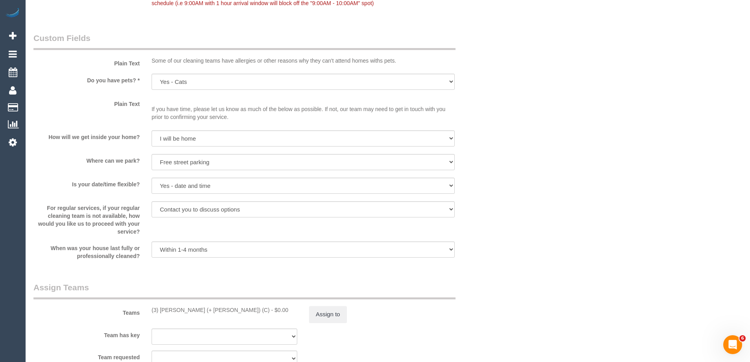
scroll to position [1141, 0]
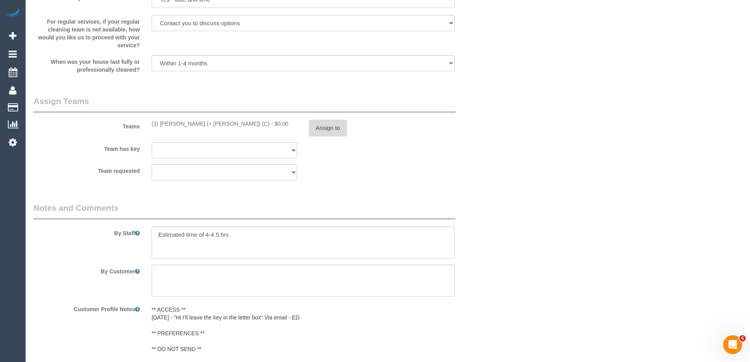
click at [329, 125] on button "Assign to" at bounding box center [328, 128] width 38 height 17
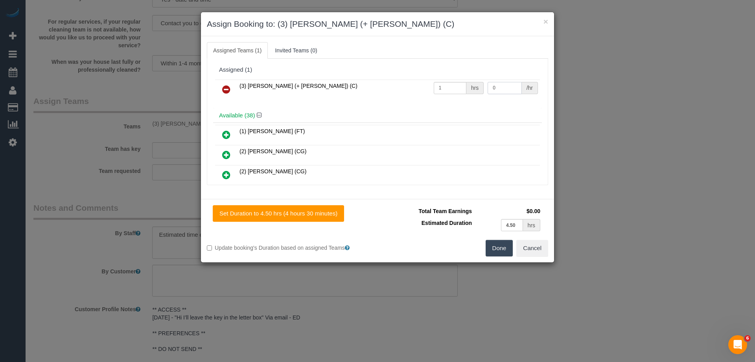
click at [500, 89] on input "0" at bounding box center [505, 88] width 34 height 12
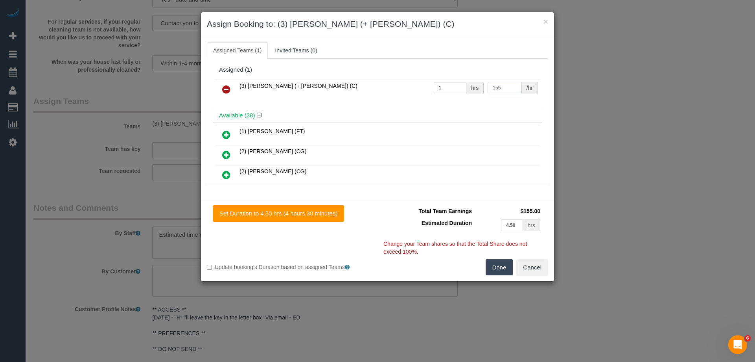
type input "155"
click at [493, 266] on button "Done" at bounding box center [500, 267] width 28 height 17
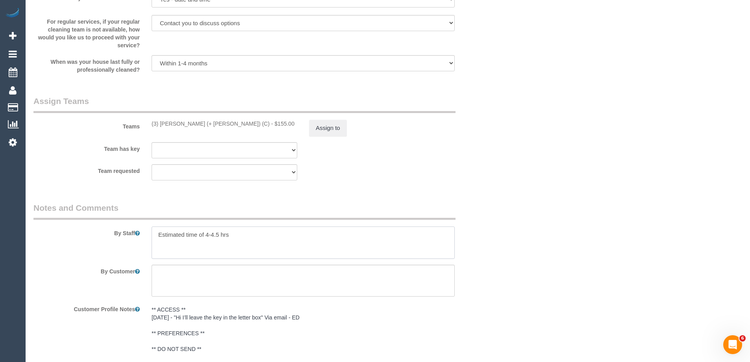
click at [253, 234] on textarea at bounding box center [302, 242] width 303 height 32
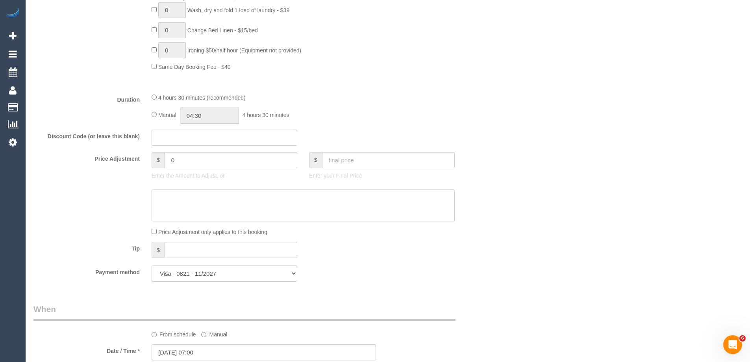
scroll to position [551, 0]
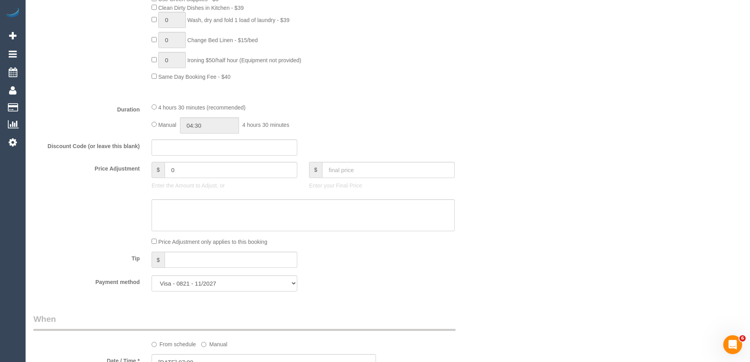
click at [532, 150] on div "Who Email* vincychit@gmail.com Name * Vincy Kwok Where Address* 2 birdhaven st …" at bounding box center [387, 264] width 708 height 1573
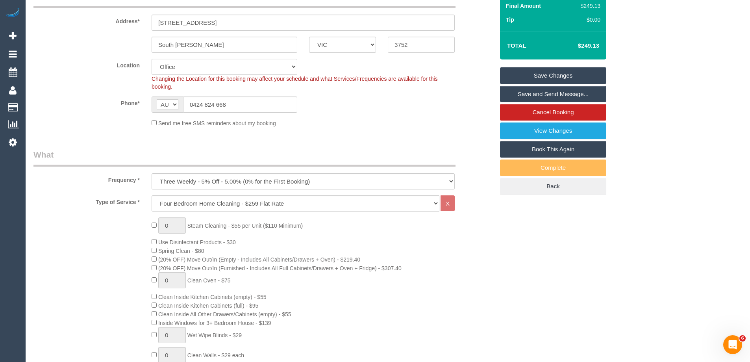
scroll to position [39, 0]
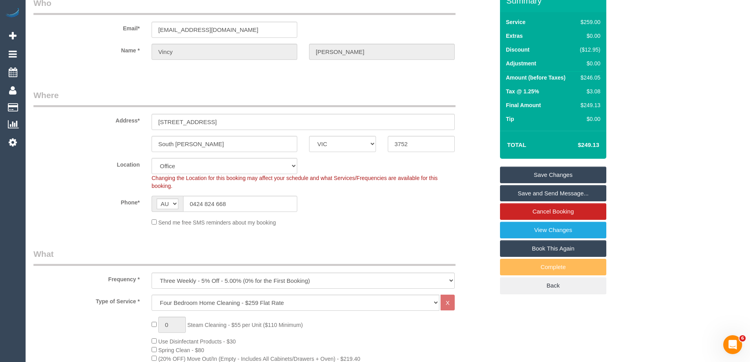
click at [530, 192] on link "Save and Send Message..." at bounding box center [553, 193] width 106 height 17
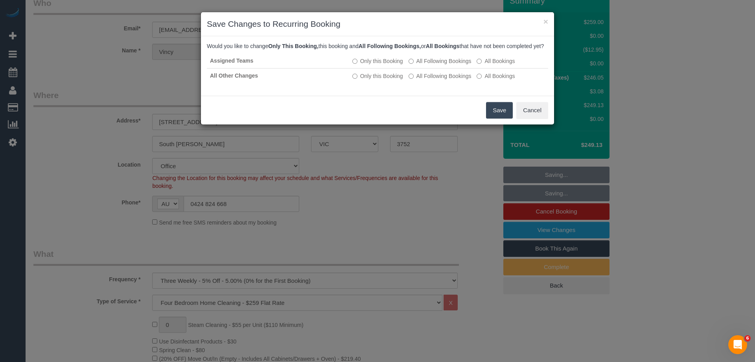
click at [502, 118] on button "Save" at bounding box center [499, 110] width 27 height 17
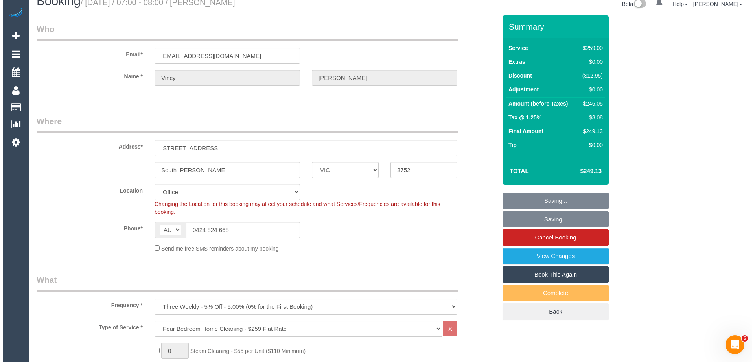
scroll to position [0, 0]
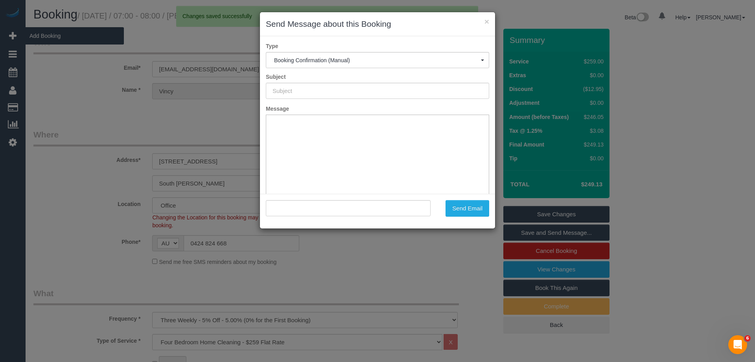
type input "Booking Confirmed"
type input ""Vincy Kwok" <vincychit@gmail.com>"
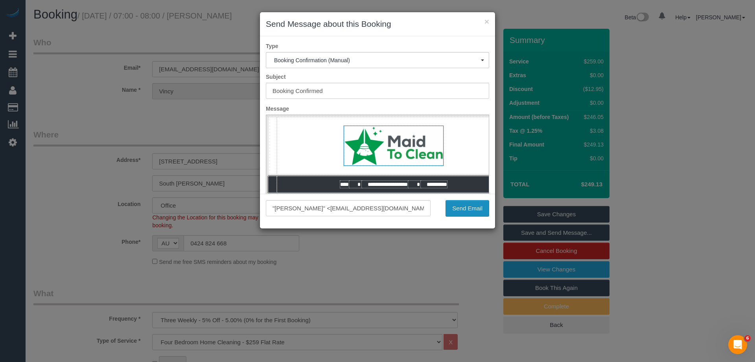
click at [468, 209] on button "Send Email" at bounding box center [468, 208] width 44 height 17
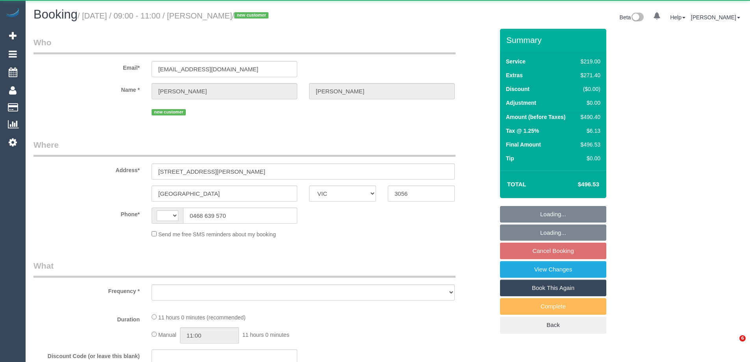
select select "VIC"
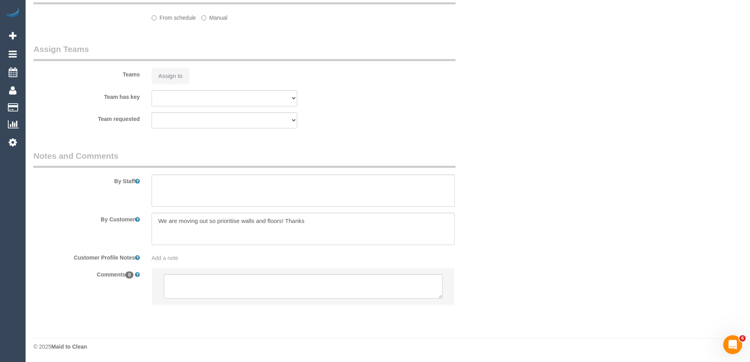
select select "string:AU"
select select "object:634"
select select "number:28"
select select "number:14"
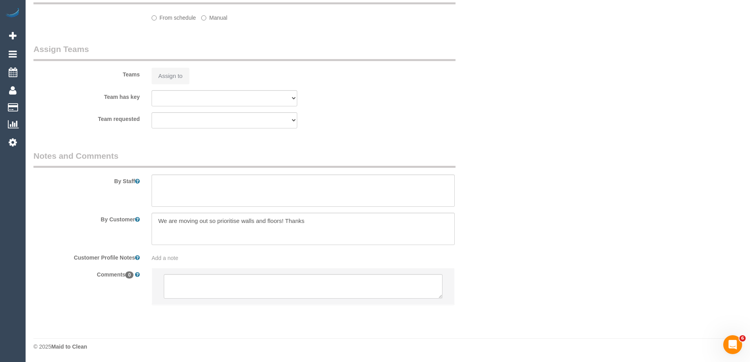
select select "number:18"
select select "number:24"
select select "number:13"
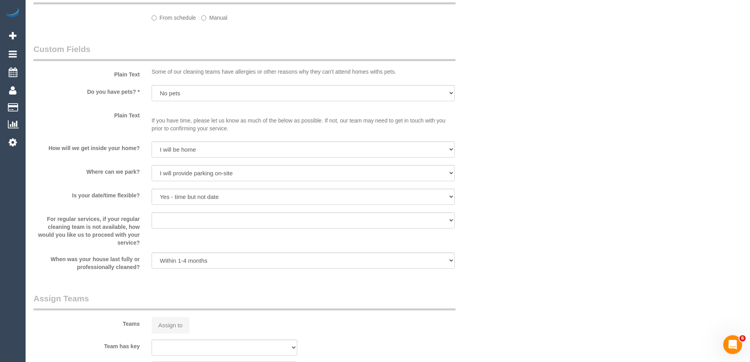
select select "string:stripe-pm_1S7Zle2GScqysDRV4sunRG8A"
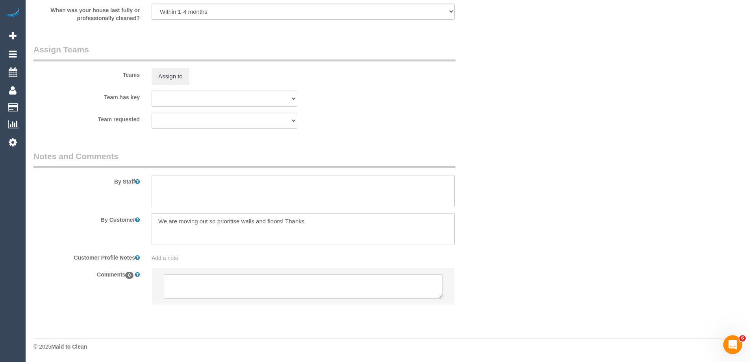
select select "spot3"
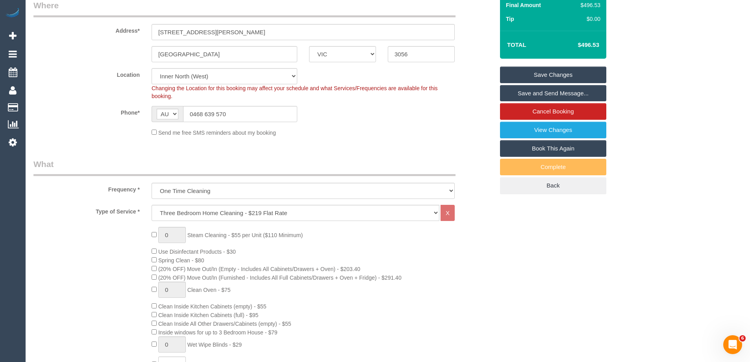
scroll to position [0, 0]
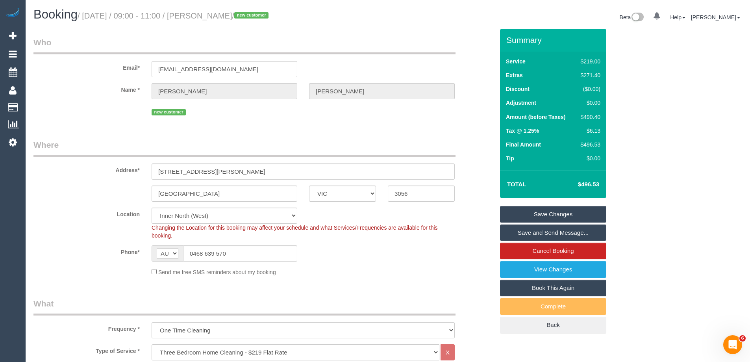
click at [591, 116] on div "$490.40" at bounding box center [588, 117] width 23 height 8
copy div "490.40"
click at [612, 126] on div "Summary Service $219.00 Extras $271.40 Discount ($0.00) Adjustment $0.00 Amount…" at bounding box center [582, 189] width 177 height 320
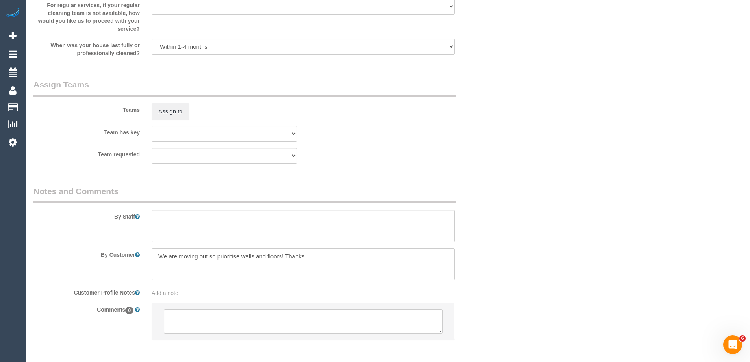
scroll to position [1160, 0]
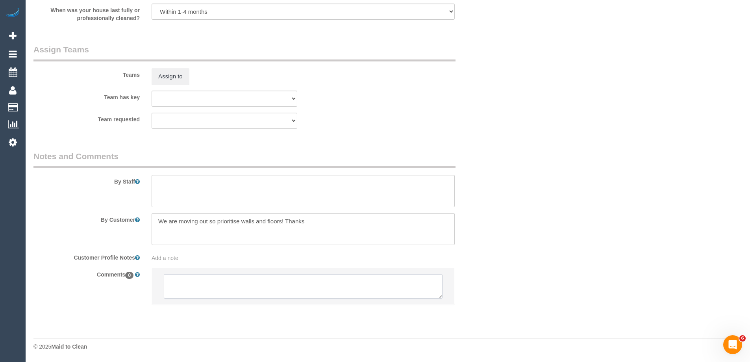
click at [215, 288] on textarea at bounding box center [303, 286] width 279 height 24
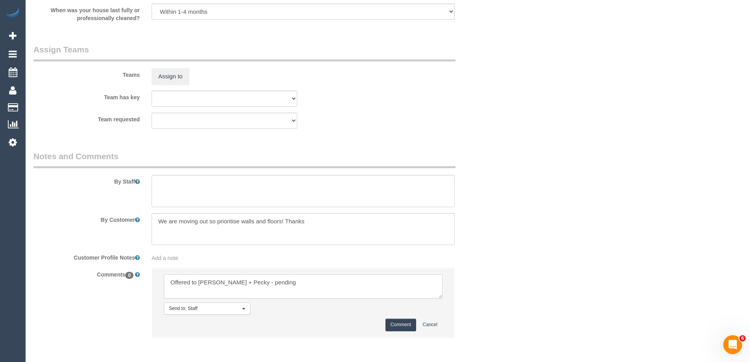
type textarea "Offered to Daniel + Pecky - pending"
click at [393, 325] on button "Comment" at bounding box center [400, 324] width 31 height 12
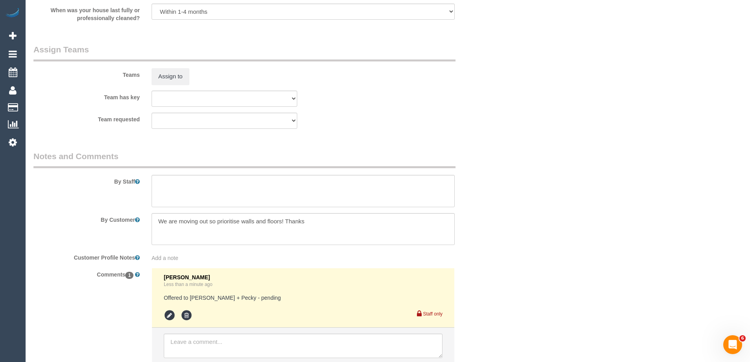
drag, startPoint x: 513, startPoint y: 94, endPoint x: 538, endPoint y: 122, distance: 37.9
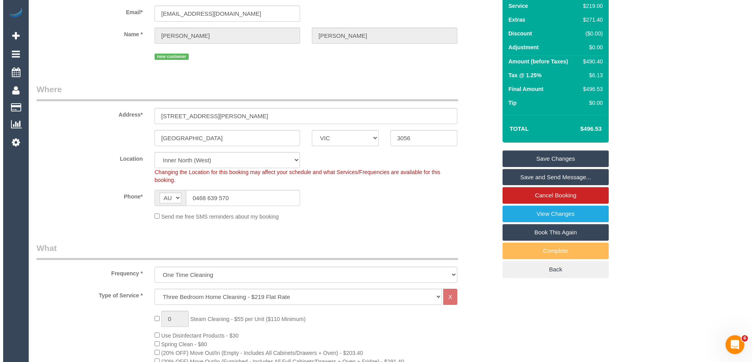
scroll to position [0, 0]
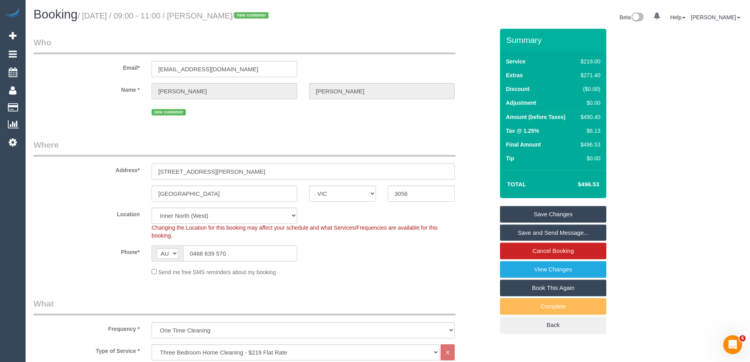
click at [556, 216] on link "Save Changes" at bounding box center [553, 214] width 106 height 17
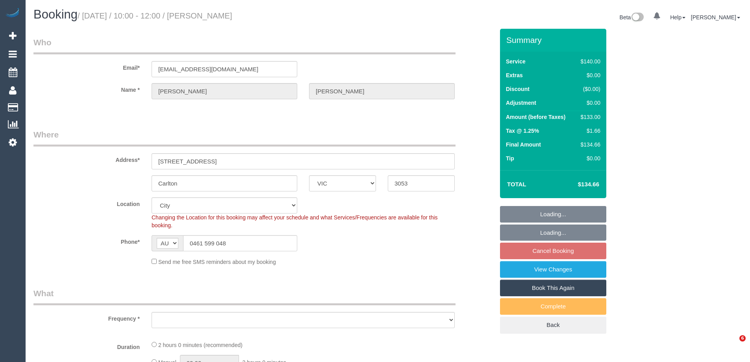
select select "VIC"
select select "string:stripe-pm_1RfXfJ2GScqysDRV6nMI43sF"
select select "number:28"
select select "number:14"
select select "number:19"
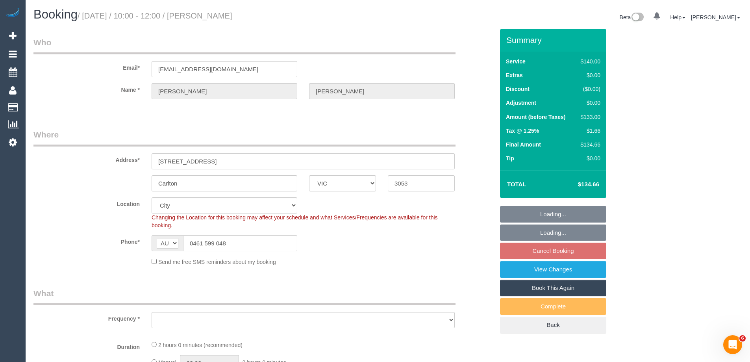
select select "number:24"
select select "number:33"
select select "number:13"
select select "object:882"
select select "spot3"
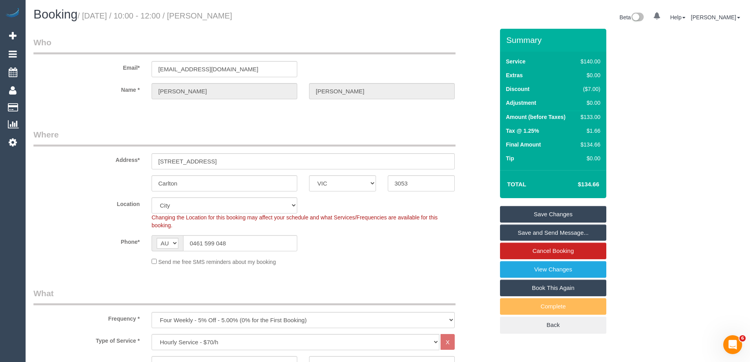
drag, startPoint x: 257, startPoint y: 16, endPoint x: 207, endPoint y: 13, distance: 50.4
click at [207, 13] on h1 "Booking / [DATE] / 10:00 - 12:00 / [PERSON_NAME]" at bounding box center [207, 14] width 348 height 13
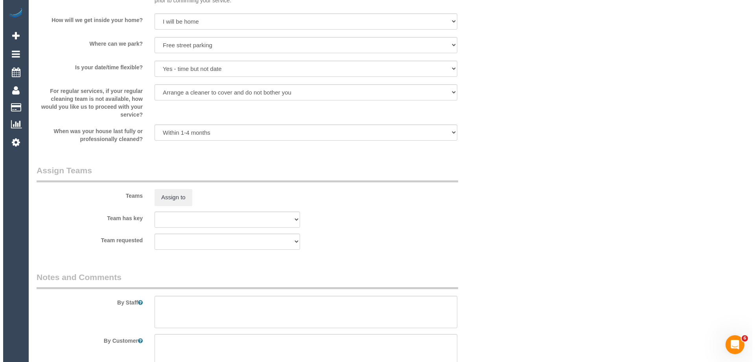
scroll to position [1023, 0]
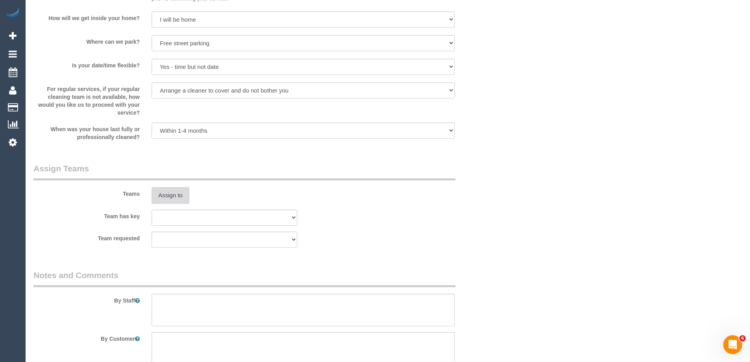
click at [177, 202] on button "Assign to" at bounding box center [170, 195] width 38 height 17
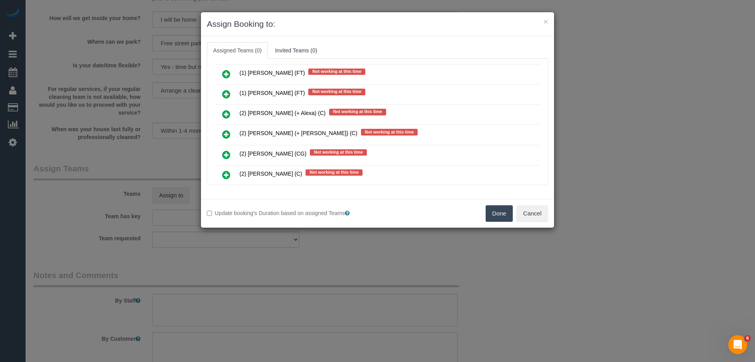
scroll to position [236, 0]
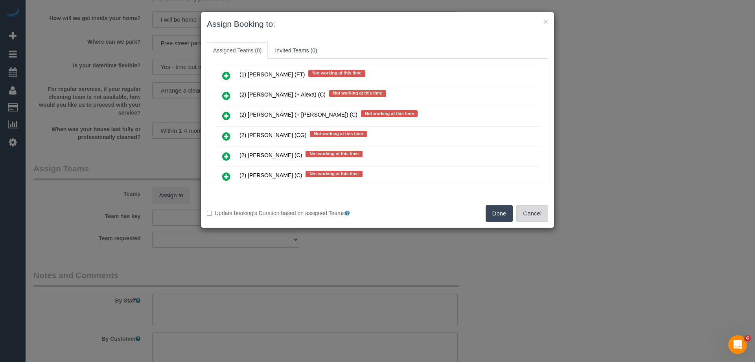
click at [525, 214] on button "Cancel" at bounding box center [533, 213] width 32 height 17
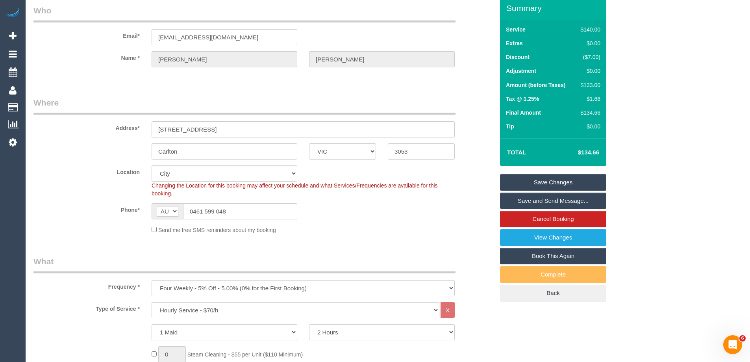
scroll to position [0, 0]
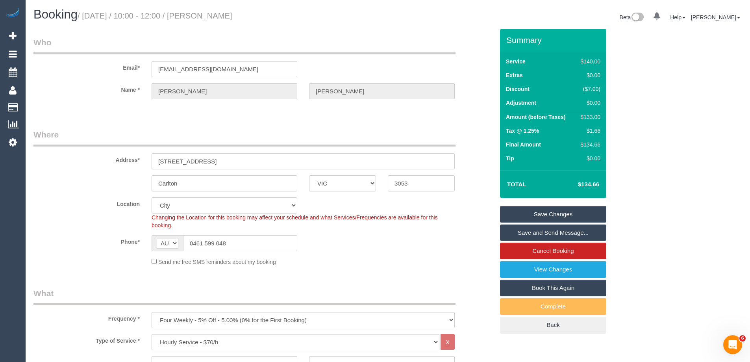
drag, startPoint x: 480, startPoint y: 250, endPoint x: 476, endPoint y: 249, distance: 4.1
click at [479, 249] on div "Phone* AF AL DZ AD AO AI AQ AG AR AM AW AU AT AZ BS BH BD BB BY BE BZ BJ BM BT …" at bounding box center [264, 243] width 472 height 16
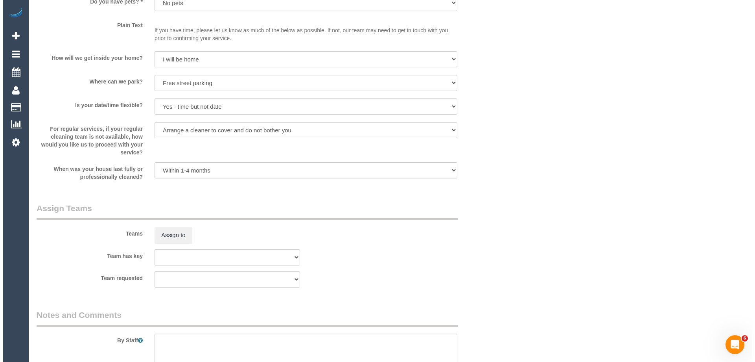
scroll to position [984, 0]
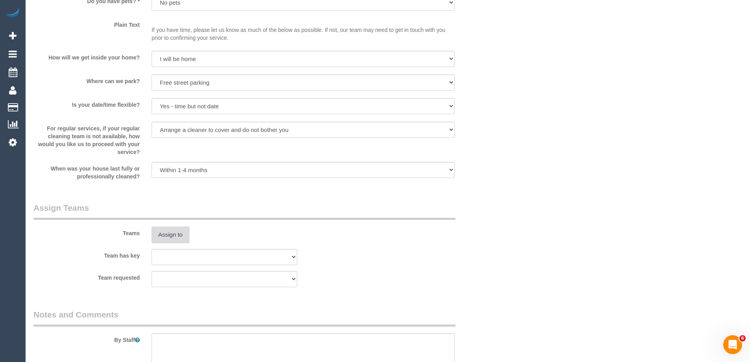
click at [181, 235] on button "Assign to" at bounding box center [170, 234] width 38 height 17
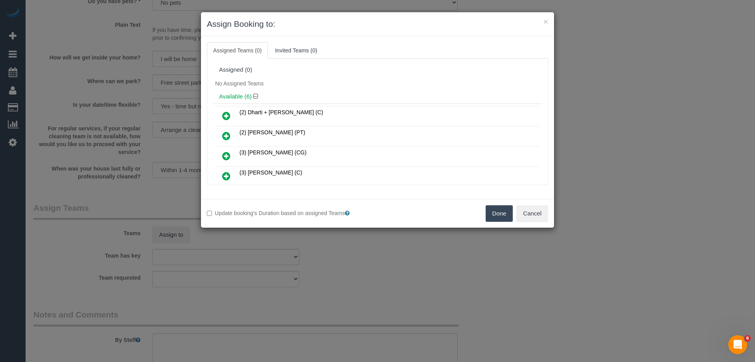
click at [394, 68] on div "Assigned (0)" at bounding box center [377, 69] width 317 height 7
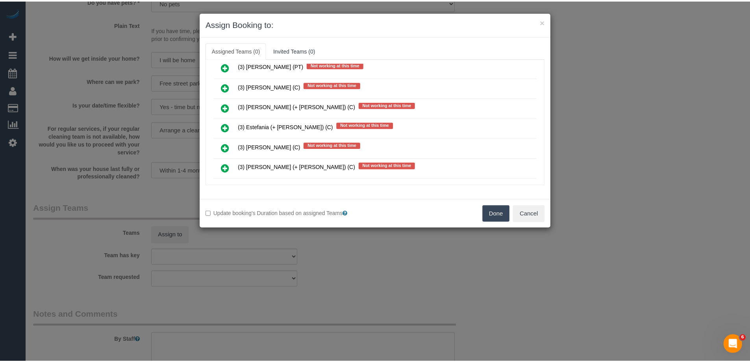
scroll to position [708, 0]
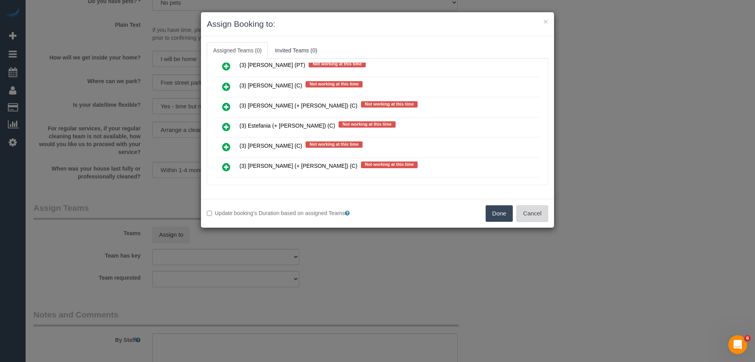
click at [523, 213] on button "Cancel" at bounding box center [533, 213] width 32 height 17
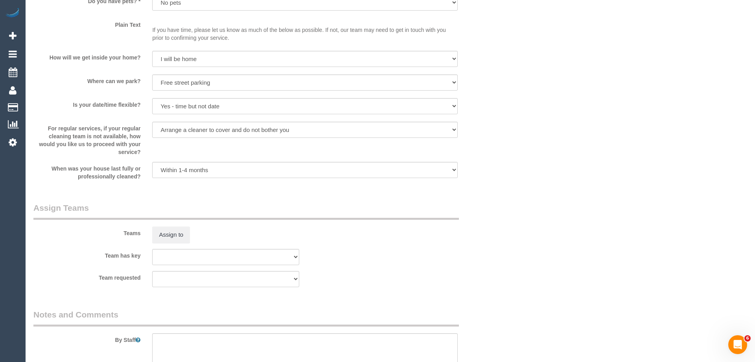
click at [523, 213] on div "× Assign Booking to: Assigned Teams (0) Invited Teams (0) Assigned (0) No Assig…" at bounding box center [377, 181] width 755 height 362
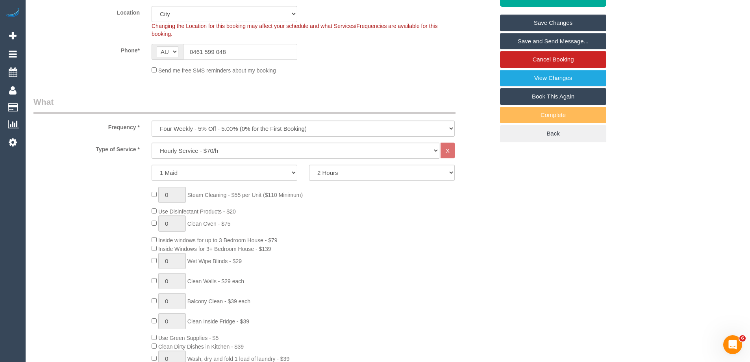
scroll to position [79, 0]
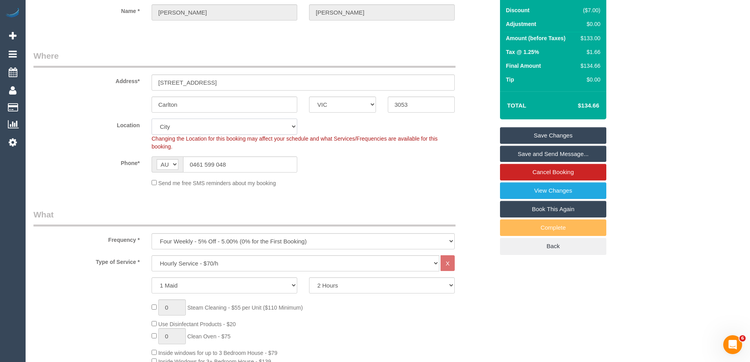
click at [180, 120] on select "Office City East (North) East (South) Inner East Inner North (East) Inner North…" at bounding box center [224, 126] width 146 height 16
click at [70, 140] on div "Location Office City East (North) East (South) Inner East Inner North (East) In…" at bounding box center [264, 134] width 472 height 32
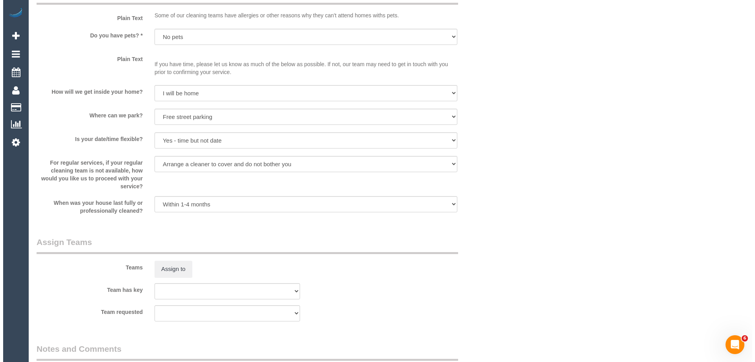
scroll to position [984, 0]
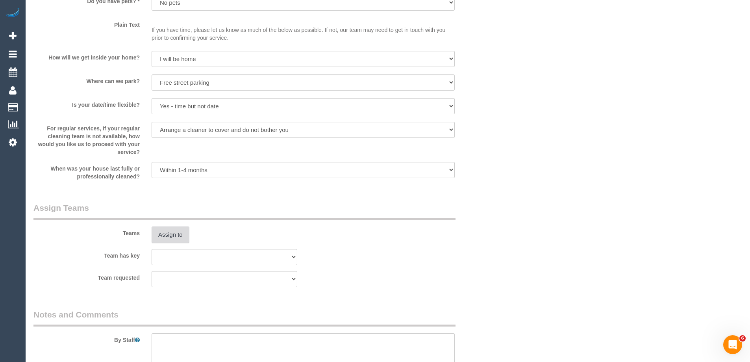
click at [174, 234] on button "Assign to" at bounding box center [170, 234] width 38 height 17
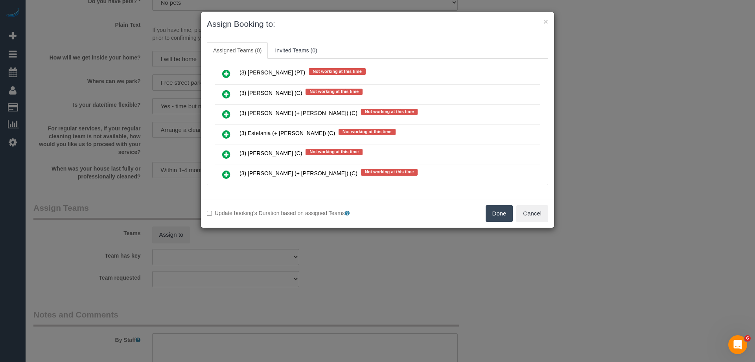
scroll to position [740, 0]
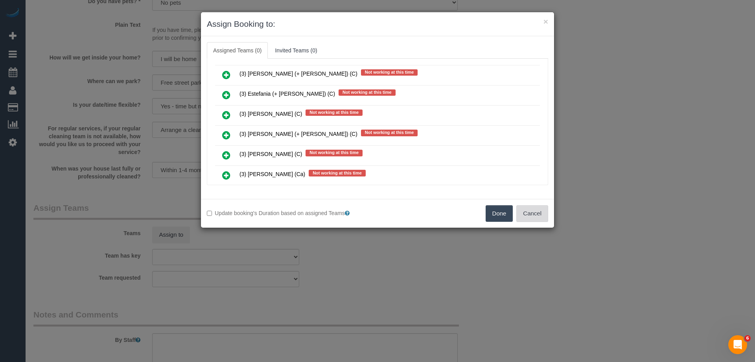
click at [536, 208] on button "Cancel" at bounding box center [533, 213] width 32 height 17
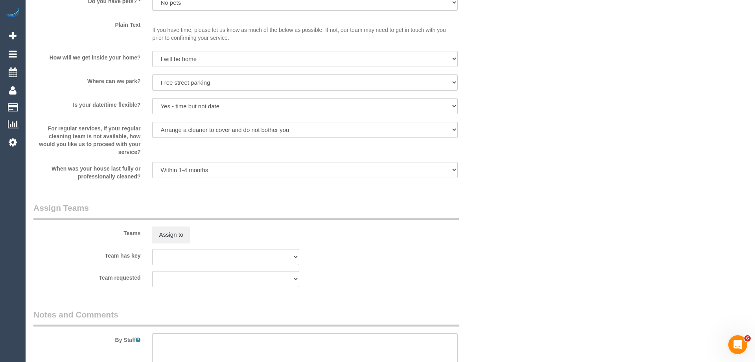
click at [555, 209] on div "× Assign Booking to: Assigned Teams (0) Invited Teams (0) Assigned (0) No Assig…" at bounding box center [377, 181] width 755 height 362
click at [172, 235] on button "Assign to" at bounding box center [170, 234] width 38 height 17
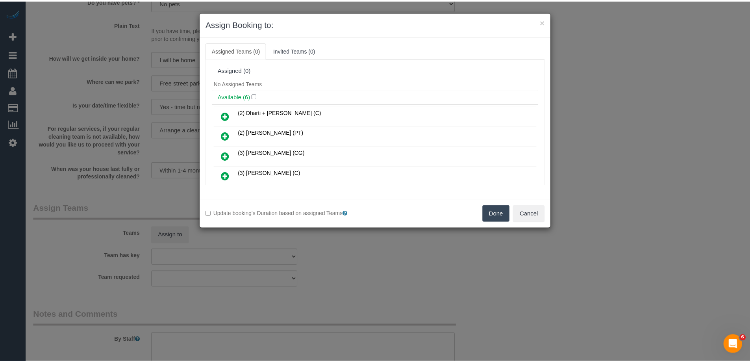
scroll to position [1370, 0]
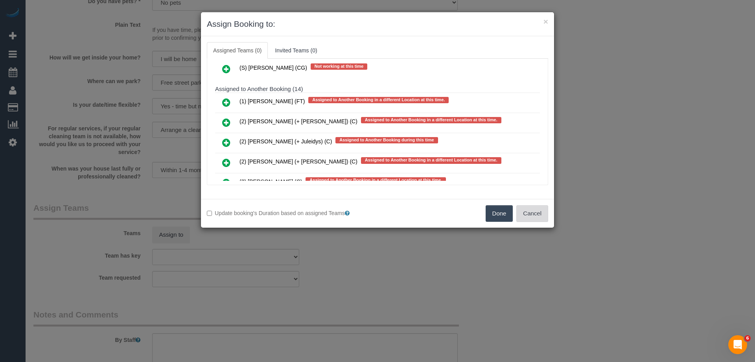
click at [530, 214] on button "Cancel" at bounding box center [533, 213] width 32 height 17
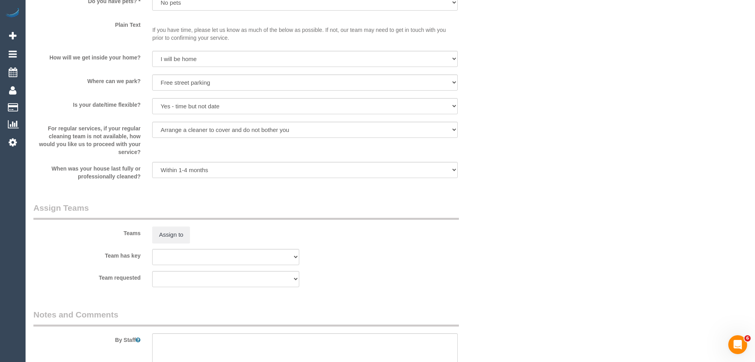
click at [530, 214] on div "× Assign Booking to: Assigned Teams (0) Invited Teams (0) Assigned (0) No Assig…" at bounding box center [377, 181] width 755 height 362
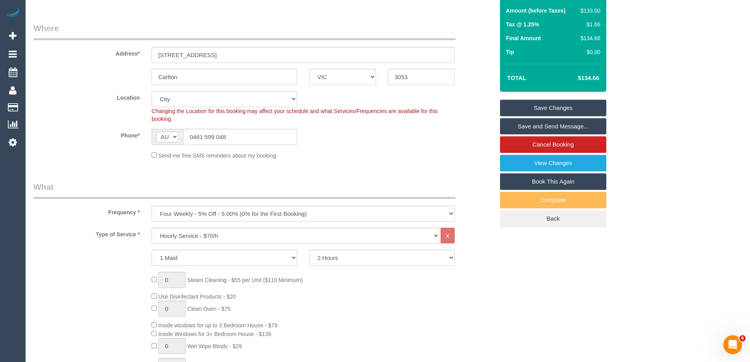
scroll to position [0, 0]
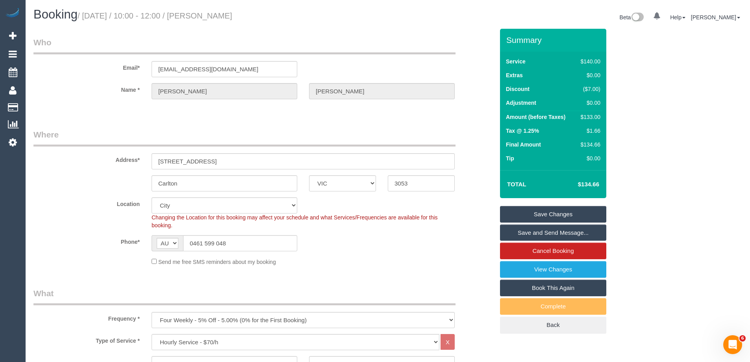
click at [430, 254] on sui-booking-location "Location Office City East (North) East (South) Inner East Inner North (East) In…" at bounding box center [263, 231] width 460 height 68
drag, startPoint x: 223, startPoint y: 202, endPoint x: 220, endPoint y: 198, distance: 5.1
click at [223, 202] on select "Office City East (North) East (South) Inner East Inner North (East) Inner North…" at bounding box center [224, 205] width 146 height 16
select select "50"
click at [151, 197] on select "Office City East (North) East (South) Inner East Inner North (East) Inner North…" at bounding box center [224, 205] width 146 height 16
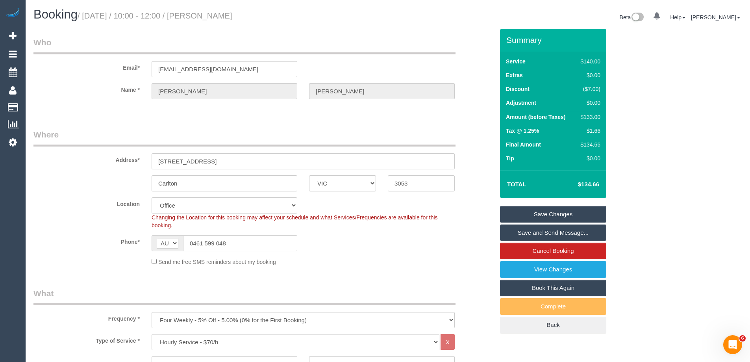
select select "object:7590"
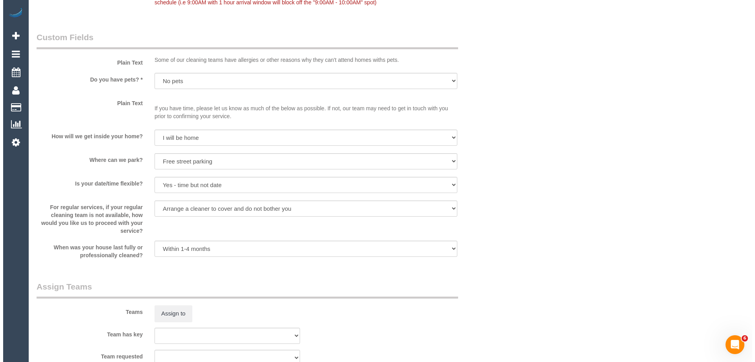
scroll to position [1023, 0]
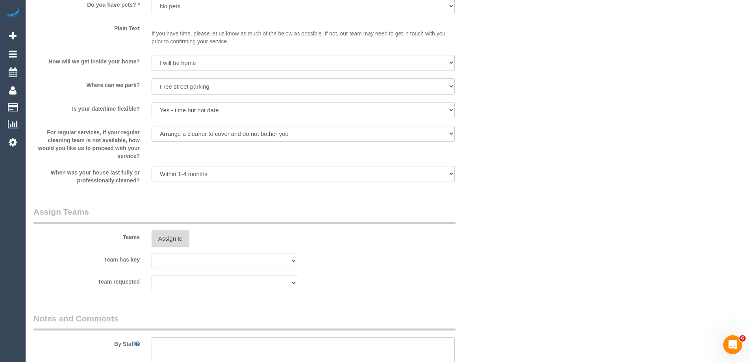
click at [178, 238] on button "Assign to" at bounding box center [170, 238] width 38 height 17
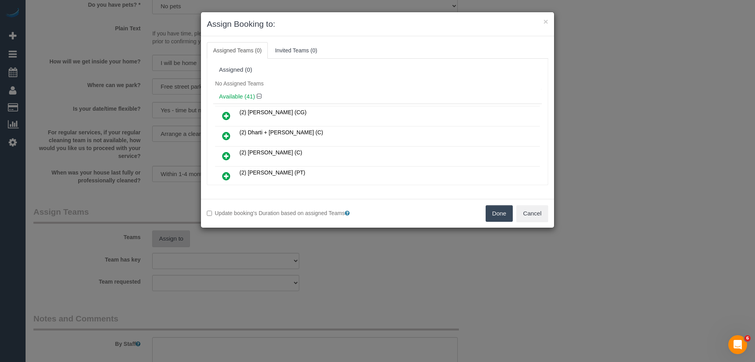
scroll to position [192, 0]
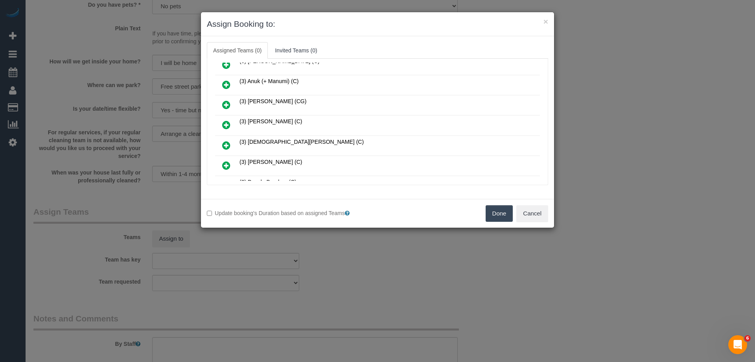
click at [218, 119] on link at bounding box center [226, 125] width 18 height 16
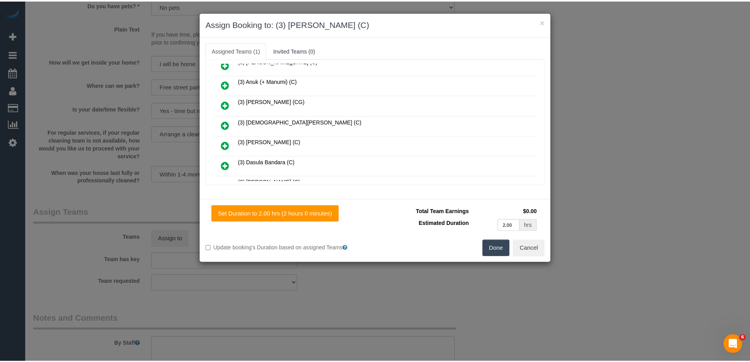
scroll to position [0, 0]
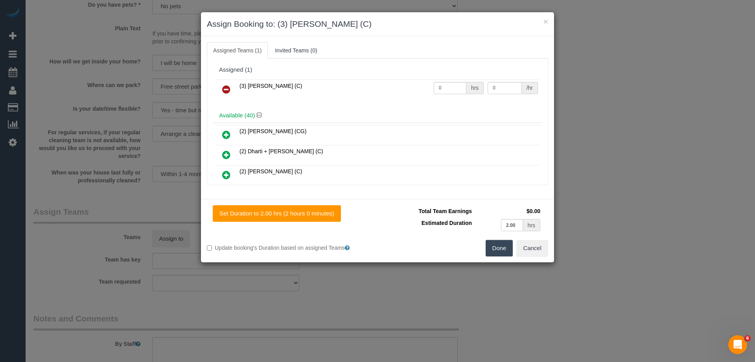
click at [449, 80] on td "0 hrs" at bounding box center [459, 89] width 54 height 20
click at [453, 88] on input "0" at bounding box center [450, 88] width 33 height 12
type input "2"
click at [504, 85] on input "0" at bounding box center [505, 88] width 34 height 12
type input "35"
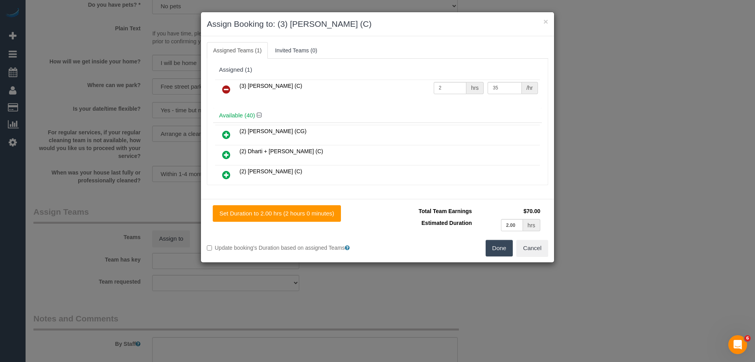
click at [490, 250] on button "Done" at bounding box center [500, 248] width 28 height 17
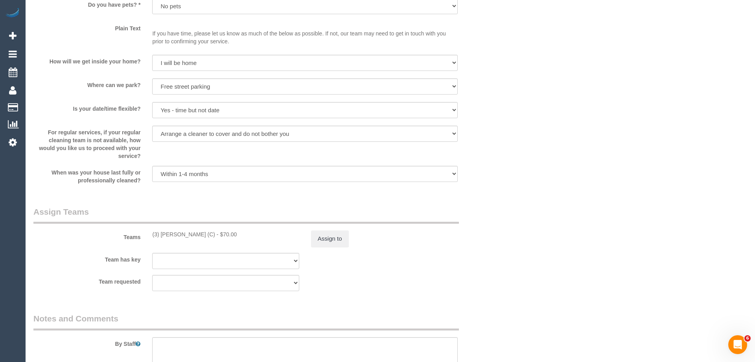
click at [490, 250] on div "× Assign Booking to: (3) Barun Chand (C) Assigned Teams (1) Invited Teams (0) A…" at bounding box center [377, 181] width 755 height 362
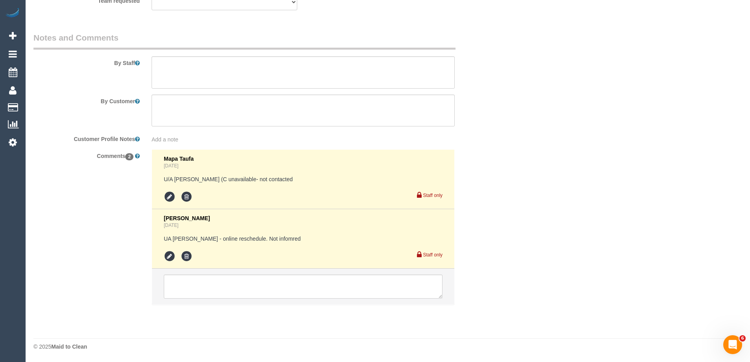
scroll to position [1264, 0]
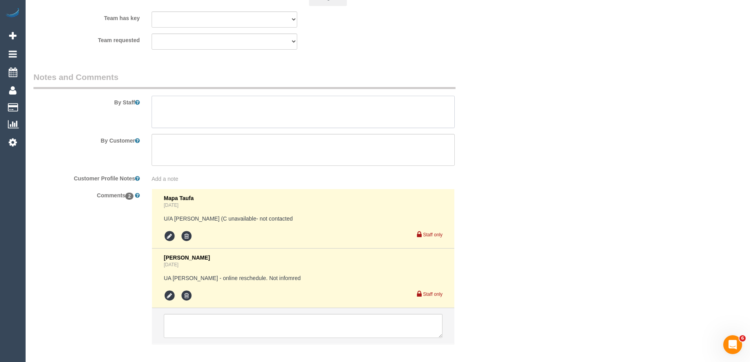
click at [200, 103] on textarea at bounding box center [302, 112] width 303 height 32
type textarea "*cover*"
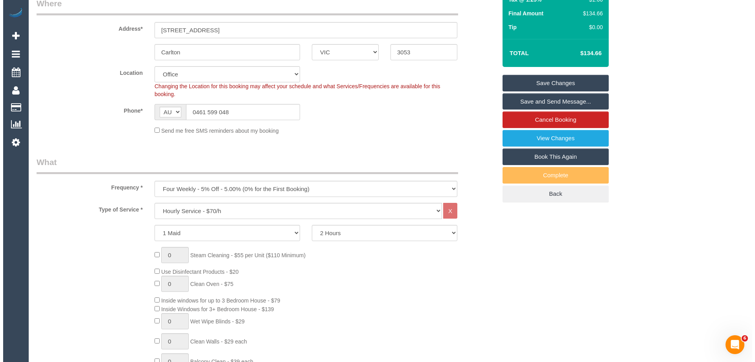
scroll to position [123, 0]
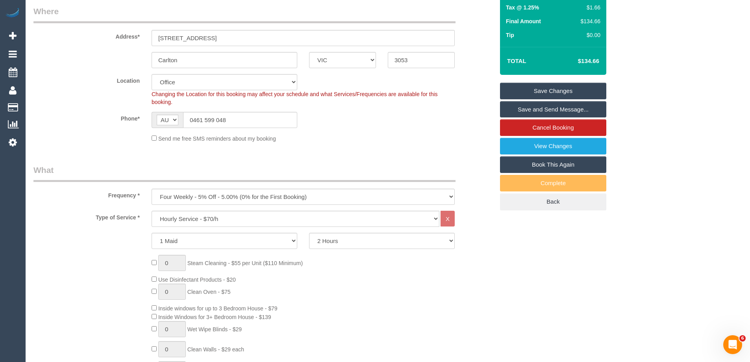
click at [576, 114] on link "Save and Send Message..." at bounding box center [553, 109] width 106 height 17
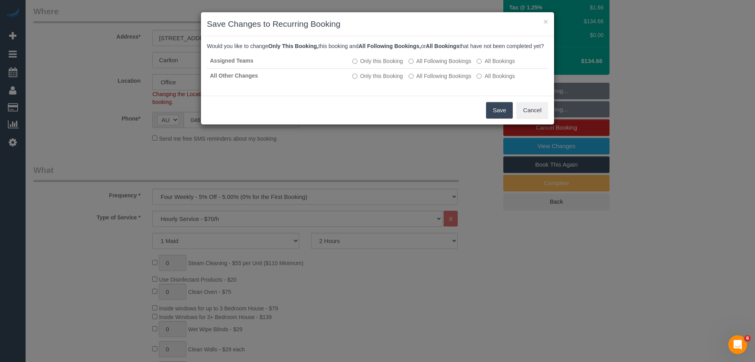
click at [496, 117] on button "Save" at bounding box center [499, 110] width 27 height 17
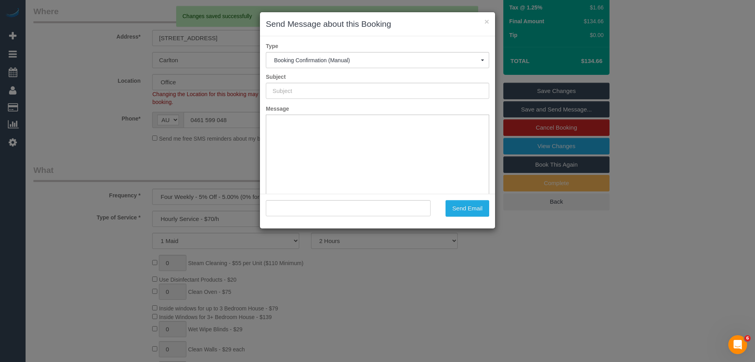
scroll to position [0, 0]
type input "Booking Confirmed"
type input ""Nick Lindsey" <nlindsey07@gmail.com>"
click at [471, 207] on button "Send Email" at bounding box center [468, 208] width 44 height 17
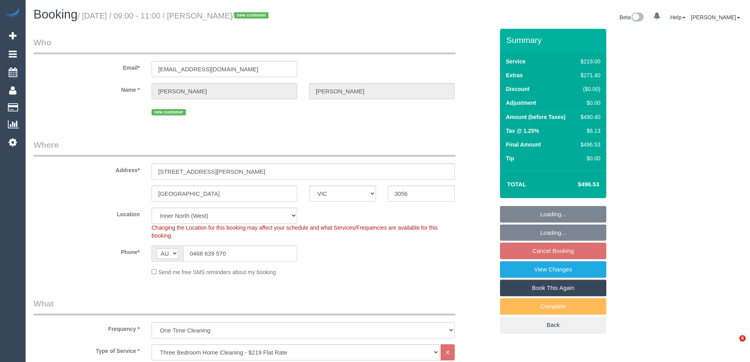
select select "VIC"
select select "number:28"
select select "number:14"
select select "number:18"
select select "number:24"
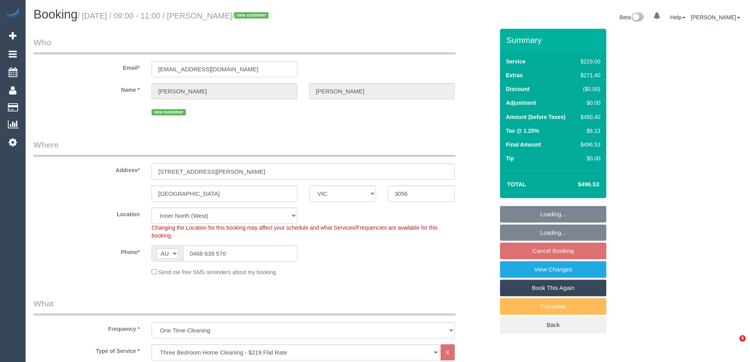
select select "number:13"
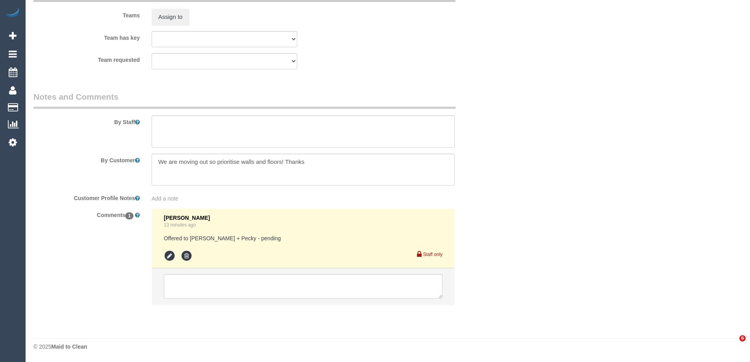
select select "object:1692"
select select "spot3"
click at [170, 257] on icon at bounding box center [170, 256] width 12 height 12
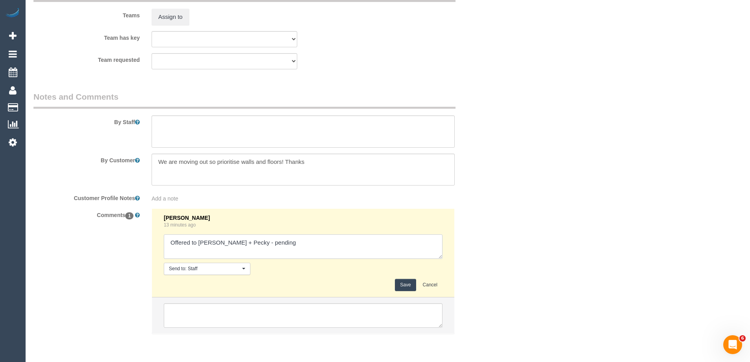
click at [305, 240] on textarea at bounding box center [303, 246] width 279 height 24
type textarea "Offered to [PERSON_NAME] + Pecky - pending - N/A Offered to Lahiru P - pending"
drag, startPoint x: 398, startPoint y: 285, endPoint x: 39, endPoint y: 285, distance: 359.2
click at [397, 285] on button "Save" at bounding box center [405, 285] width 21 height 12
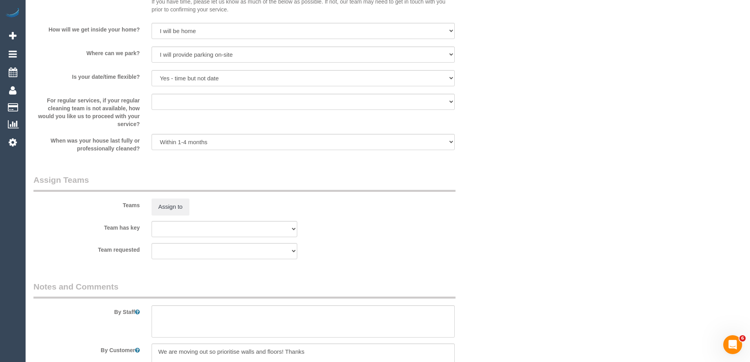
scroll to position [1180, 0]
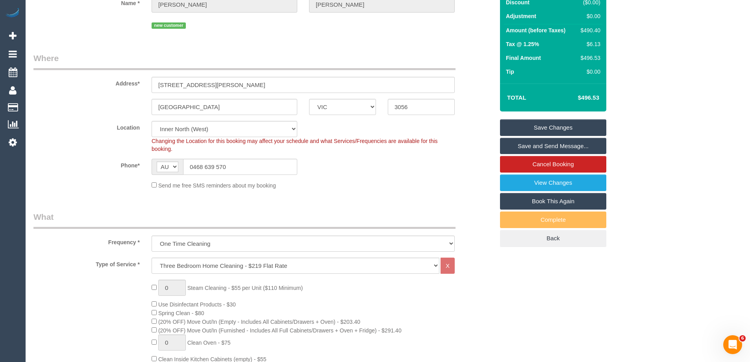
scroll to position [0, 0]
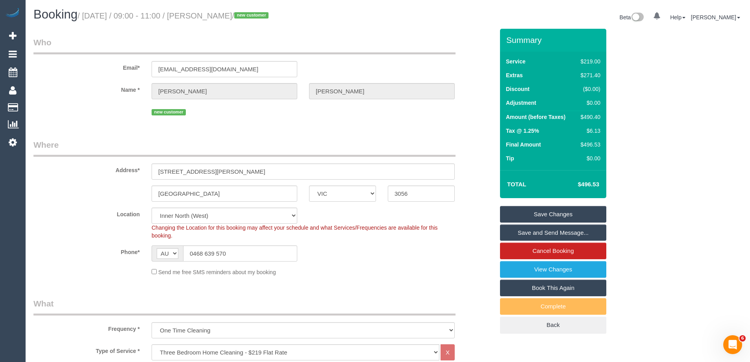
click at [592, 113] on td "$490.40" at bounding box center [588, 118] width 27 height 14
copy div "490.40"
click at [622, 121] on div "Summary Service $219.00 Extras $271.40 Discount ($0.00) Adjustment $0.00 Amount…" at bounding box center [582, 189] width 177 height 320
drag, startPoint x: 437, startPoint y: 125, endPoint x: 452, endPoint y: 128, distance: 15.7
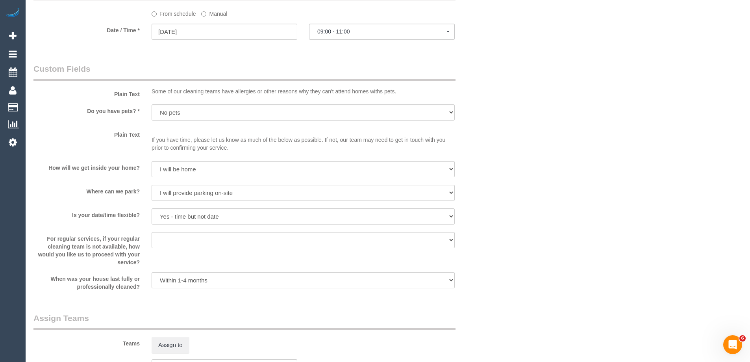
scroll to position [1023, 0]
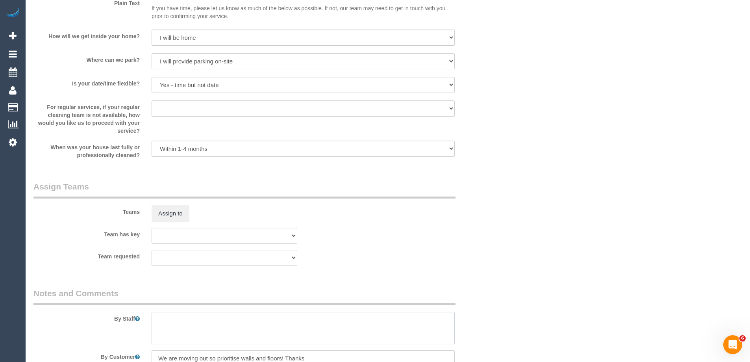
click at [179, 328] on textarea at bounding box center [302, 328] width 303 height 32
type textarea "Estimated time 8-9 hours"
click at [478, 188] on div "Teams Assign to" at bounding box center [264, 201] width 472 height 41
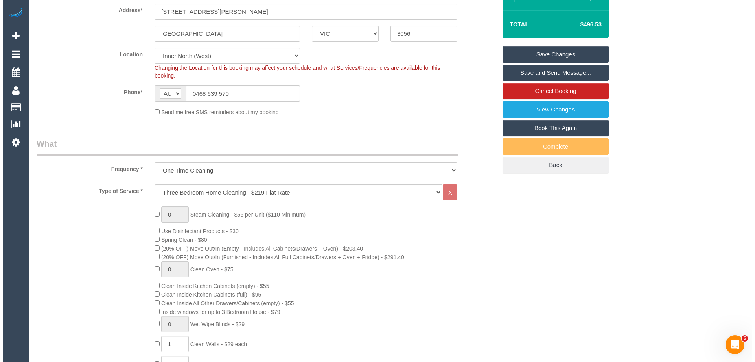
scroll to position [0, 0]
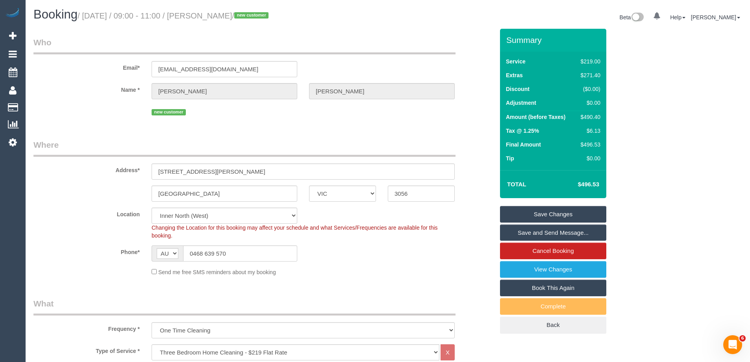
click at [543, 212] on link "Save Changes" at bounding box center [553, 214] width 106 height 17
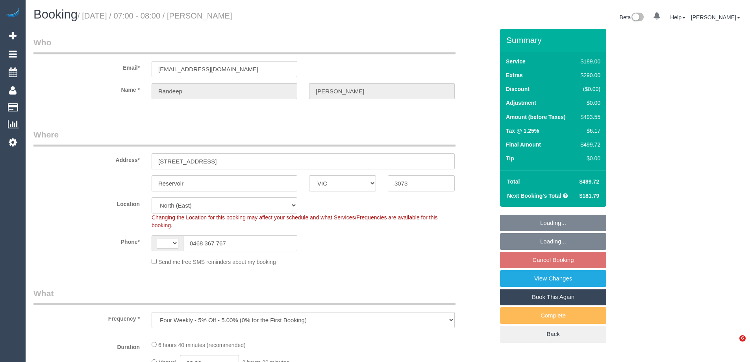
select select "VIC"
select select "object:591"
select select "string:AU"
select select "number:27"
select select "number:14"
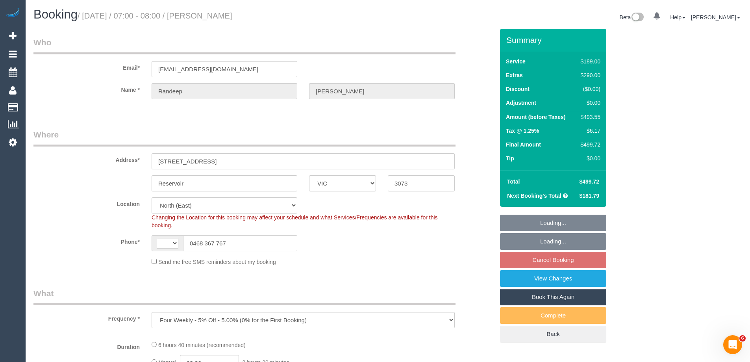
select select "number:19"
select select "number:23"
select select "number:35"
select select "number:26"
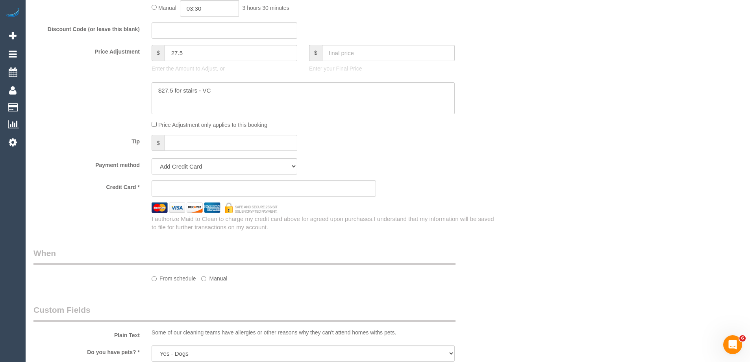
select select "string:stripe-pm_1R0yS72GScqysDRVHi2NzX7q"
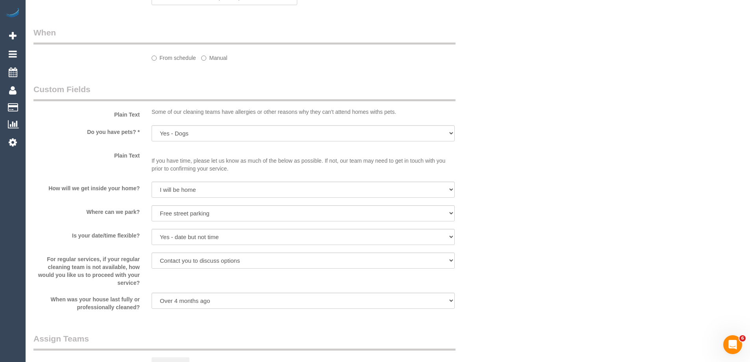
select select "spot1"
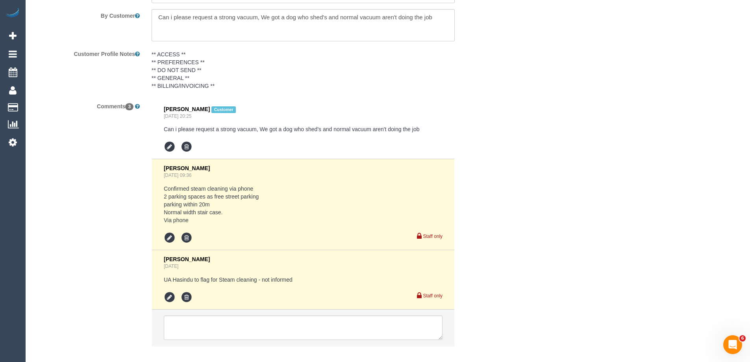
scroll to position [1408, 0]
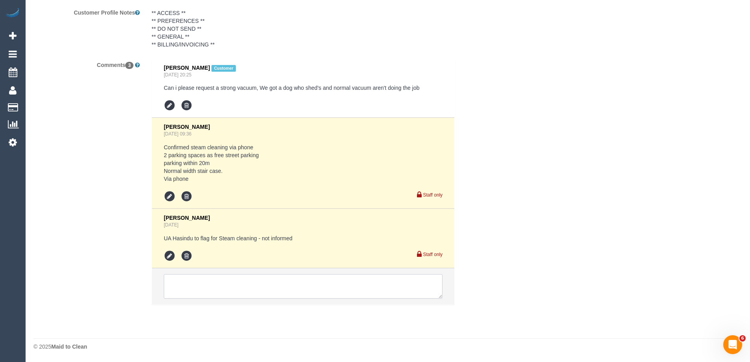
drag, startPoint x: 204, startPoint y: 288, endPoint x: 228, endPoint y: 260, distance: 36.9
click at [204, 288] on textarea at bounding box center [303, 286] width 279 height 24
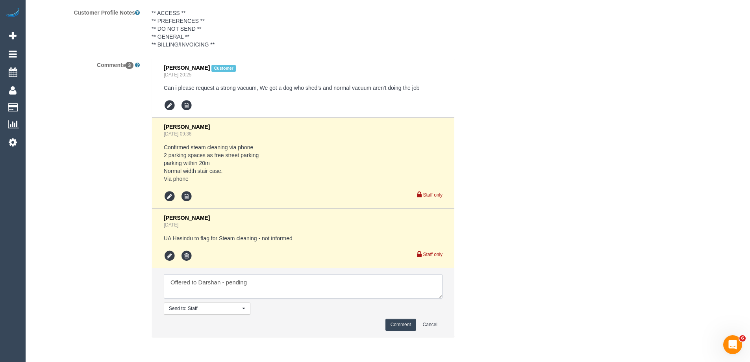
type textarea "Offered to Darshan - pending"
click at [399, 322] on button "Comment" at bounding box center [400, 324] width 31 height 12
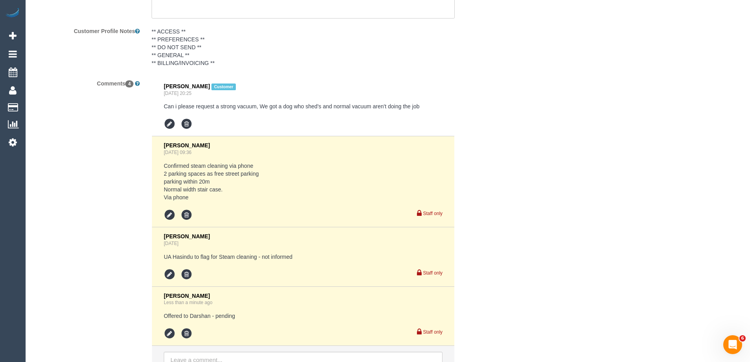
scroll to position [1448, 0]
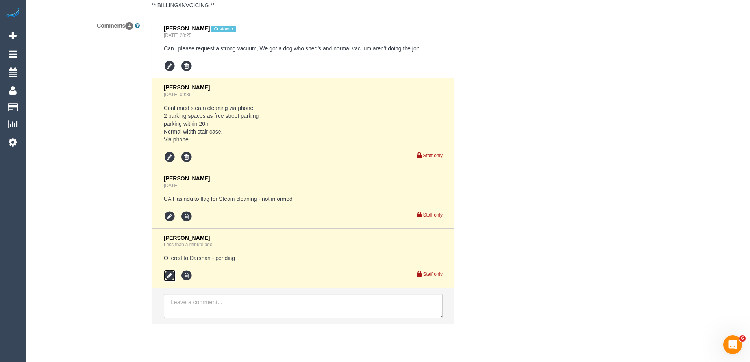
click at [165, 273] on icon at bounding box center [170, 276] width 12 height 12
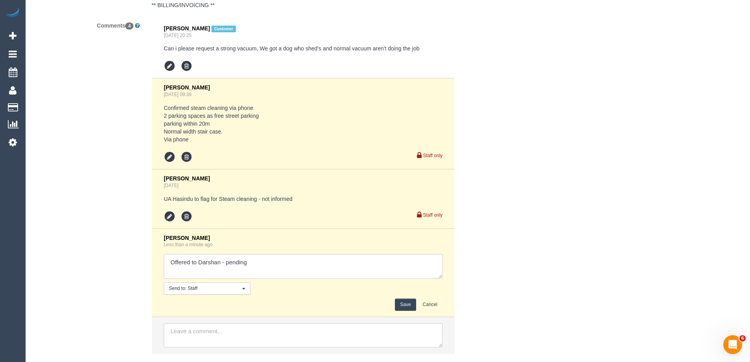
click at [222, 264] on textarea at bounding box center [303, 266] width 279 height 24
drag, startPoint x: 286, startPoint y: 264, endPoint x: 198, endPoint y: 262, distance: 87.4
click at [198, 262] on textarea at bounding box center [303, 266] width 279 height 24
click at [212, 261] on textarea at bounding box center [303, 266] width 279 height 24
drag, startPoint x: 217, startPoint y: 262, endPoint x: 200, endPoint y: 262, distance: 17.3
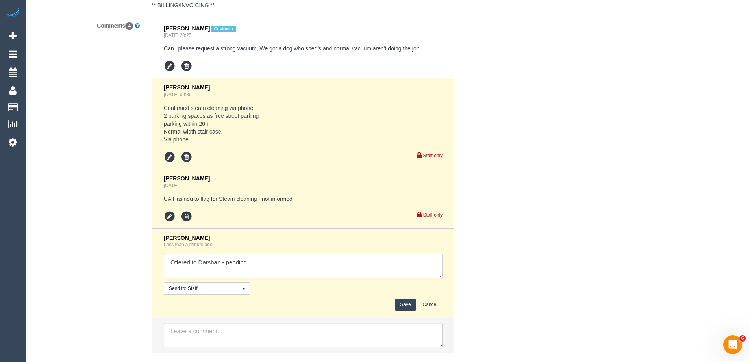
click at [200, 262] on textarea at bounding box center [303, 266] width 279 height 24
type textarea "Offered to Warnot - pending"
click at [407, 305] on button "Save" at bounding box center [405, 304] width 21 height 12
click at [493, 255] on div "Comments 4 [PERSON_NAME] Customer [DATE] 20:25 Can i please request a strong va…" at bounding box center [264, 190] width 472 height 342
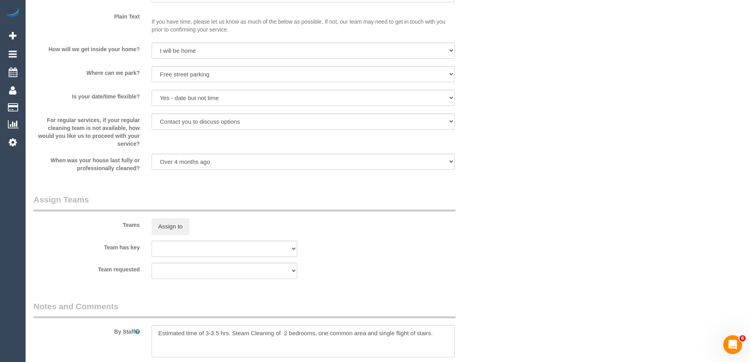
scroll to position [1172, 0]
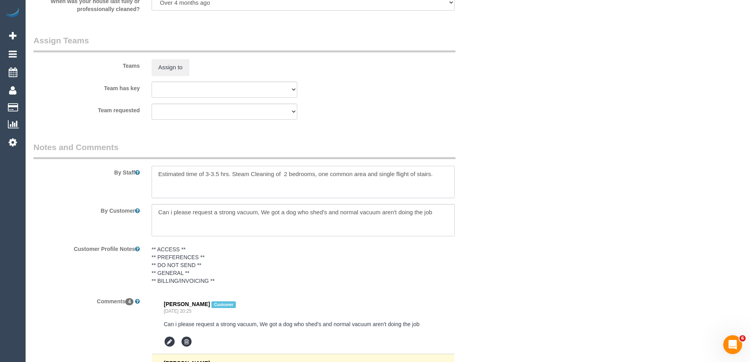
drag, startPoint x: 282, startPoint y: 173, endPoint x: 435, endPoint y: 175, distance: 152.7
click at [435, 175] on textarea at bounding box center [302, 182] width 303 height 32
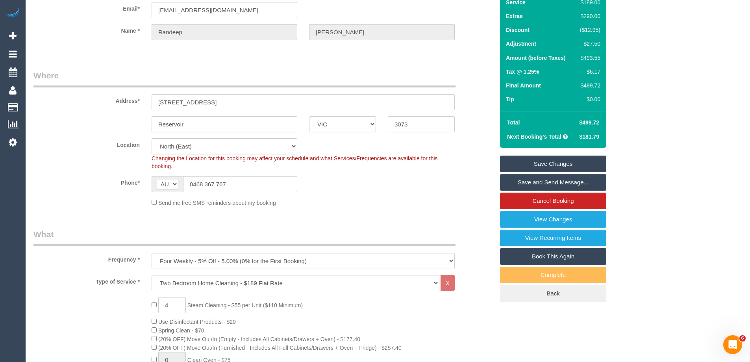
scroll to position [0, 0]
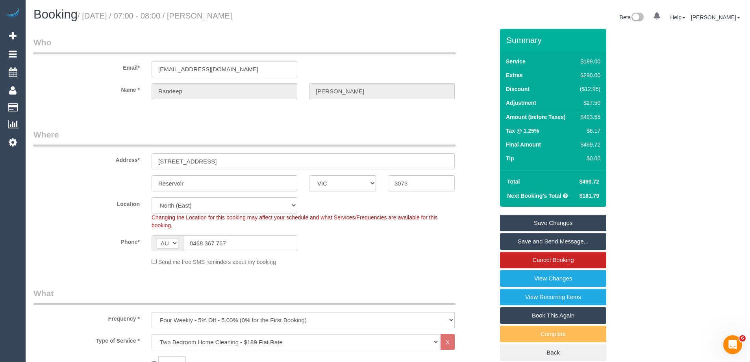
click at [596, 117] on div "$493.55" at bounding box center [588, 117] width 24 height 8
copy div "493.55"
click at [635, 121] on div "Summary Service $189.00 Extras $290.00 Discount ($12.95) Adjustment $27.50 Amou…" at bounding box center [582, 202] width 177 height 347
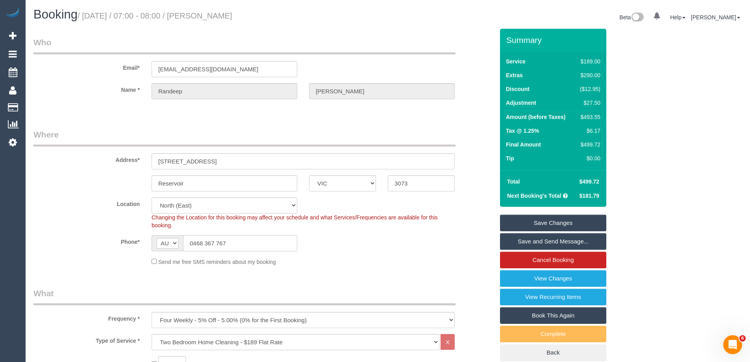
click at [557, 221] on link "Save Changes" at bounding box center [553, 222] width 106 height 17
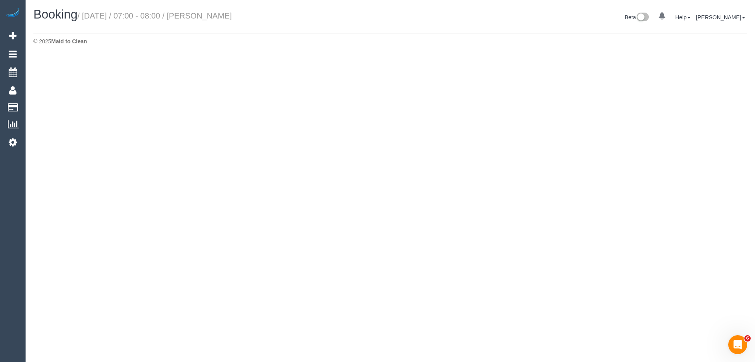
select select "VIC"
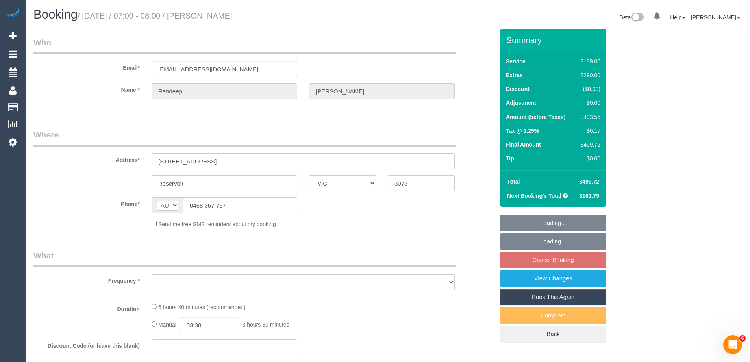
select select "object:2878"
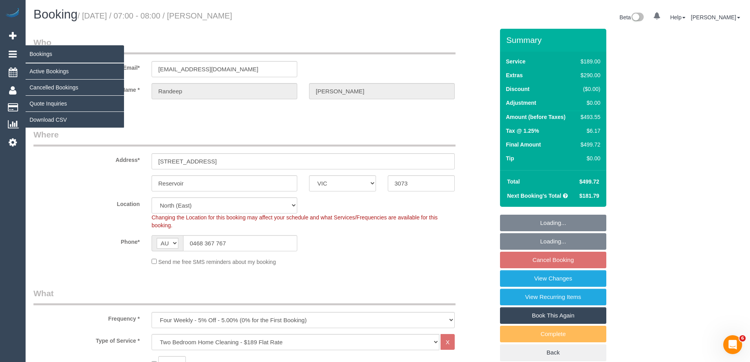
select select "string:stripe-pm_1R0yS72GScqysDRVHi2NzX7q"
select select "spot22"
select select "object:3614"
select select "number:27"
select select "number:14"
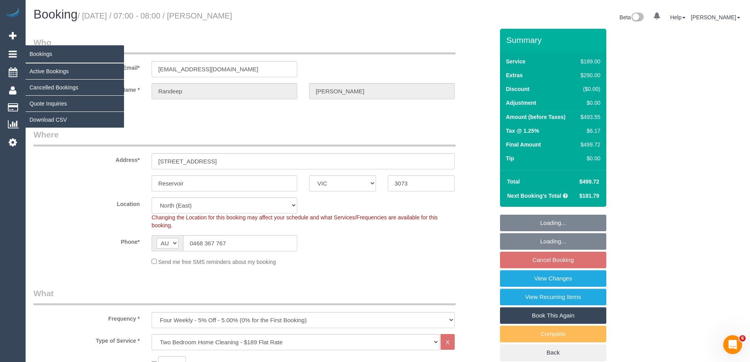
select select "number:19"
select select "number:23"
select select "number:35"
select select "number:26"
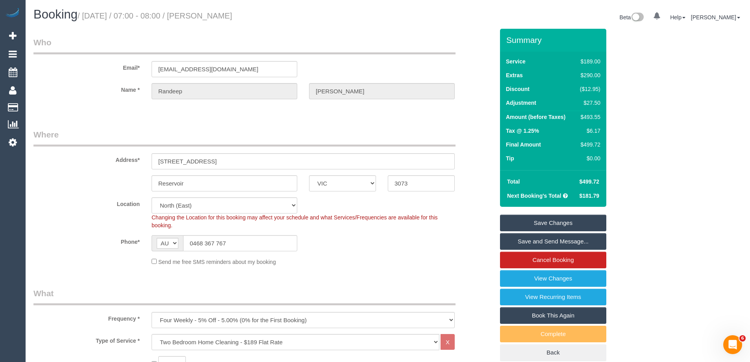
drag, startPoint x: 277, startPoint y: 15, endPoint x: 207, endPoint y: 12, distance: 69.3
click at [207, 12] on h1 "Booking / [DATE] / 07:00 - 08:00 / [PERSON_NAME]" at bounding box center [207, 14] width 348 height 13
copy small "[PERSON_NAME]"
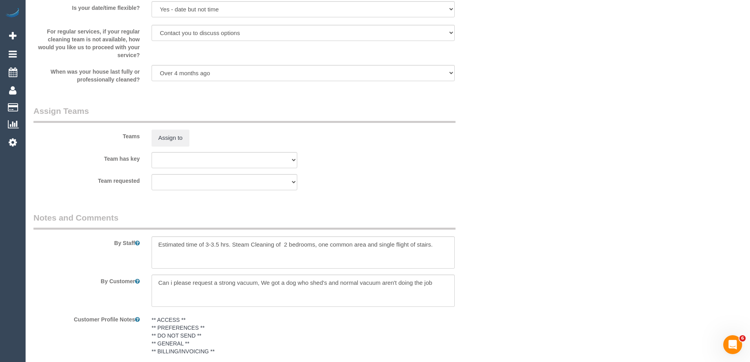
scroll to position [1456, 0]
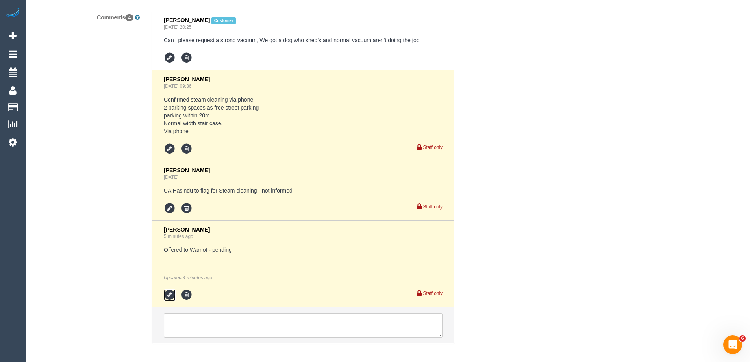
click at [171, 293] on icon at bounding box center [170, 295] width 12 height 12
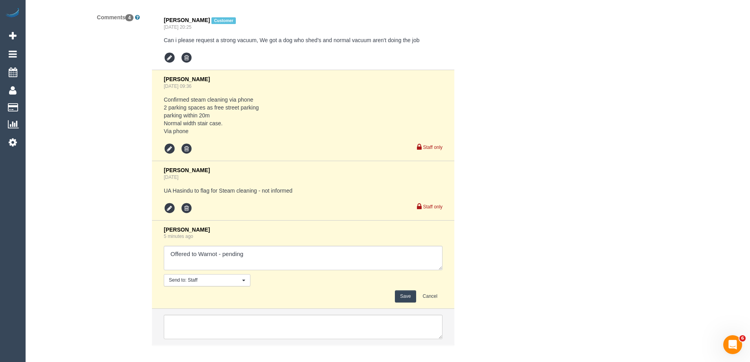
click at [271, 266] on textarea at bounding box center [303, 258] width 279 height 24
type textarea "Offered to Warnot - pending - agreed via sms"
click at [407, 295] on button "Save" at bounding box center [405, 296] width 21 height 12
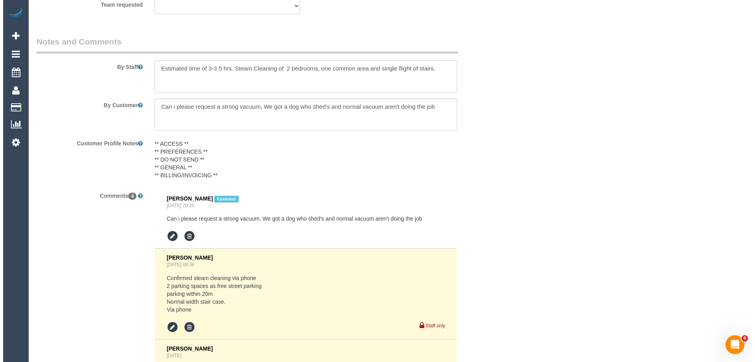
scroll to position [1141, 0]
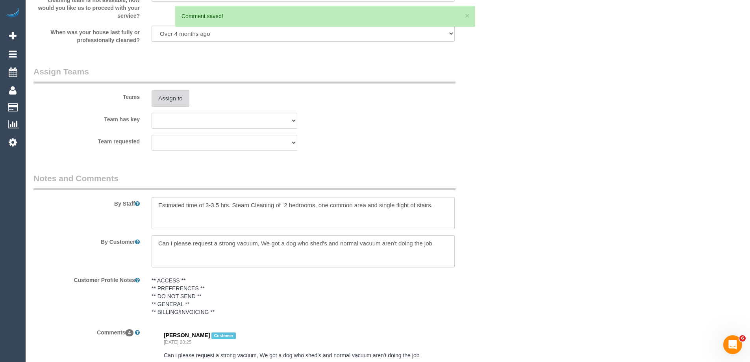
click at [171, 96] on button "Assign to" at bounding box center [170, 98] width 38 height 17
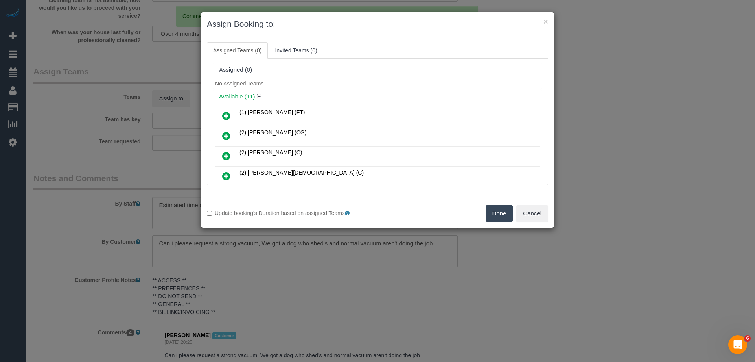
click at [362, 84] on div "No Assigned Teams" at bounding box center [377, 84] width 329 height 12
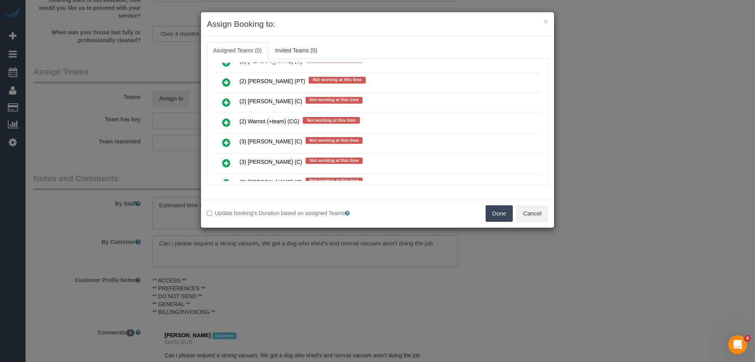
click at [226, 118] on icon at bounding box center [226, 122] width 8 height 9
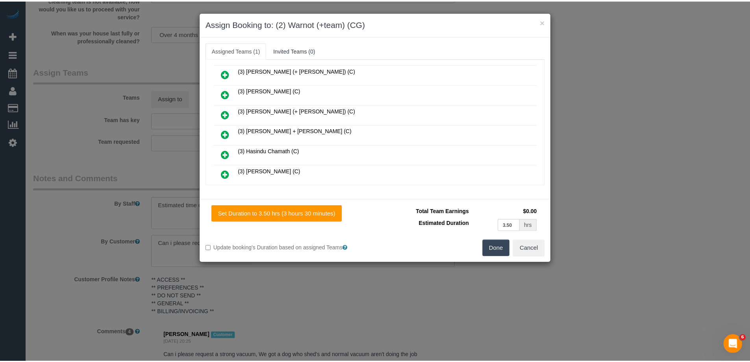
scroll to position [0, 0]
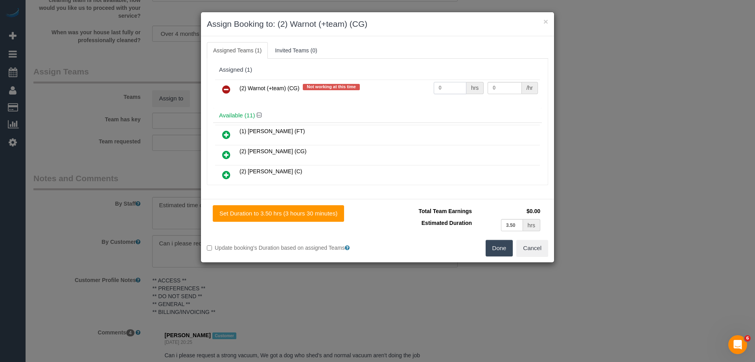
click at [449, 89] on input "0" at bounding box center [450, 88] width 33 height 12
type input "1"
click at [505, 85] on input "0" at bounding box center [505, 88] width 34 height 12
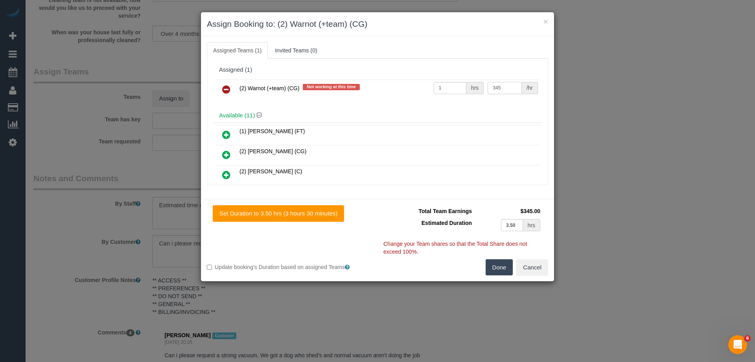
type input "345"
click at [500, 266] on button "Done" at bounding box center [500, 267] width 28 height 17
click at [500, 266] on div "× Assign Booking to: (2) Warnot (+team) (CG) Assigned Teams (1) Invited Teams (…" at bounding box center [377, 181] width 755 height 362
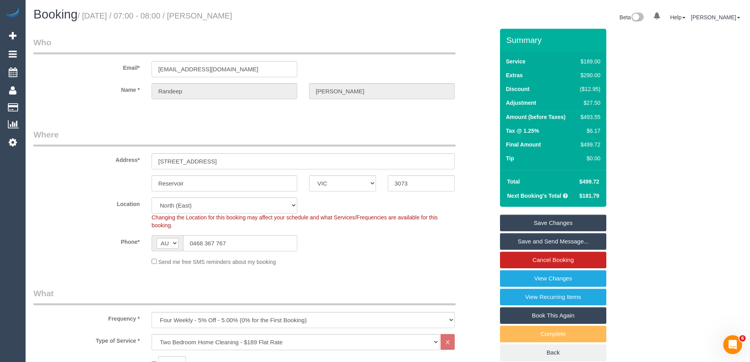
click at [595, 117] on div "$493.55" at bounding box center [588, 117] width 24 height 8
copy div "493.55"
click at [645, 122] on div "Summary Service $189.00 Extras $290.00 Discount ($12.95) Adjustment $27.50 Amou…" at bounding box center [582, 202] width 177 height 347
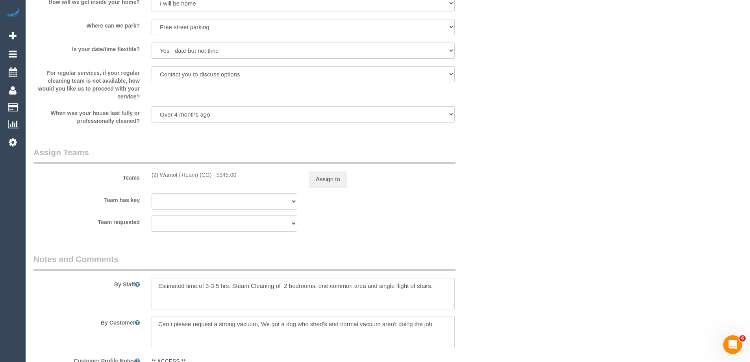
scroll to position [1062, 0]
drag, startPoint x: 228, startPoint y: 283, endPoint x: 207, endPoint y: 283, distance: 21.2
click at [207, 283] on textarea at bounding box center [302, 291] width 303 height 32
click at [282, 295] on textarea at bounding box center [302, 291] width 303 height 32
click at [231, 286] on textarea at bounding box center [302, 291] width 303 height 32
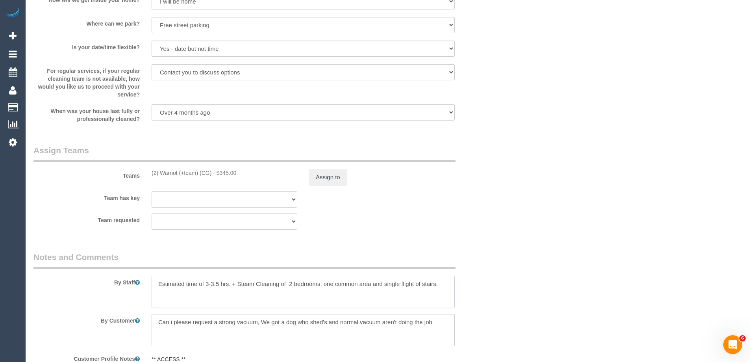
type textarea "Estimated time of 3-3.5 hrs. + Steam Cleaning of 2 bedrooms, one common area an…"
click at [473, 232] on fieldset "Assign Teams Teams (2) Warnot (+team) (CG) - $345.00 Assign to Team has key (0)…" at bounding box center [263, 189] width 460 height 91
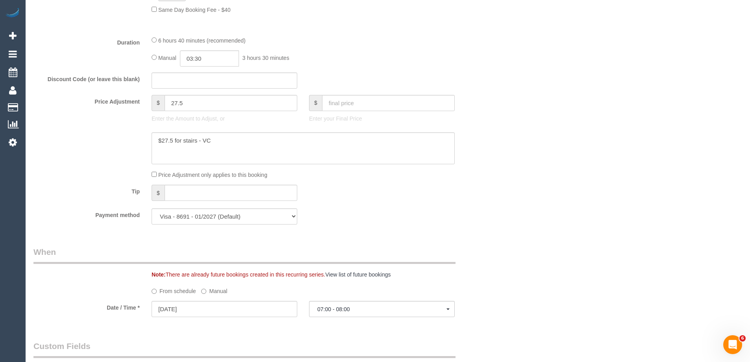
scroll to position [511, 0]
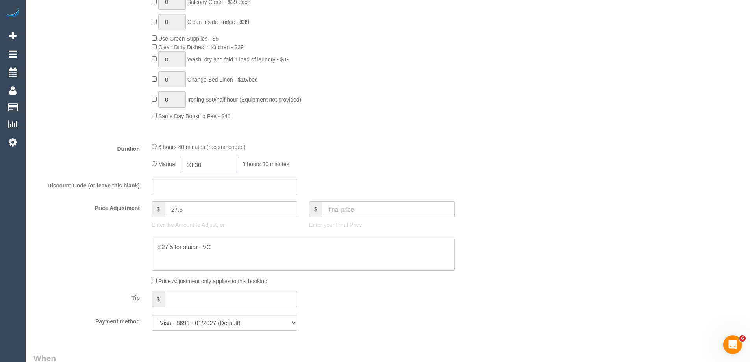
click at [213, 167] on input "03:30" at bounding box center [209, 165] width 59 height 16
type input "09:00"
click at [205, 220] on li "09:00" at bounding box center [200, 222] width 35 height 10
click at [461, 166] on div "Duration 6 hours 40 minutes (recommended) Manual 09:00 9 hours 0 minutes" at bounding box center [264, 157] width 472 height 31
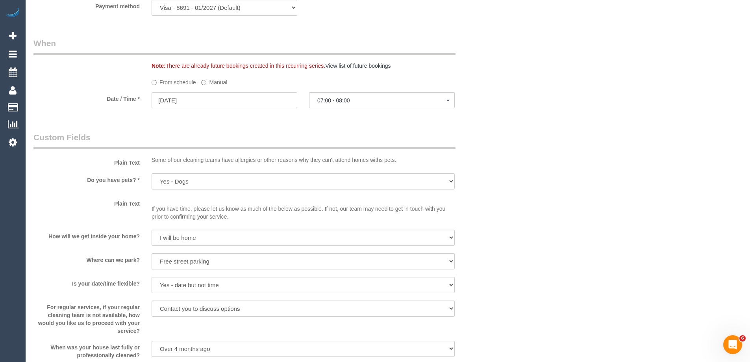
select select "spot43"
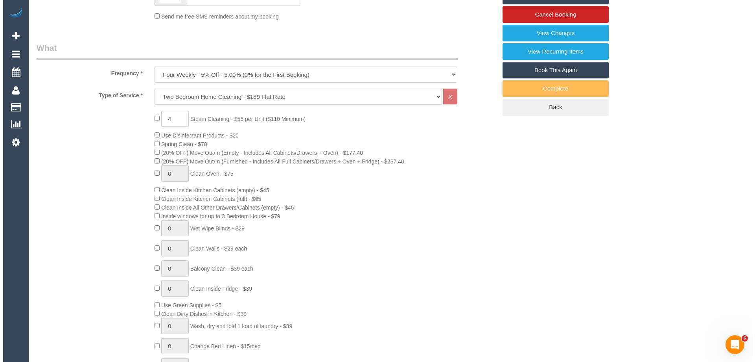
scroll to position [196, 0]
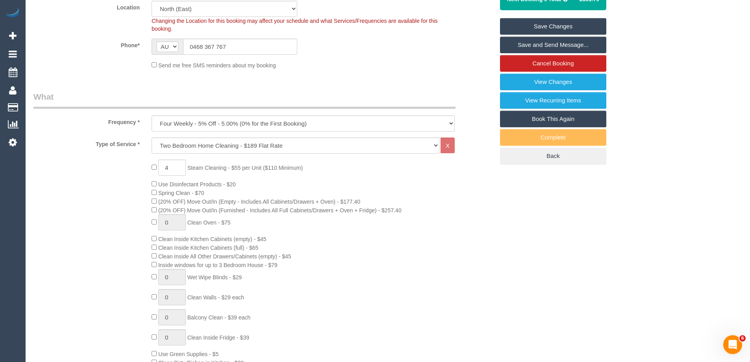
click at [556, 44] on link "Save and Send Message..." at bounding box center [553, 45] width 106 height 17
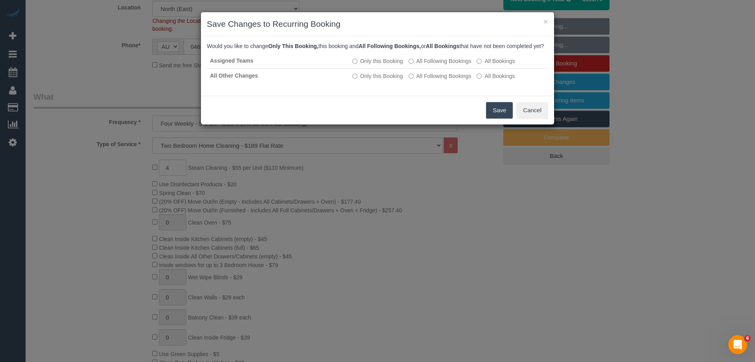
click at [497, 118] on button "Save" at bounding box center [499, 110] width 27 height 17
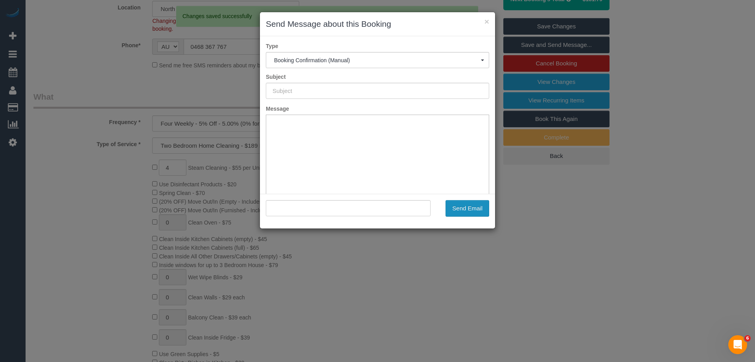
scroll to position [0, 0]
type input "Booking Confirmed"
type input ""[PERSON_NAME]" <[EMAIL_ADDRESS][DOMAIN_NAME]>"
click at [475, 208] on button "Send Email" at bounding box center [468, 208] width 44 height 17
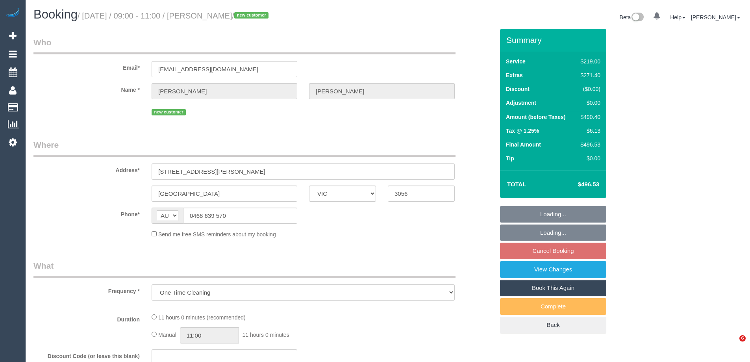
select select "VIC"
select select "string:stripe-pm_1S7Zle2GScqysDRV4sunRG8A"
select select "number:28"
select select "number:14"
select select "number:18"
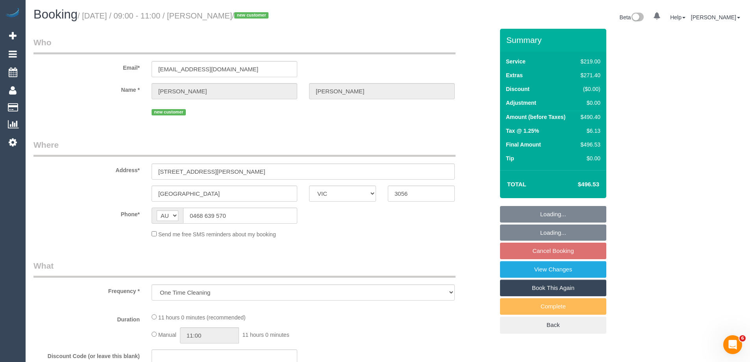
select select "number:24"
select select "number:13"
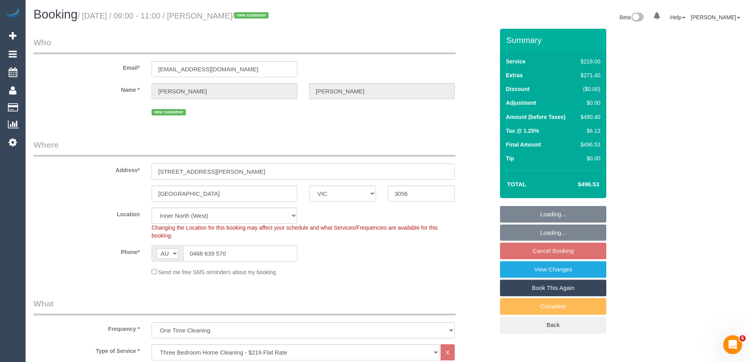
select select "object:1695"
select select "spot3"
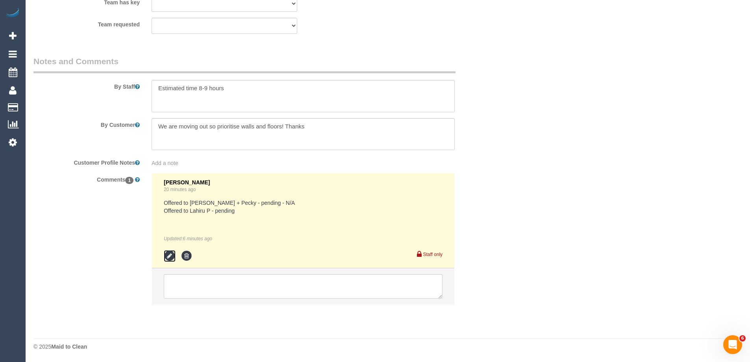
click at [168, 257] on icon at bounding box center [170, 256] width 12 height 12
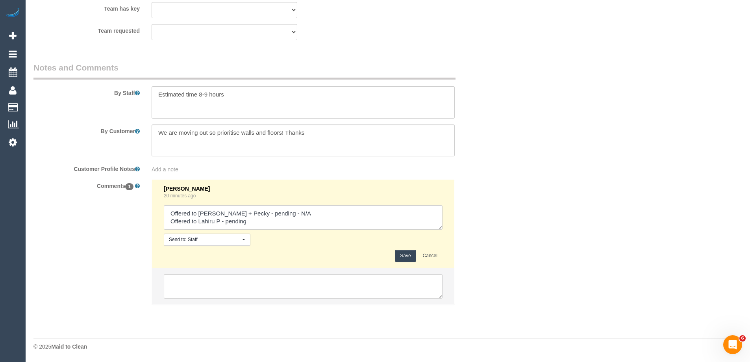
scroll to position [1248, 0]
click at [277, 231] on div "Laura Butera 20 minutes ago Send to: Staff Nothing selected Send to: Staff Send…" at bounding box center [303, 223] width 279 height 76
click at [280, 218] on textarea at bounding box center [303, 217] width 279 height 24
type textarea "Offered to Daniel + Pecky - pending - N/A Offered to Lahiru P - pending - Agreed"
drag, startPoint x: 414, startPoint y: 254, endPoint x: 485, endPoint y: 216, distance: 80.4
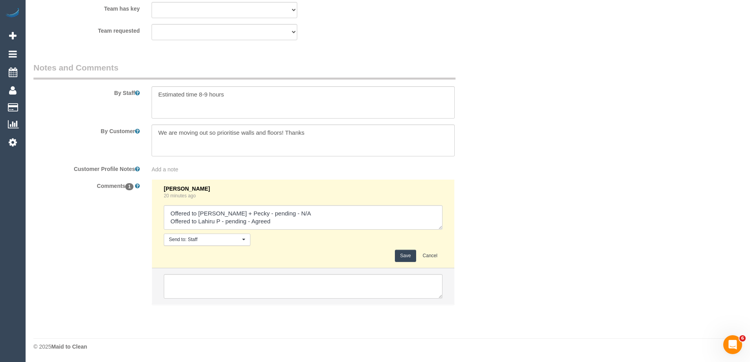
click at [414, 254] on button "Save" at bounding box center [405, 255] width 21 height 12
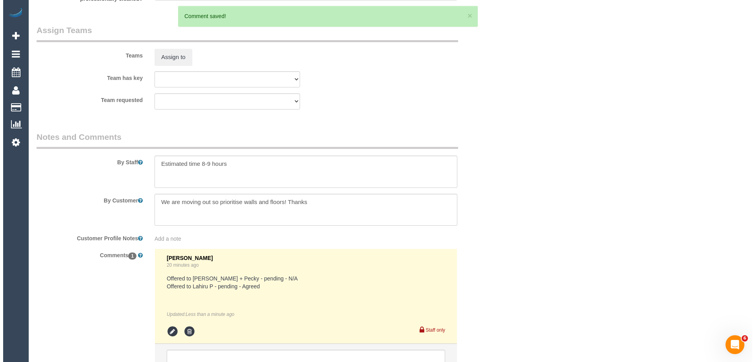
scroll to position [1170, 0]
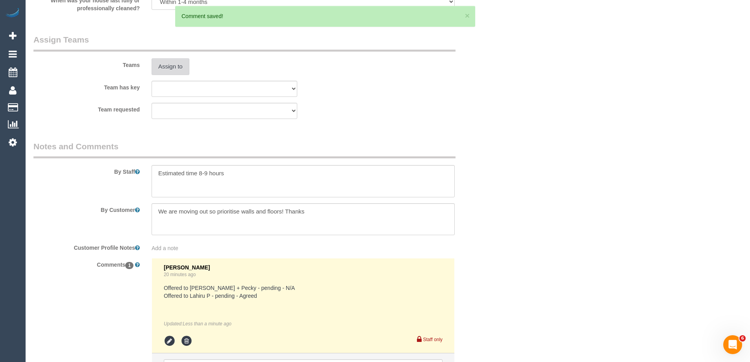
click at [181, 65] on button "Assign to" at bounding box center [170, 66] width 38 height 17
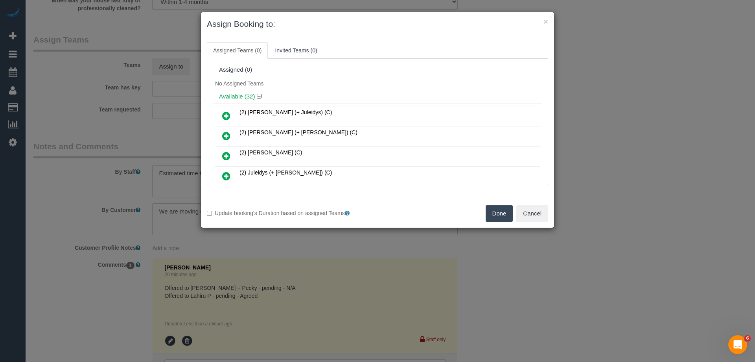
drag, startPoint x: 312, startPoint y: 95, endPoint x: 323, endPoint y: 80, distance: 18.9
click at [312, 95] on h4 "Available (32)" at bounding box center [377, 96] width 317 height 7
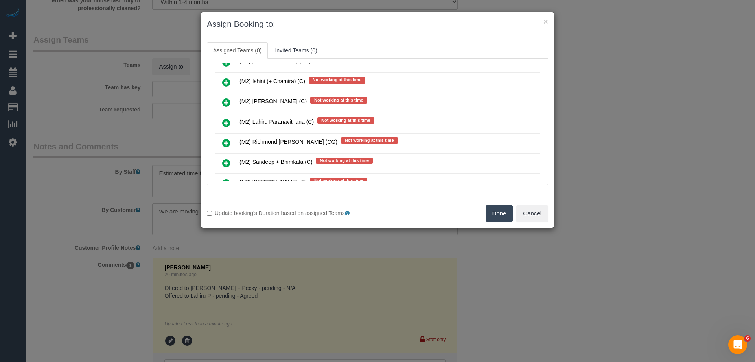
click at [227, 123] on icon at bounding box center [226, 122] width 8 height 9
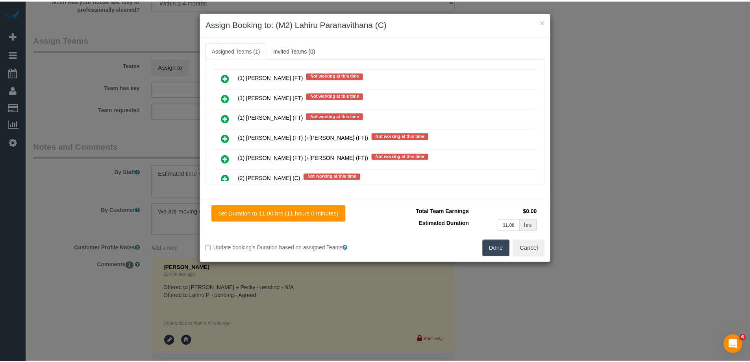
scroll to position [0, 0]
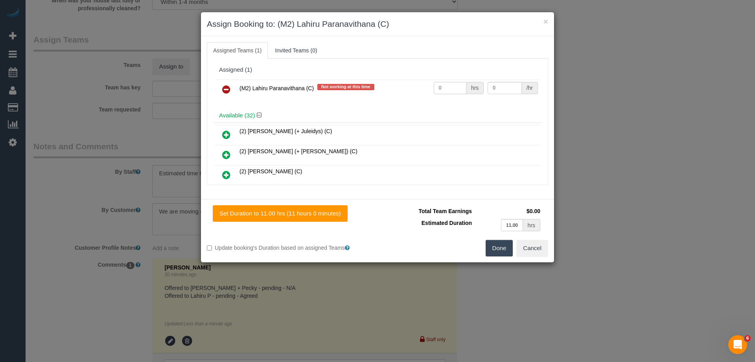
click at [445, 87] on input "0" at bounding box center [450, 88] width 33 height 12
type input "1"
click at [505, 86] on input "0" at bounding box center [505, 88] width 34 height 12
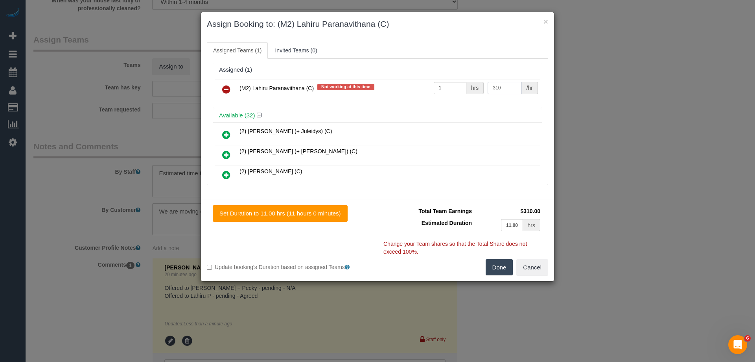
type input "310"
click at [494, 270] on button "Done" at bounding box center [500, 267] width 28 height 17
click at [494, 270] on div "× Assign Booking to: (M2) Lahiru Paranavithana (C) Assigned Teams (1) Invited T…" at bounding box center [377, 181] width 755 height 362
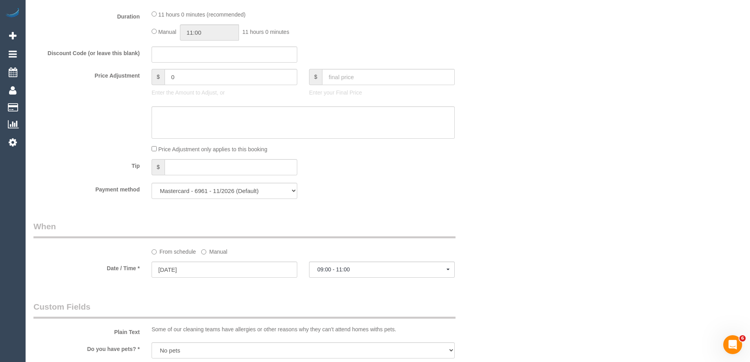
scroll to position [580, 0]
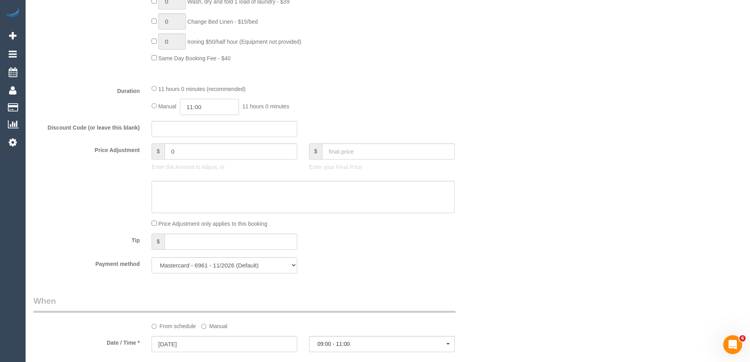
click at [206, 107] on input "11:00" at bounding box center [209, 107] width 59 height 16
type input "09:00"
click at [207, 137] on li "09:00" at bounding box center [200, 137] width 35 height 10
click at [430, 104] on div "Manual 09:00 9 hours 0 minutes" at bounding box center [302, 107] width 303 height 16
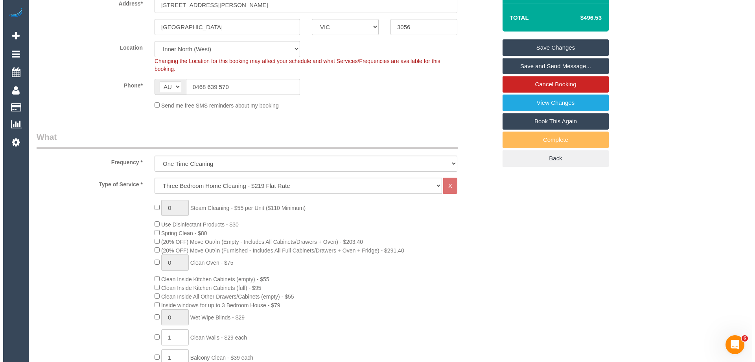
scroll to position [0, 0]
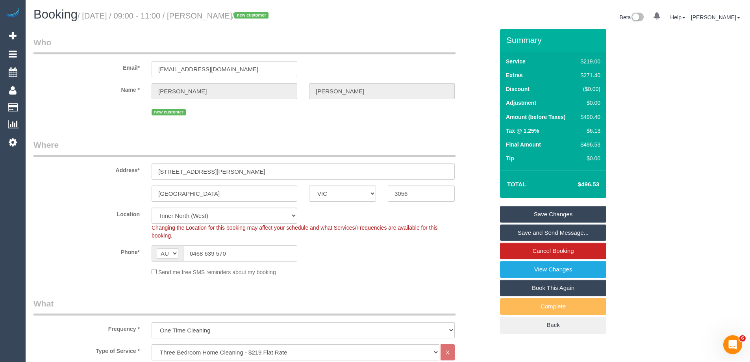
select select "spot36"
click at [548, 230] on link "Save and Send Message..." at bounding box center [553, 232] width 106 height 17
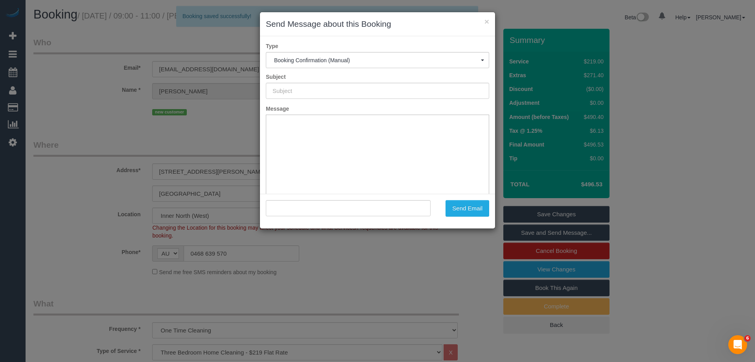
type input "Booking Confirmed"
type input ""Jocelyn Seip" <jocelynseip@live.com.au>"
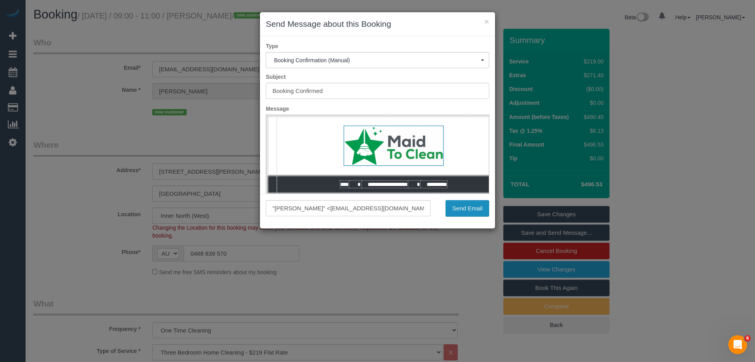
click at [480, 210] on button "Send Email" at bounding box center [468, 208] width 44 height 17
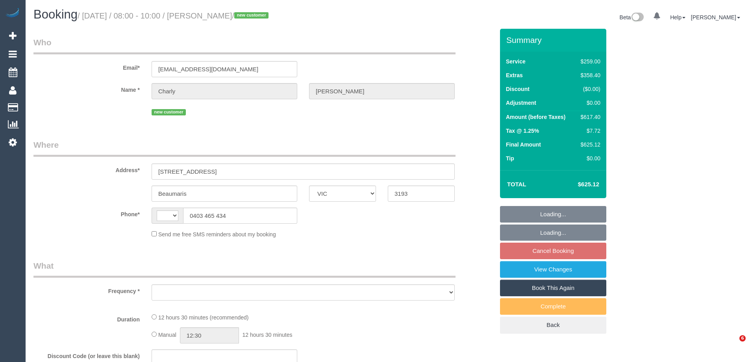
select select "VIC"
select select "string:AU"
select select "object:1306"
select select "string:stripe-pm_1S5FRd2GScqysDRVPbIiqNlJ"
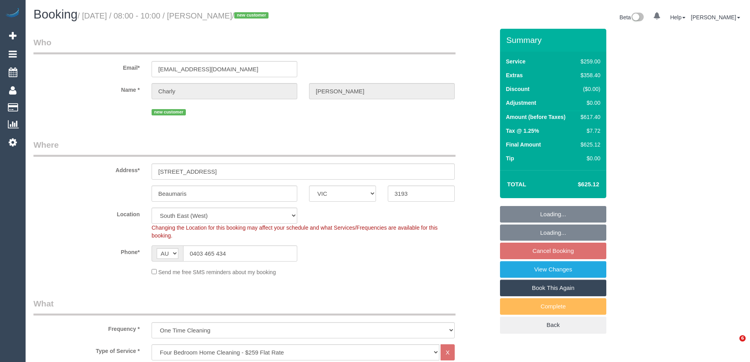
select select "spot2"
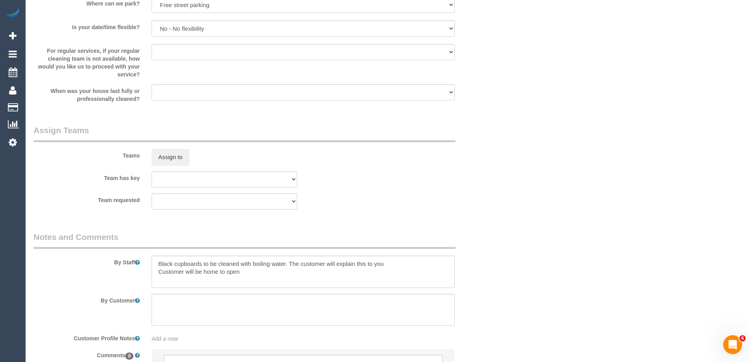
scroll to position [1160, 0]
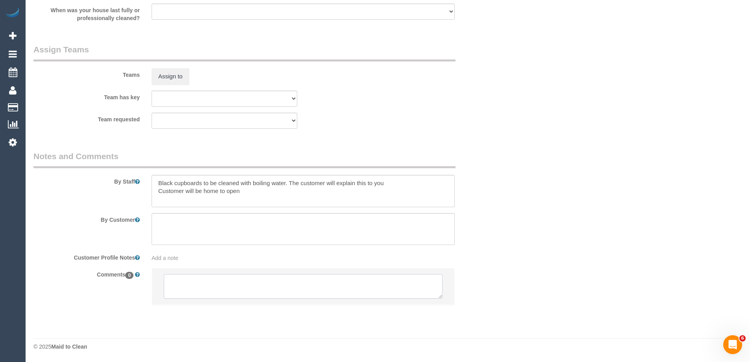
click at [197, 287] on textarea at bounding box center [303, 286] width 279 height 24
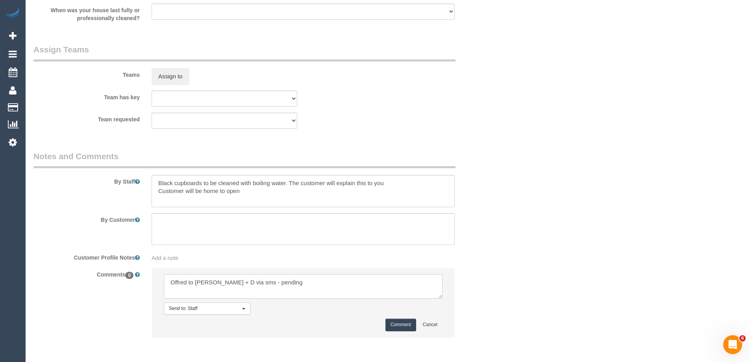
click at [332, 289] on textarea at bounding box center [303, 286] width 279 height 24
drag, startPoint x: 182, startPoint y: 282, endPoint x: 167, endPoint y: 280, distance: 15.2
click at [167, 280] on textarea at bounding box center [303, 286] width 279 height 24
click at [180, 282] on textarea at bounding box center [303, 286] width 279 height 24
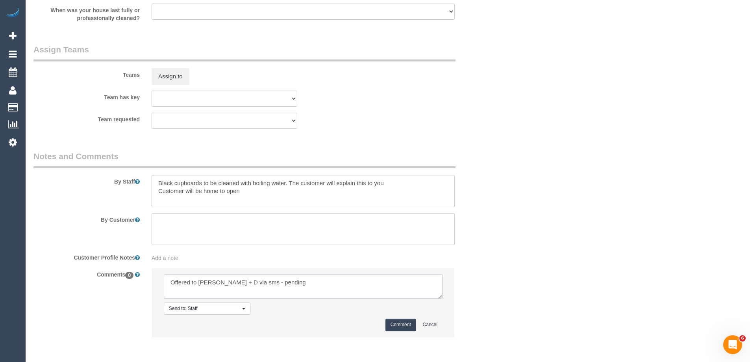
click at [329, 291] on textarea at bounding box center [303, 286] width 279 height 24
type textarea "Offered to [PERSON_NAME] + D via sms - pending"
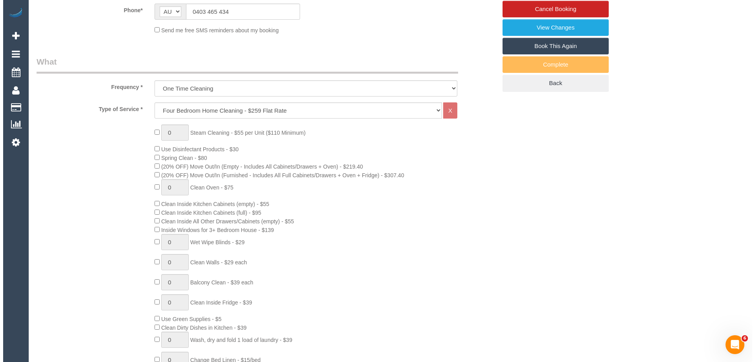
scroll to position [0, 0]
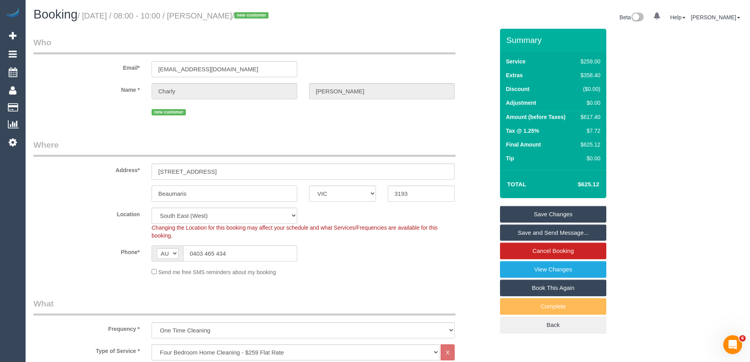
click at [170, 194] on input "Beaumaris" at bounding box center [224, 193] width 146 height 16
click at [600, 113] on div "$617.40" at bounding box center [588, 117] width 23 height 8
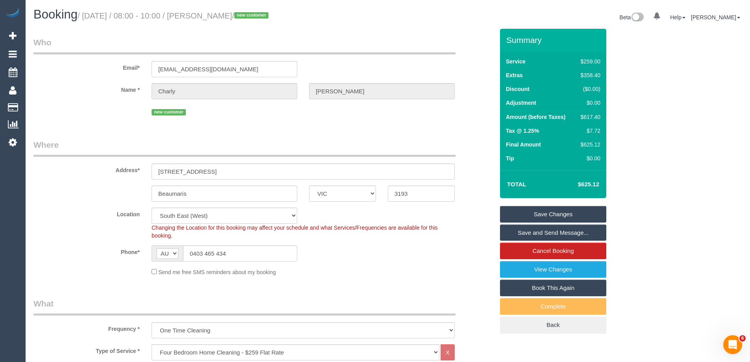
click at [595, 116] on div "$617.40" at bounding box center [588, 117] width 23 height 8
click at [594, 116] on div "$617.40" at bounding box center [588, 117] width 23 height 8
copy div "617.40"
click at [632, 121] on div "Summary Service $259.00 Extras $358.40 Discount ($0.00) Adjustment $0.00 Amount…" at bounding box center [582, 189] width 177 height 320
click at [452, 121] on fieldset "Who Email* [EMAIL_ADDRESS][DOMAIN_NAME] Name * [GEOGRAPHIC_DATA][PERSON_NAME][G…" at bounding box center [263, 80] width 460 height 87
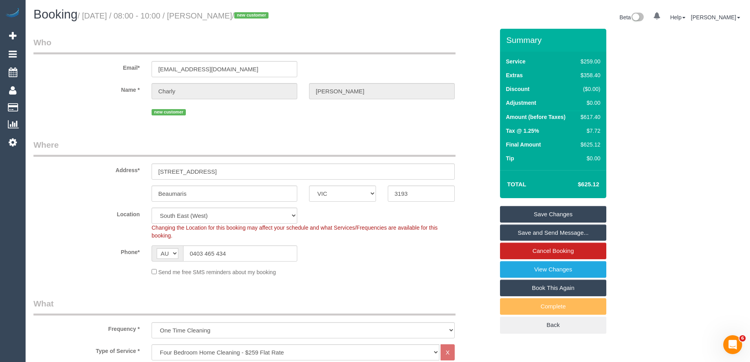
drag, startPoint x: 579, startPoint y: 212, endPoint x: 568, endPoint y: 214, distance: 11.3
click at [579, 212] on link "Save Changes" at bounding box center [553, 214] width 106 height 17
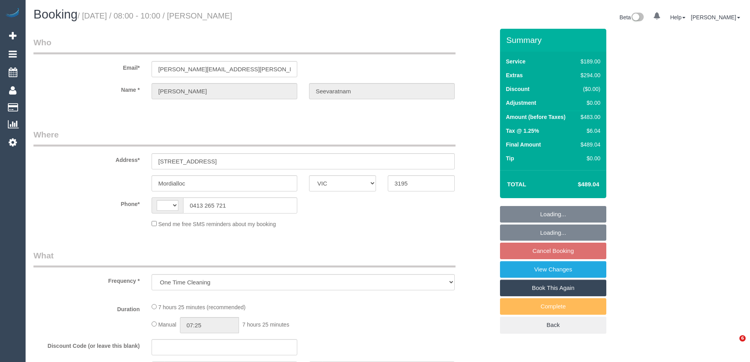
select select "VIC"
select select "string:stripe-pm_1S4d6y2GScqysDRVQSaXrnL5"
select select "number:28"
select select "number:14"
select select "number:21"
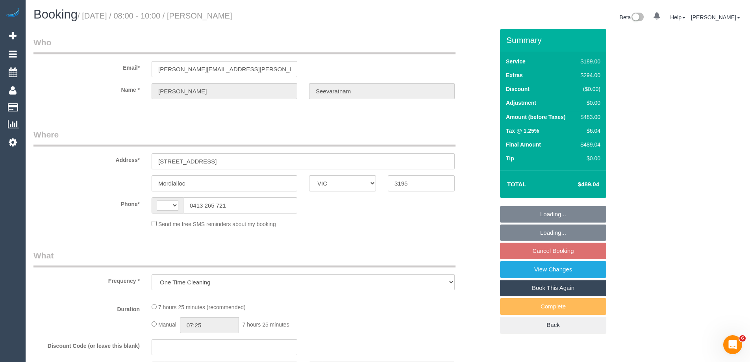
select select "number:25"
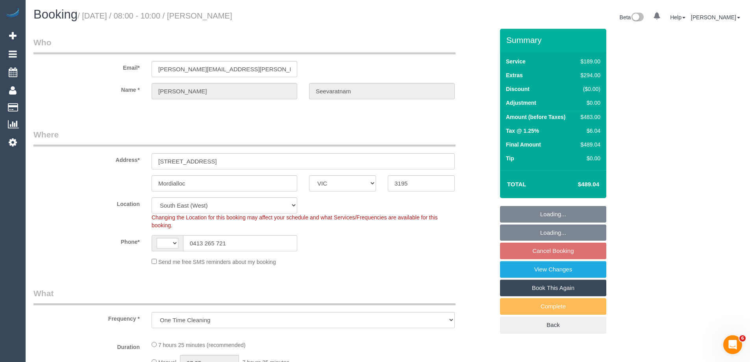
select select "object:428"
select select "string:AU"
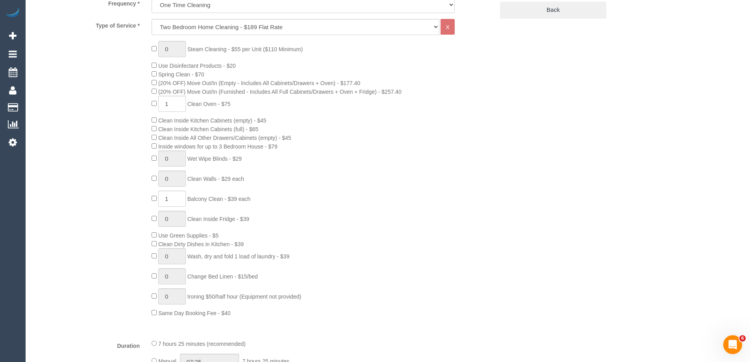
select select "spot2"
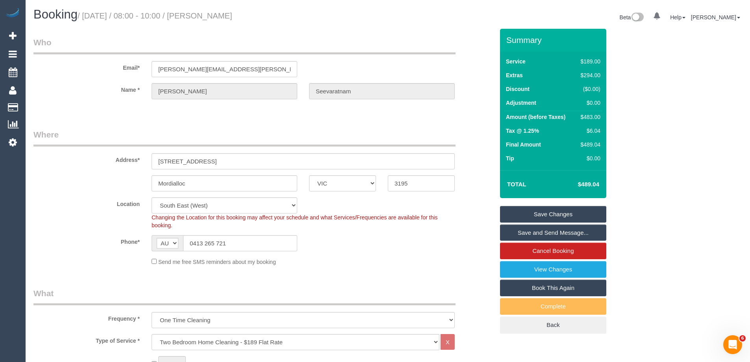
drag, startPoint x: 277, startPoint y: 13, endPoint x: 208, endPoint y: 17, distance: 68.6
click at [208, 17] on h1 "Booking / October 04, 2025 / 08:00 - 10:00 / Jane Seevaratnam" at bounding box center [207, 14] width 348 height 13
copy small "Jane Seevaratnam"
click at [421, 270] on fieldset "Where Address* 116/90 White Street Mordialloc ACT NSW NT QLD SA TAS VIC WA 3195…" at bounding box center [263, 200] width 460 height 143
click at [594, 115] on div "$483.00" at bounding box center [588, 117] width 23 height 8
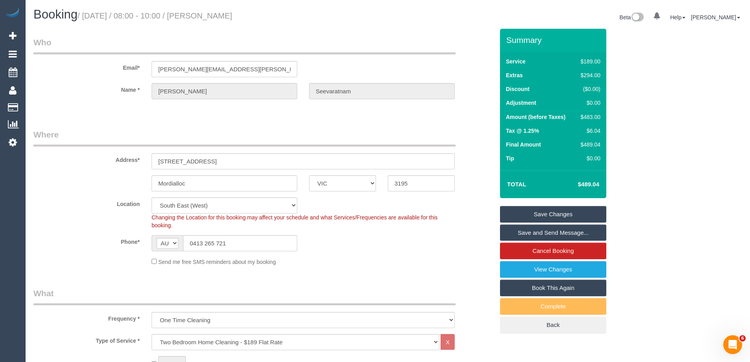
click at [594, 115] on div "$483.00" at bounding box center [588, 117] width 23 height 8
copy div "483.00"
click at [650, 124] on div "Summary Service $189.00 Extras $294.00 Discount ($0.00) Adjustment $0.00 Amount…" at bounding box center [582, 189] width 177 height 320
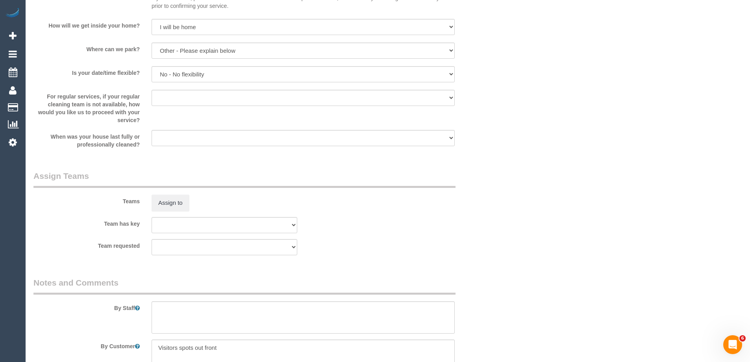
scroll to position [1102, 0]
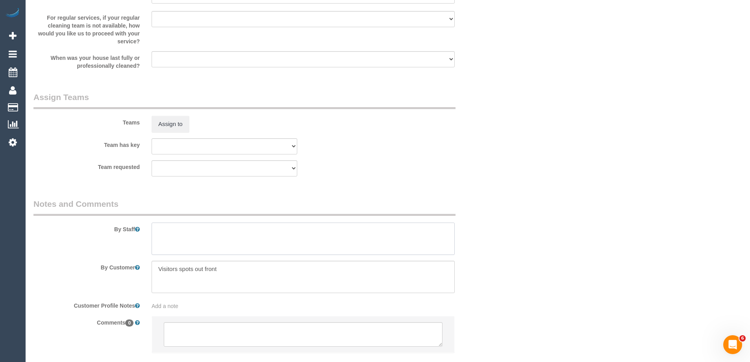
click at [226, 241] on textarea at bounding box center [302, 238] width 303 height 32
type textarea "Estimated time 7-9 hours"
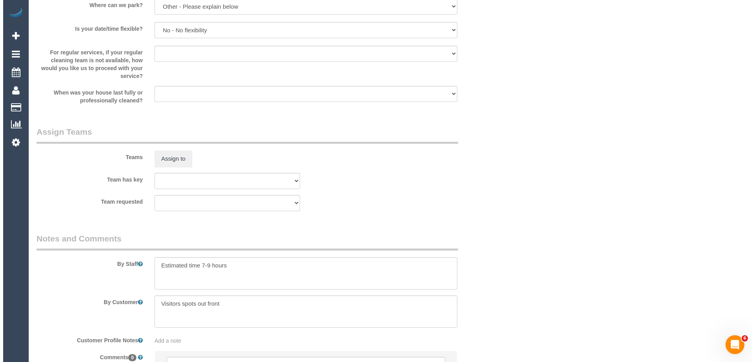
scroll to position [1023, 0]
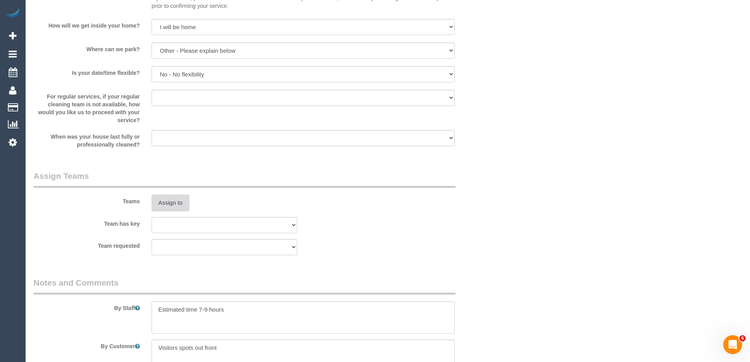
click at [159, 200] on button "Assign to" at bounding box center [170, 202] width 38 height 17
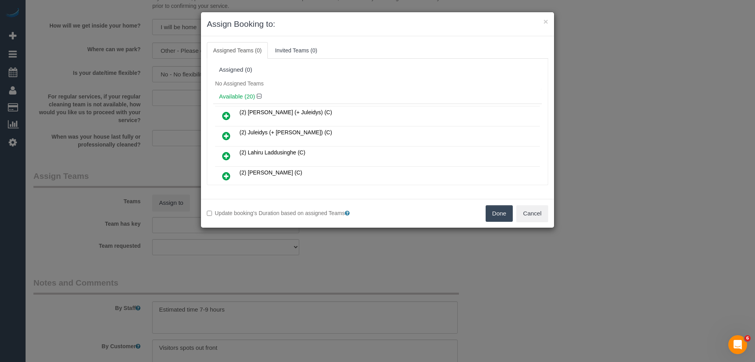
click at [342, 77] on div "Assigned (0)" at bounding box center [377, 70] width 329 height 15
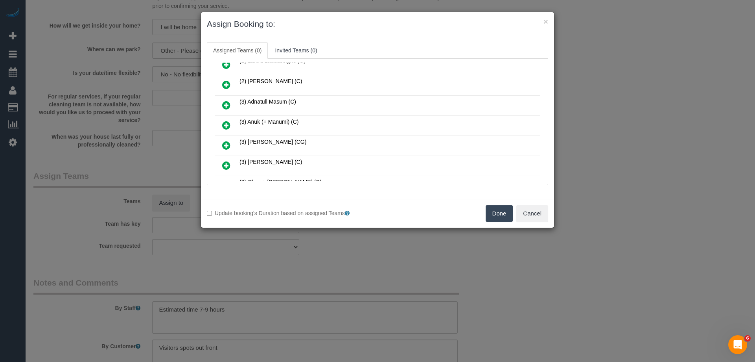
click at [227, 122] on icon at bounding box center [226, 124] width 8 height 9
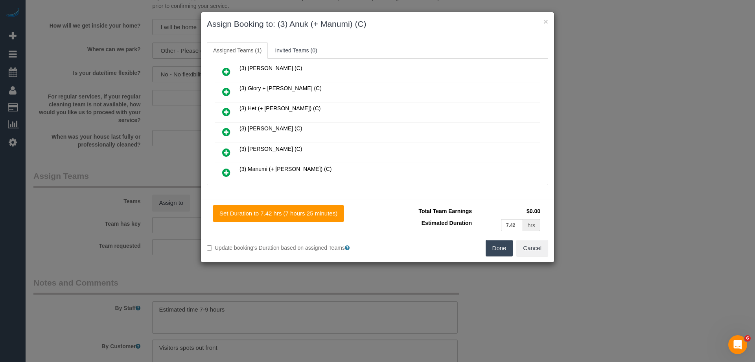
scroll to position [189, 0]
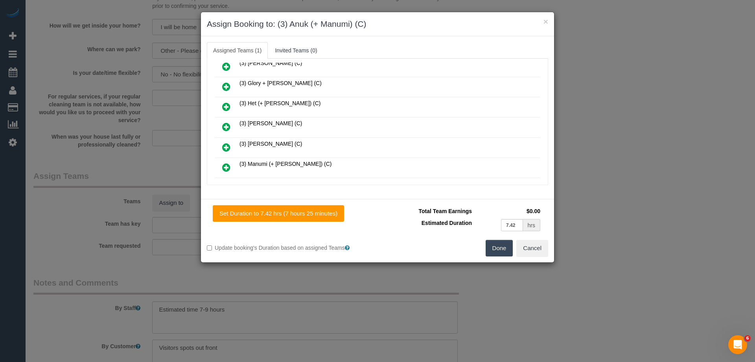
click at [227, 165] on icon at bounding box center [226, 166] width 8 height 9
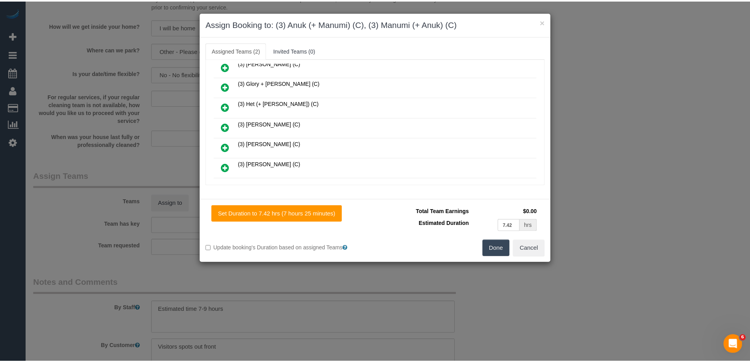
scroll to position [0, 0]
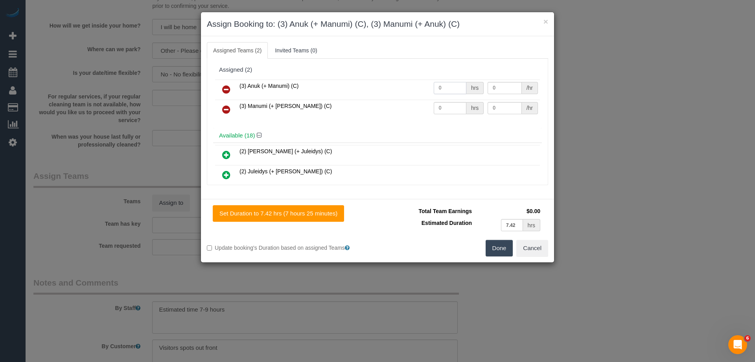
click at [451, 88] on input "0" at bounding box center [450, 88] width 33 height 12
type input "4"
type input "1"
click at [454, 111] on input "0" at bounding box center [450, 108] width 33 height 12
type input "1"
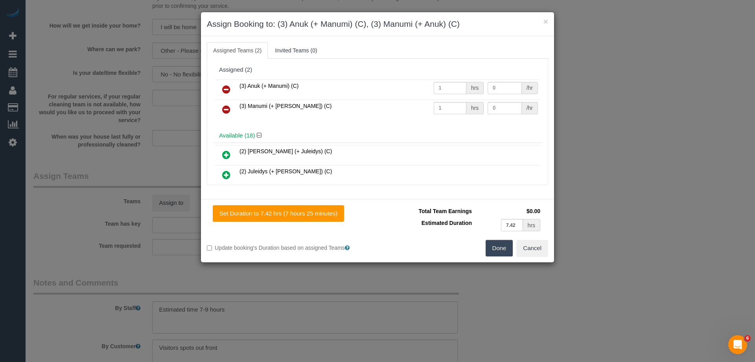
click at [502, 248] on button "Done" at bounding box center [500, 248] width 28 height 17
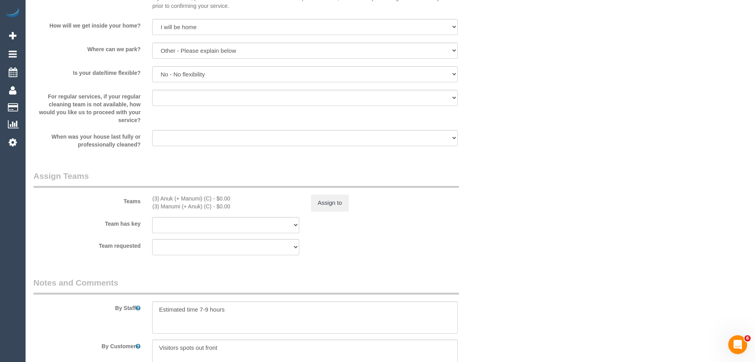
click at [564, 217] on div "× Assign Booking to: (3) Anuk (+ Manumi) (C), (3) Manumi (+ Anuk) (C) Assigned …" at bounding box center [377, 181] width 755 height 362
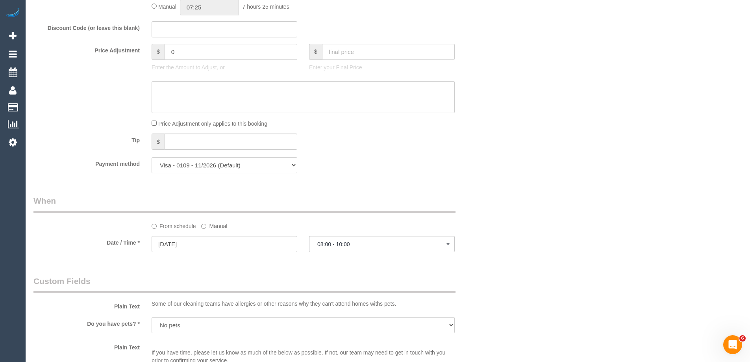
scroll to position [1062, 0]
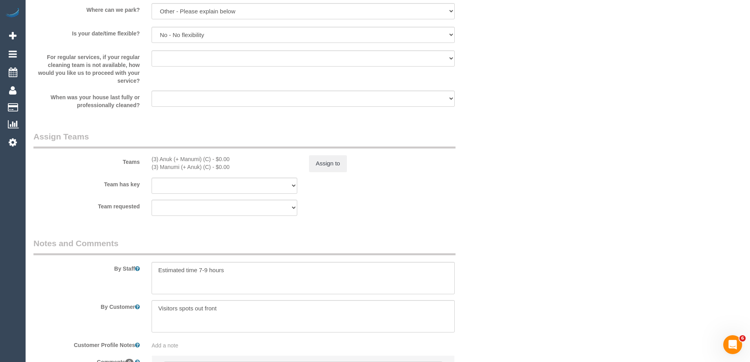
click at [339, 172] on sui-booking-teams "Teams (3) Anuk (+ Manumi) (C) - $0.00 (3) Manumi (+ Anuk) (C) - $0.00 Assign to…" at bounding box center [263, 173] width 460 height 85
click at [335, 164] on button "Assign to" at bounding box center [328, 163] width 38 height 17
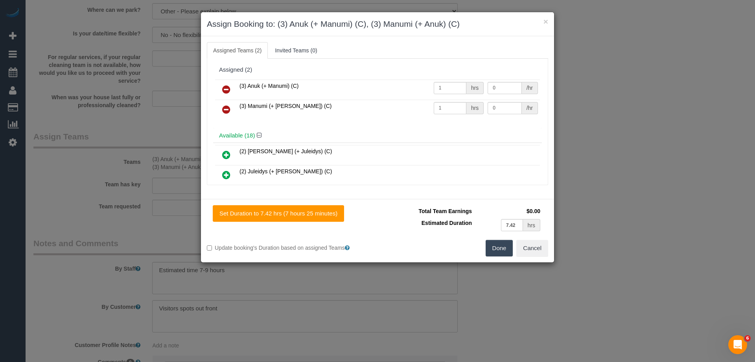
click at [498, 81] on td "0 /hr" at bounding box center [513, 89] width 54 height 20
click at [496, 88] on input "0" at bounding box center [505, 88] width 34 height 12
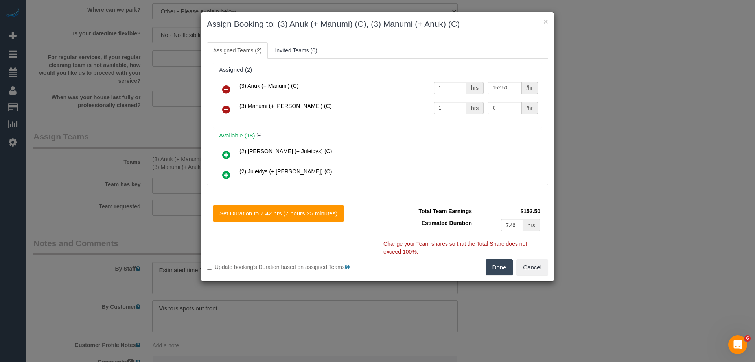
type input "152.5"
click at [498, 116] on td "0 /hr" at bounding box center [513, 110] width 54 height 20
click at [502, 107] on input "0" at bounding box center [505, 108] width 34 height 12
type input "152.5"
click at [499, 273] on button "Done" at bounding box center [500, 267] width 28 height 17
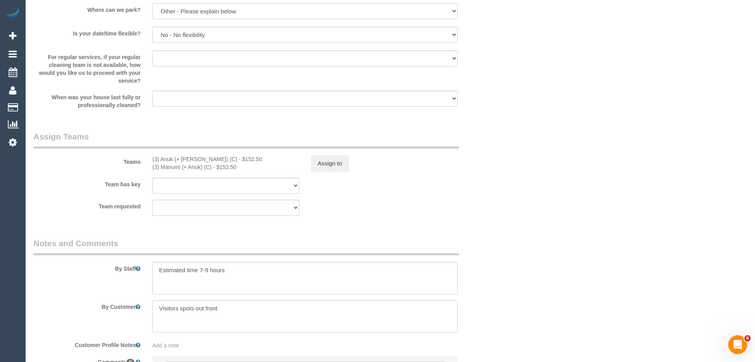
click at [499, 273] on div "× Assign Booking to: (3) Anuk (+ Manumi) (C), (3) Manumi (+ Anuk) (C) Assigned …" at bounding box center [377, 181] width 755 height 362
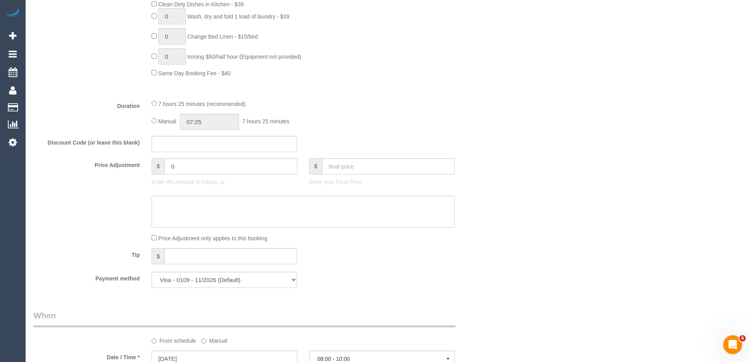
scroll to position [551, 0]
click at [205, 125] on input "07:25" at bounding box center [209, 125] width 59 height 16
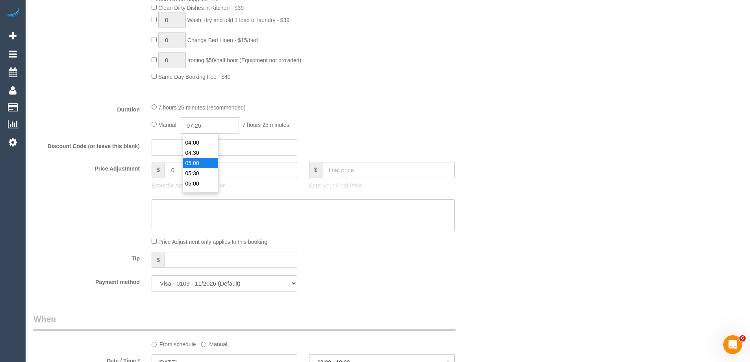
scroll to position [79, 0]
type input "04:30"
click at [200, 153] on li "04:30" at bounding box center [200, 152] width 35 height 10
click at [517, 116] on div "Who Email* jane.seevaratnam@gmail.com Name * Jane Seevaratnam Where Address* 11…" at bounding box center [387, 205] width 708 height 1455
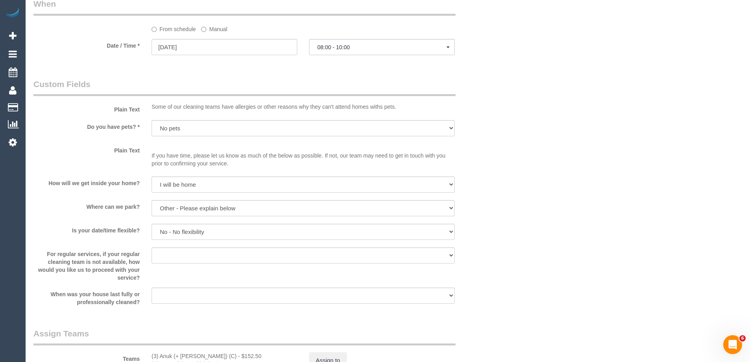
select select "spot22"
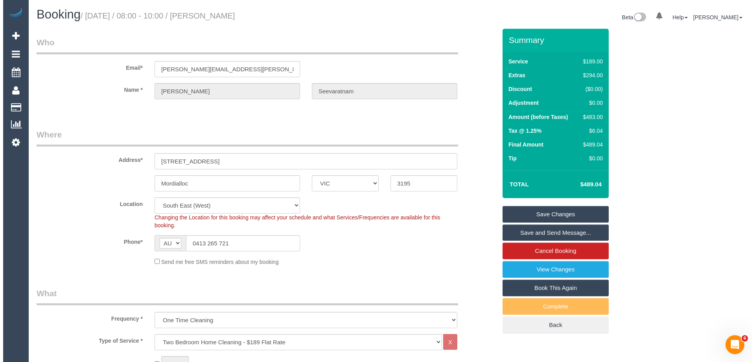
scroll to position [39, 0]
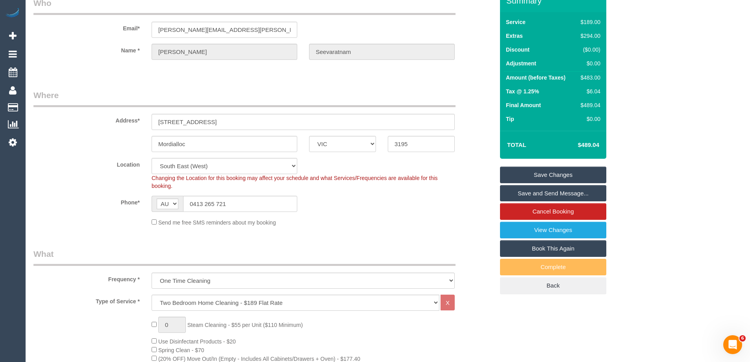
click at [550, 193] on link "Save and Send Message..." at bounding box center [553, 193] width 106 height 17
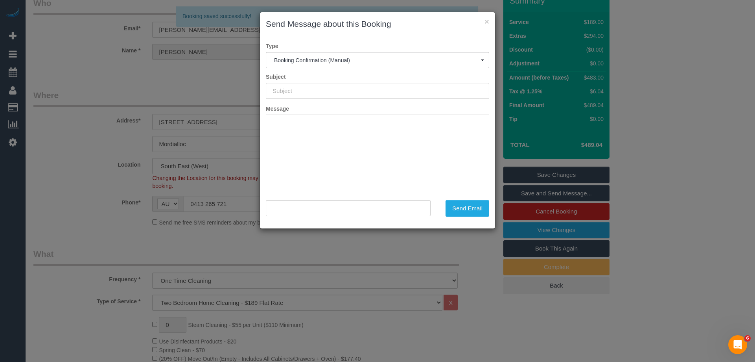
scroll to position [0, 0]
type input "Booking Confirmed"
type input ""Jane Seevaratnam" <jane.seevaratnam@gmail.com>"
click at [474, 212] on button "Send Email" at bounding box center [468, 208] width 44 height 17
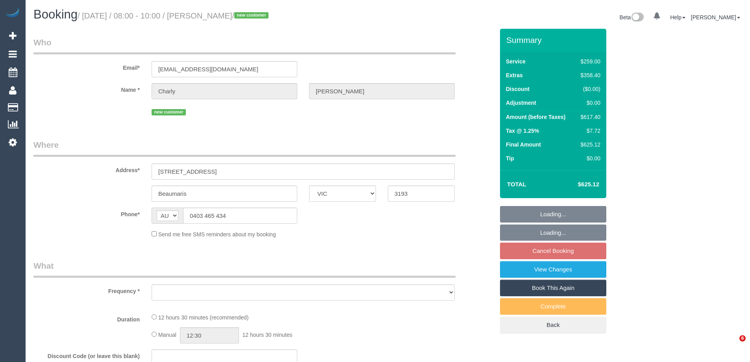
select select "VIC"
select select "object:531"
select select "string:stripe-pm_1S5FRd2GScqysDRVPbIiqNlJ"
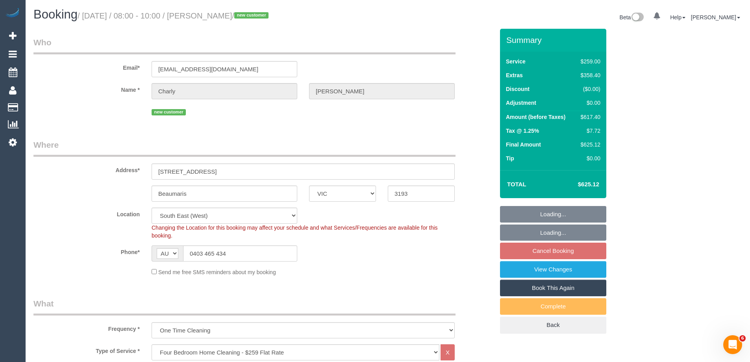
select select "spot2"
select select "number:28"
select select "number:14"
select select "number:19"
select select "number:25"
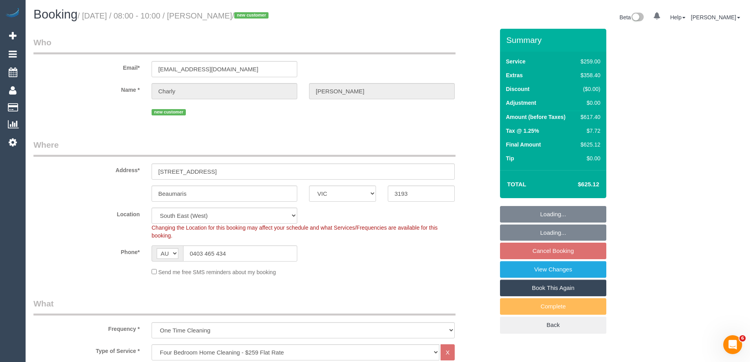
select select "object:1306"
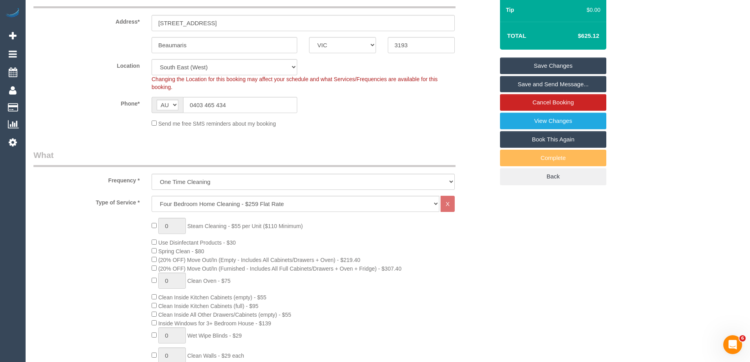
scroll to position [79, 0]
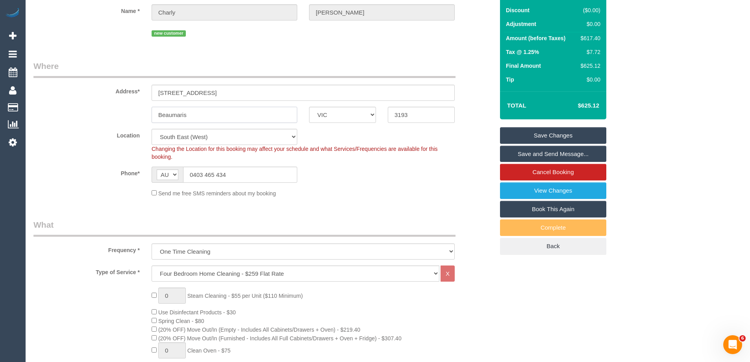
click at [167, 110] on input "Beaumaris" at bounding box center [224, 115] width 146 height 16
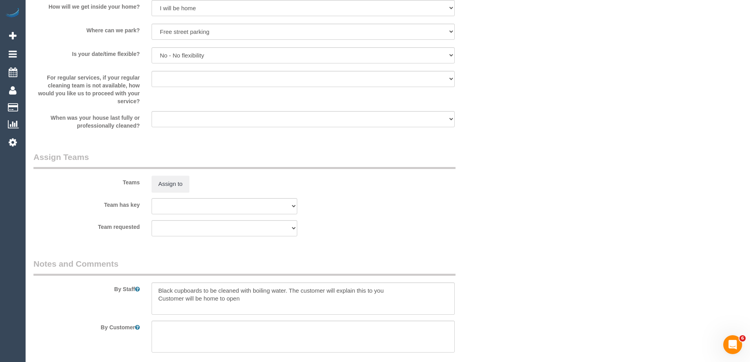
scroll to position [1141, 0]
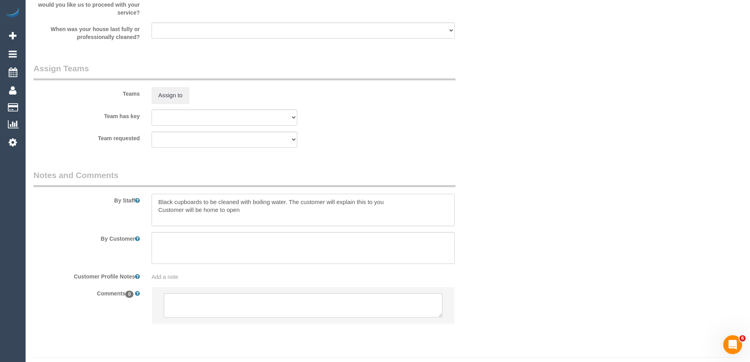
click at [153, 205] on textarea at bounding box center [302, 210] width 303 height 32
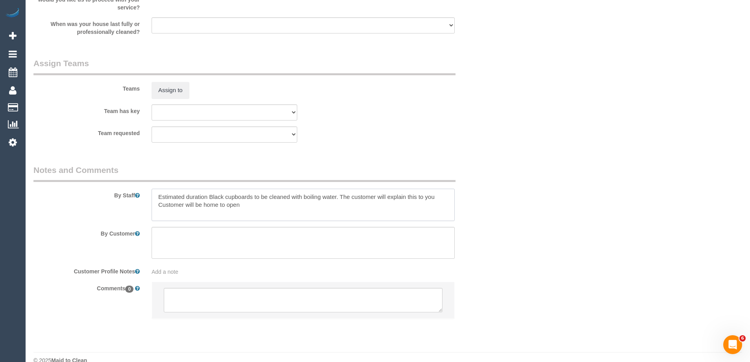
scroll to position [1160, 0]
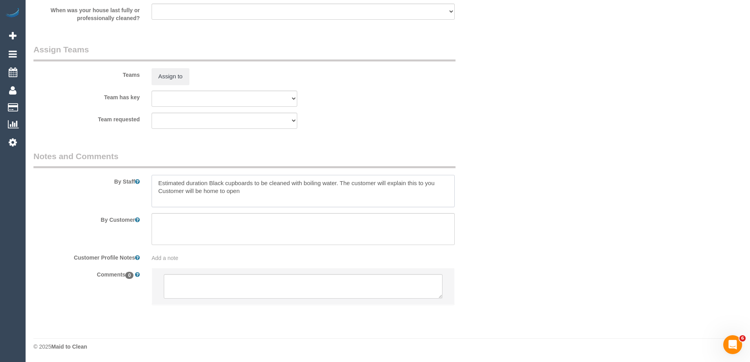
type textarea "Estimated duration Black cupboards to be cleaned with boiling water. The custom…"
click at [193, 291] on textarea at bounding box center [303, 286] width 279 height 24
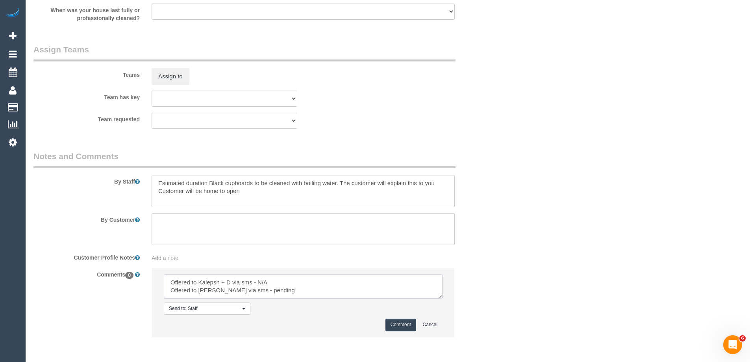
type textarea "Offered to Kalepsh + D via sms - N/A Offered to Sayan via sms - pending"
click at [406, 327] on button "Comment" at bounding box center [400, 324] width 31 height 12
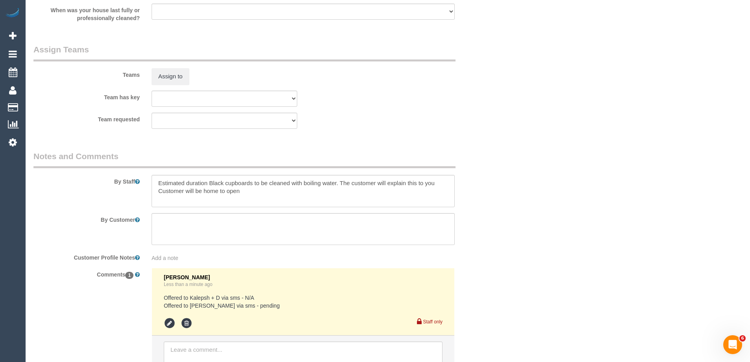
click at [486, 244] on div "By Customer" at bounding box center [264, 229] width 472 height 32
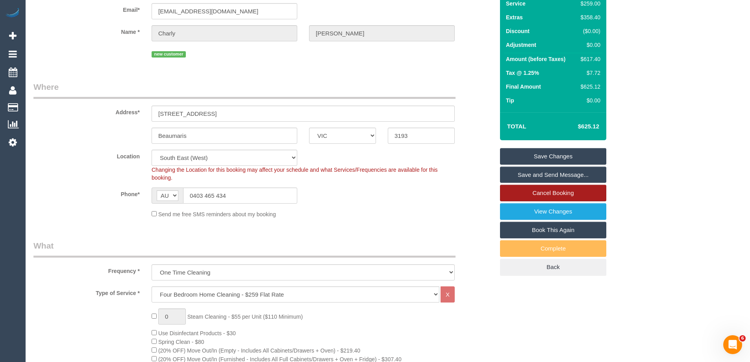
scroll to position [0, 0]
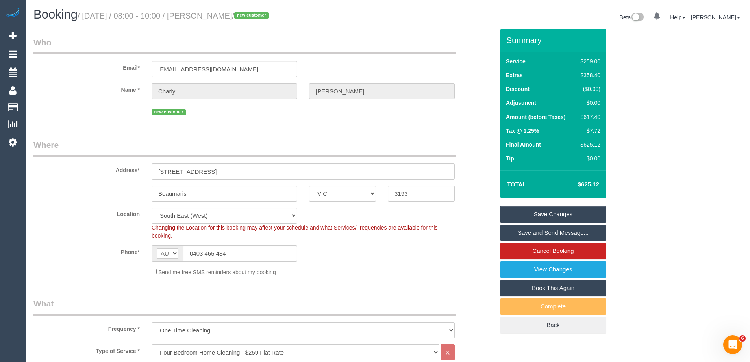
click at [586, 115] on div "$617.40" at bounding box center [588, 117] width 23 height 8
copy div "617.40"
click at [633, 123] on div "Summary Service $259.00 Extras $358.40 Discount ($0.00) Adjustment $0.00 Amount…" at bounding box center [582, 189] width 177 height 320
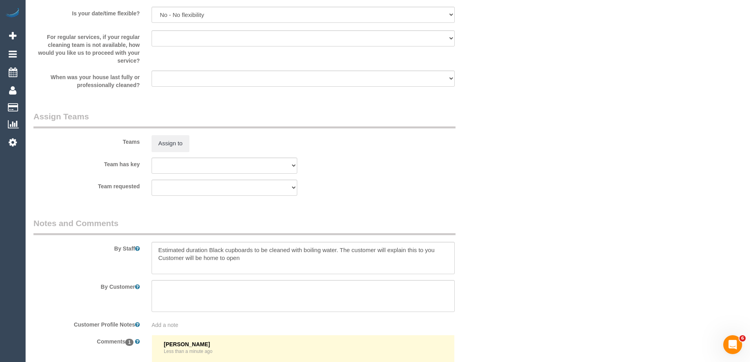
scroll to position [1180, 0]
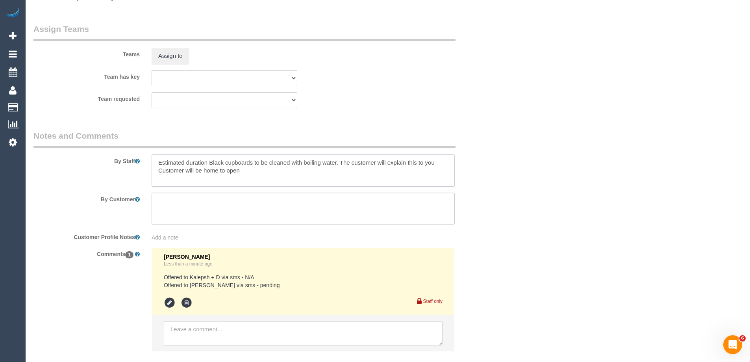
drag, startPoint x: 207, startPoint y: 162, endPoint x: 186, endPoint y: 164, distance: 20.9
click at [186, 164] on textarea at bounding box center [302, 170] width 303 height 32
type textarea "Estimated time 10-11 hours Black cupboards to be cleaned with boiling water. Th…"
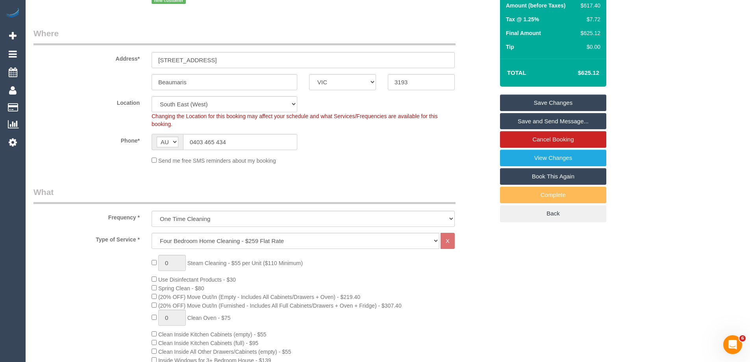
scroll to position [39, 0]
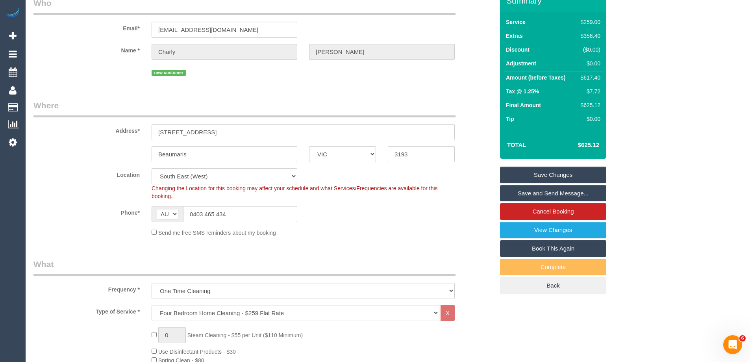
click at [533, 174] on link "Save Changes" at bounding box center [553, 174] width 106 height 17
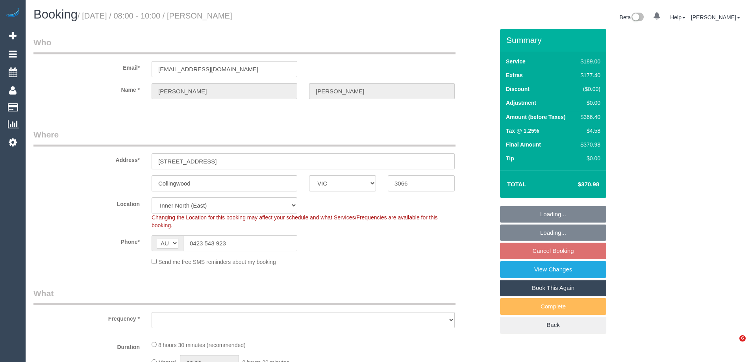
select select "VIC"
select select "string:stripe-pm_1SAiw02GScqysDRVlxmWbFRf"
select select "object:524"
select select "number:28"
select select "number:14"
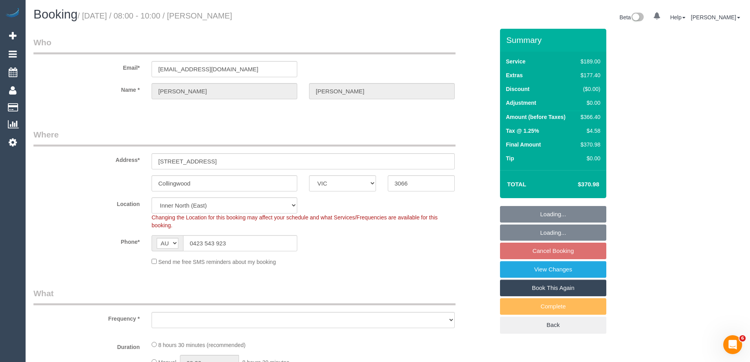
select select "number:19"
select select "number:25"
select select "number:33"
select select "number:26"
select select "object:1592"
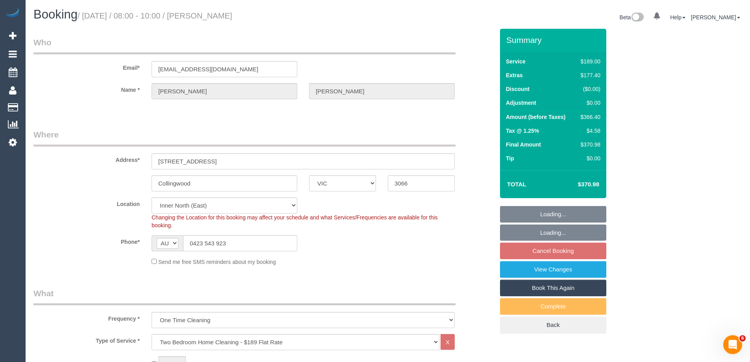
select select "spot2"
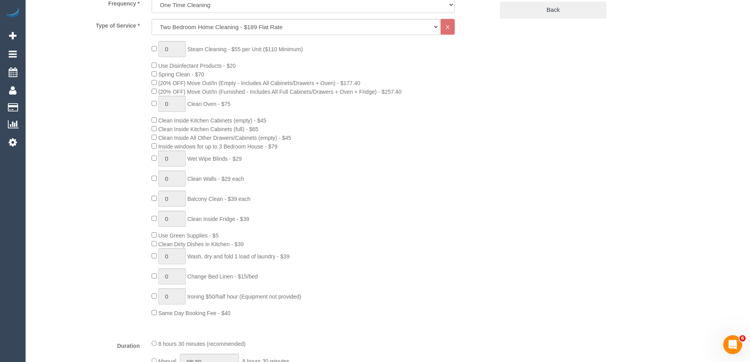
scroll to position [562, 0]
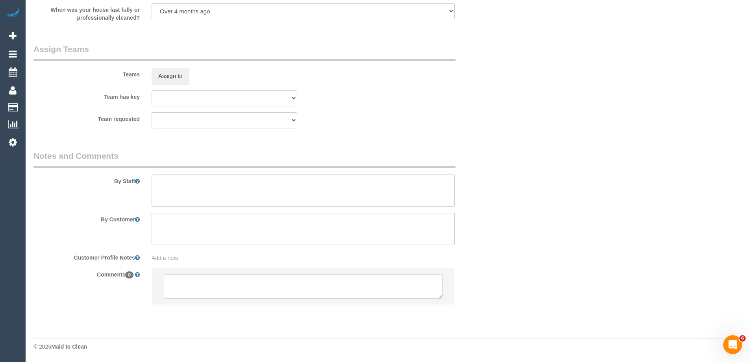
click at [220, 290] on textarea at bounding box center [303, 286] width 279 height 24
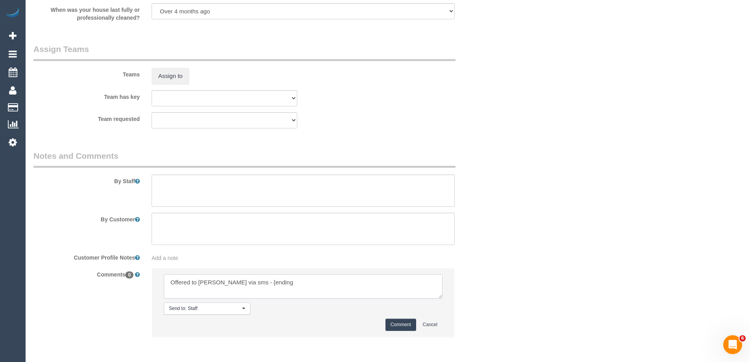
click at [243, 280] on textarea at bounding box center [303, 286] width 279 height 24
click at [242, 281] on textarea at bounding box center [303, 286] width 279 height 24
type textarea "Offered to [PERSON_NAME] via sms - pending"
click at [404, 323] on button "Comment" at bounding box center [400, 324] width 31 height 12
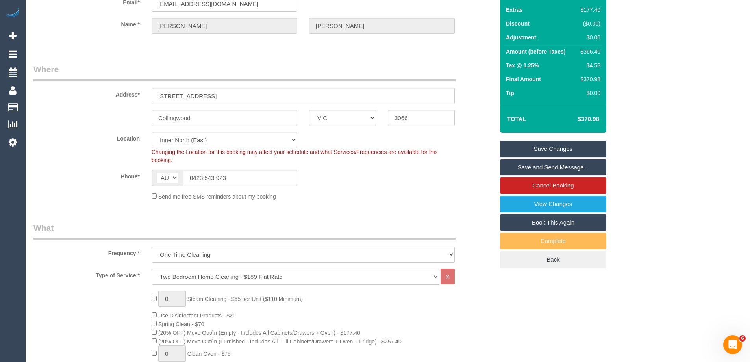
scroll to position [0, 0]
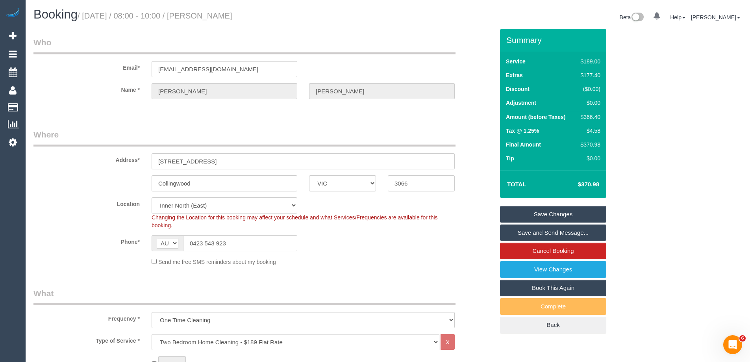
click at [586, 117] on div "$366.40" at bounding box center [588, 117] width 23 height 8
copy div "366.40"
click at [634, 124] on div "Summary Service $189.00 Extras $177.40 Discount ($0.00) Adjustment $0.00 Amount…" at bounding box center [582, 189] width 177 height 320
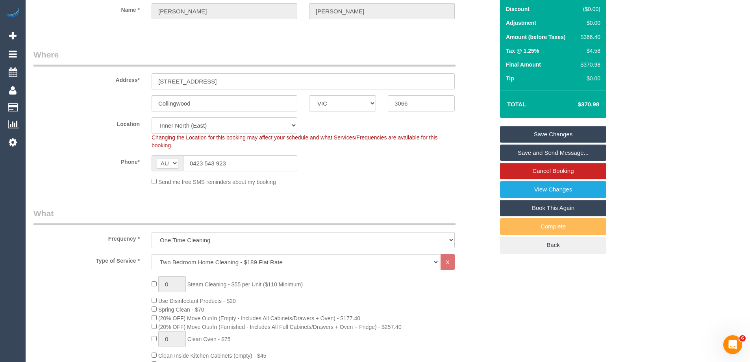
scroll to position [28, 0]
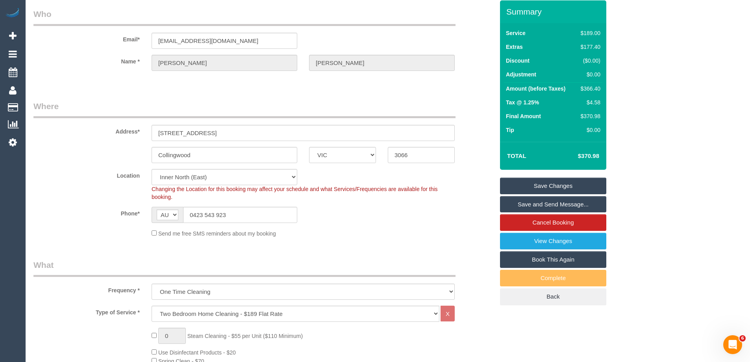
click at [571, 181] on link "Save Changes" at bounding box center [553, 185] width 106 height 17
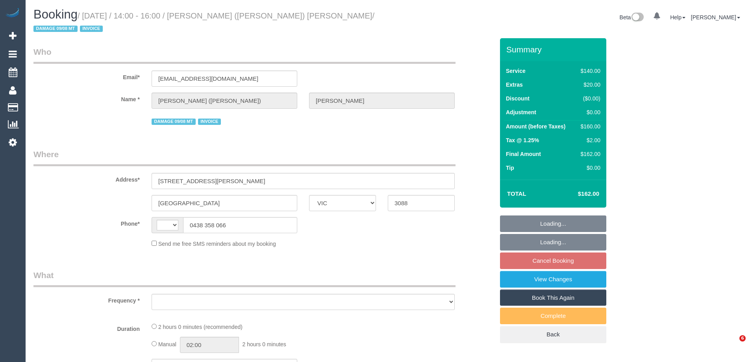
select select "VIC"
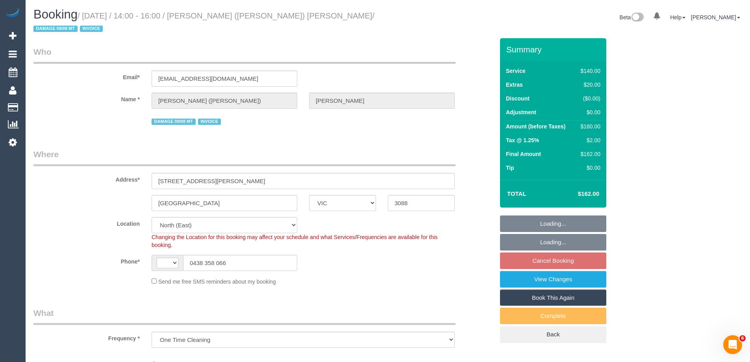
select select "object:316"
select select "number:30"
select select "number:14"
select select "number:19"
select select "number:23"
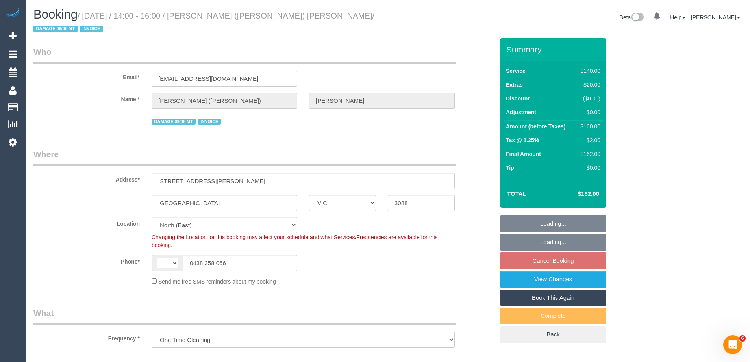
select select "number:12"
select select "string:AU"
select select "string:stripe-pm_1SAhba2GScqysDRV1oODc1v9"
select select "spot5"
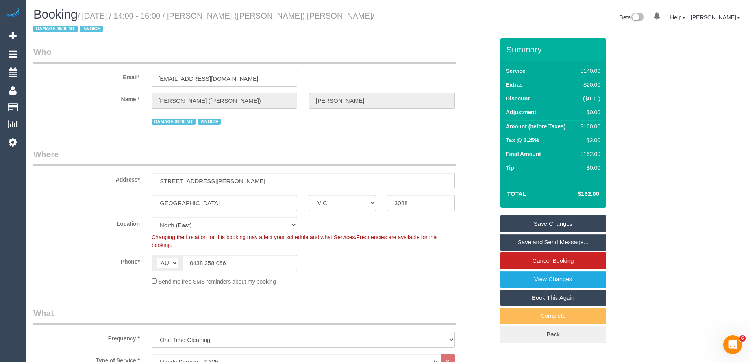
click at [388, 260] on div "Phone* AF AL DZ AD AO AI AQ AG AR AM AW AU AT AZ BS BH BD BB BY BE BZ BJ BM BT …" at bounding box center [264, 263] width 472 height 16
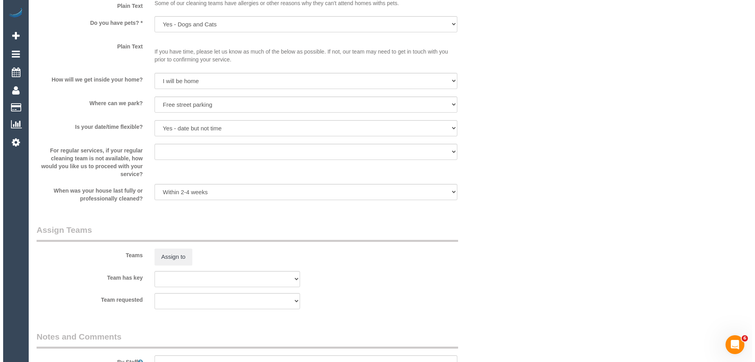
scroll to position [984, 0]
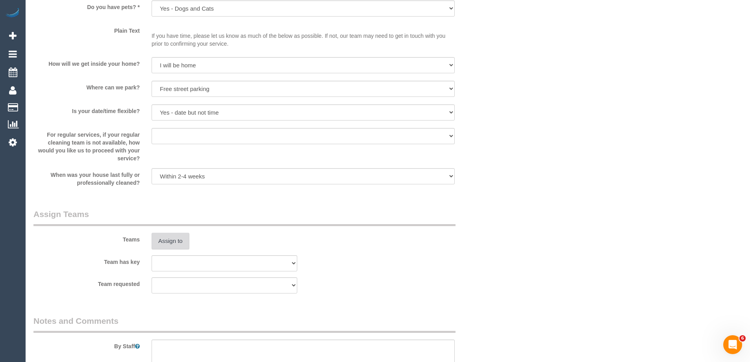
click at [182, 233] on button "Assign to" at bounding box center [170, 241] width 38 height 17
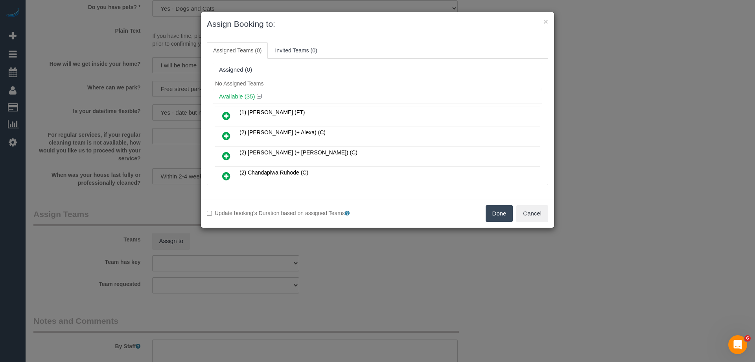
click at [339, 79] on div "No Assigned Teams" at bounding box center [377, 84] width 329 height 12
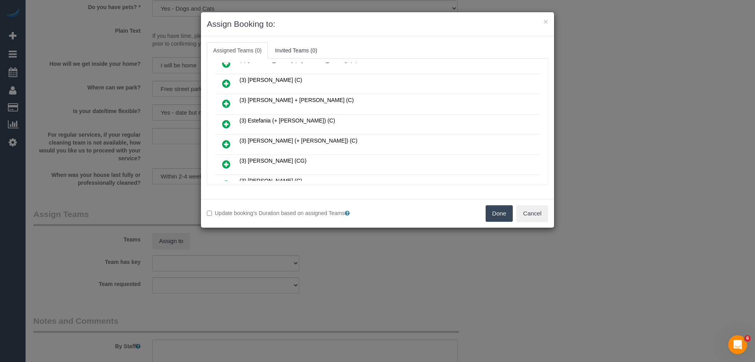
scroll to position [275, 0]
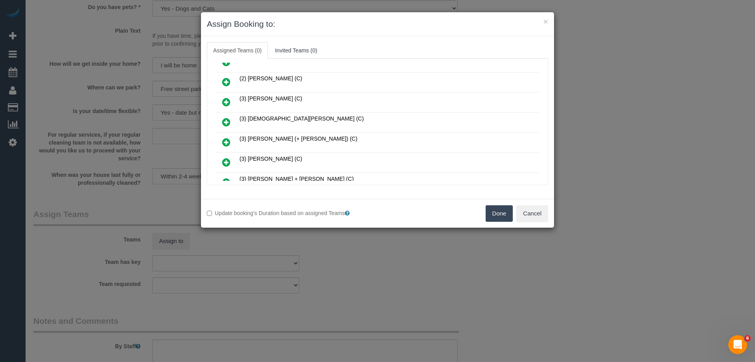
click at [226, 122] on icon at bounding box center [226, 121] width 8 height 9
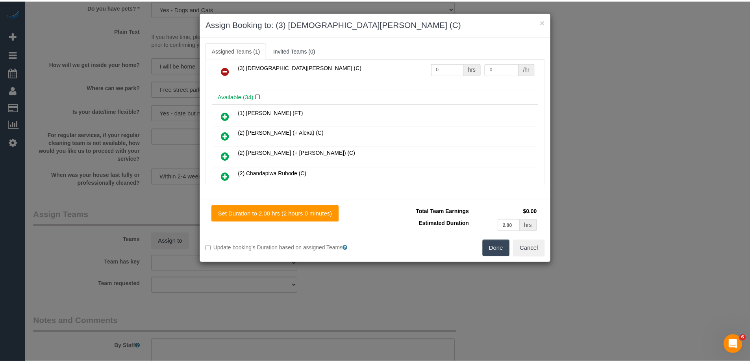
scroll to position [0, 0]
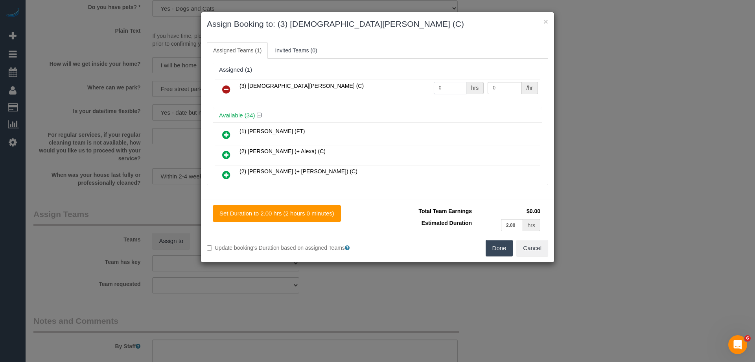
click at [444, 87] on input "0" at bounding box center [450, 88] width 33 height 12
type input "2"
click at [493, 89] on input "0" at bounding box center [505, 88] width 34 height 12
type input "40"
click at [499, 244] on button "Done" at bounding box center [500, 248] width 28 height 17
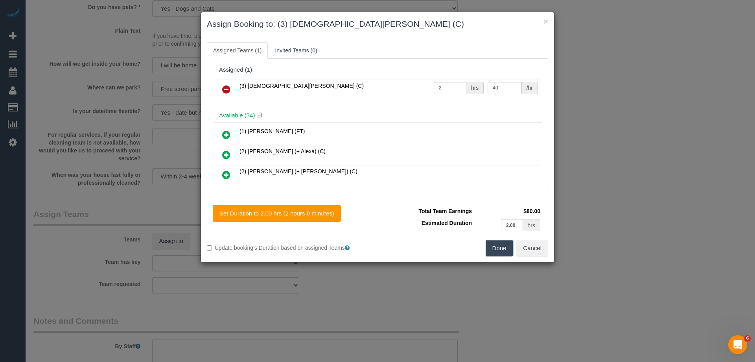
click at [499, 244] on div "× Assign Booking to: (3) [DEMOGRAPHIC_DATA][PERSON_NAME] (C) Assigned Teams (1)…" at bounding box center [377, 181] width 755 height 362
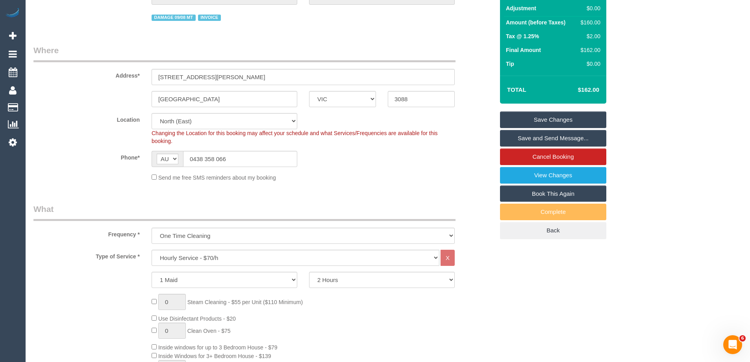
scroll to position [79, 0]
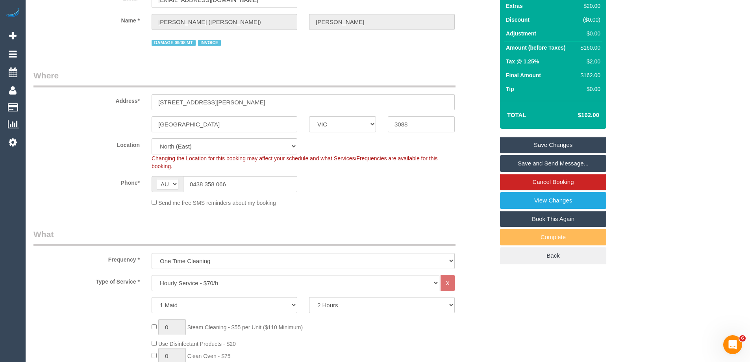
click at [480, 198] on div "Send me free SMS reminders about my booking" at bounding box center [264, 202] width 472 height 9
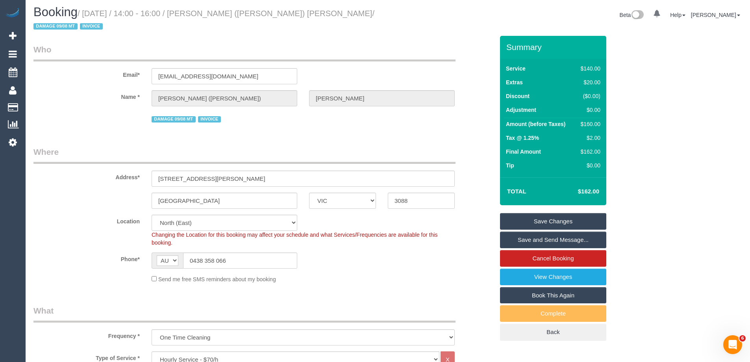
scroll to position [0, 0]
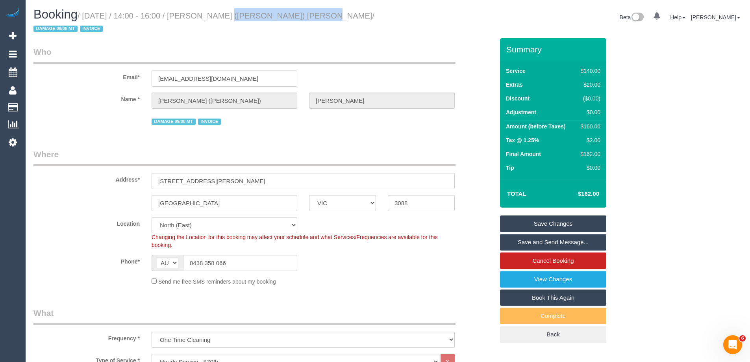
drag, startPoint x: 206, startPoint y: 15, endPoint x: 294, endPoint y: 13, distance: 87.4
click at [294, 13] on small "/ [DATE] / 14:00 - 16:00 / [PERSON_NAME] ([PERSON_NAME]) [PERSON_NAME] / DAMAGE…" at bounding box center [203, 22] width 341 height 22
copy small "[PERSON_NAME] ([PERSON_NAME]) [PERSON_NAME]"
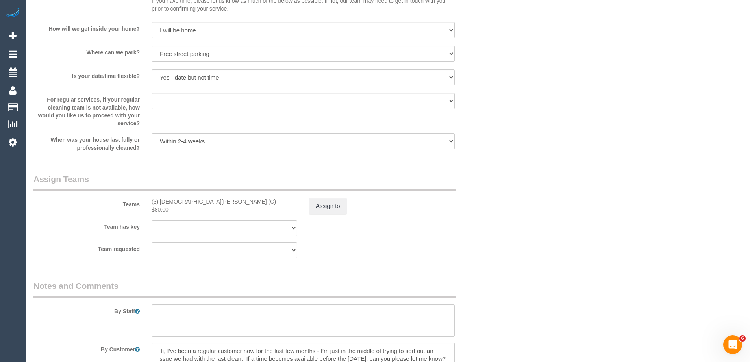
scroll to position [1141, 0]
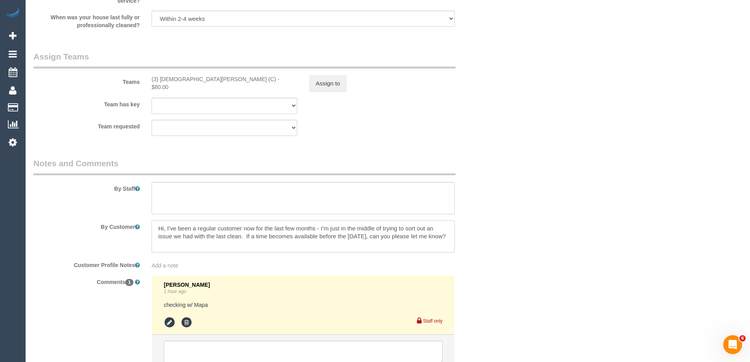
drag, startPoint x: 216, startPoint y: 235, endPoint x: 122, endPoint y: 209, distance: 97.7
click at [122, 209] on sui-booking-comments "By Staff By Customer Customer Profile Notes Add a note Comments 1 [PERSON_NAME]…" at bounding box center [263, 268] width 460 height 222
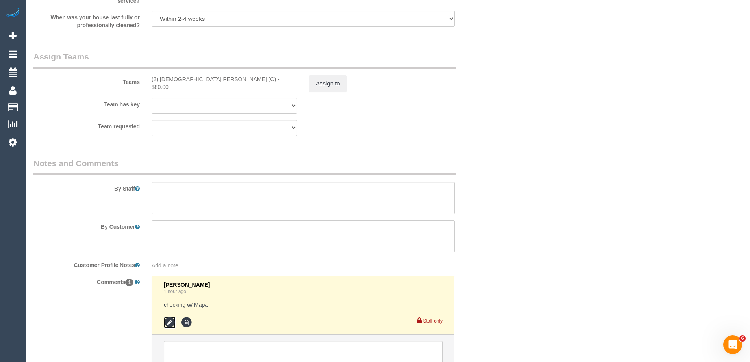
click at [170, 316] on icon at bounding box center [170, 322] width 12 height 12
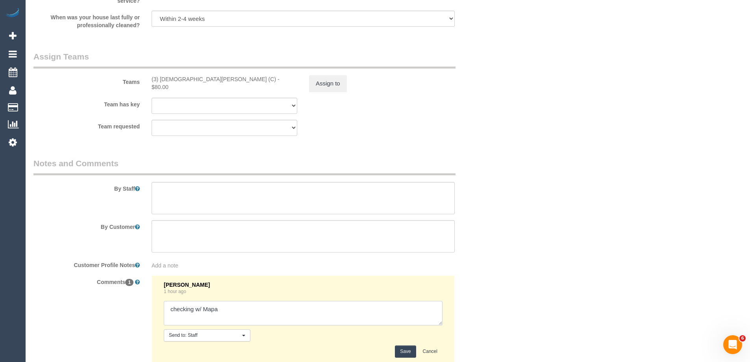
click at [242, 301] on textarea at bounding box center [303, 313] width 279 height 24
paste textarea "Hi, I’ve been a regular customer now for the last few months - I’m just in the …"
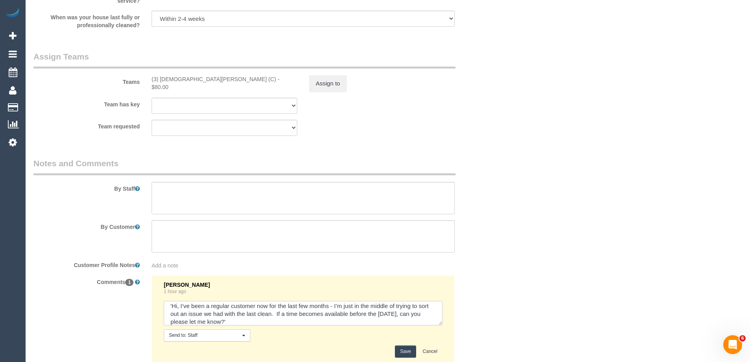
type textarea "checking w/ Mapa 'Hi, I’ve been a regular customer now for the last few months …"
click at [403, 345] on button "Save" at bounding box center [405, 351] width 21 height 12
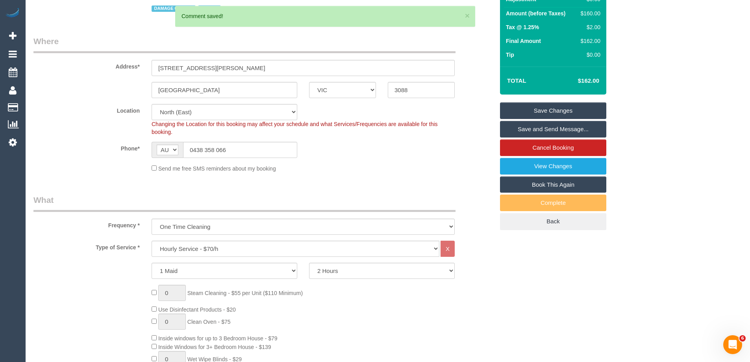
scroll to position [0, 0]
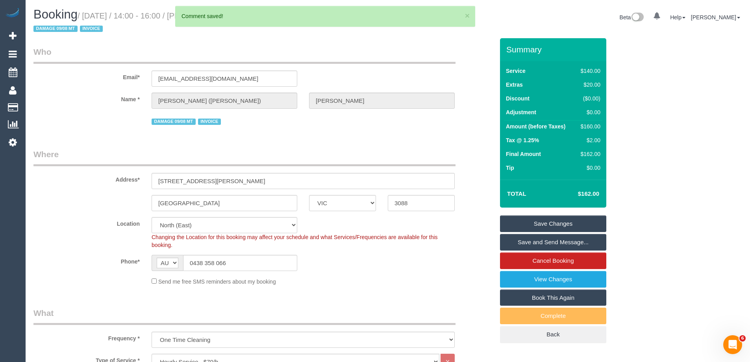
click at [546, 234] on link "Save and Send Message..." at bounding box center [553, 242] width 106 height 17
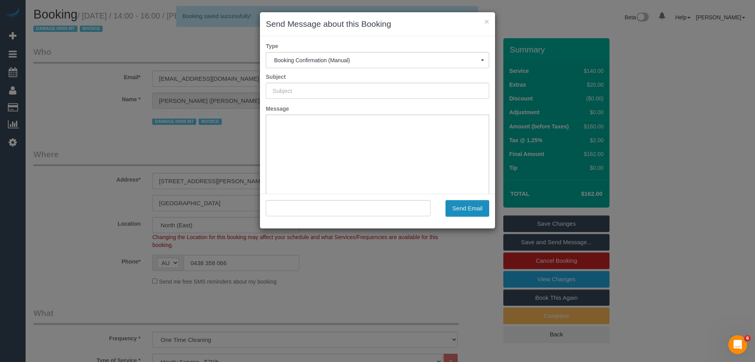
type input "Booking Confirmed"
type input ""[PERSON_NAME] ([PERSON_NAME]) [PERSON_NAME]" <[EMAIL_ADDRESS][DOMAIN_NAME]>"
click at [480, 210] on button "Send Email" at bounding box center [468, 208] width 44 height 17
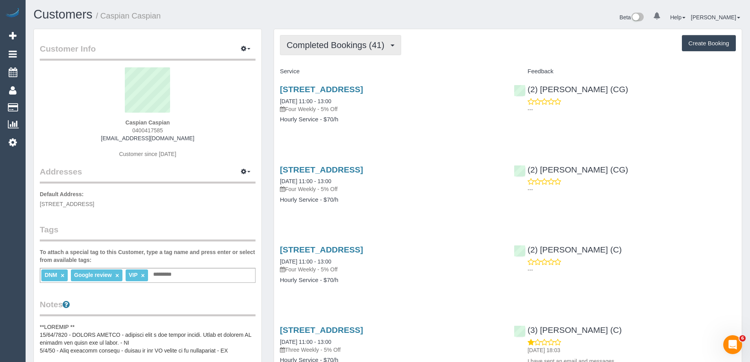
click at [336, 40] on button "Completed Bookings (41)" at bounding box center [340, 45] width 121 height 20
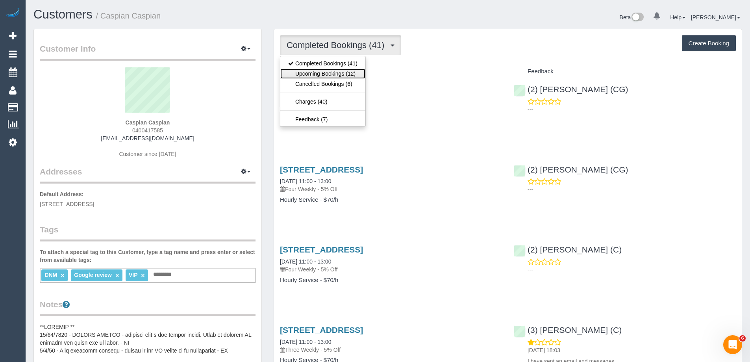
click at [331, 72] on link "Upcoming Bookings (12)" at bounding box center [322, 73] width 85 height 10
